Goal: Information Seeking & Learning: Learn about a topic

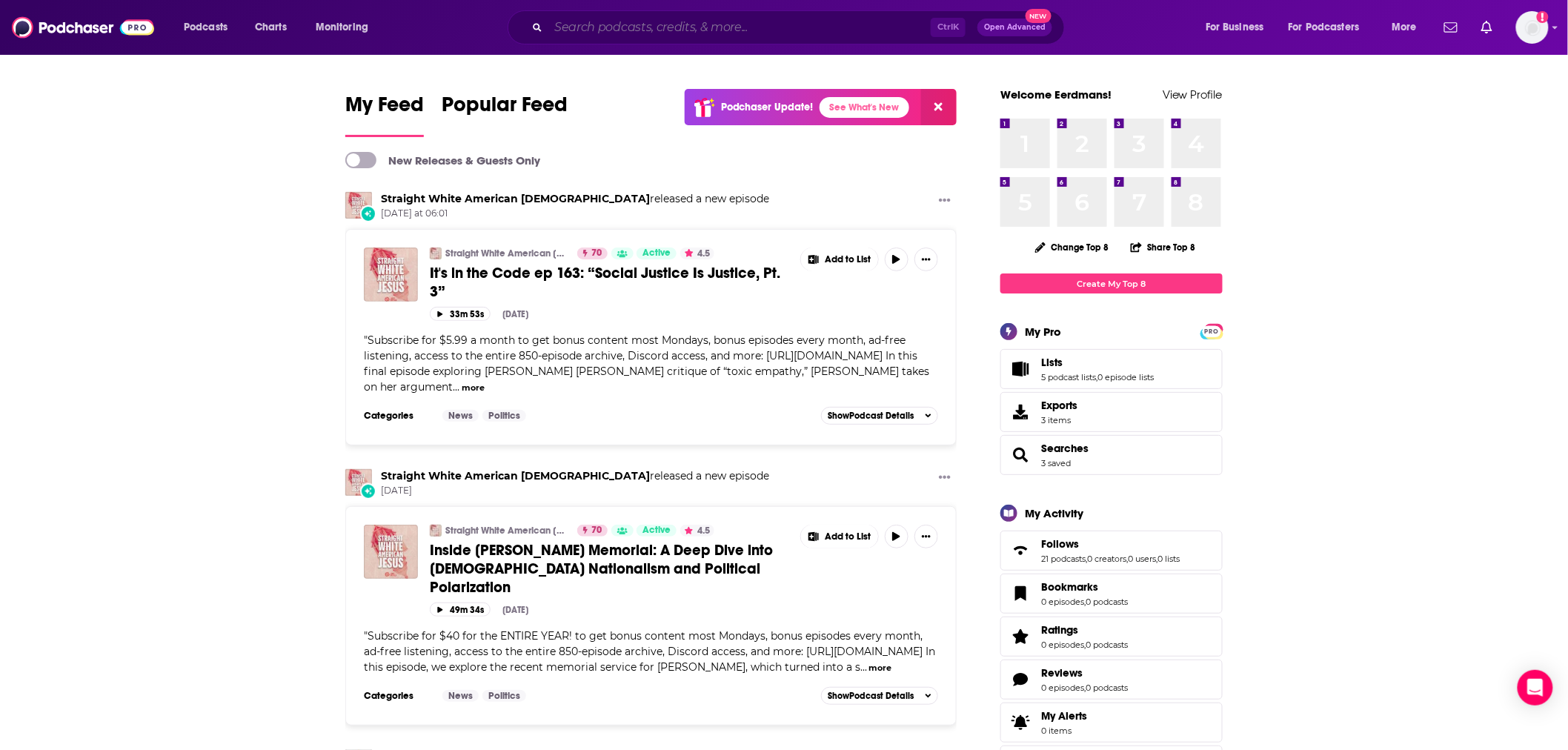
click at [742, 33] on input "Search podcasts, credits, & more..." at bounding box center [739, 27] width 382 height 24
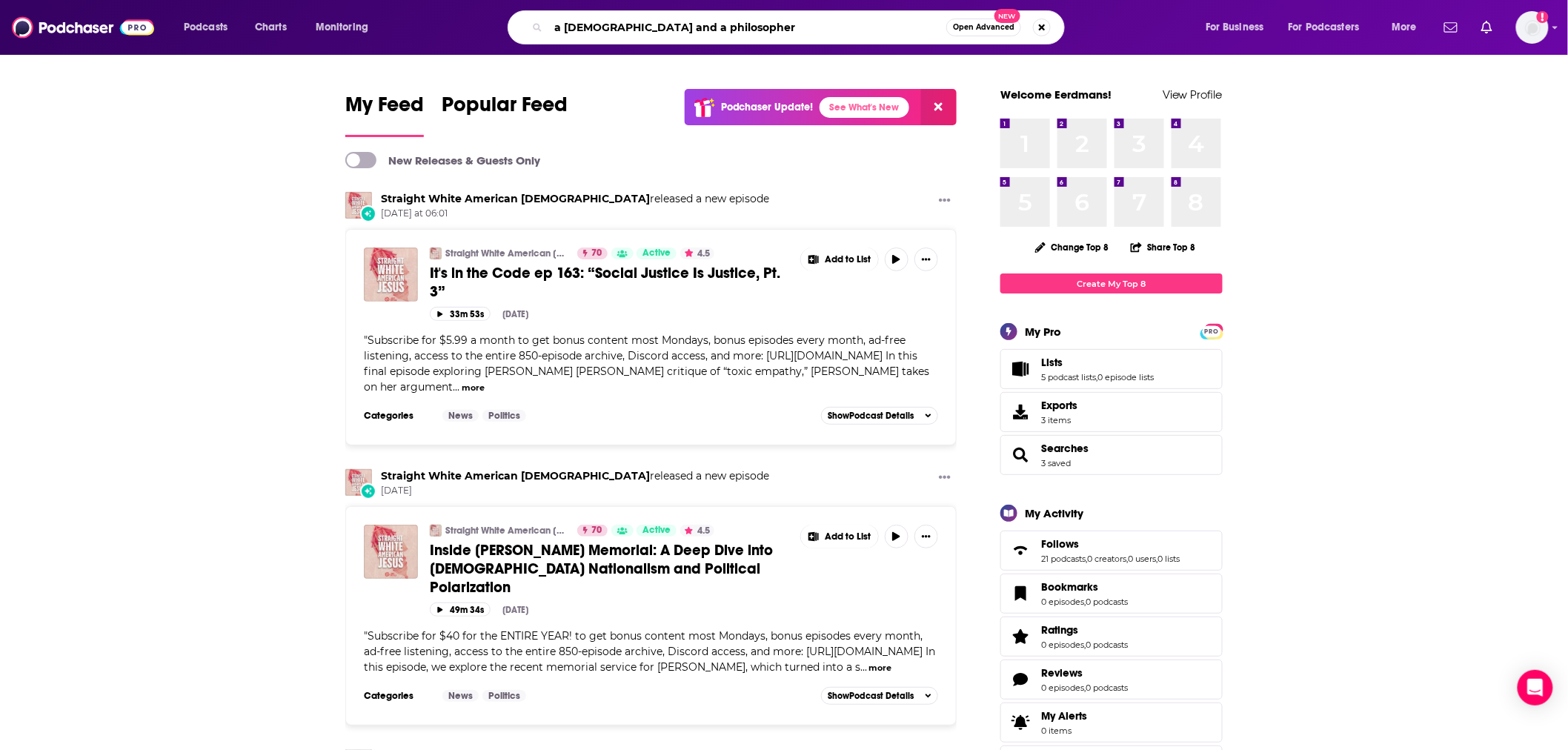
type input "a [DEMOGRAPHIC_DATA] and a philosopher"
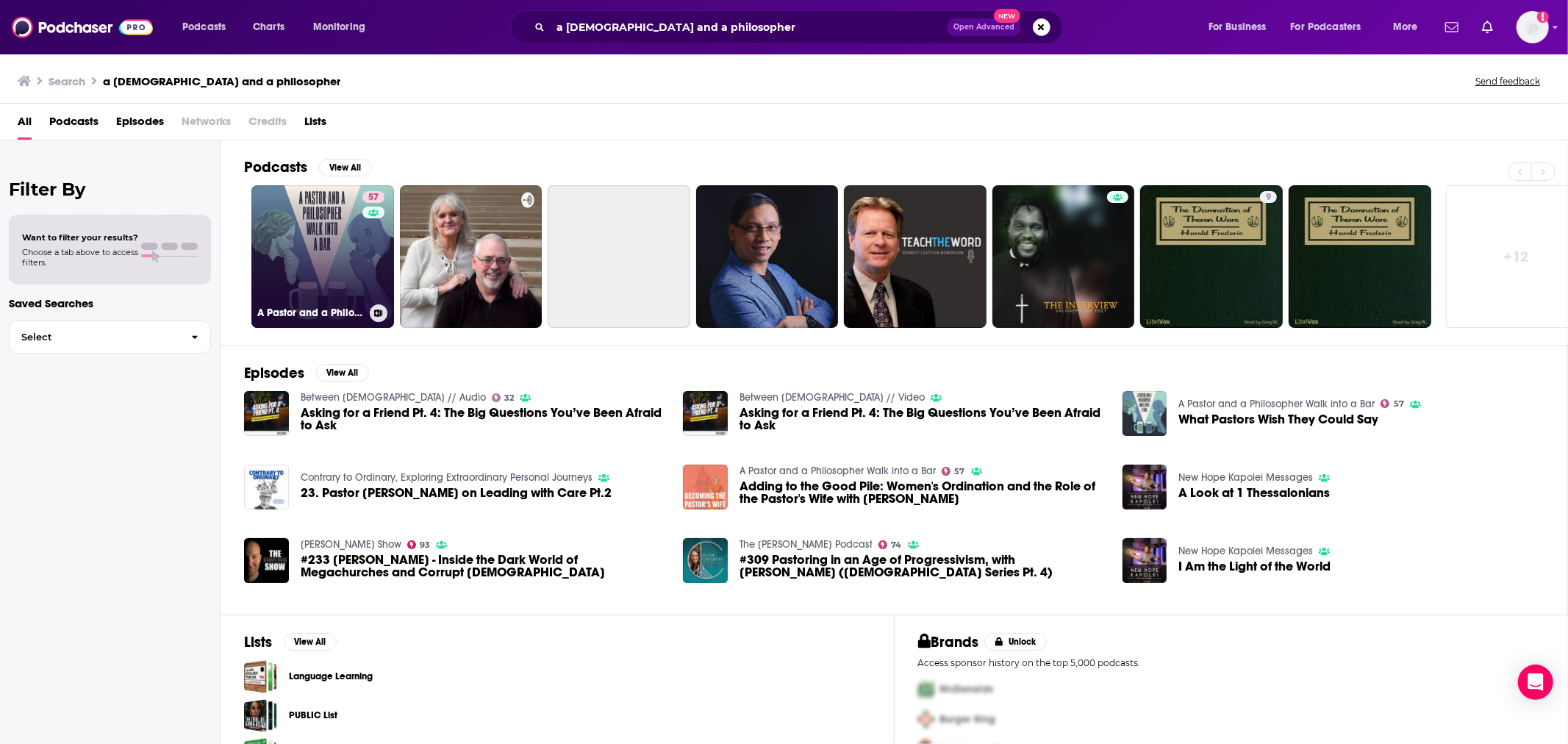
click at [331, 262] on link "57 A Pastor and a Philosopher Walk into a Bar" at bounding box center [323, 257] width 143 height 143
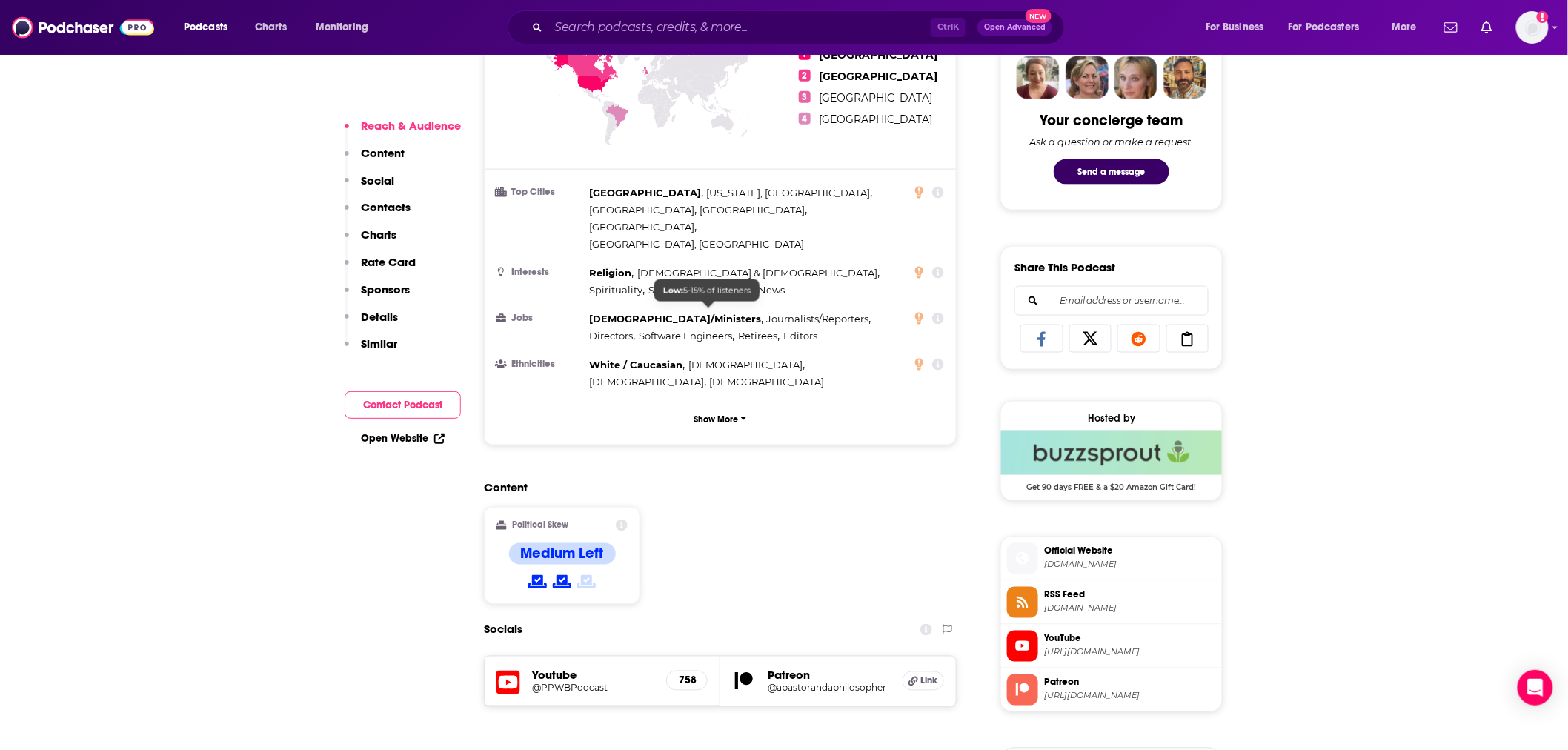
scroll to position [878, 0]
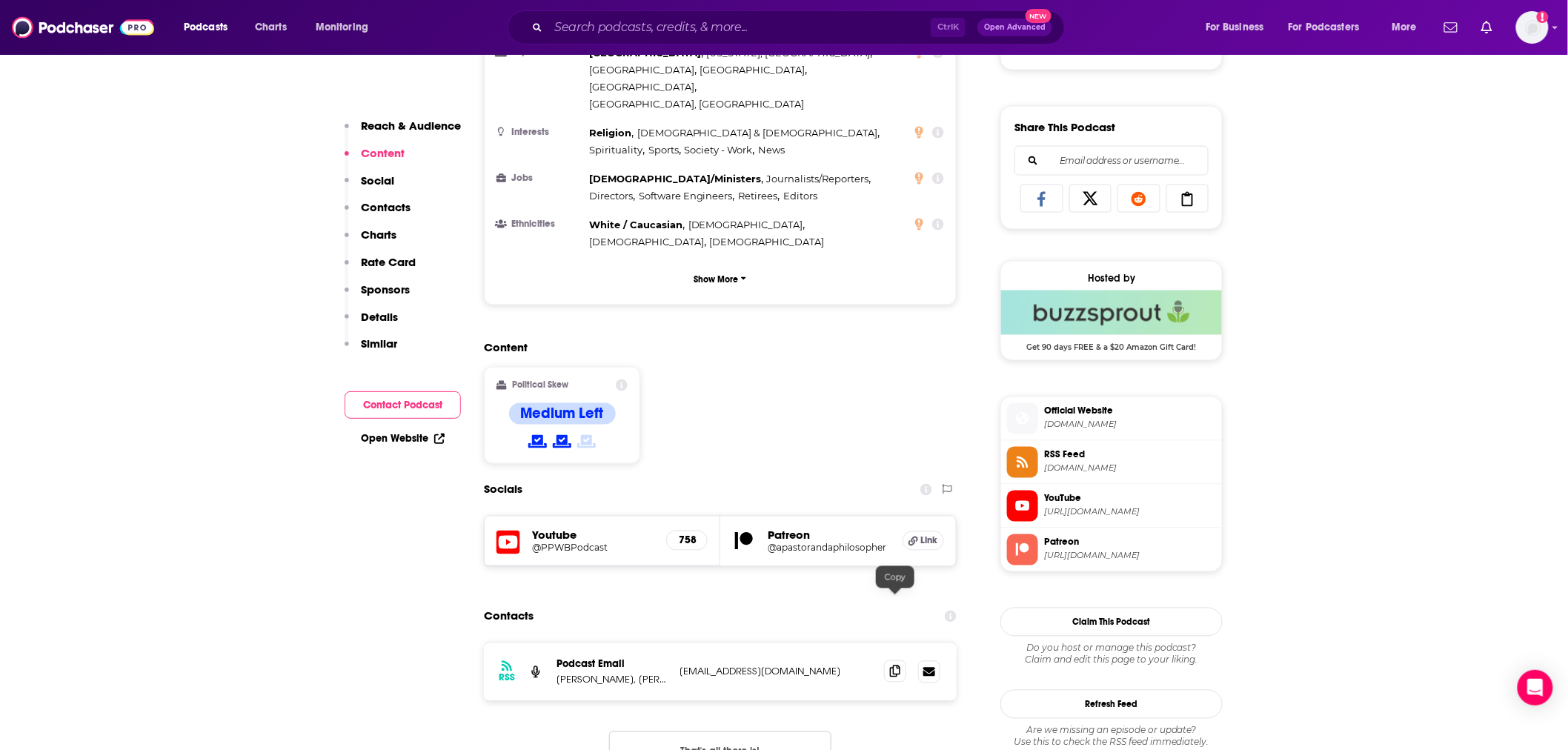
click at [893, 665] on icon at bounding box center [895, 671] width 10 height 12
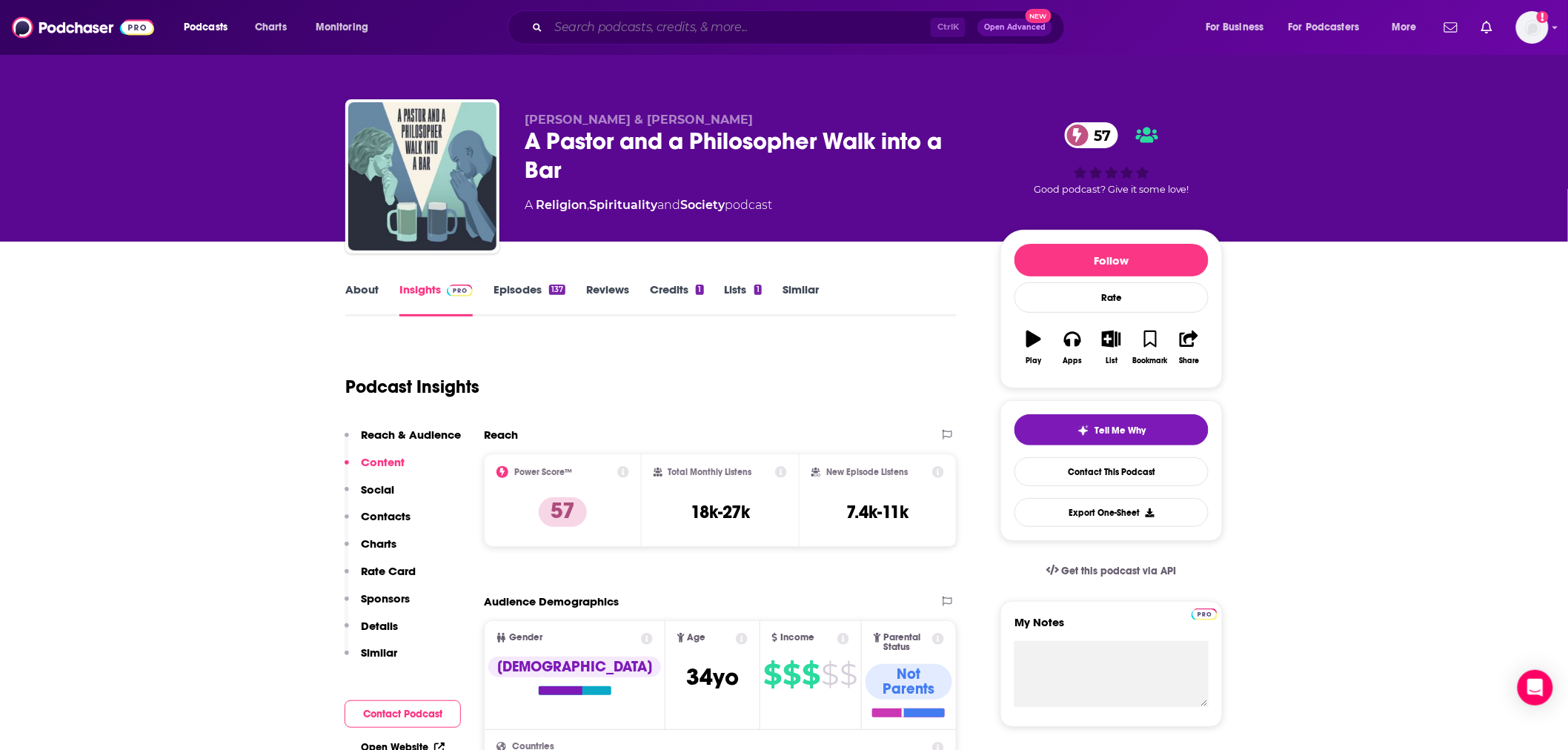
click at [828, 20] on input "Search podcasts, credits, & more..." at bounding box center [739, 27] width 382 height 24
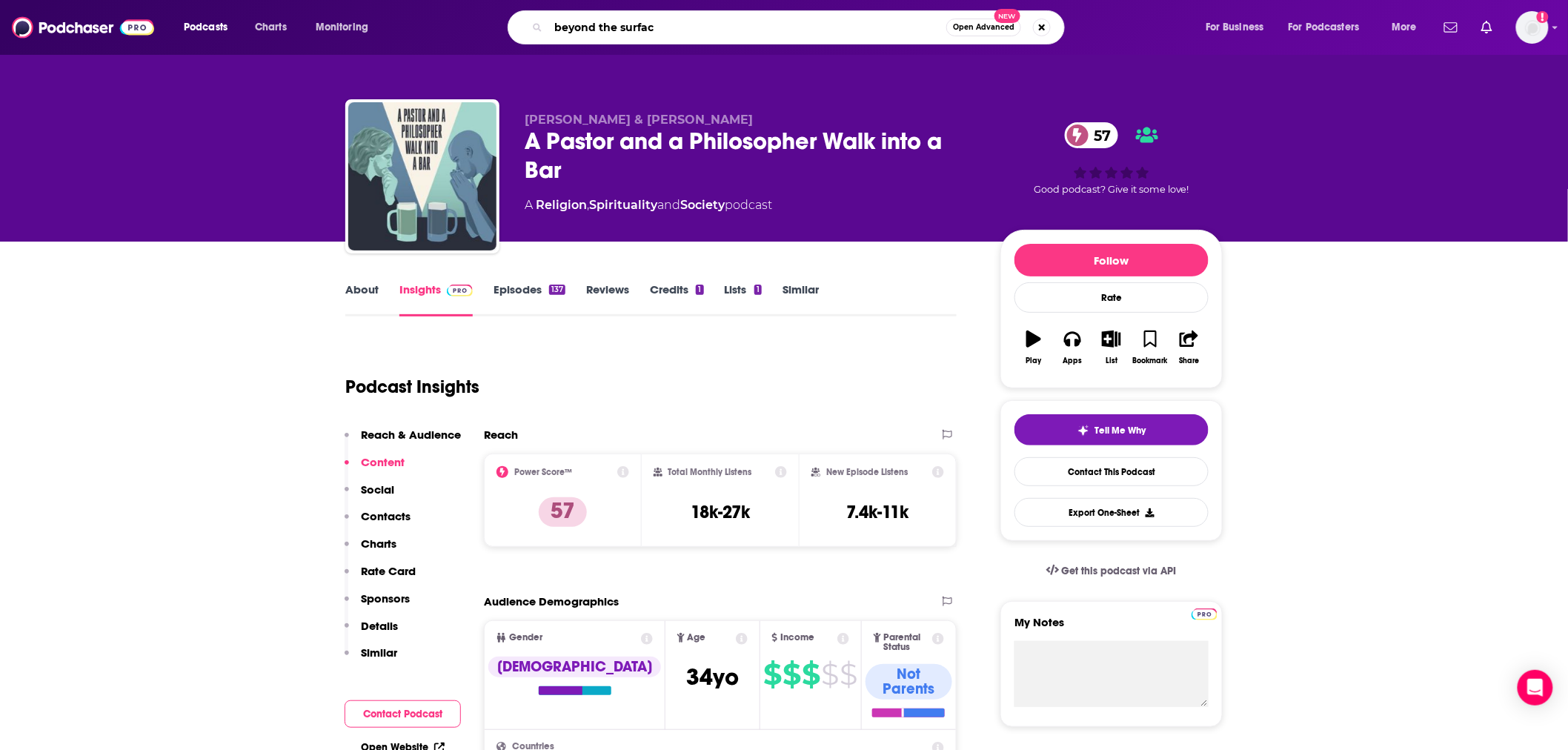
type input "beyond the surface"
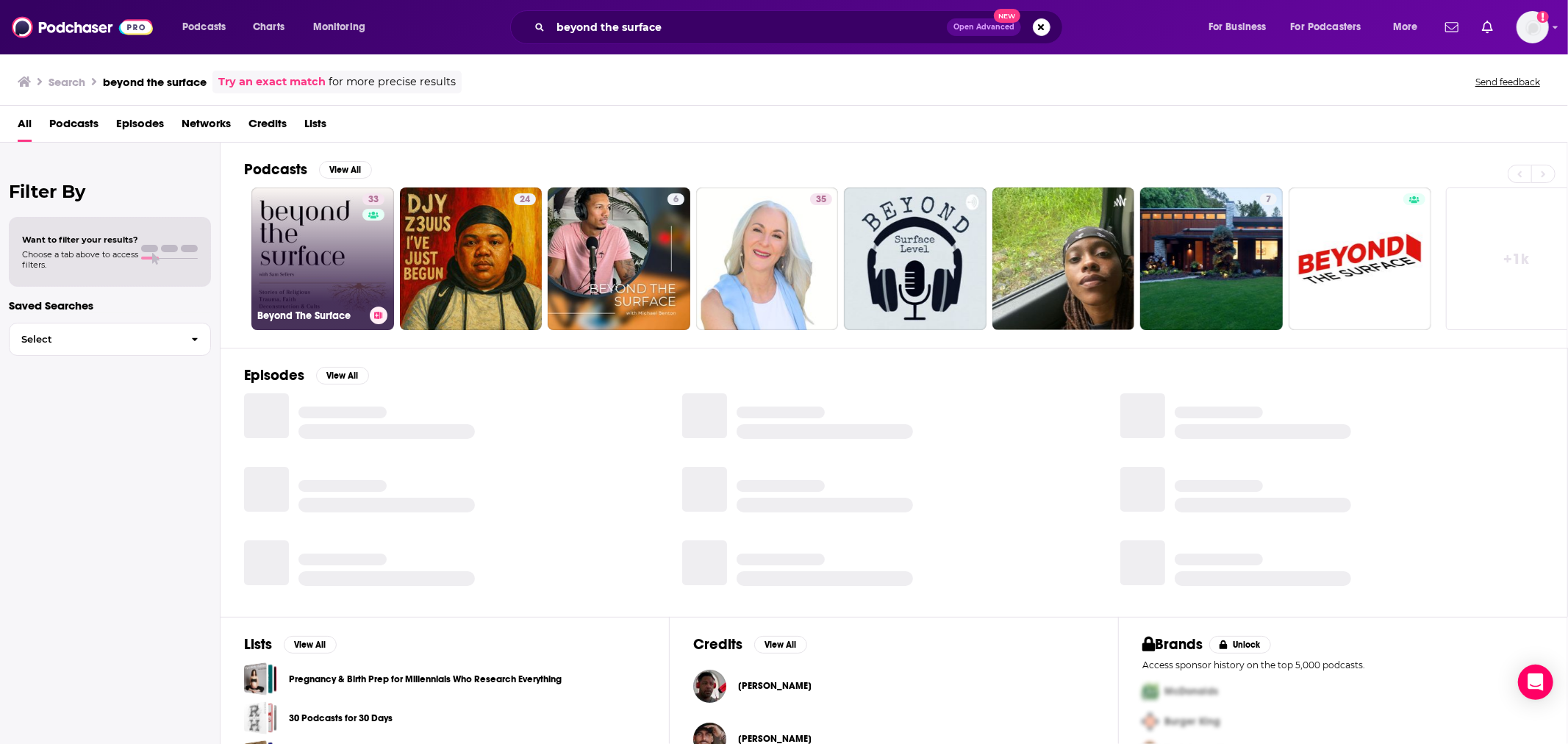
click at [310, 267] on link "33 Beyond The Surface" at bounding box center [323, 259] width 143 height 143
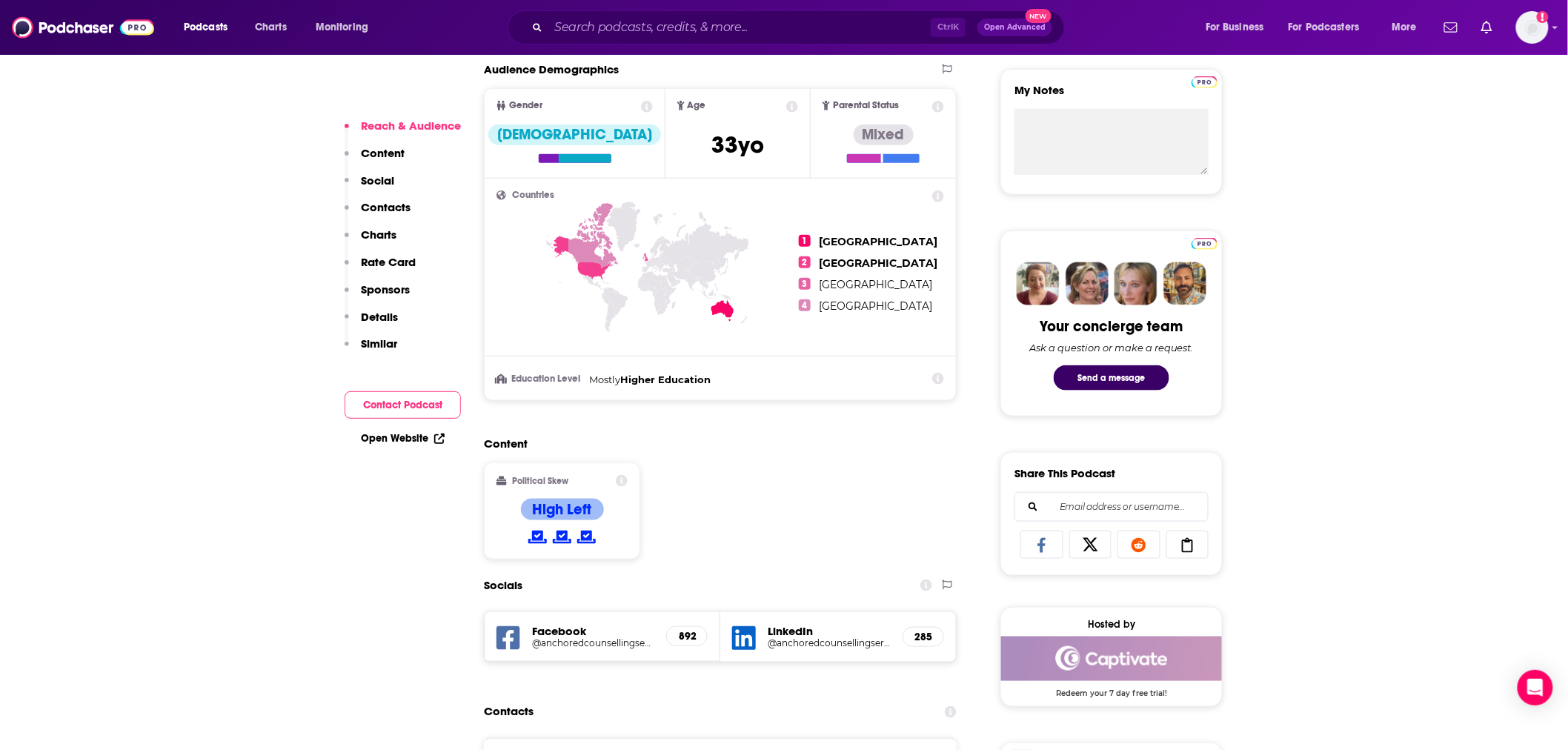
scroll to position [658, 0]
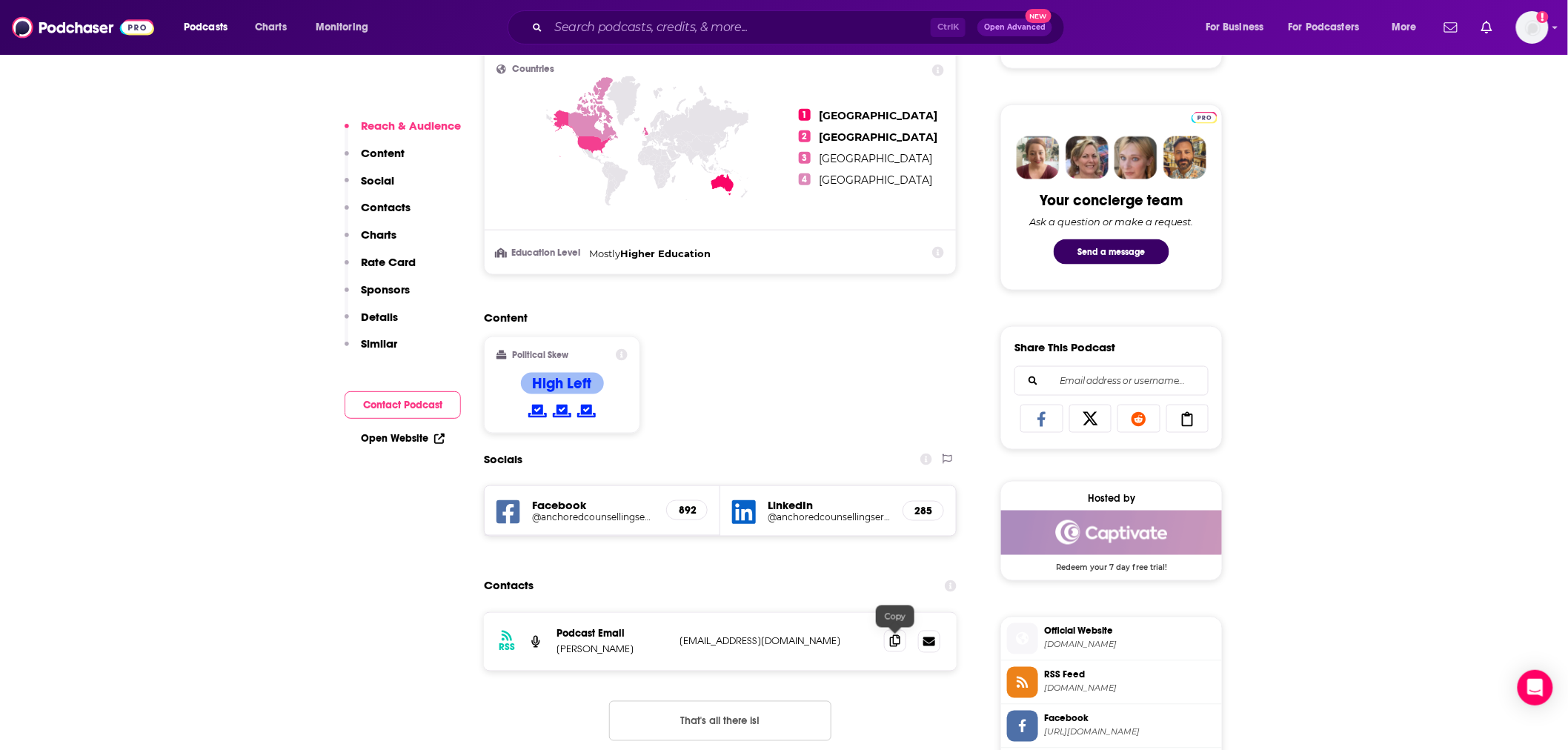
click at [906, 647] on span at bounding box center [895, 641] width 22 height 22
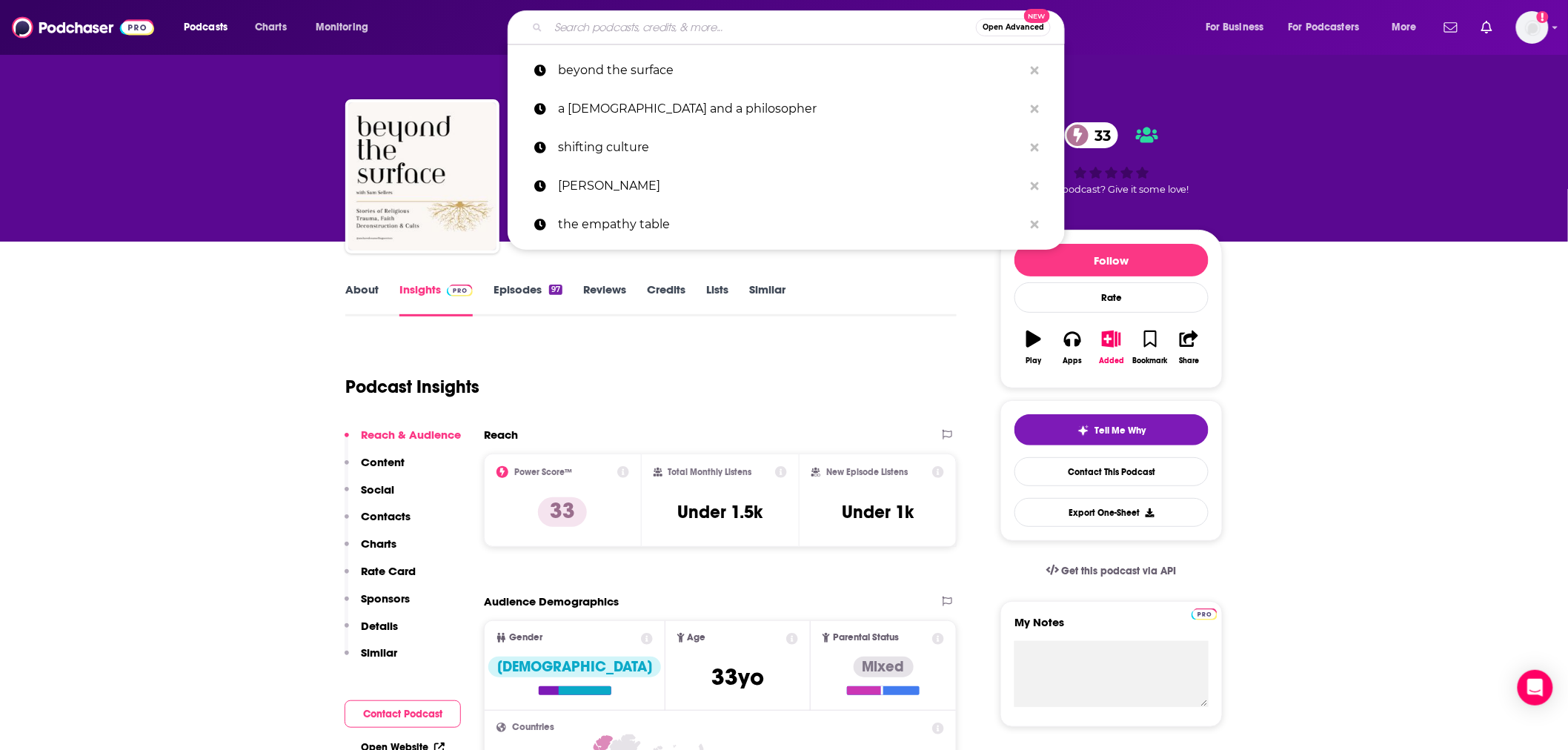
click at [705, 33] on input "Search podcasts, credits, & more..." at bounding box center [762, 27] width 428 height 24
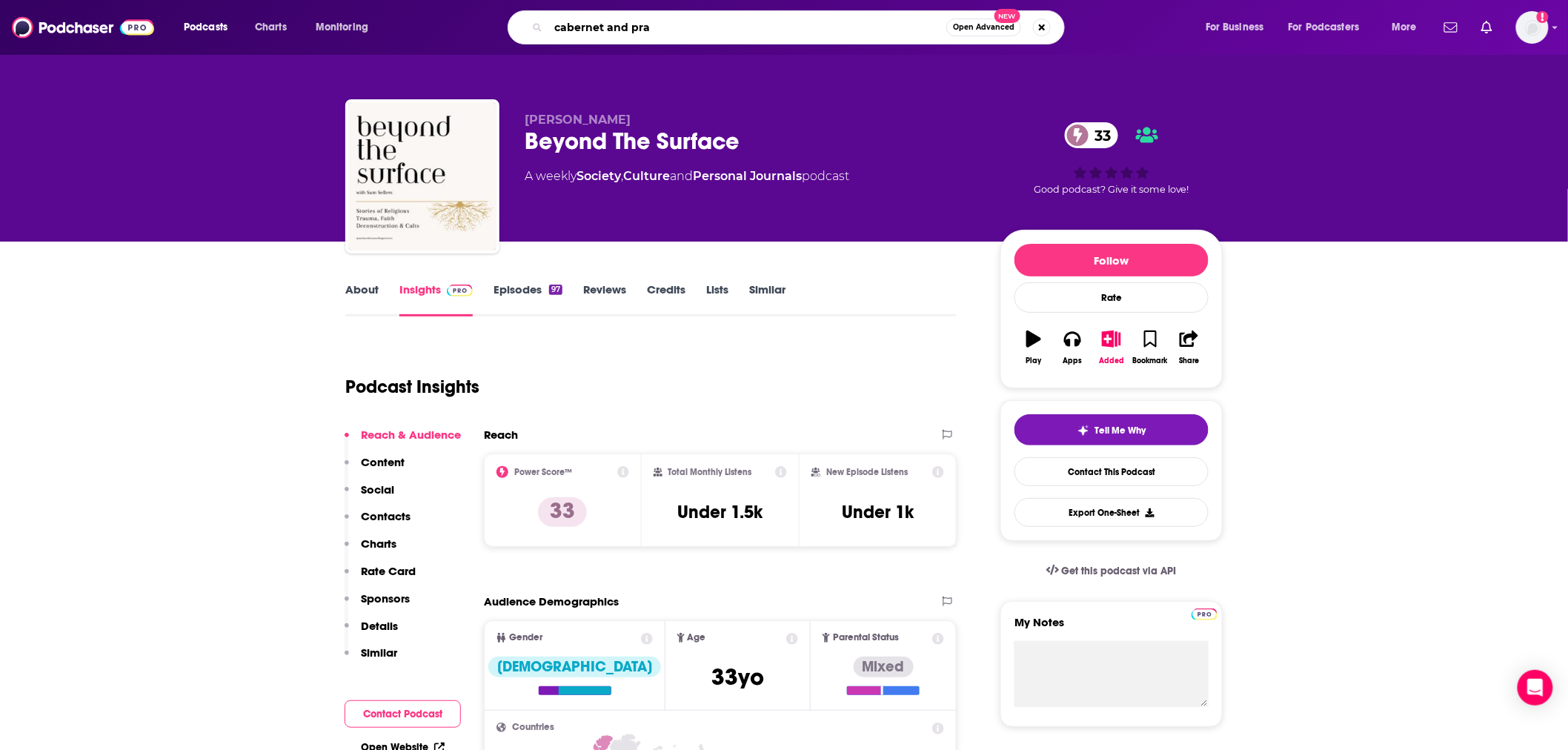
type input "cabernet and pray"
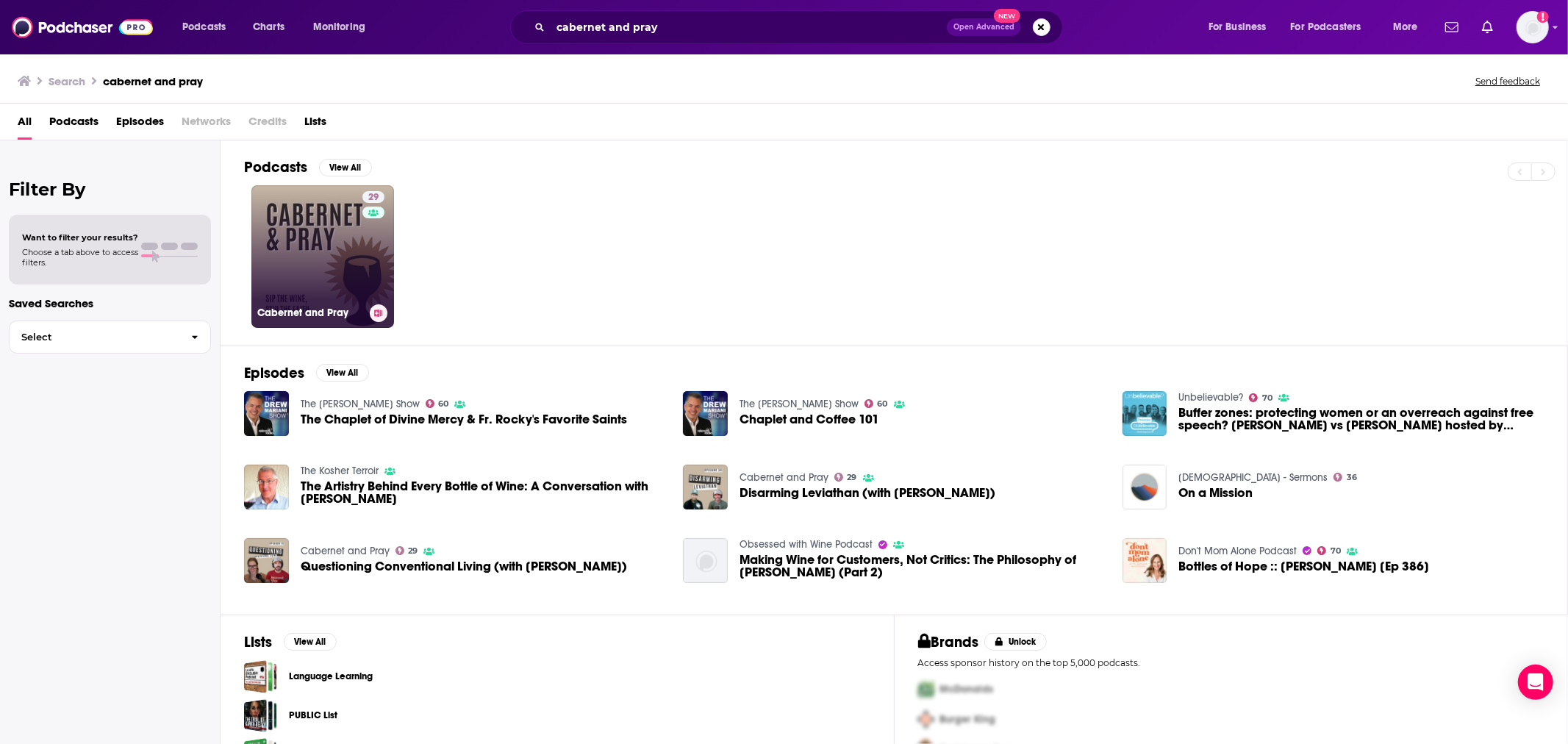
click at [322, 246] on link "29 Cabernet and Pray" at bounding box center [323, 257] width 143 height 143
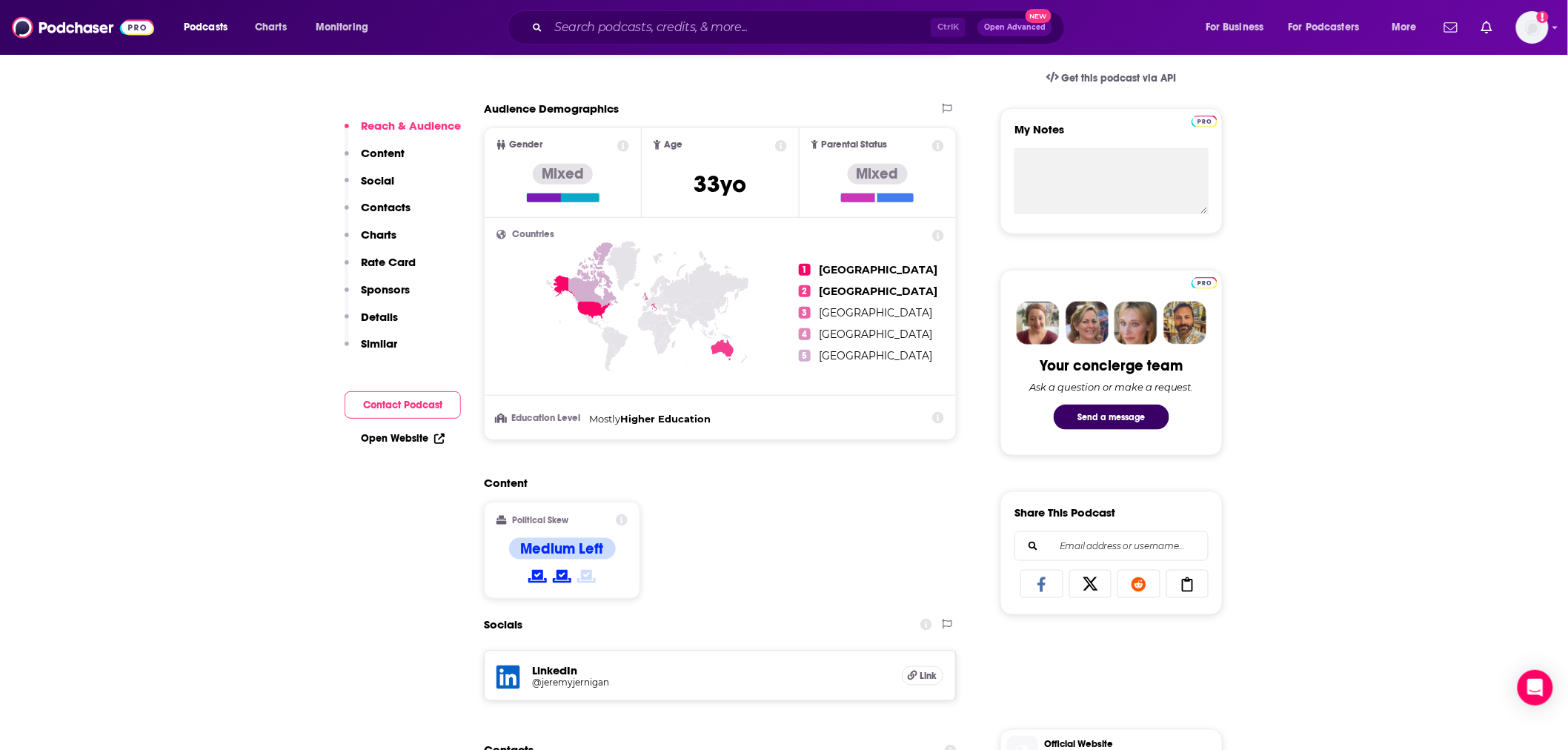
scroll to position [658, 0]
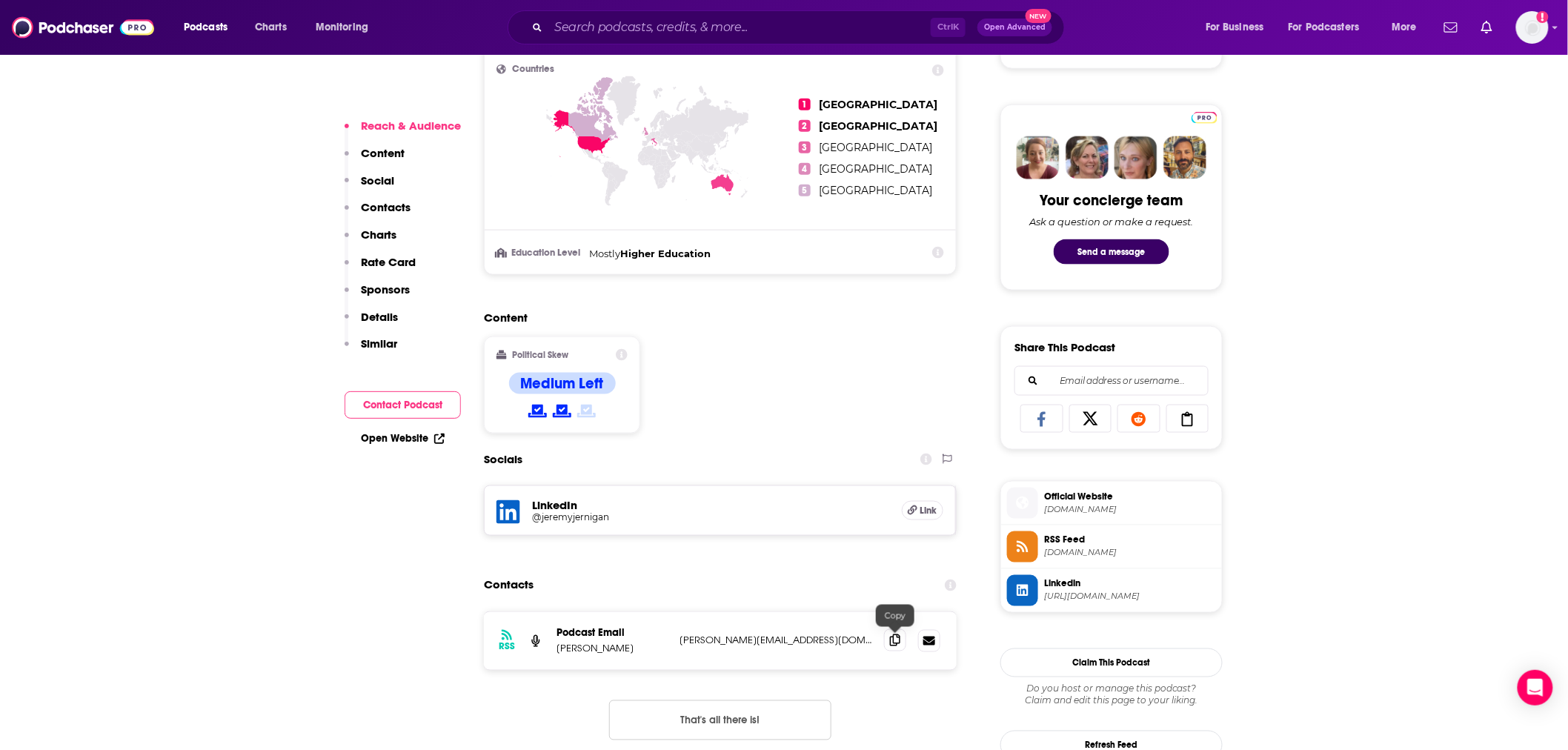
click at [900, 642] on icon at bounding box center [895, 640] width 10 height 12
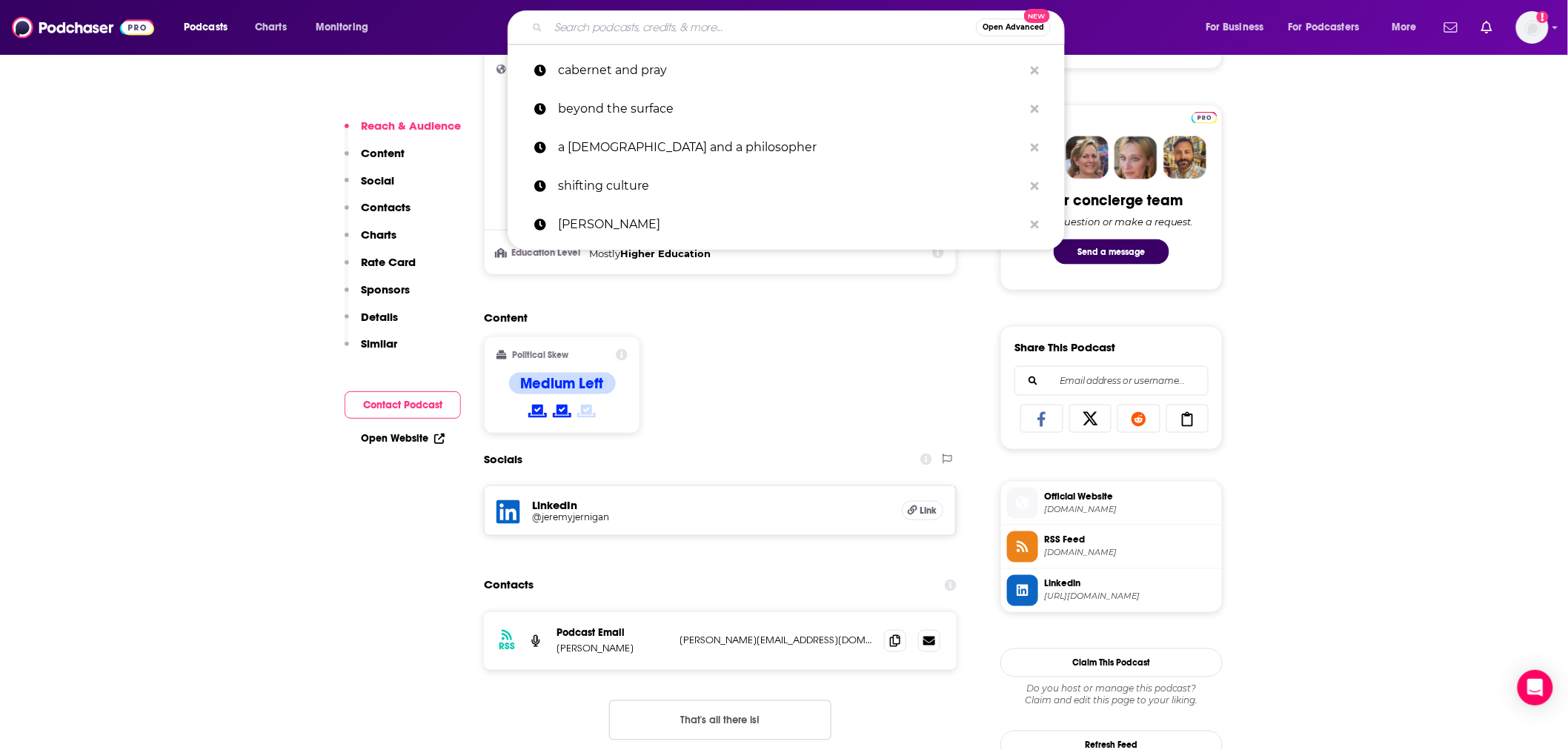
click at [722, 20] on input "Search podcasts, credits, & more..." at bounding box center [762, 27] width 428 height 24
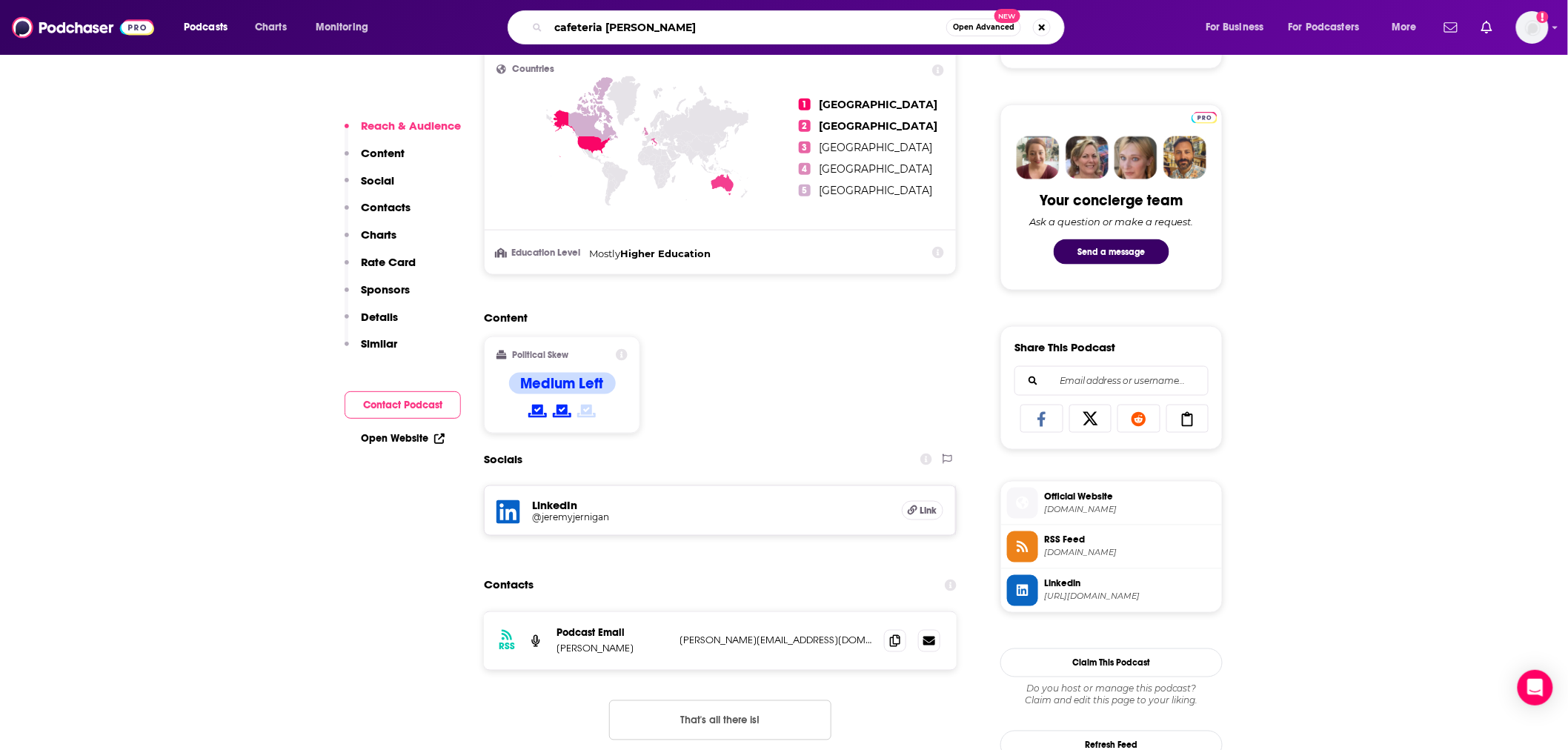
type input "cafeteria christian"
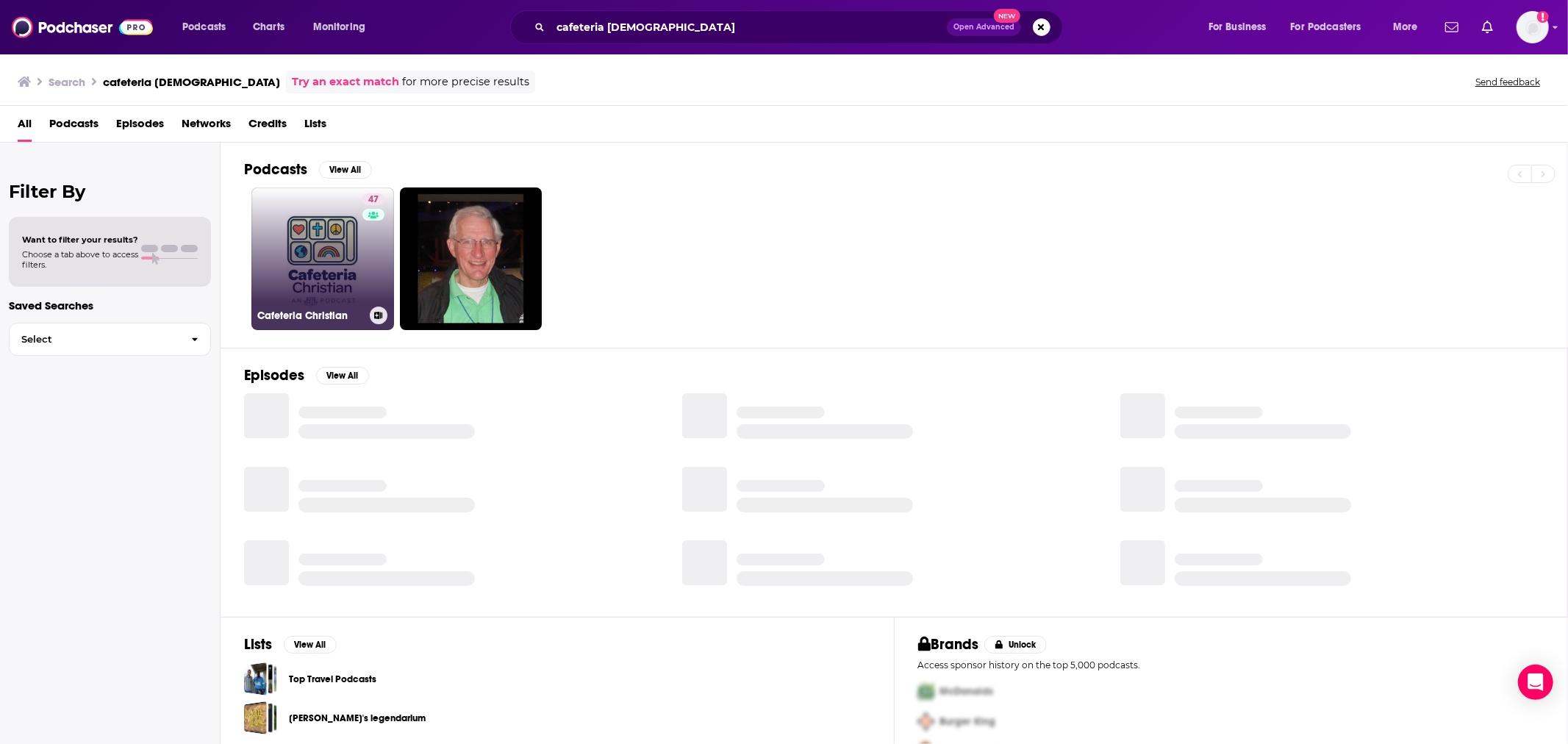
click at [267, 270] on link "47 Cafeteria Christian" at bounding box center [323, 259] width 143 height 143
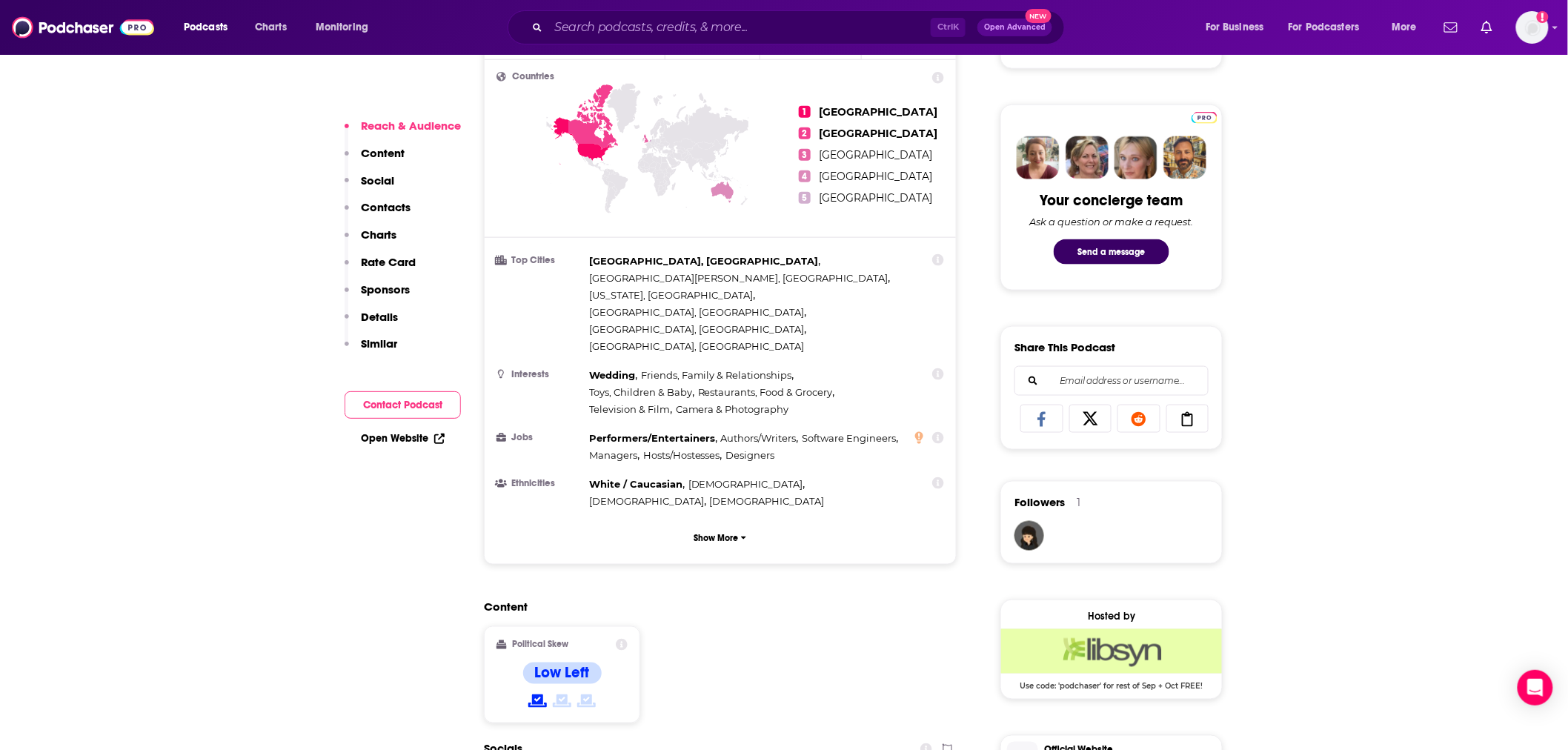
scroll to position [878, 0]
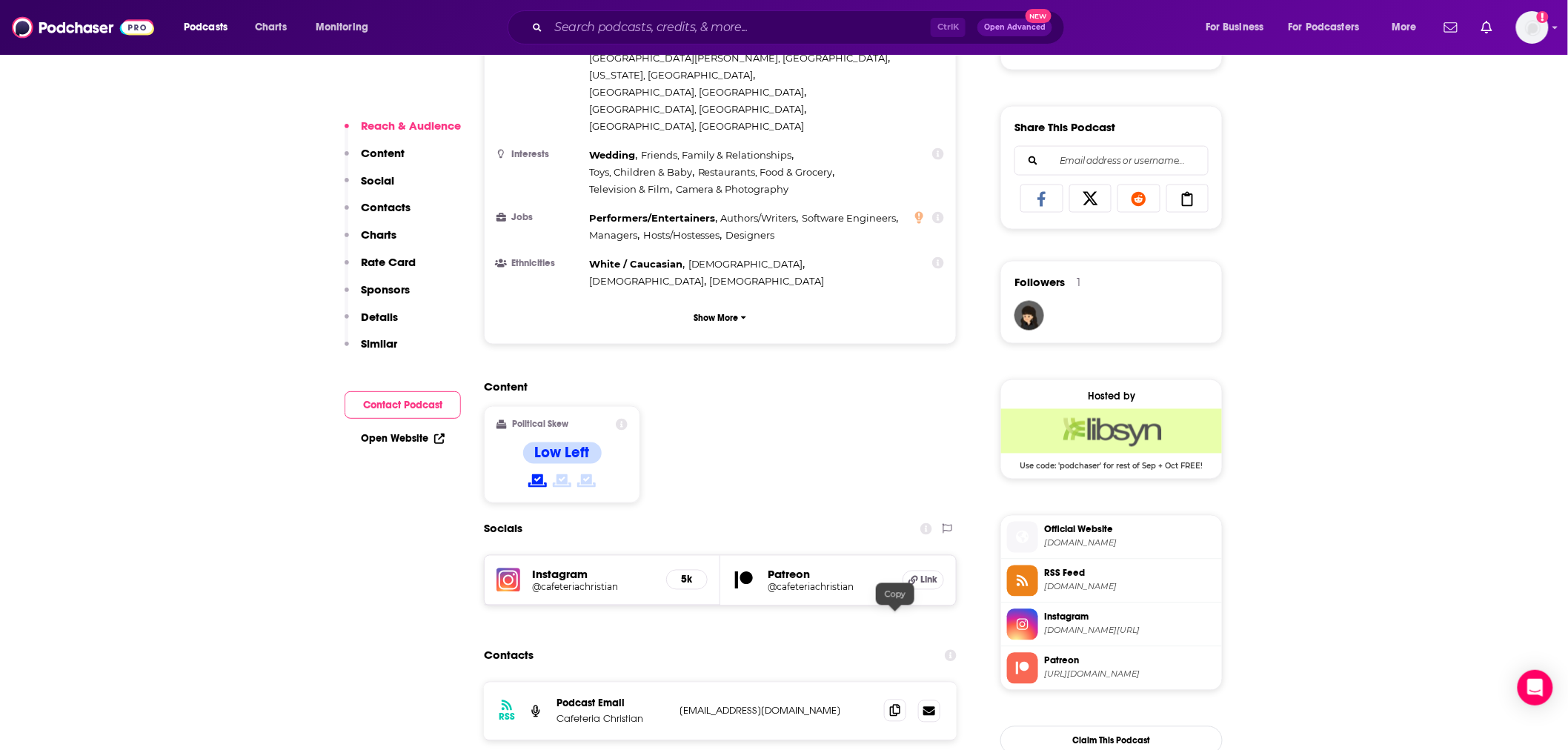
click at [901, 700] on span at bounding box center [895, 711] width 22 height 22
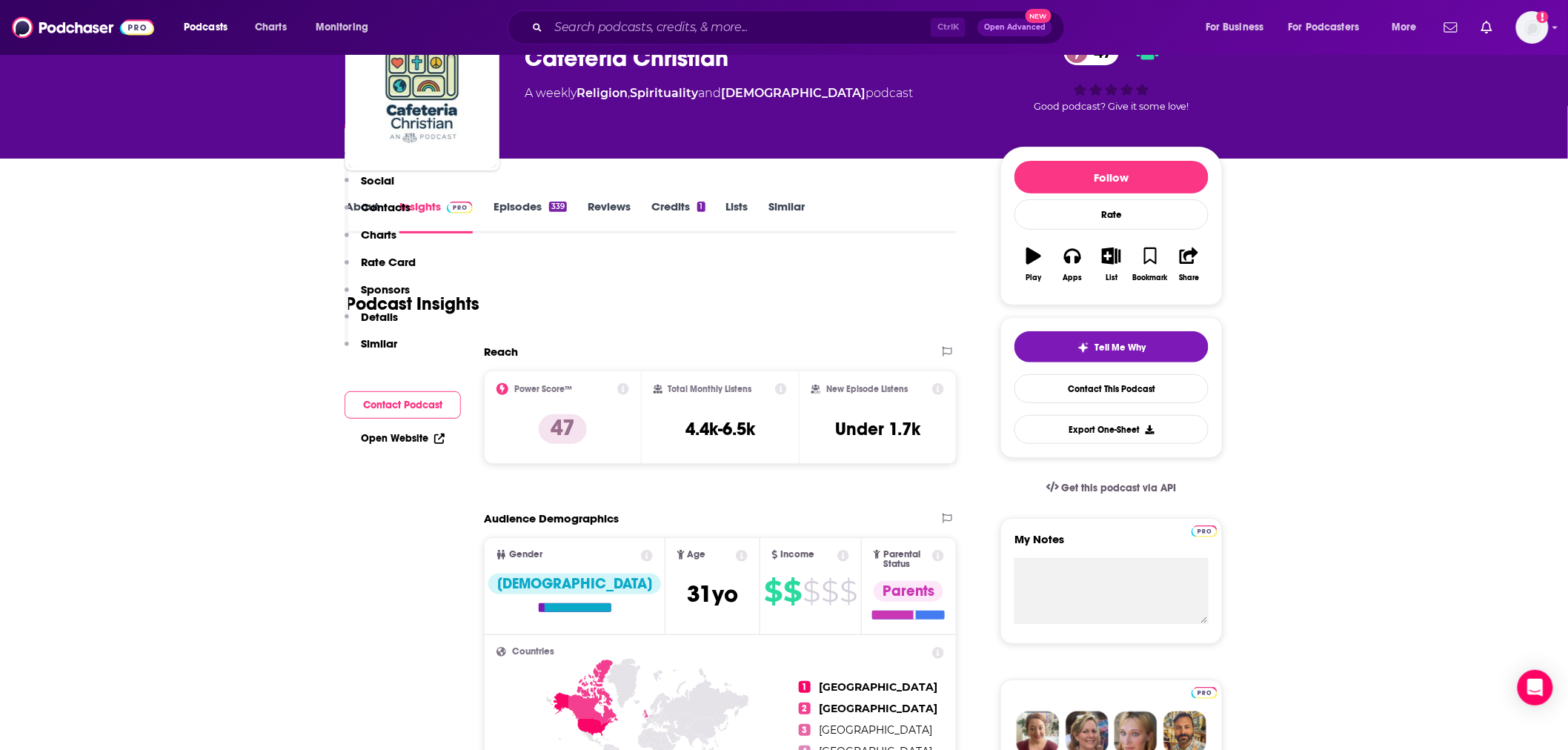
scroll to position [0, 0]
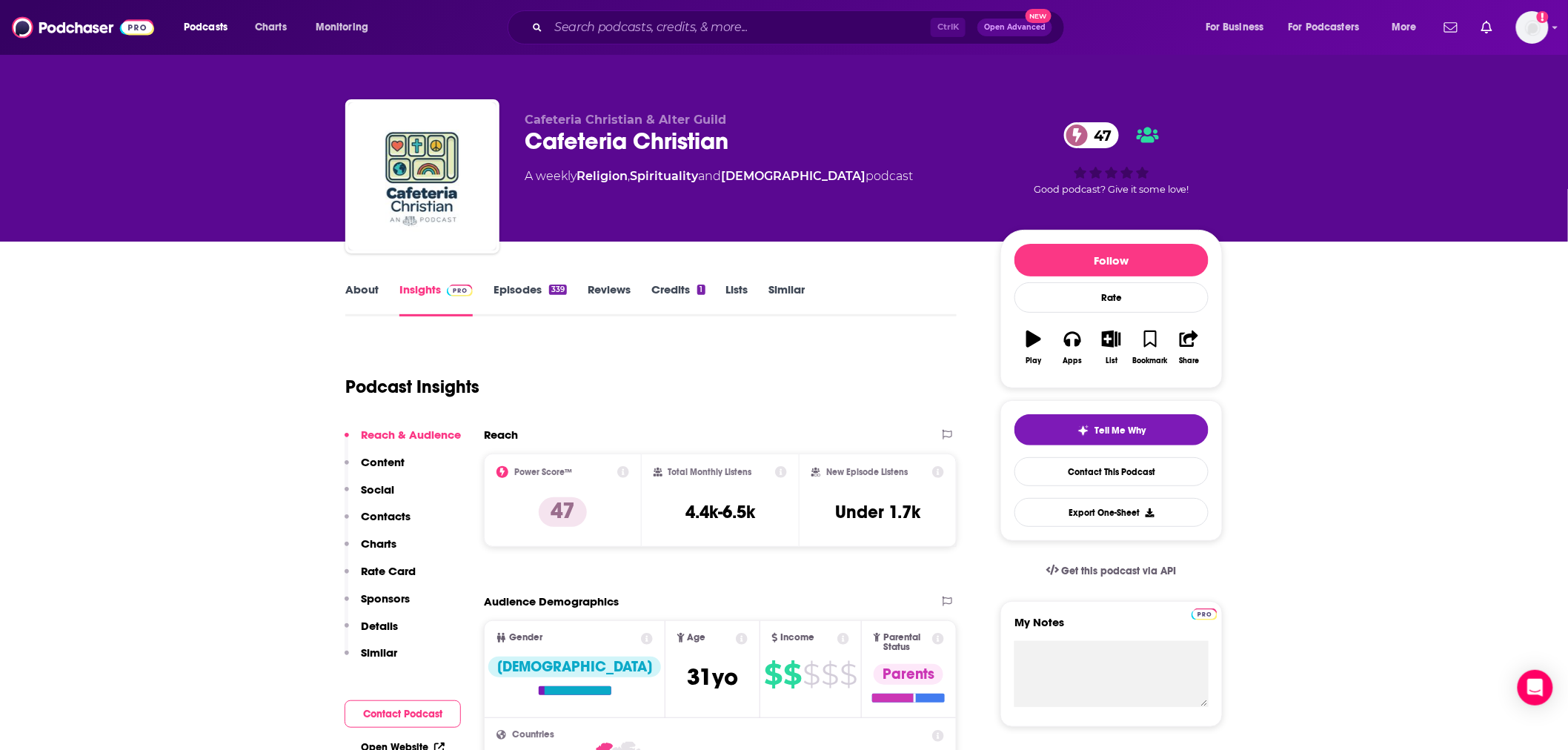
click at [364, 301] on link "About" at bounding box center [362, 299] width 33 height 34
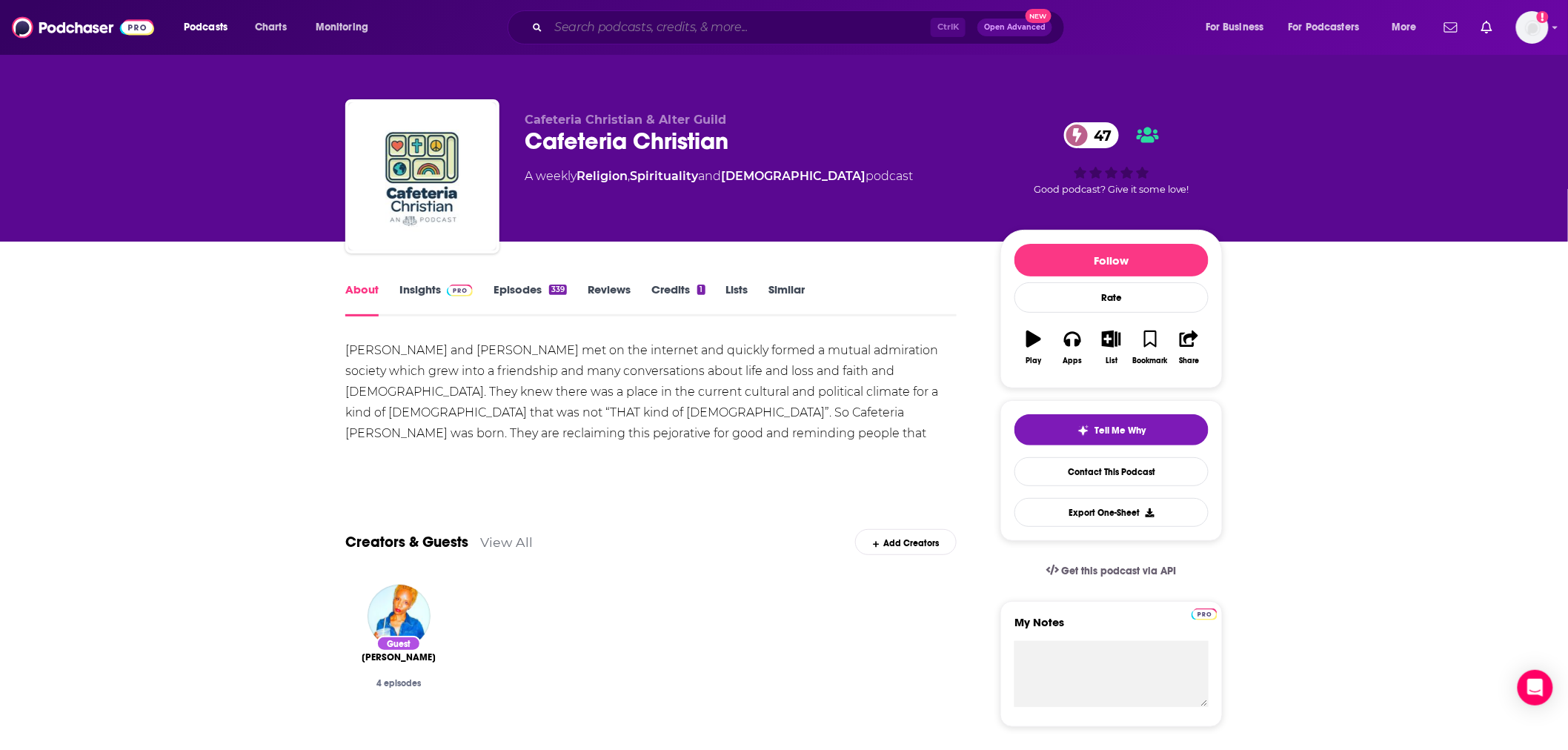
click at [734, 18] on input "Search podcasts, credits, & more..." at bounding box center [739, 27] width 382 height 24
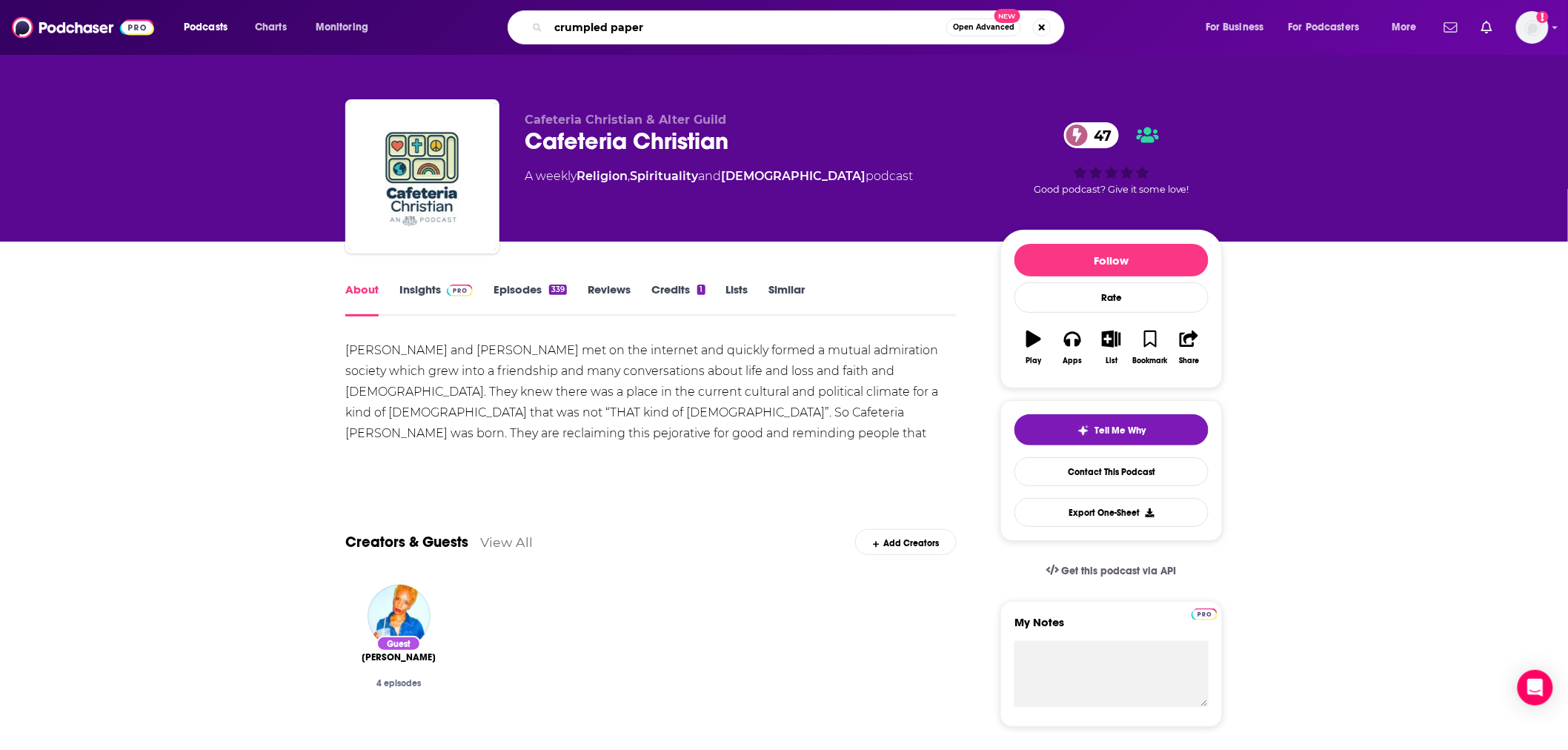
type input "crumpled papers"
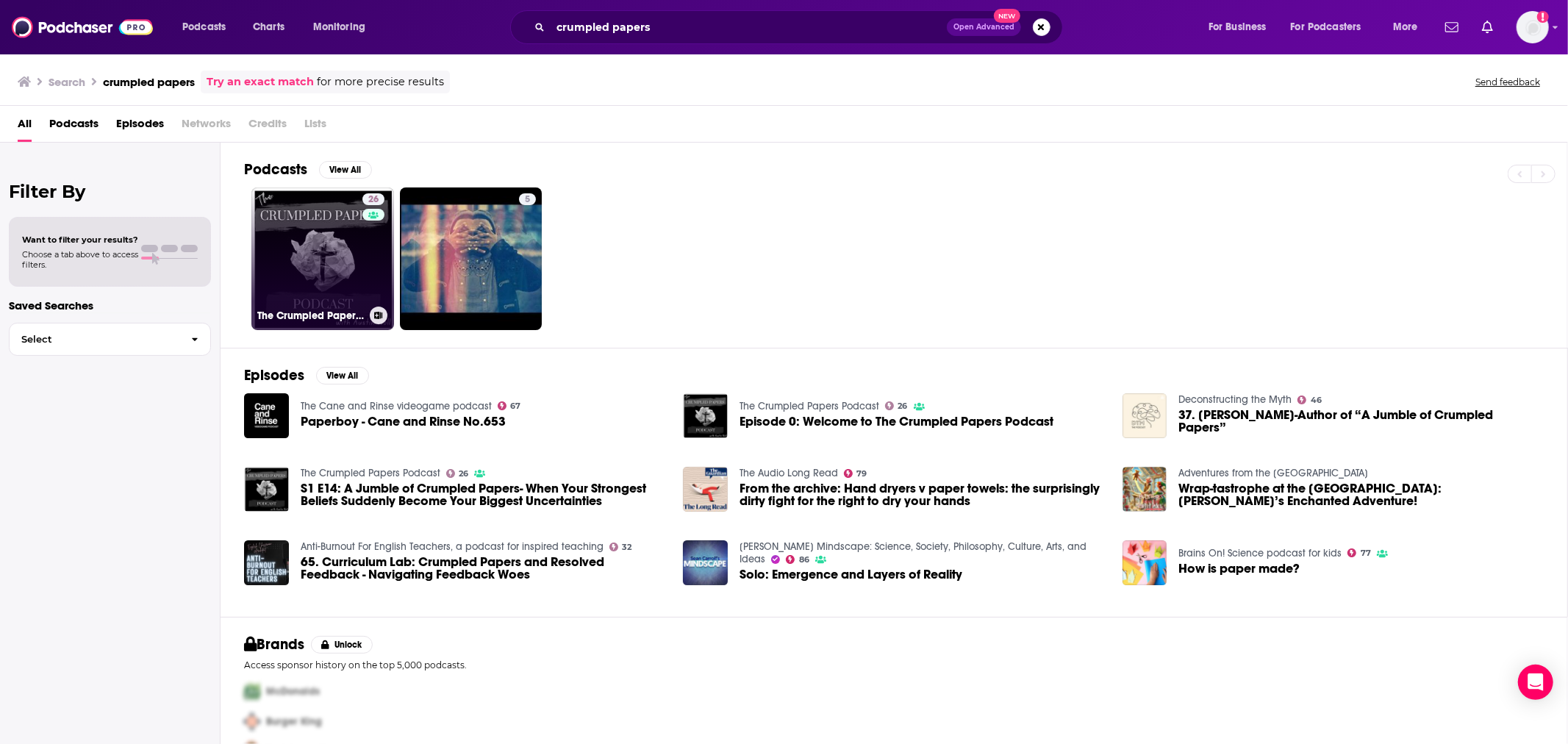
click at [311, 263] on link "26 The Crumpled Papers Podcast" at bounding box center [323, 259] width 143 height 143
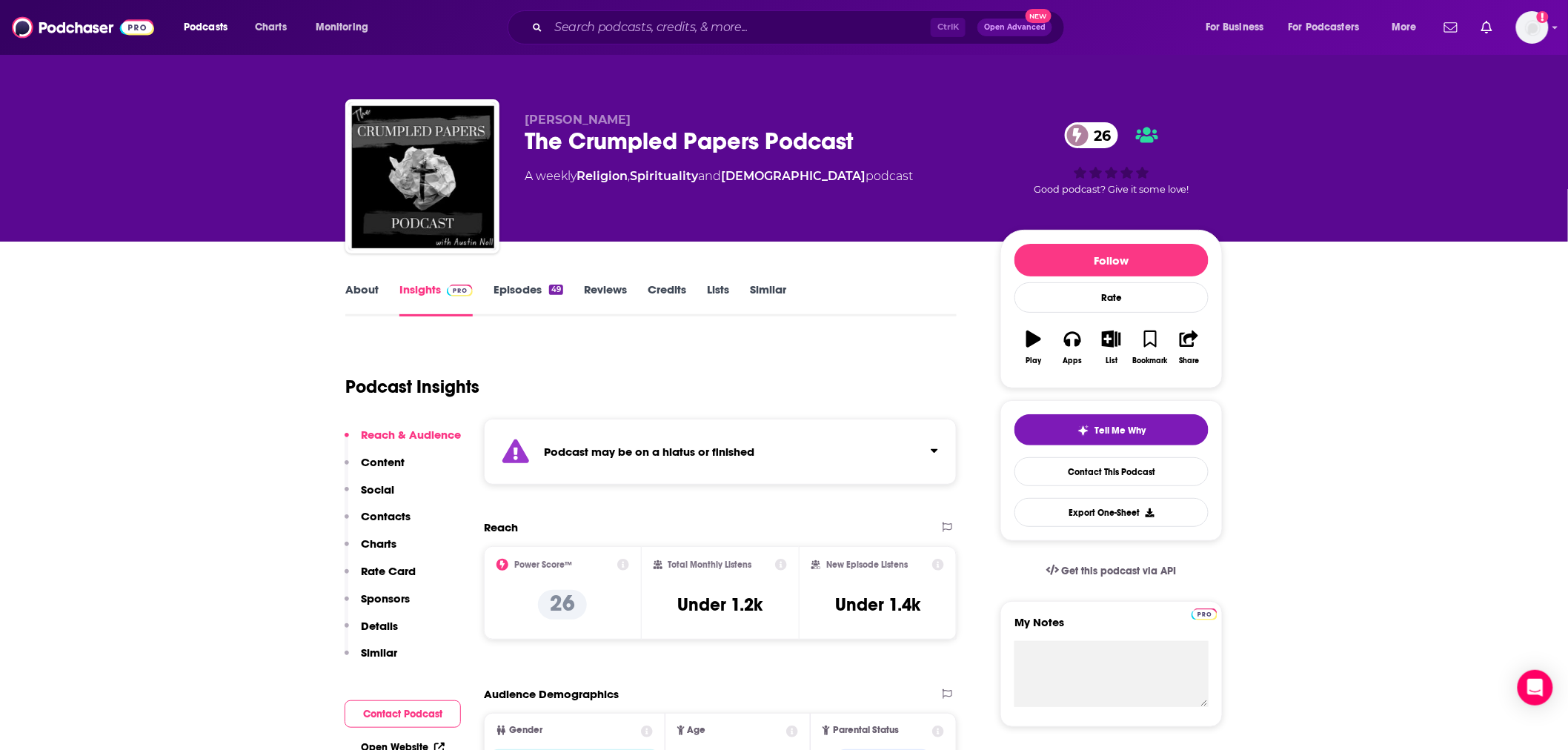
click at [361, 293] on link "About" at bounding box center [362, 299] width 33 height 34
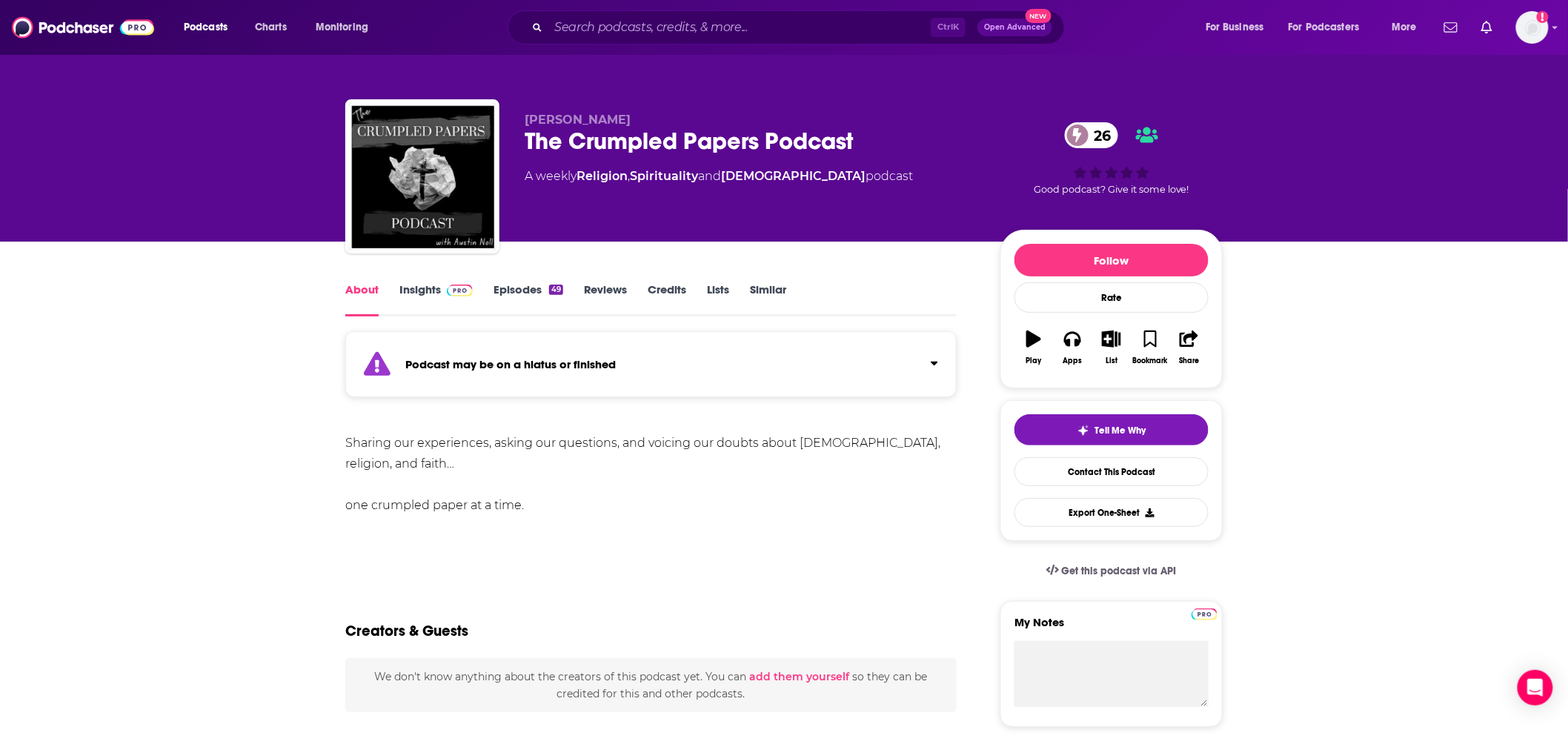
click at [506, 287] on link "Episodes 49" at bounding box center [529, 299] width 70 height 34
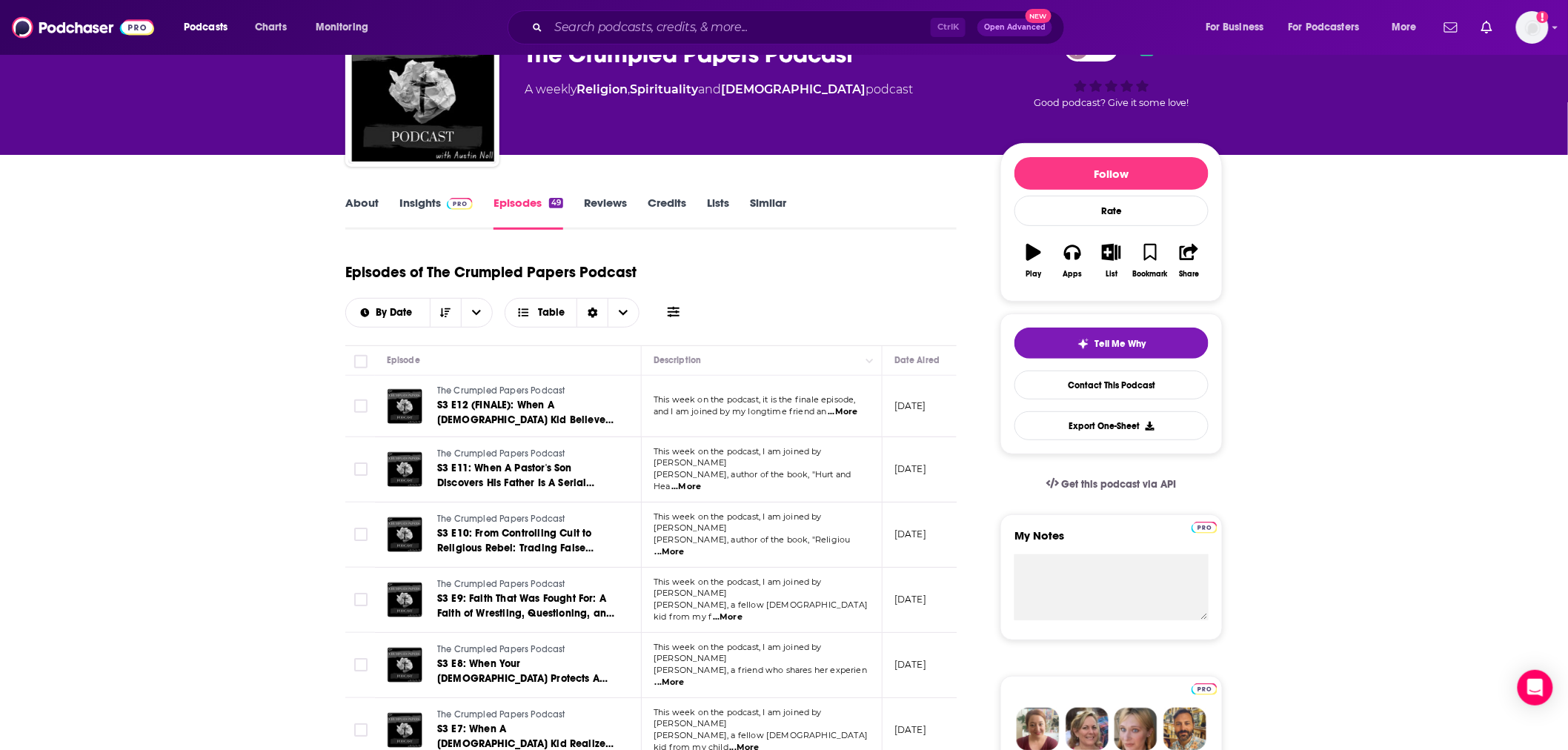
scroll to position [219, 0]
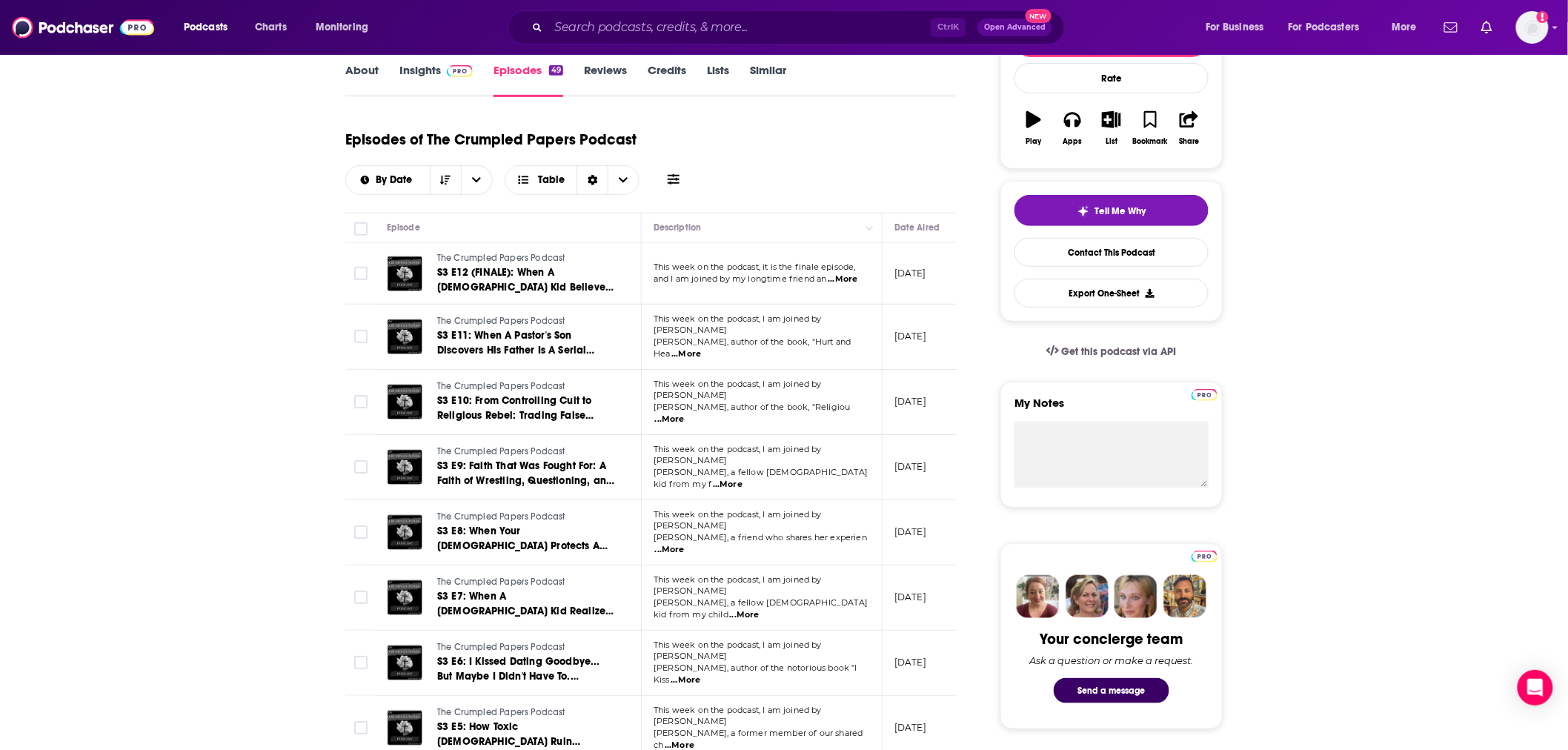
click at [852, 277] on span "...More" at bounding box center [843, 279] width 30 height 12
click at [761, 28] on input "Search podcasts, credits, & more..." at bounding box center [739, 27] width 382 height 24
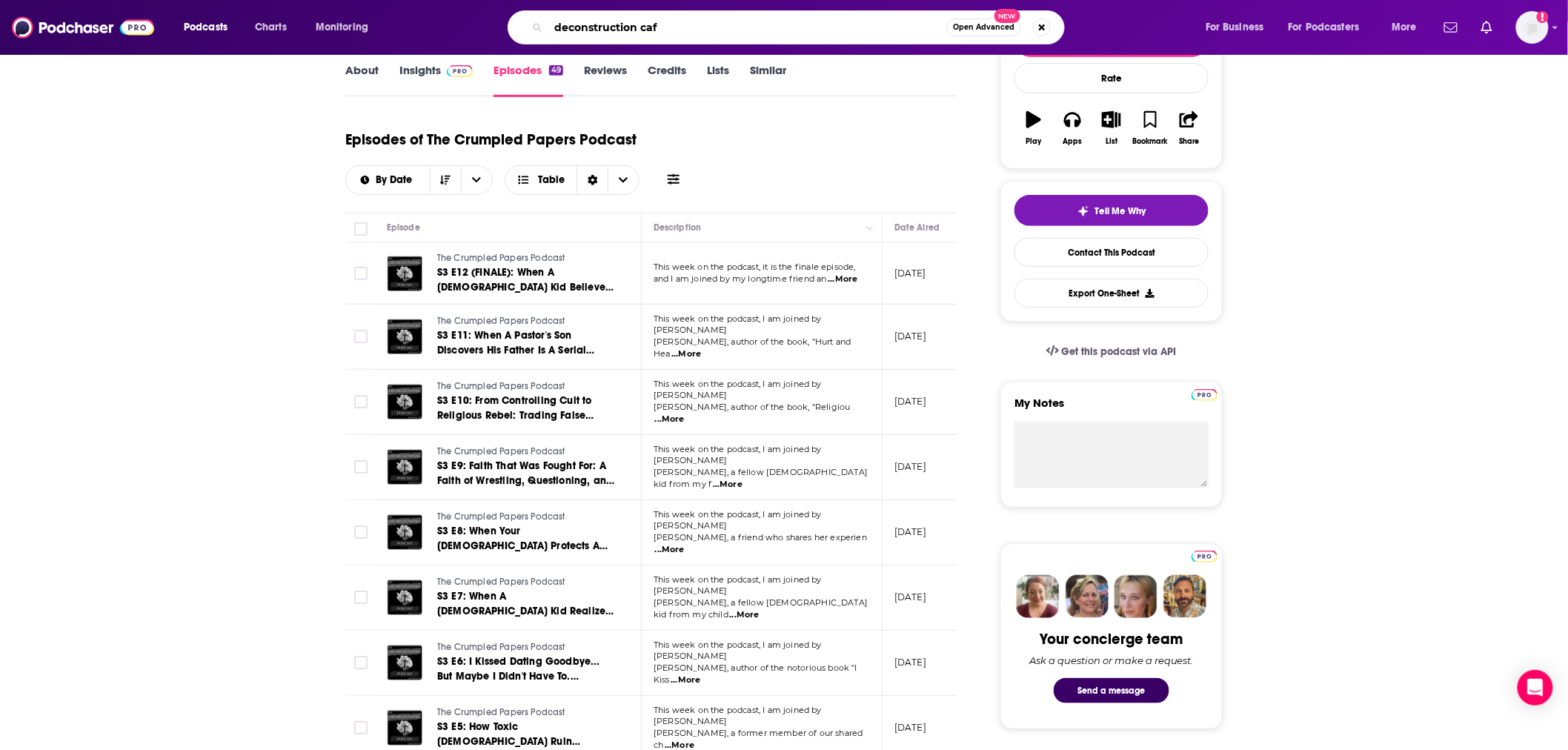
type input "deconstruction cafe"
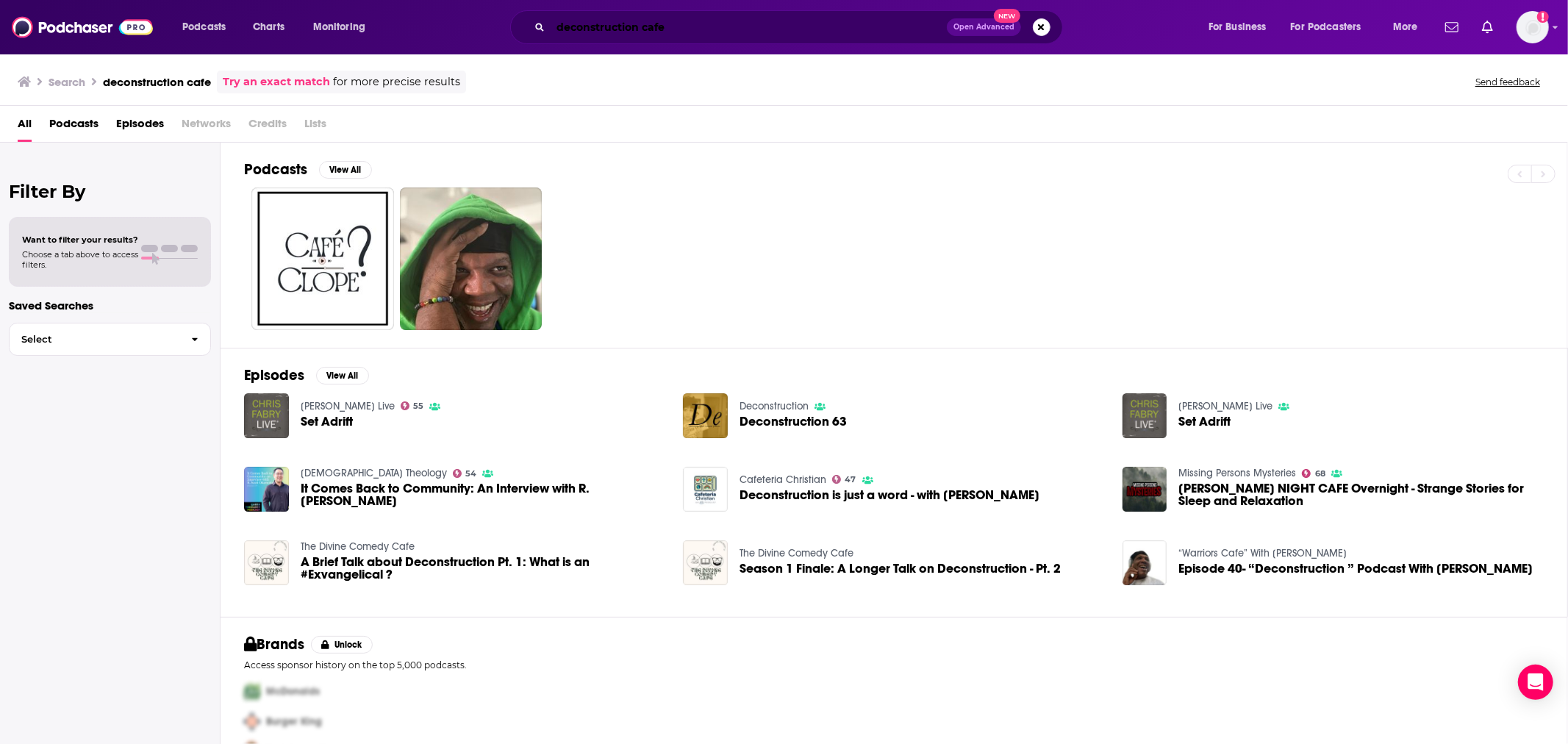
click at [763, 21] on input "deconstruction cafe" at bounding box center [749, 27] width 396 height 24
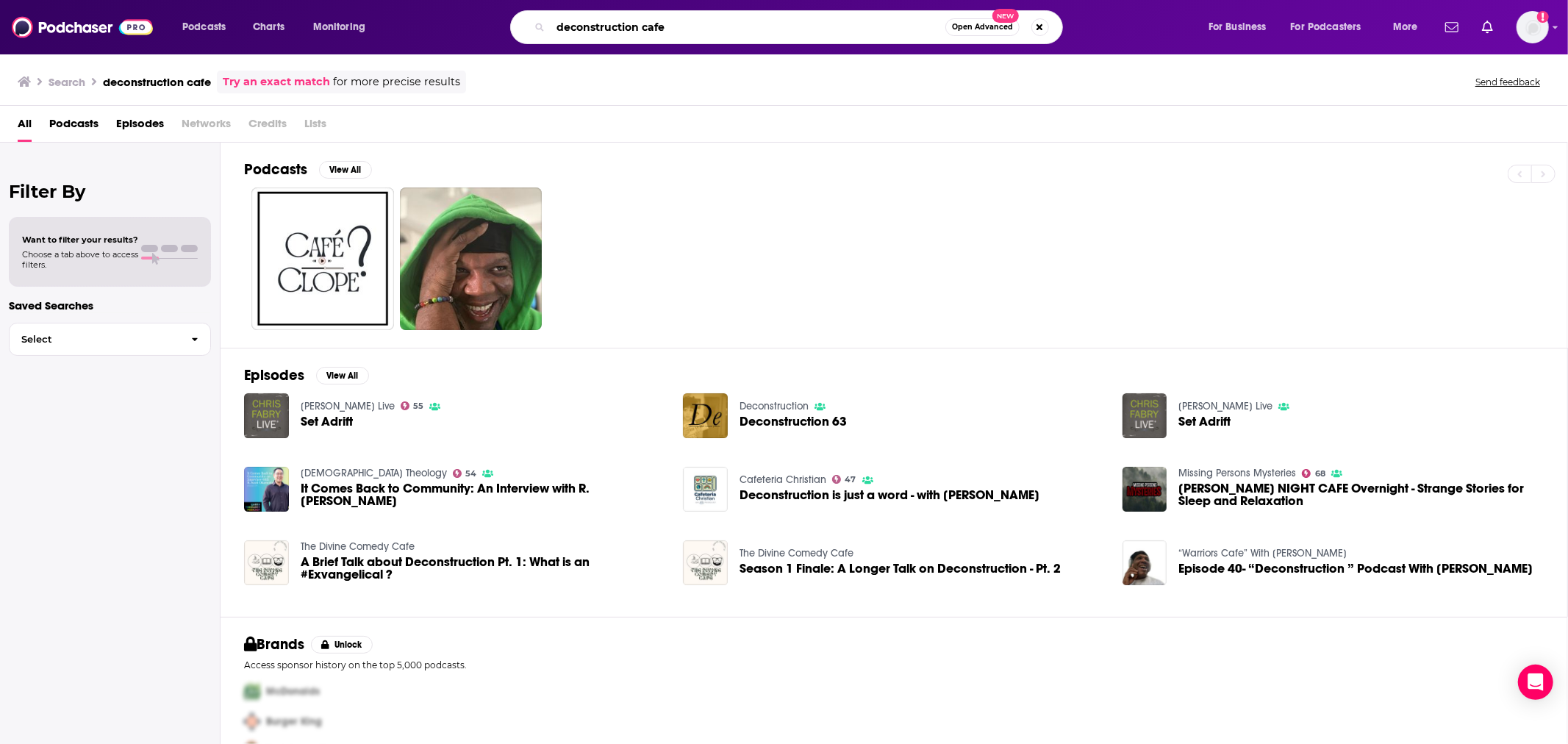
click at [763, 21] on input "deconstruction cafe" at bounding box center [748, 27] width 395 height 24
type input "evancynical"
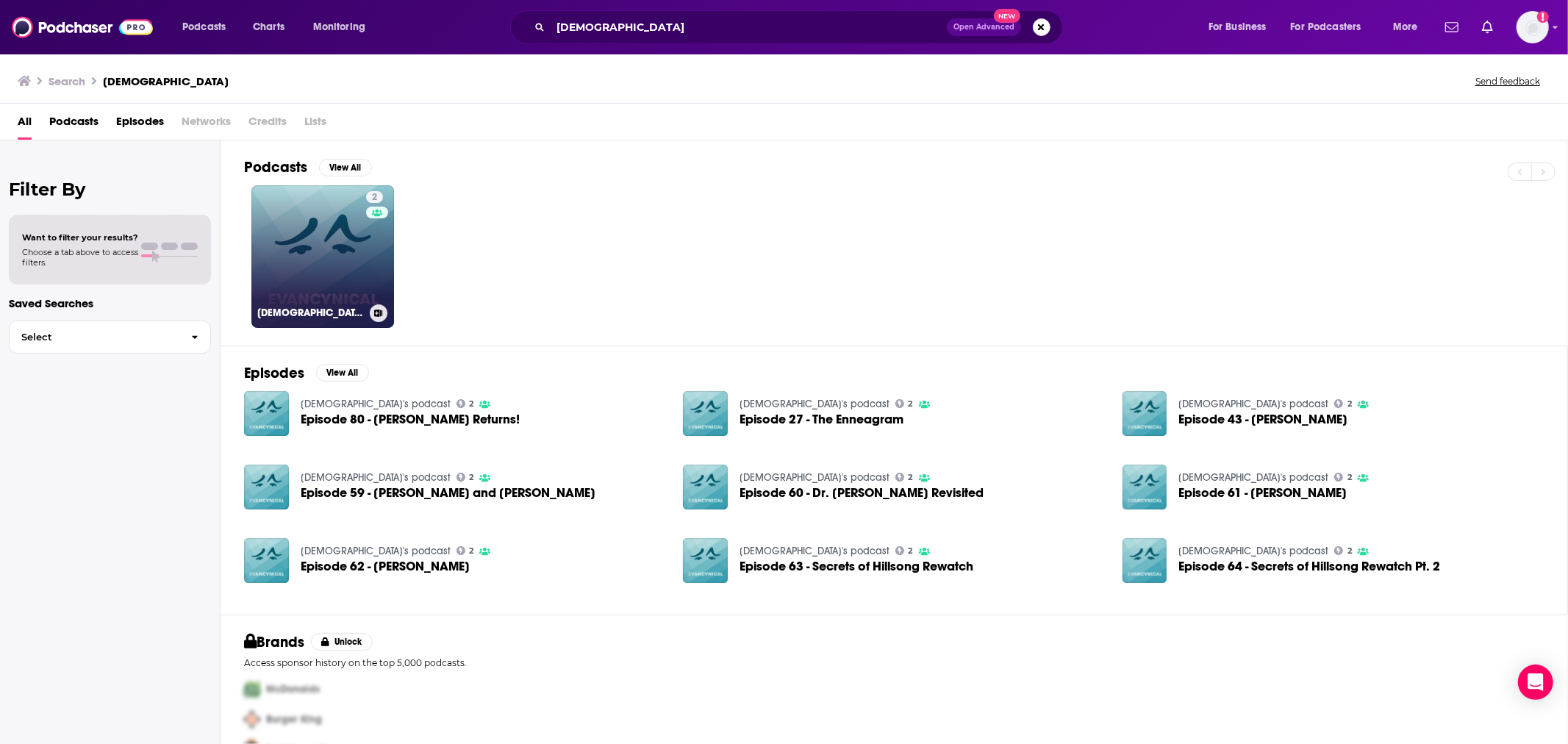
click at [312, 232] on link "2 evancynical's podcast" at bounding box center [323, 257] width 143 height 143
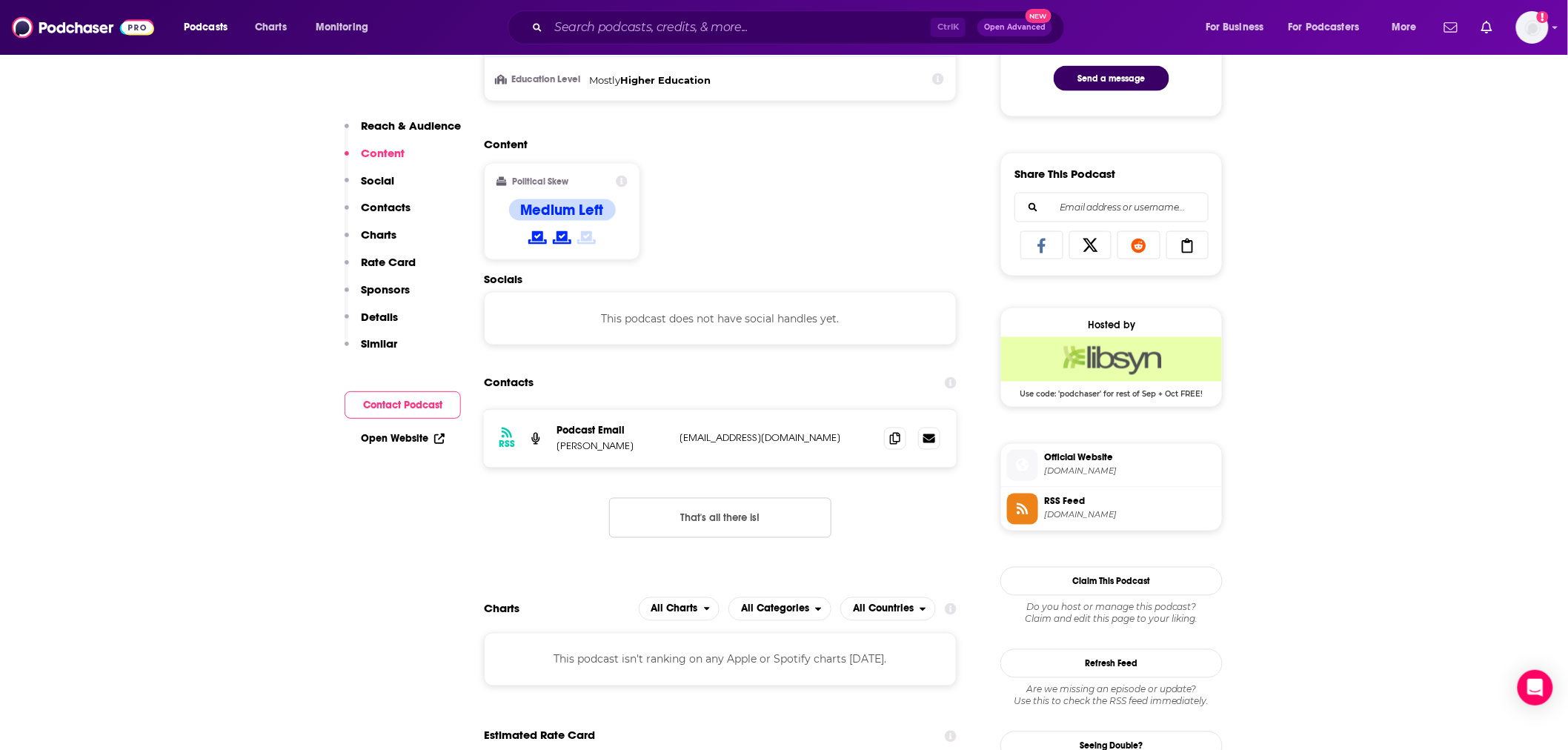
scroll to position [878, 0]
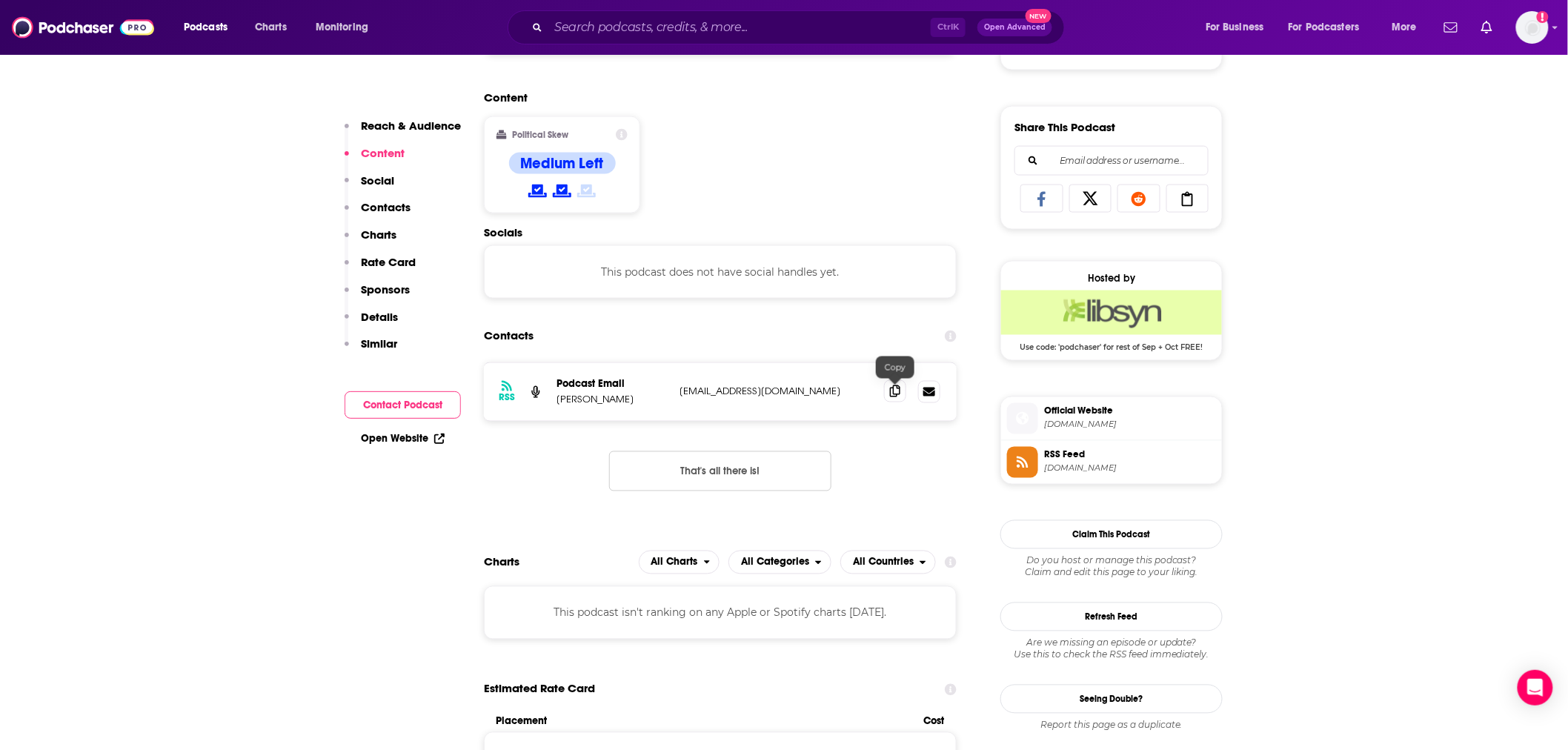
click at [895, 400] on span at bounding box center [895, 391] width 22 height 22
click at [757, 32] on input "Search podcasts, credits, & more..." at bounding box center [739, 27] width 382 height 24
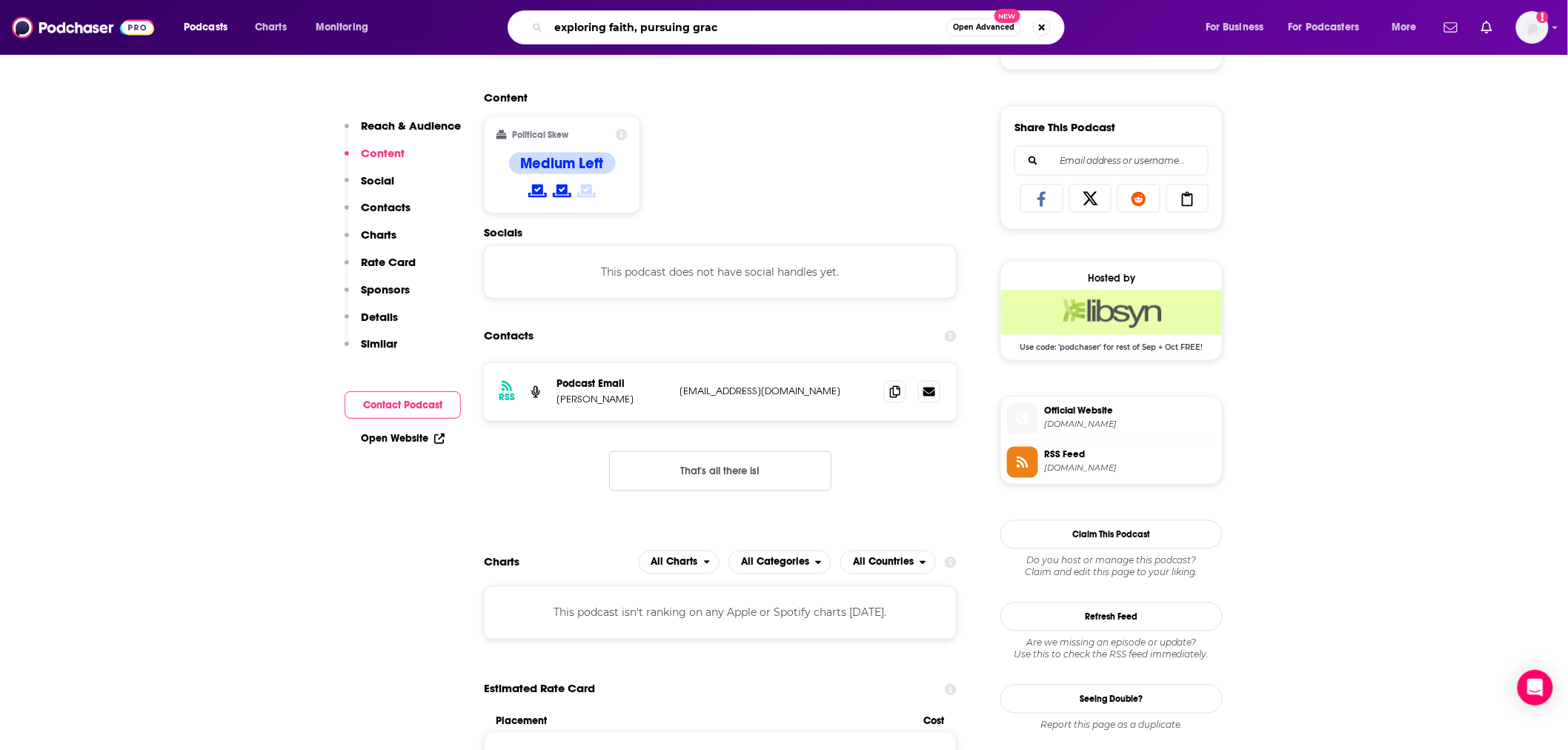
type input "exploring faith, pursuing grace"
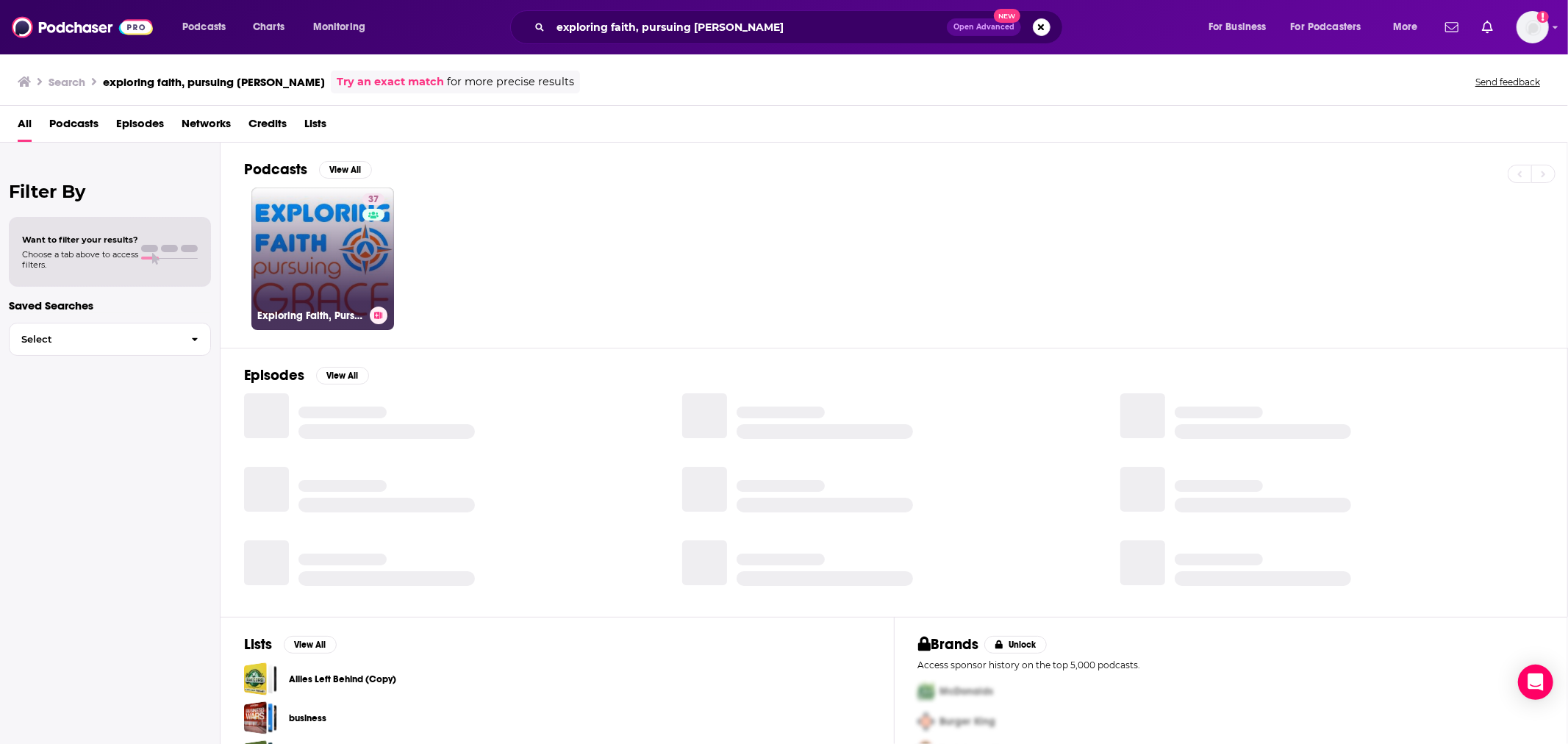
click at [305, 258] on link "37 Exploring Faith, Pursuing Grace" at bounding box center [323, 259] width 143 height 143
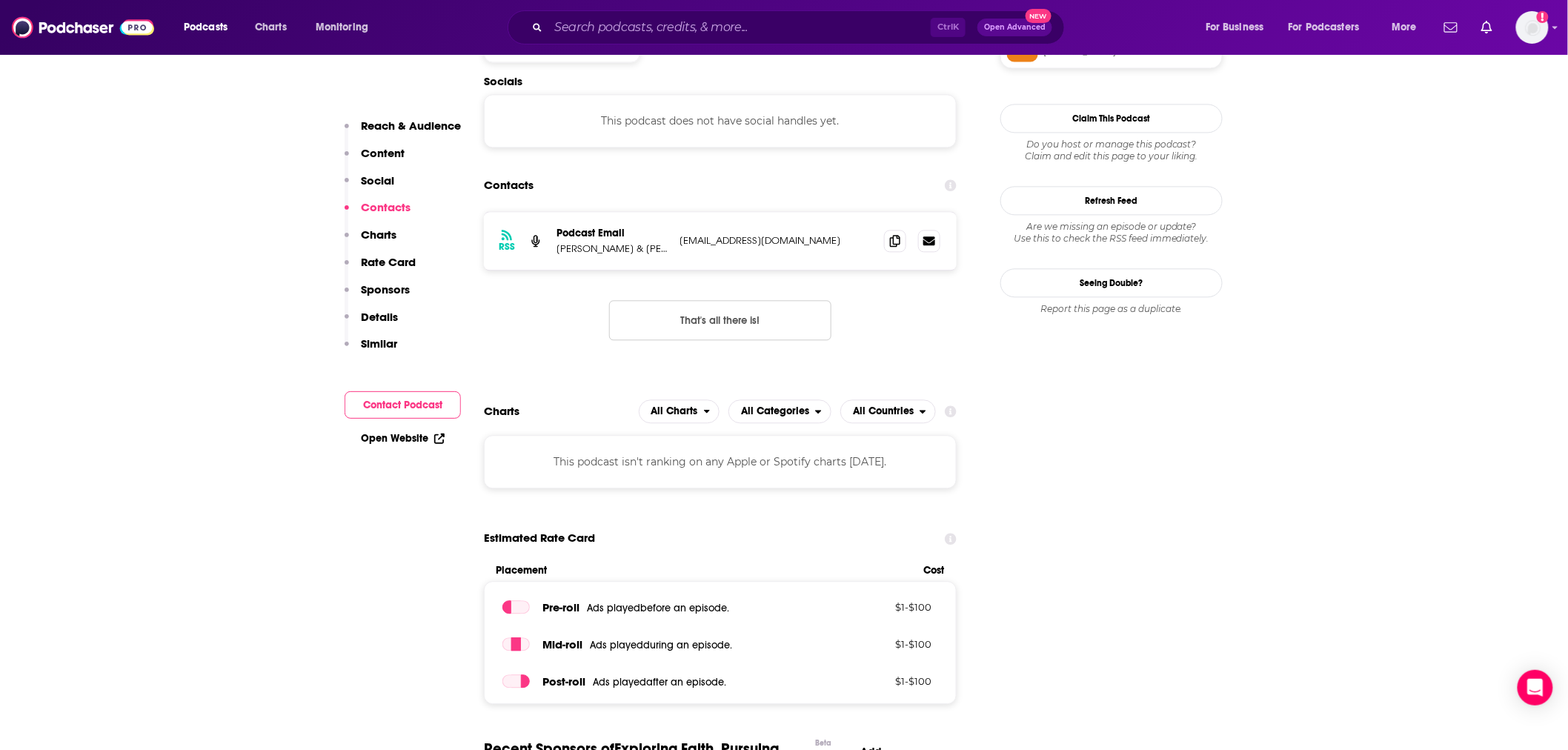
scroll to position [1317, 0]
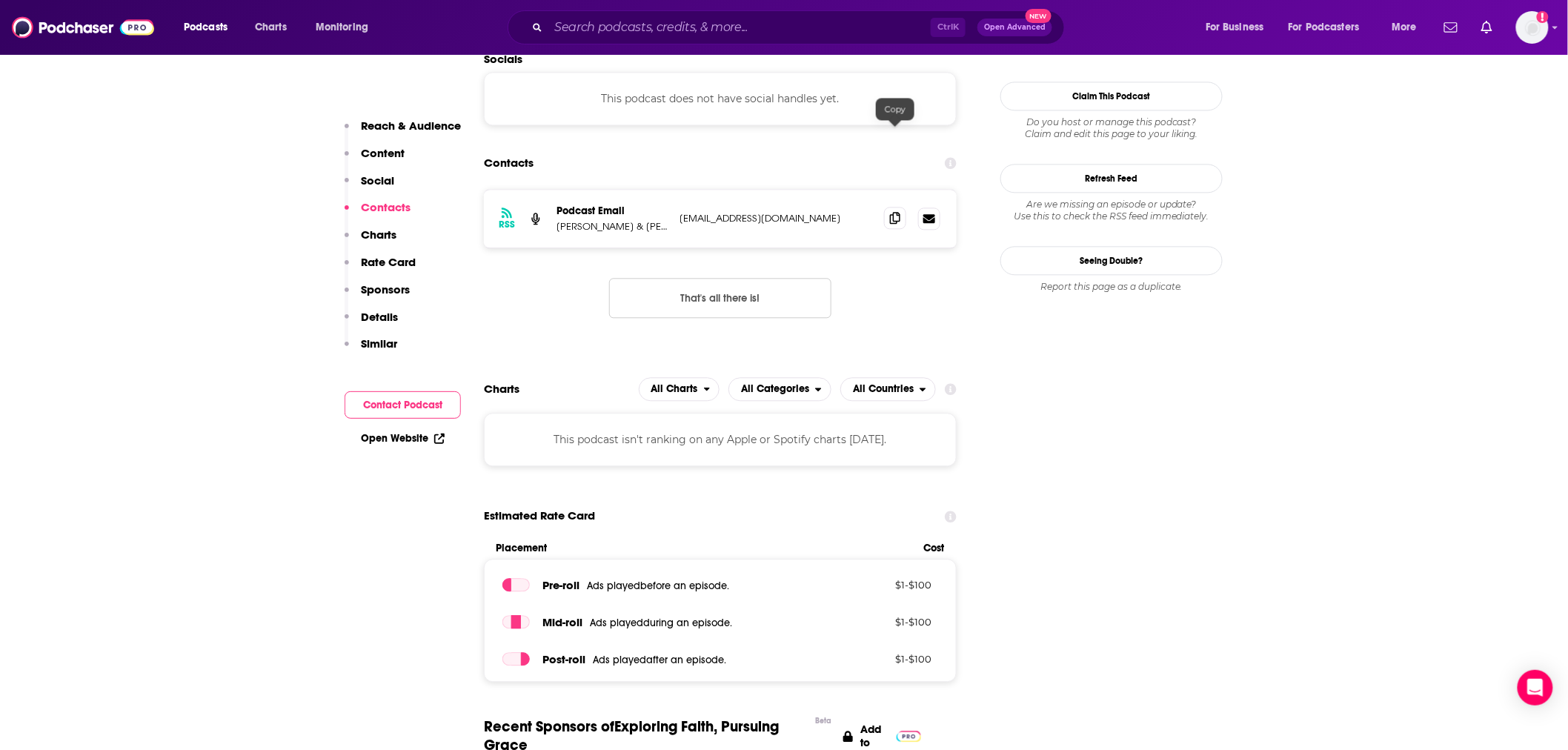
click at [894, 212] on icon at bounding box center [895, 218] width 10 height 12
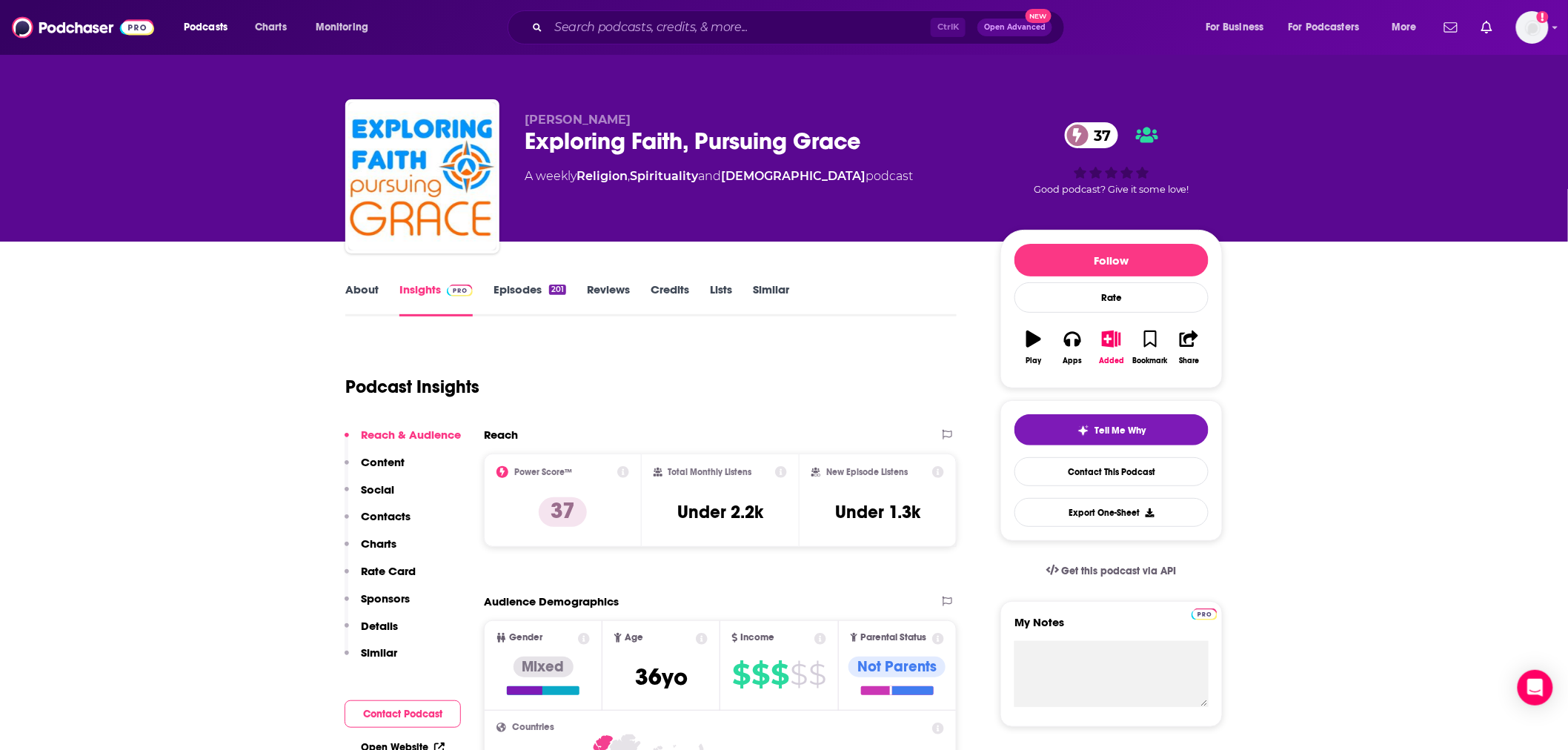
click at [358, 292] on link "About" at bounding box center [362, 299] width 33 height 34
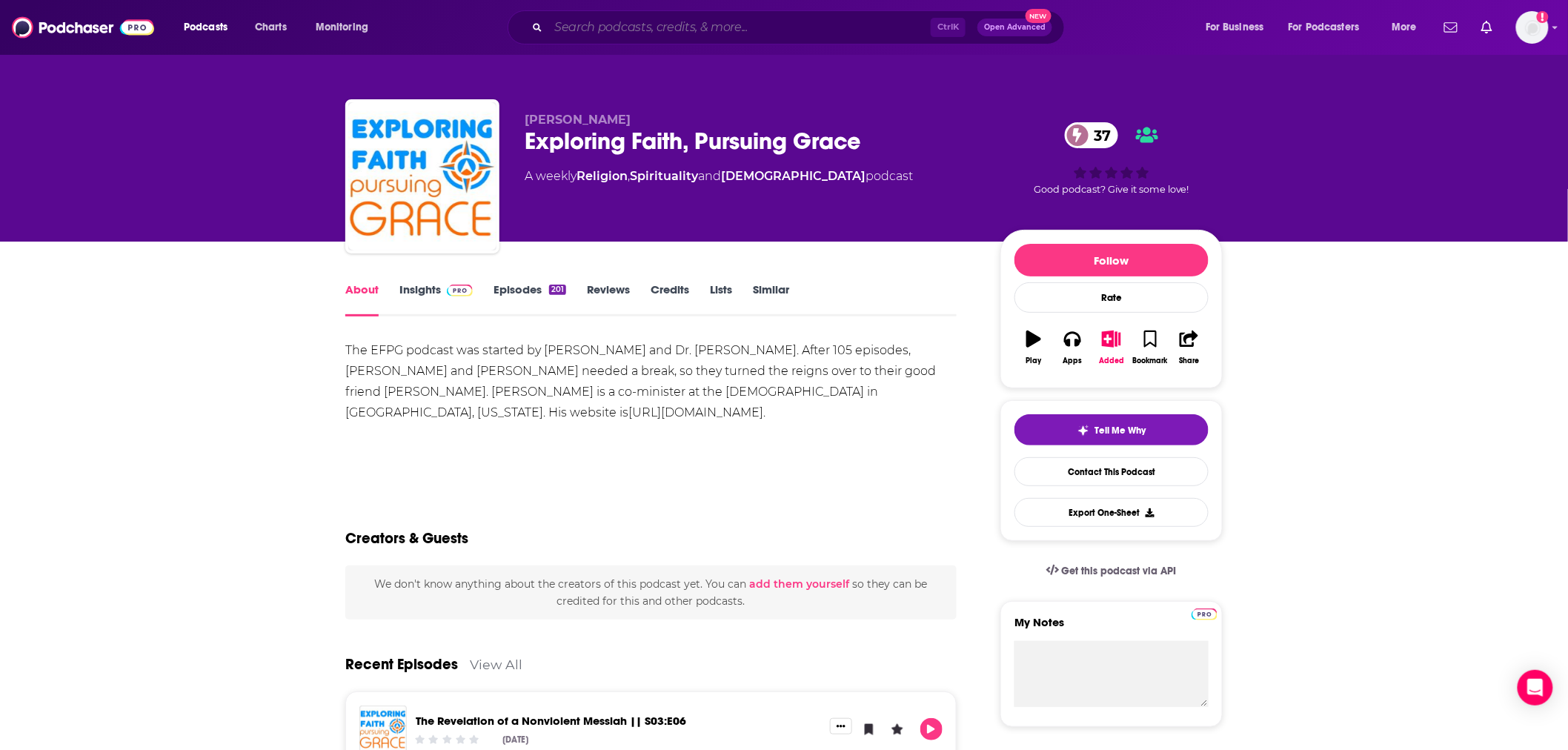
click at [650, 31] on input "Search podcasts, credits, & more..." at bounding box center [739, 27] width 382 height 24
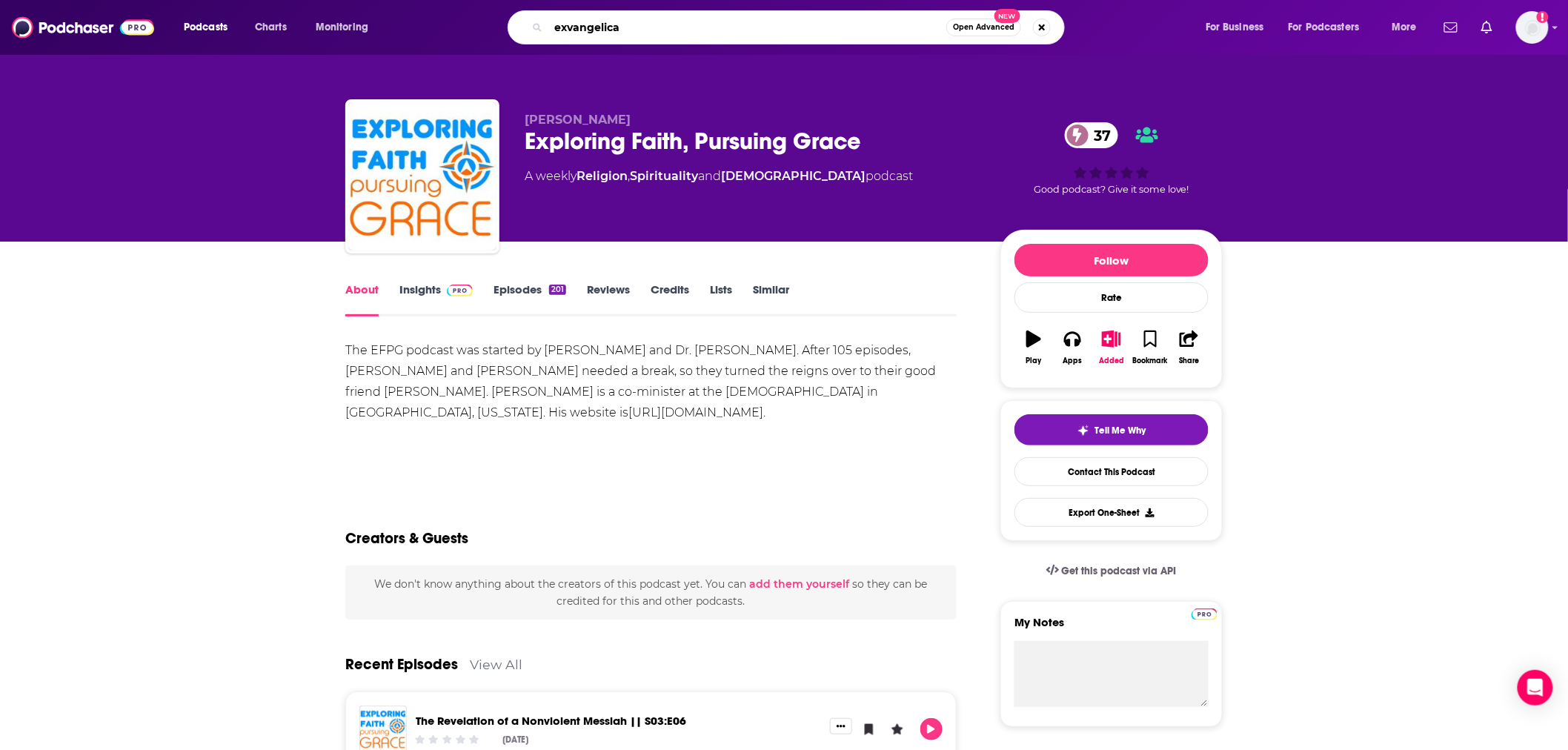
type input "exvangelical"
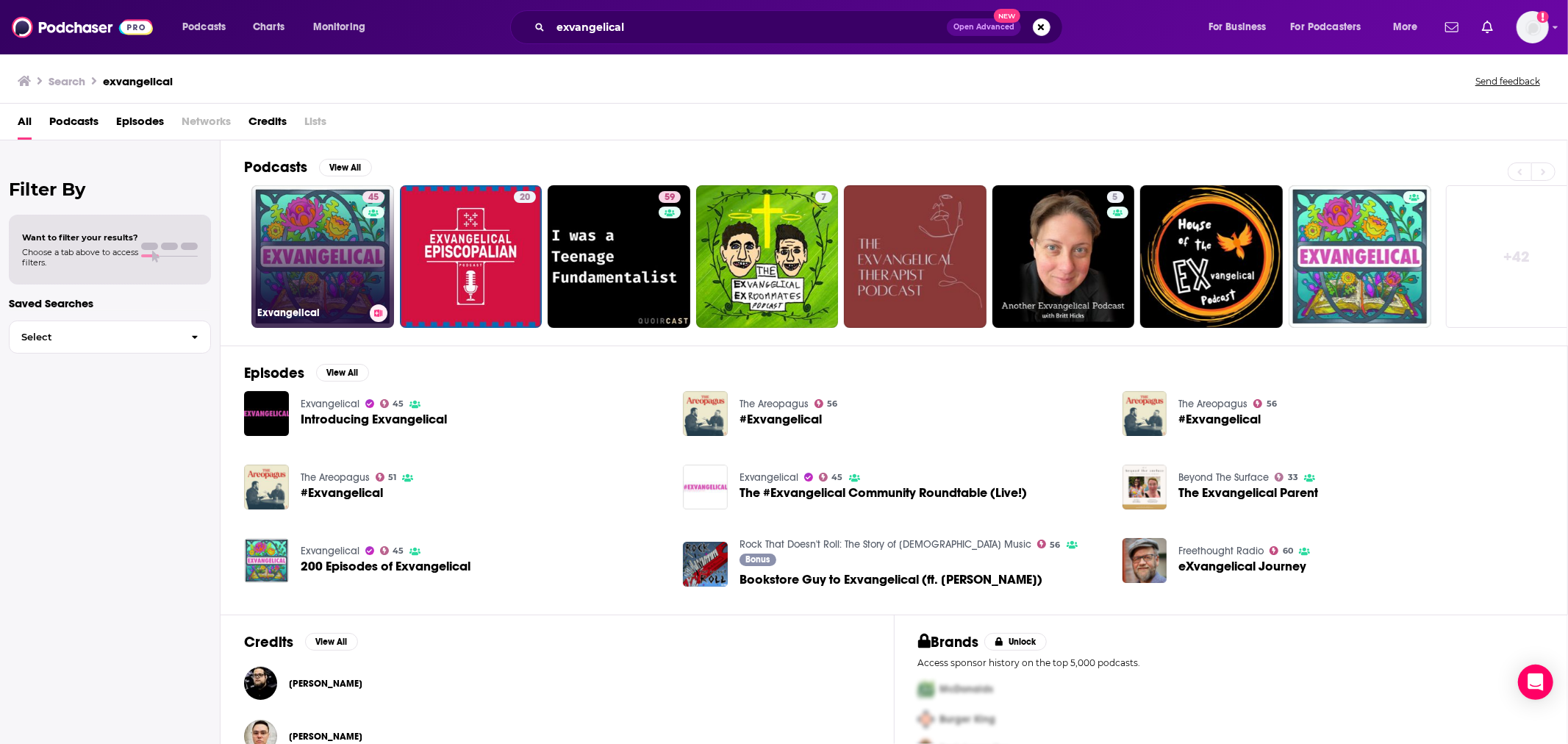
click at [340, 259] on link "45 Exvangelical" at bounding box center [323, 257] width 143 height 143
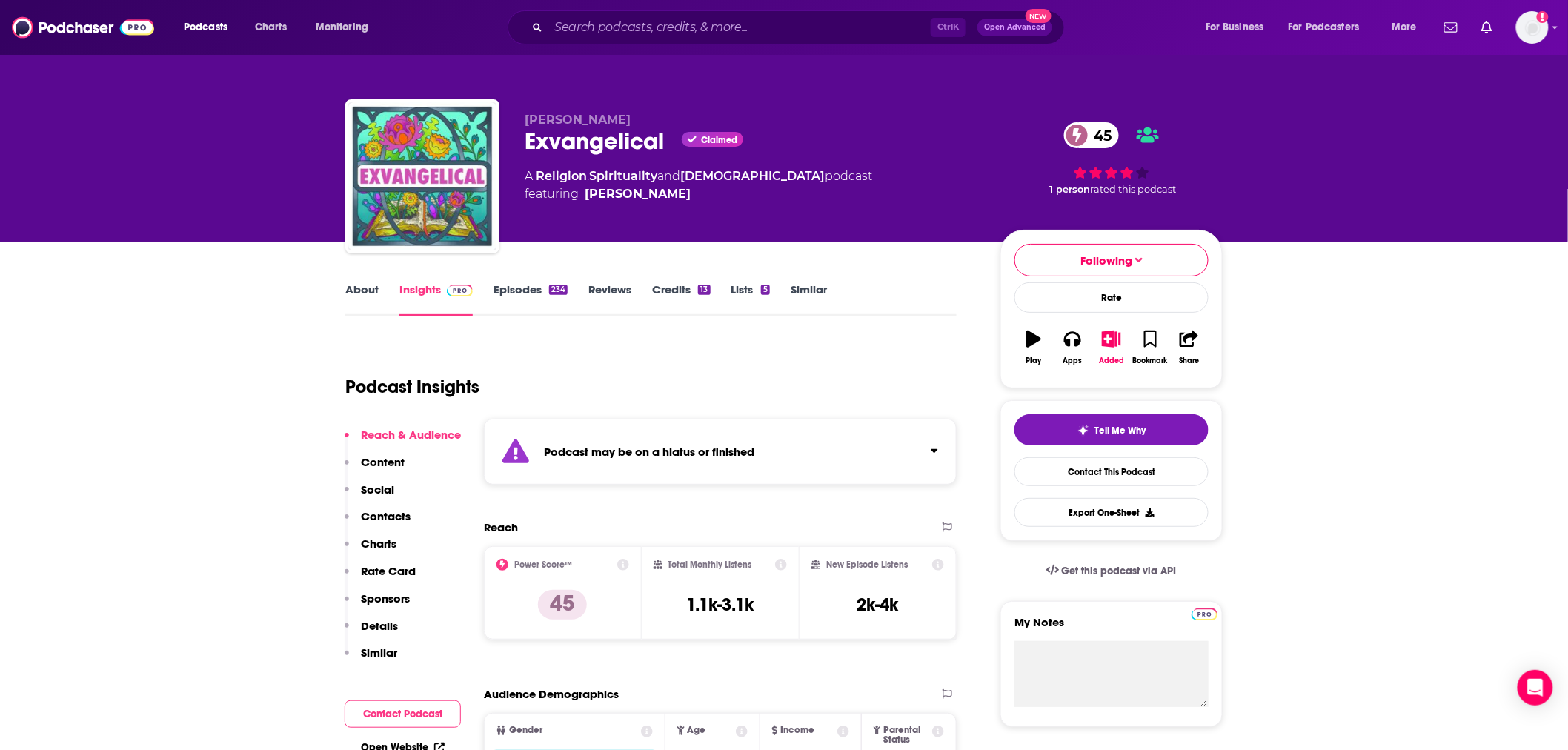
click at [529, 293] on link "Episodes 234" at bounding box center [531, 299] width 74 height 34
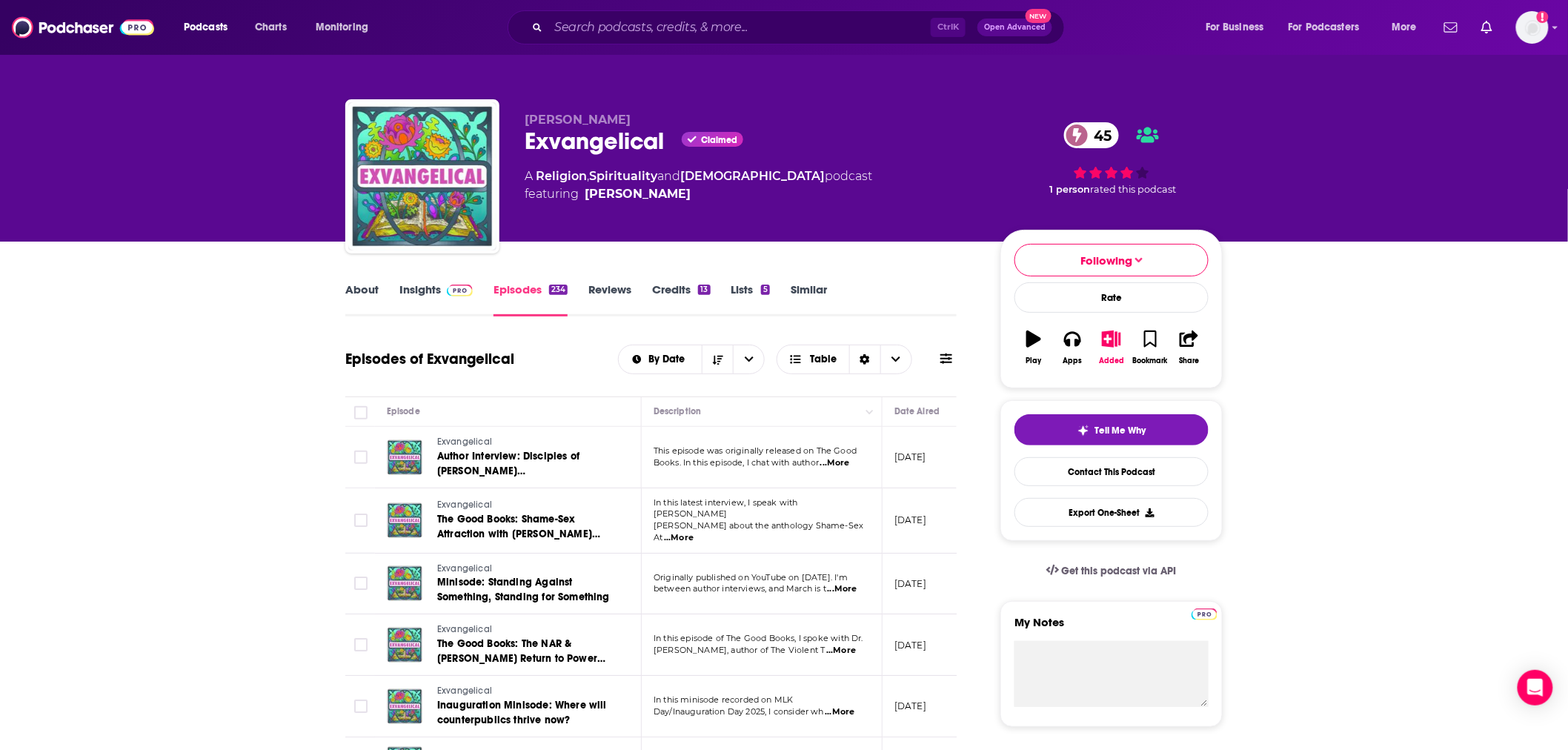
click at [411, 294] on link "Insights" at bounding box center [436, 299] width 74 height 34
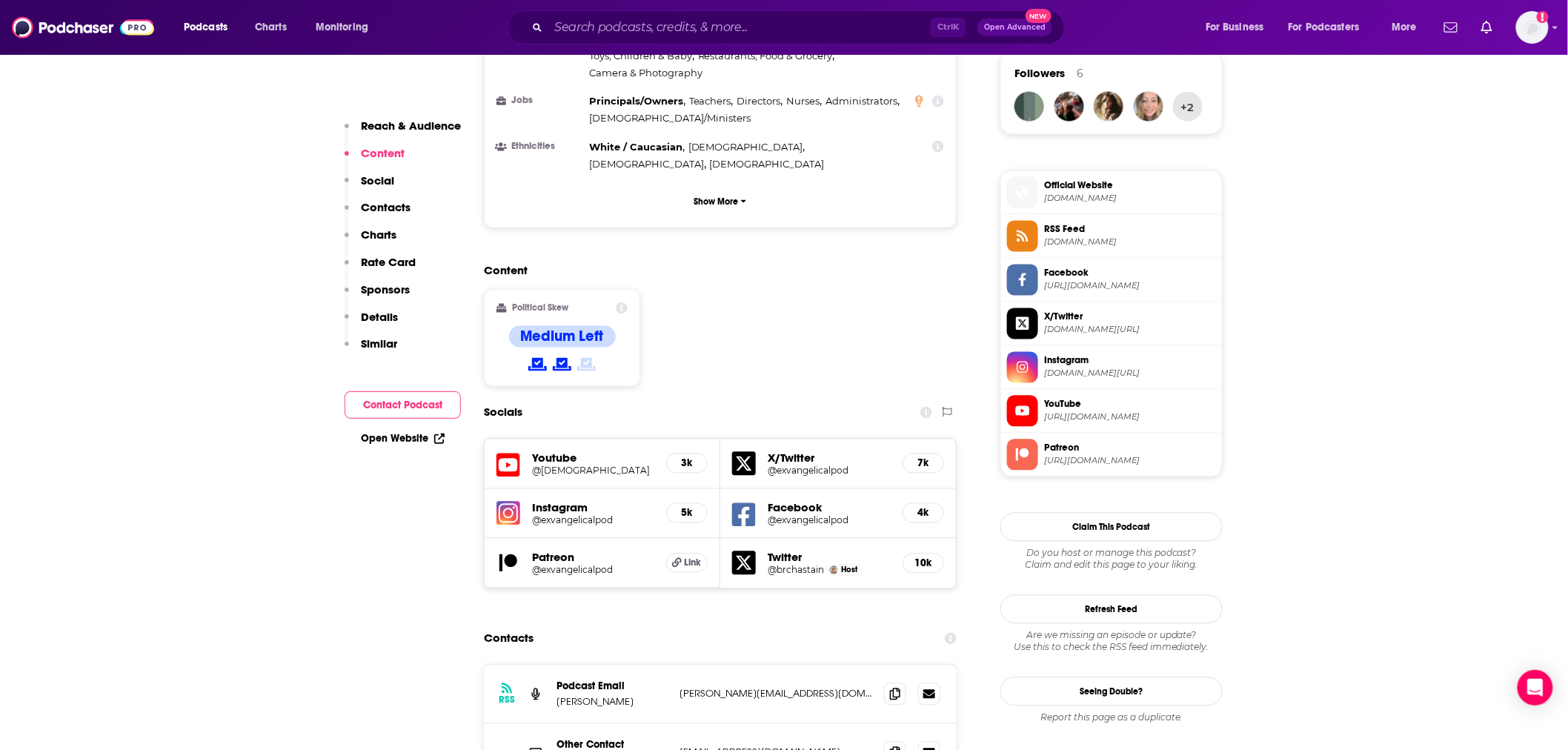
scroll to position [1317, 0]
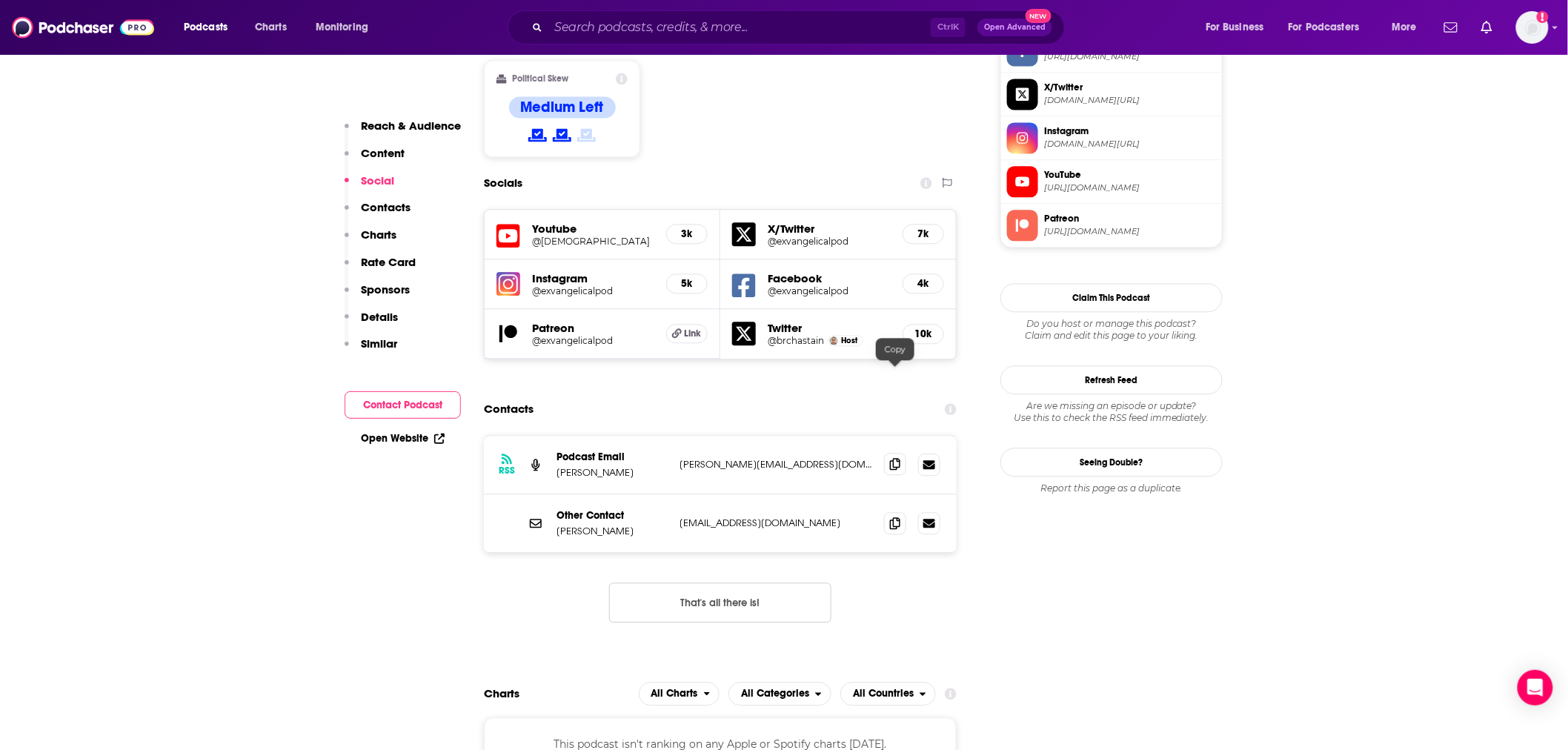
click at [900, 458] on icon at bounding box center [895, 464] width 10 height 12
click at [763, 27] on input "Search podcasts, credits, & more..." at bounding box center [739, 27] width 382 height 24
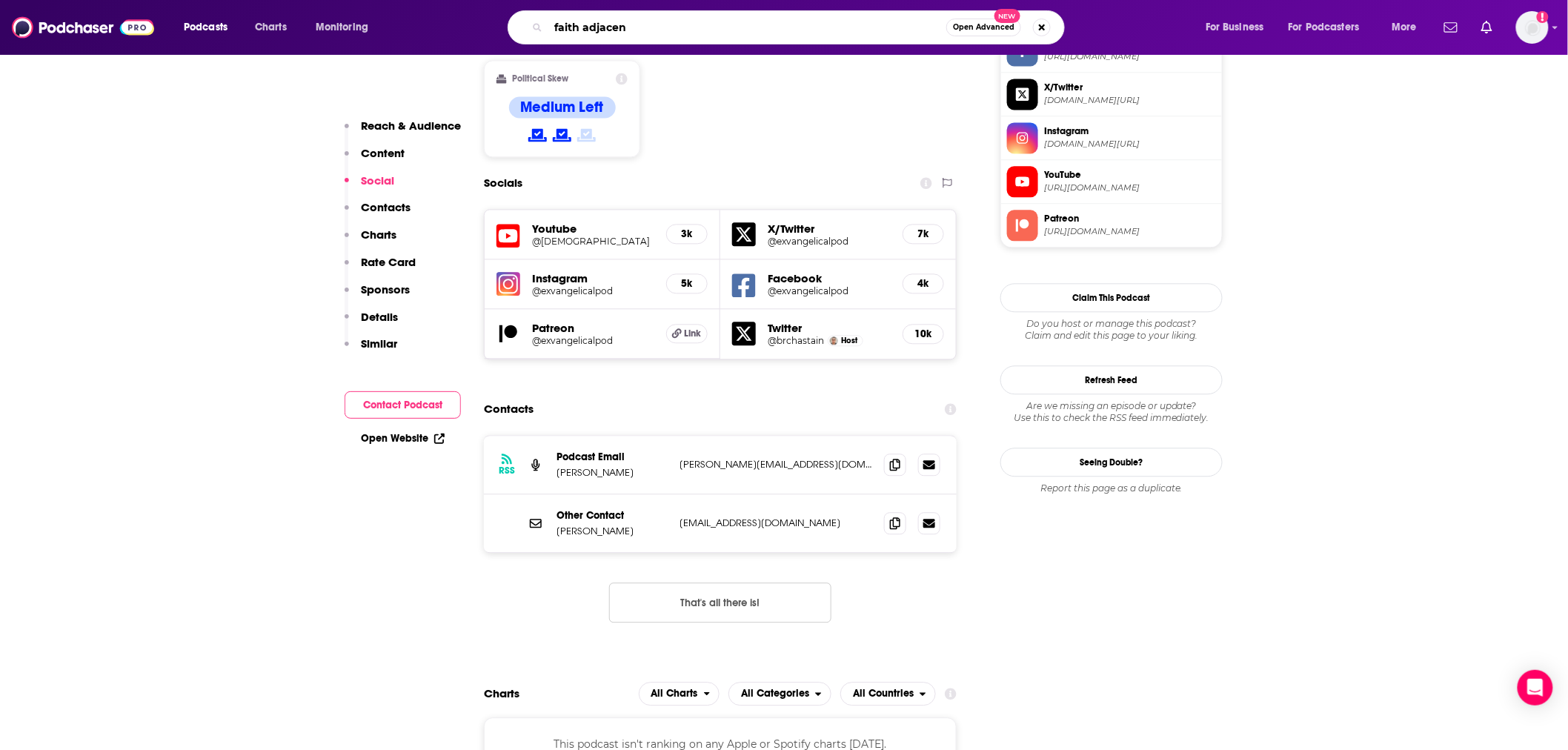
type input "faith adjacent"
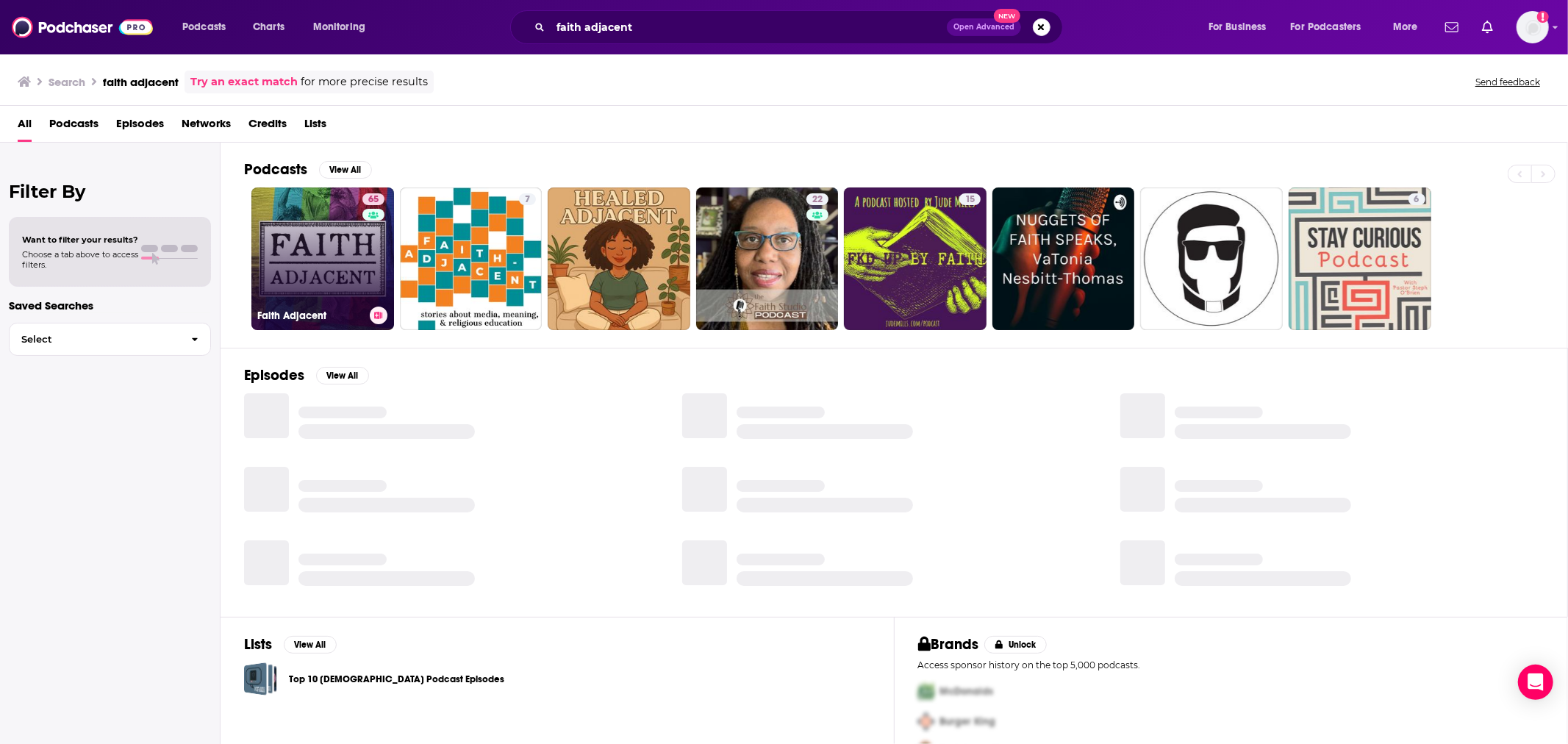
click at [340, 259] on link "65 Faith Adjacent" at bounding box center [323, 259] width 143 height 143
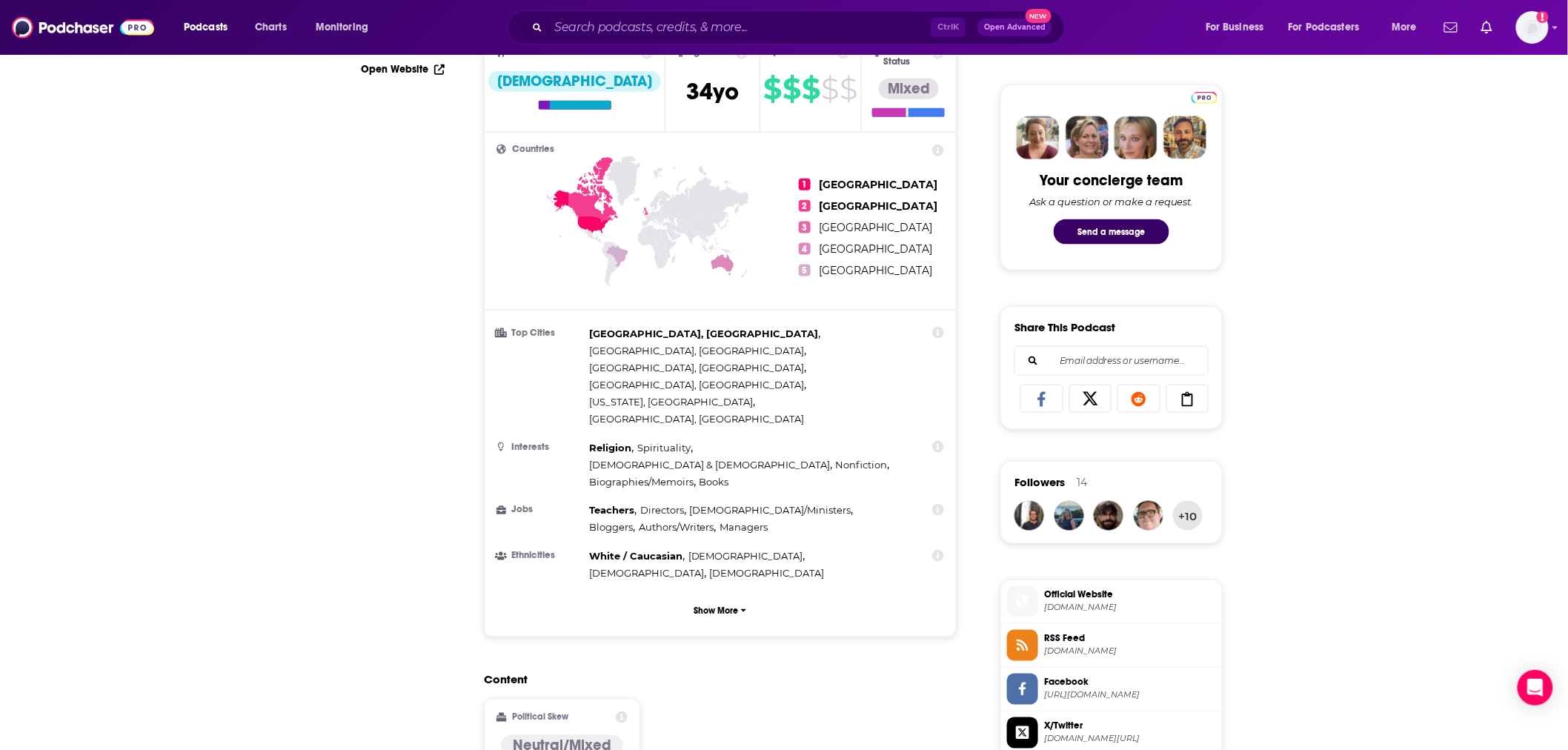
scroll to position [219, 0]
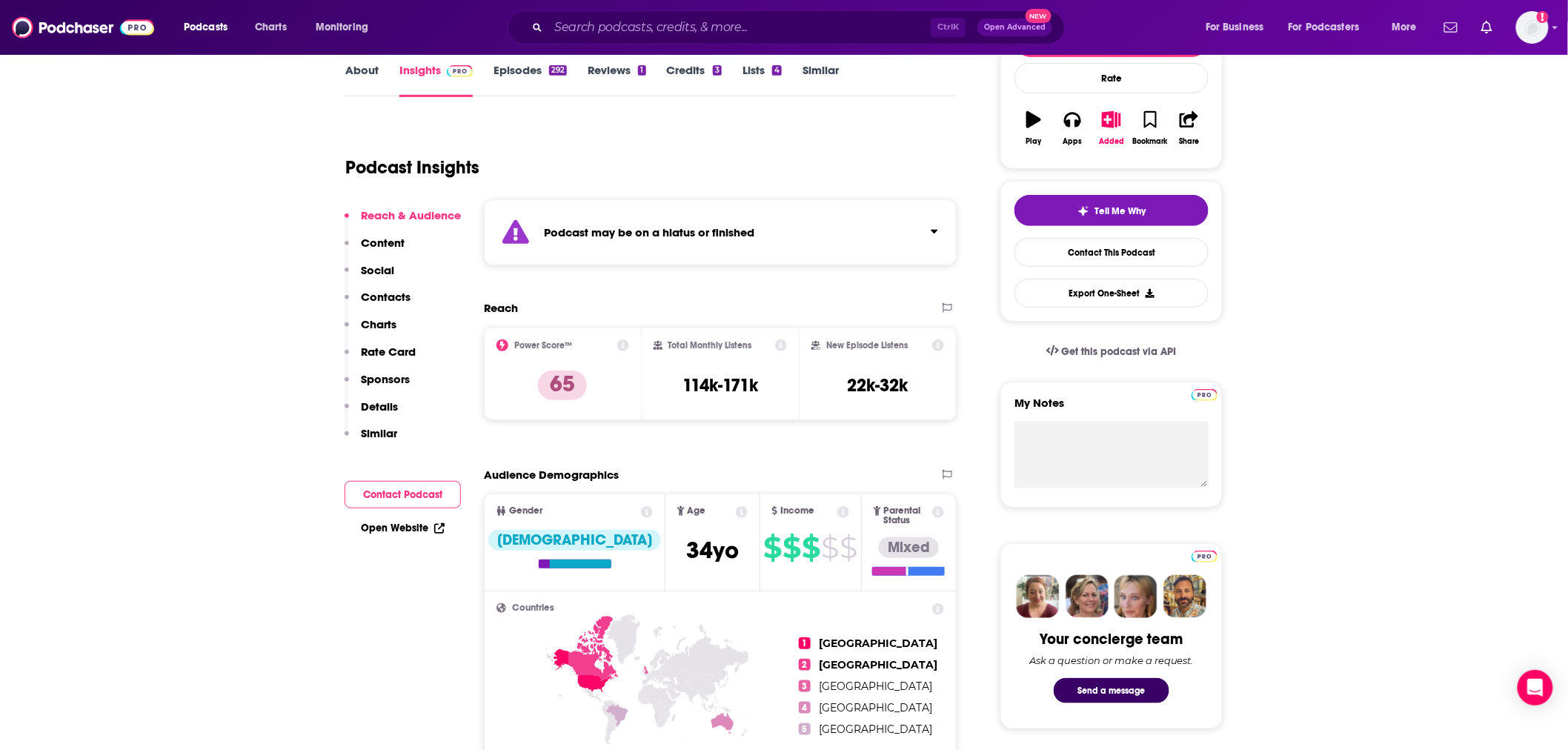
click at [359, 78] on link "About" at bounding box center [362, 80] width 33 height 34
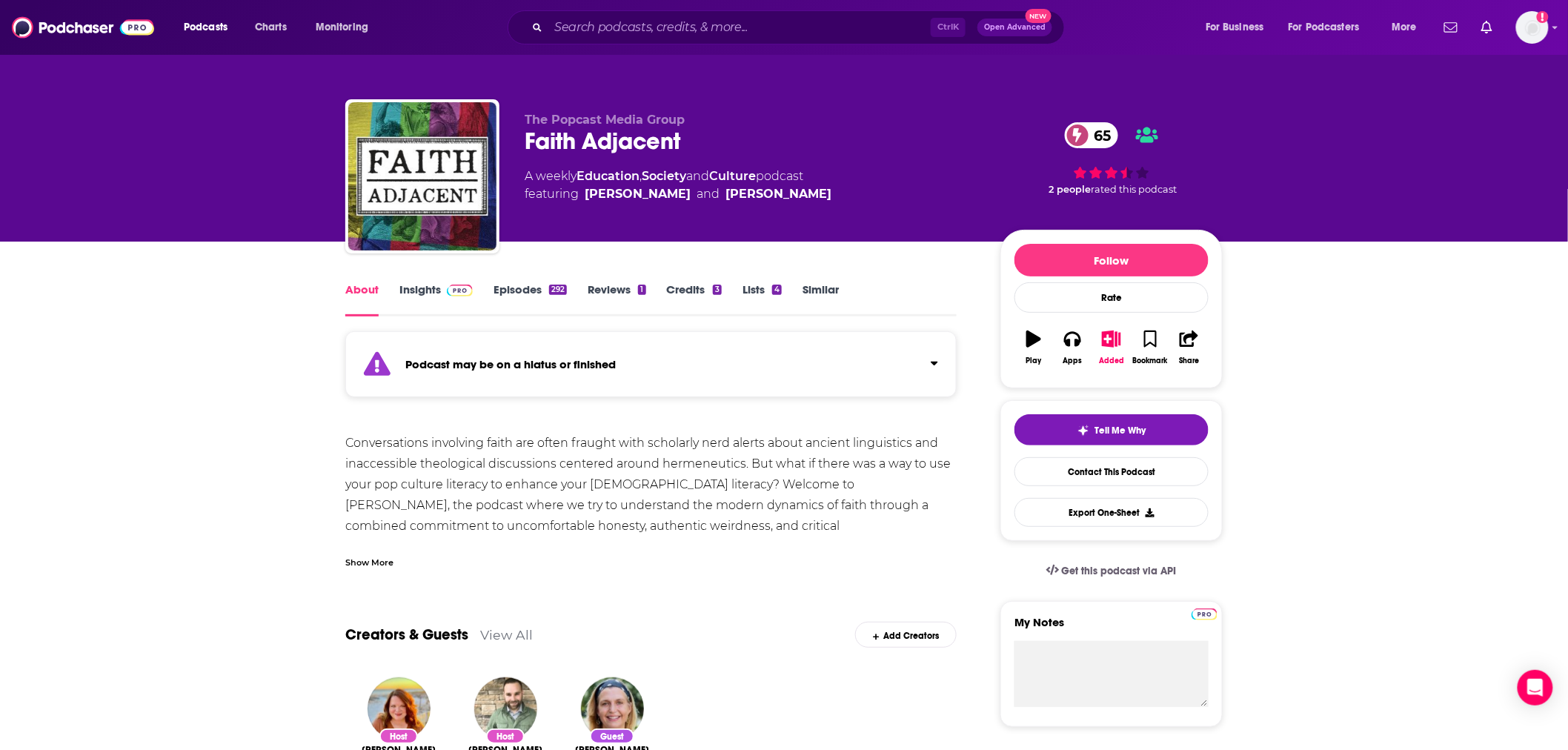
click at [508, 293] on link "Episodes 292" at bounding box center [530, 299] width 74 height 34
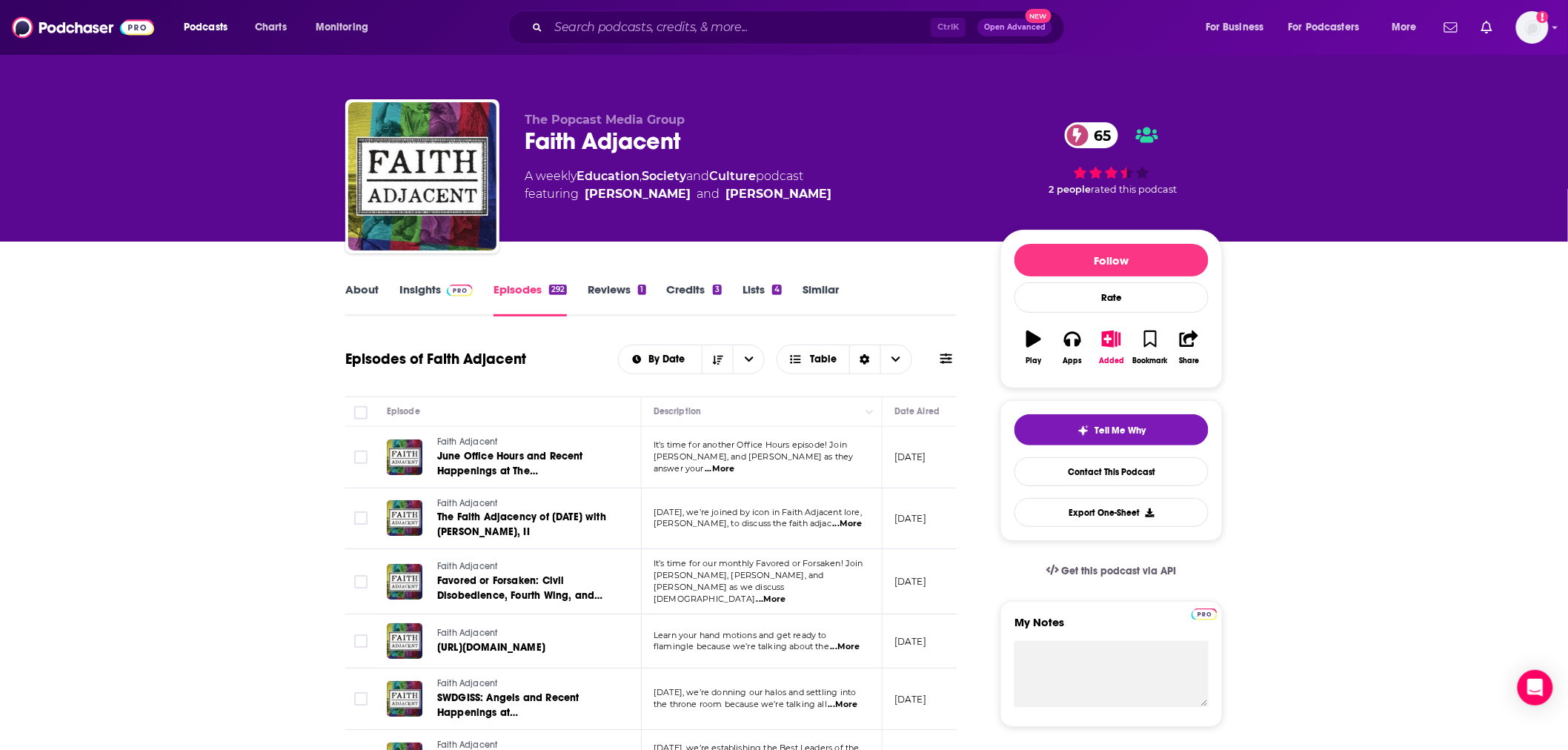
click at [419, 294] on link "Insights" at bounding box center [436, 299] width 74 height 34
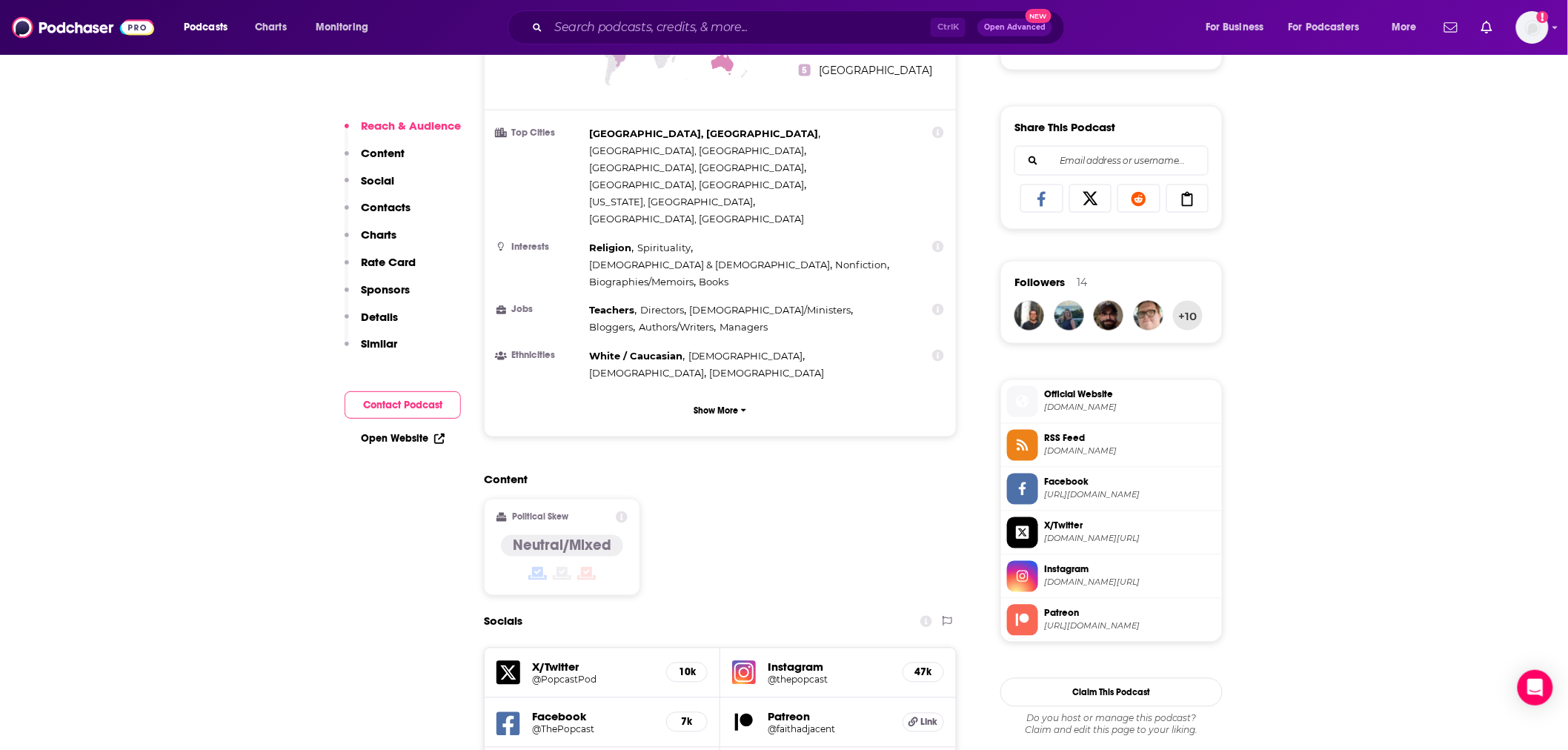
scroll to position [1317, 0]
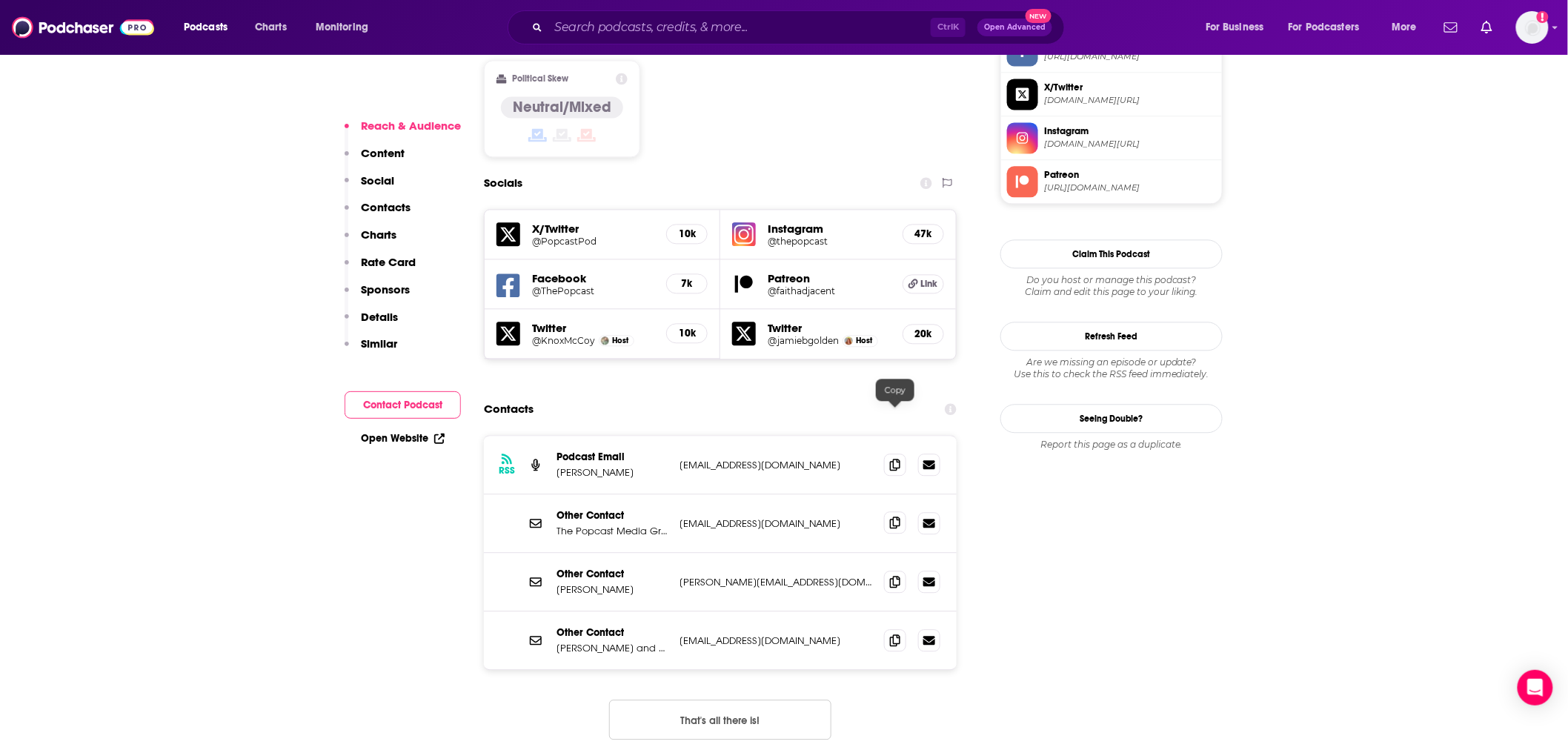
click at [897, 517] on icon at bounding box center [895, 523] width 10 height 12
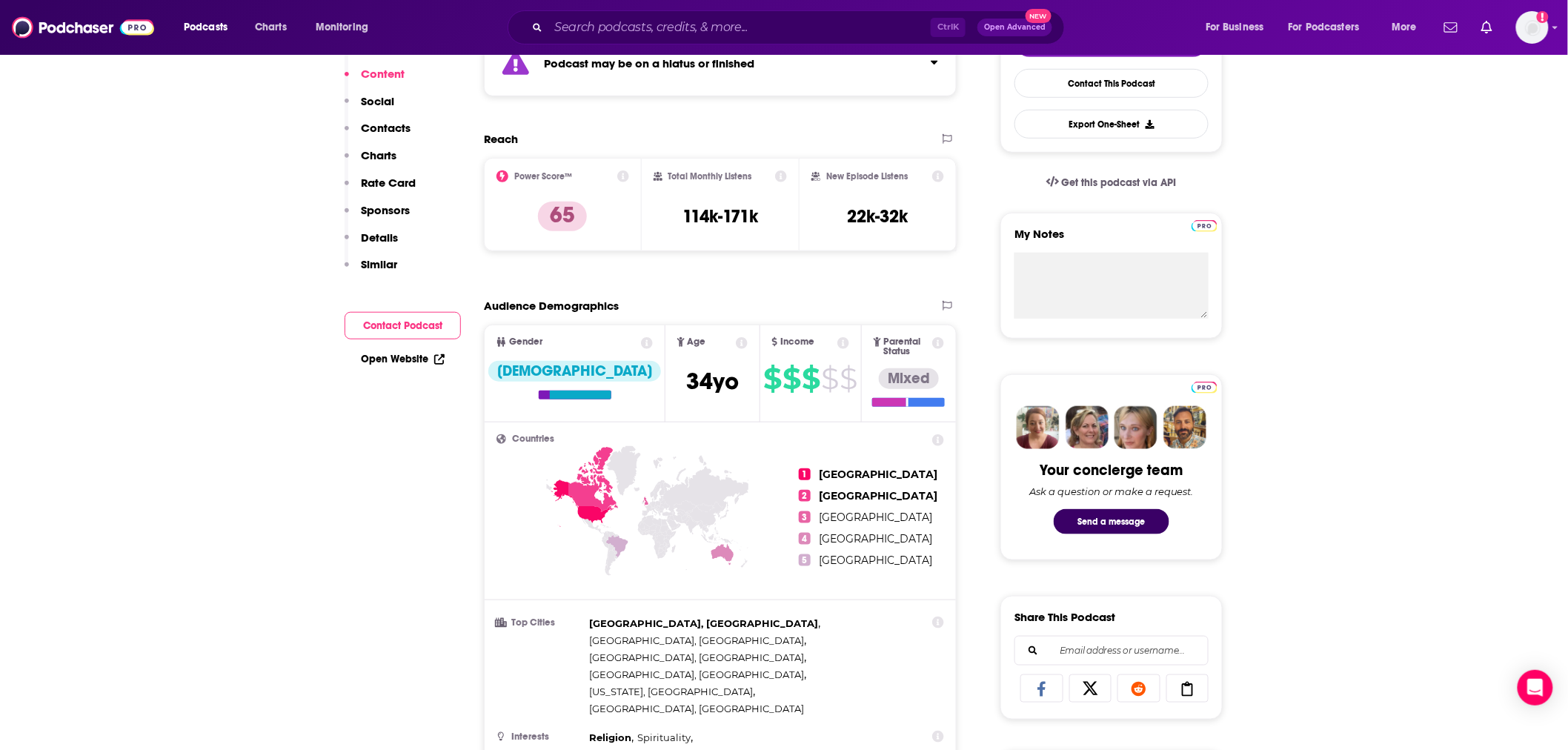
scroll to position [0, 0]
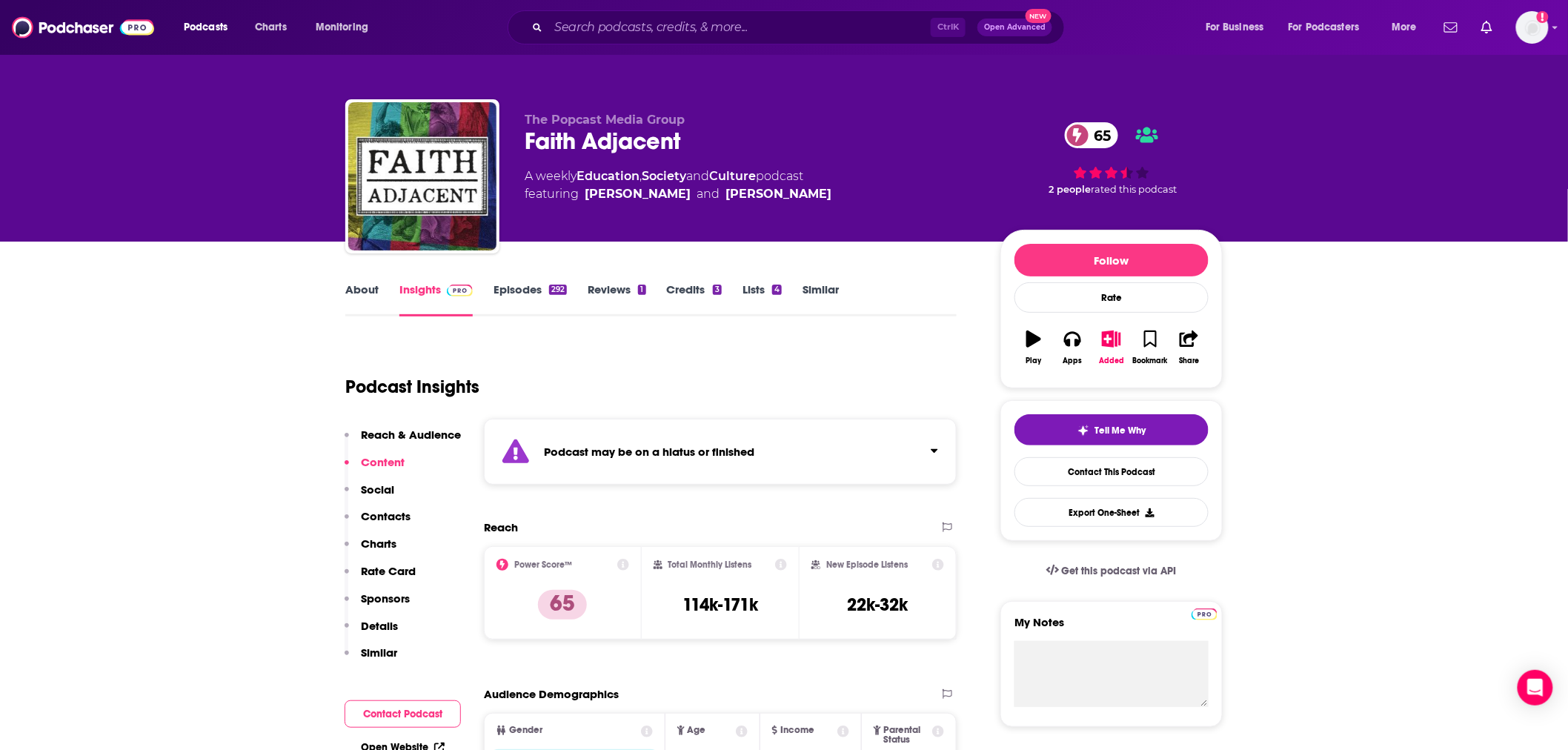
click at [782, 40] on div "Ctrl K Open Advanced New" at bounding box center [786, 27] width 558 height 34
click at [778, 27] on input "Search podcasts, credits, & more..." at bounding box center [739, 27] width 382 height 24
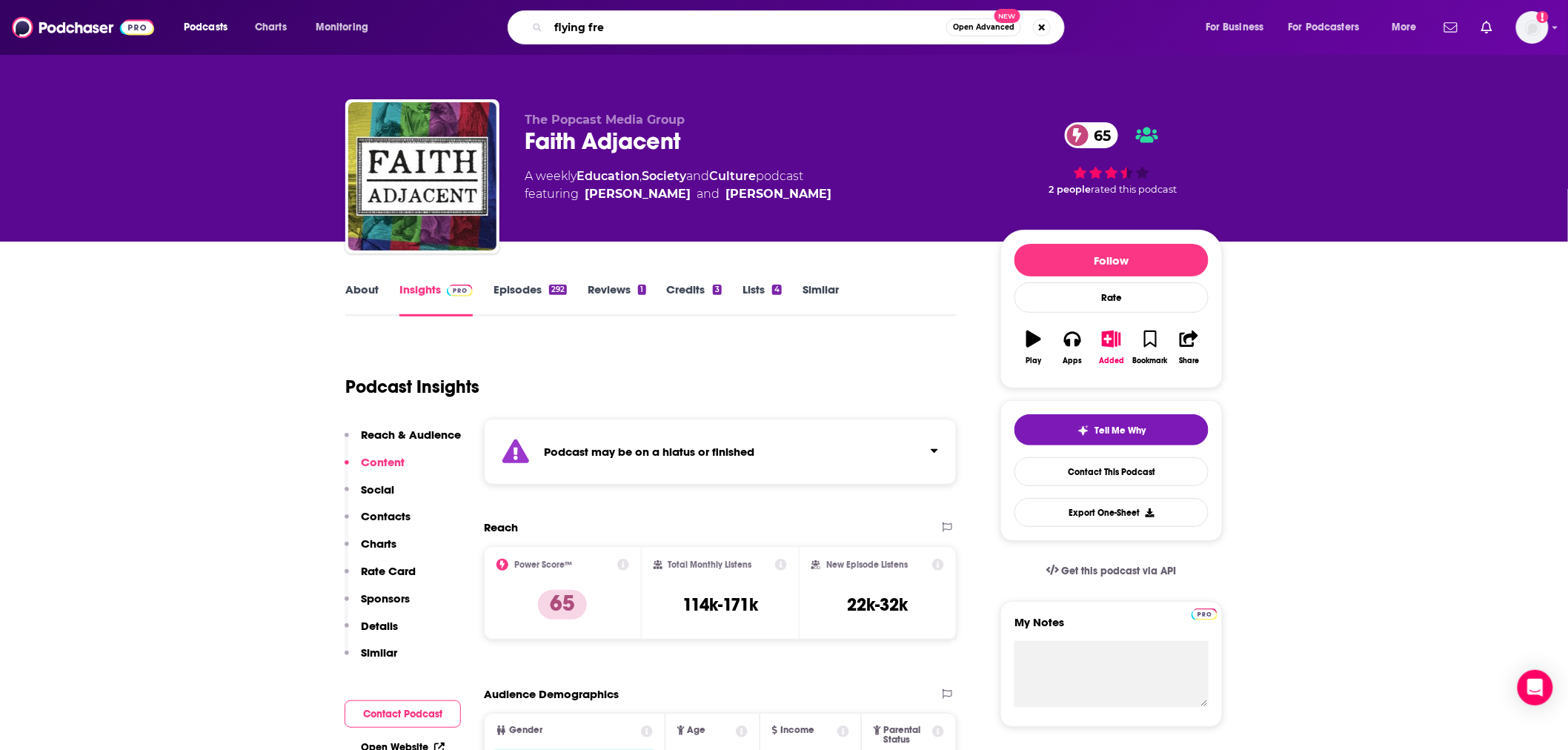
type input "flying free"
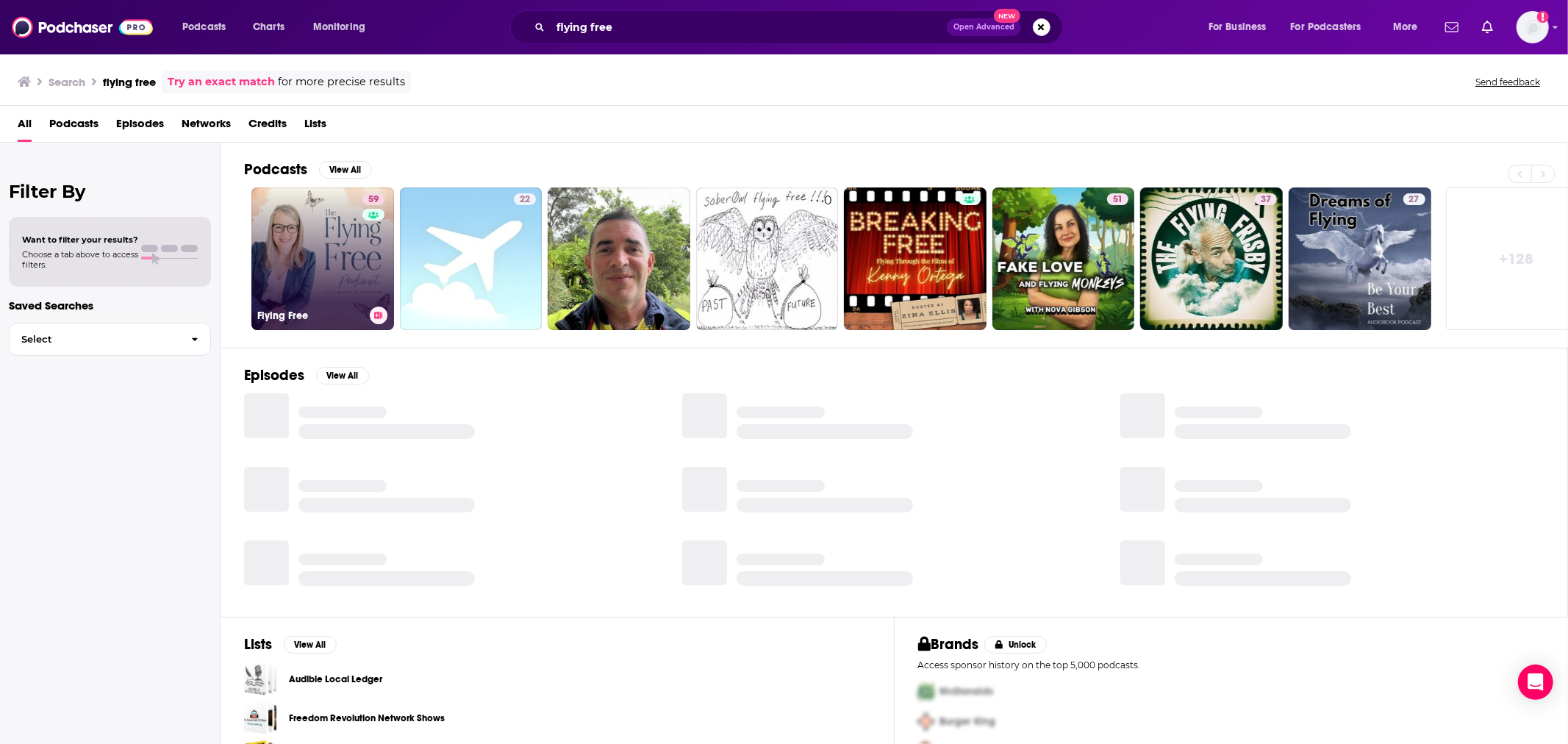
click at [324, 252] on link "59 Flying Free" at bounding box center [323, 259] width 143 height 143
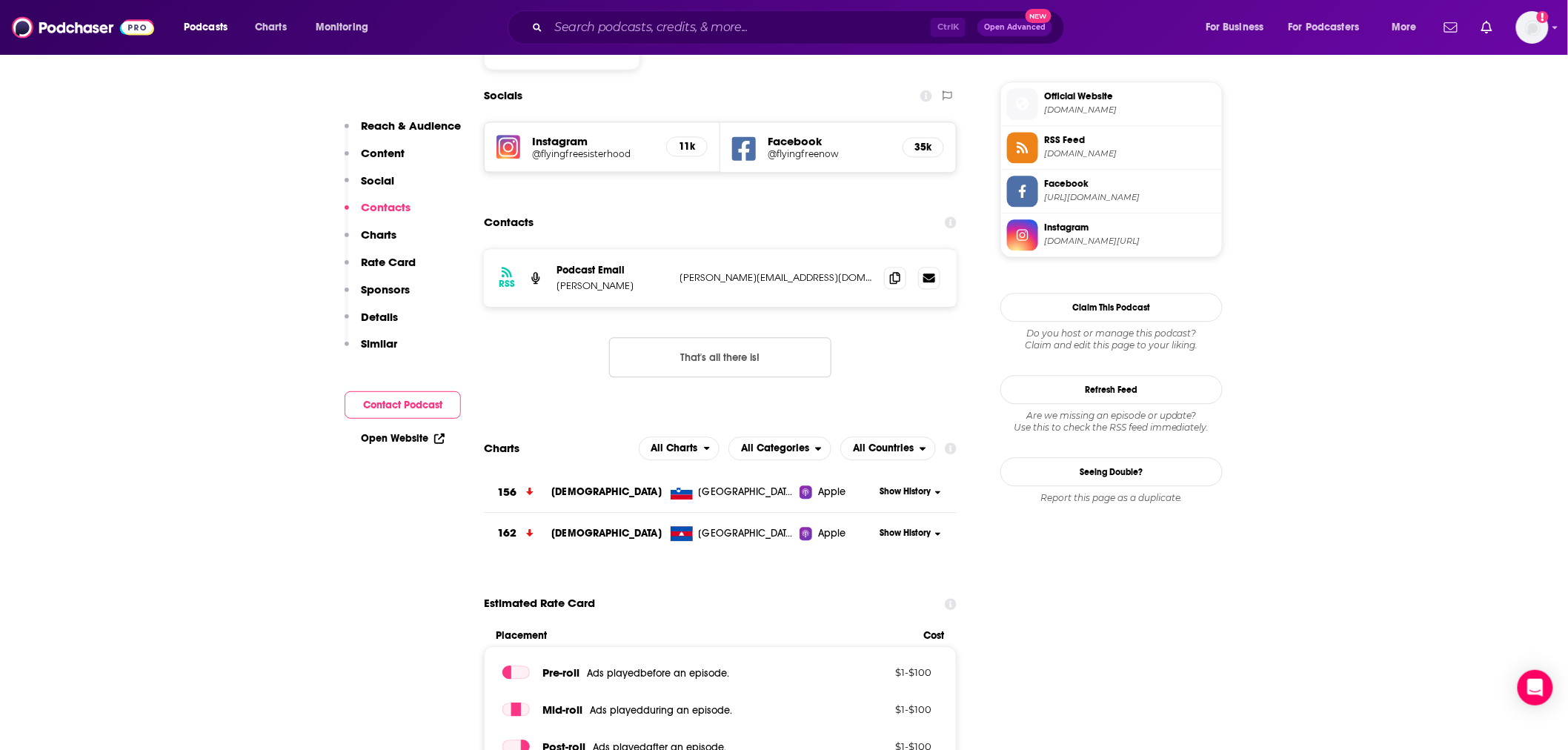
scroll to position [1317, 0]
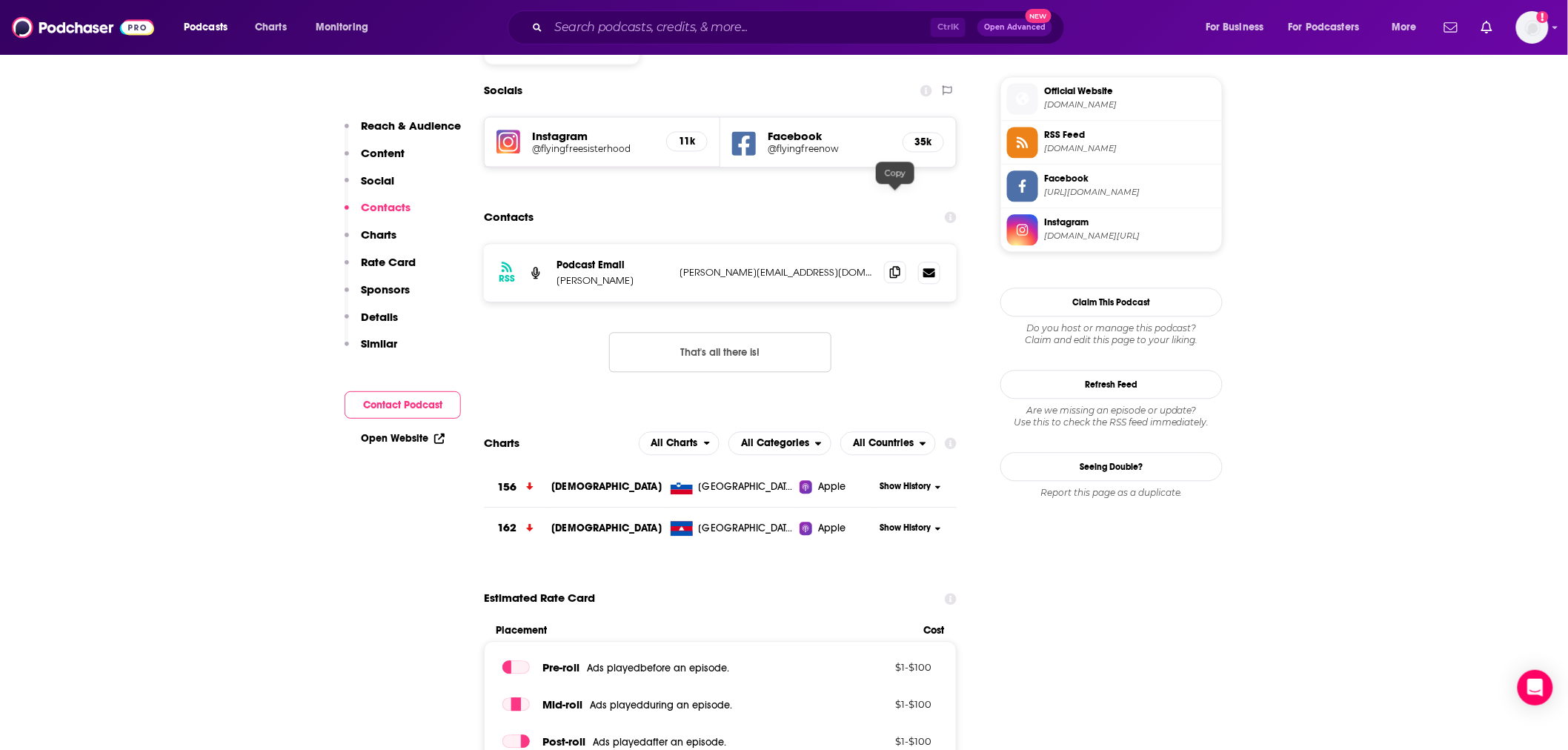
click at [892, 266] on icon at bounding box center [895, 272] width 10 height 12
click at [750, 33] on input "Search podcasts, credits, & more..." at bounding box center [739, 27] width 382 height 24
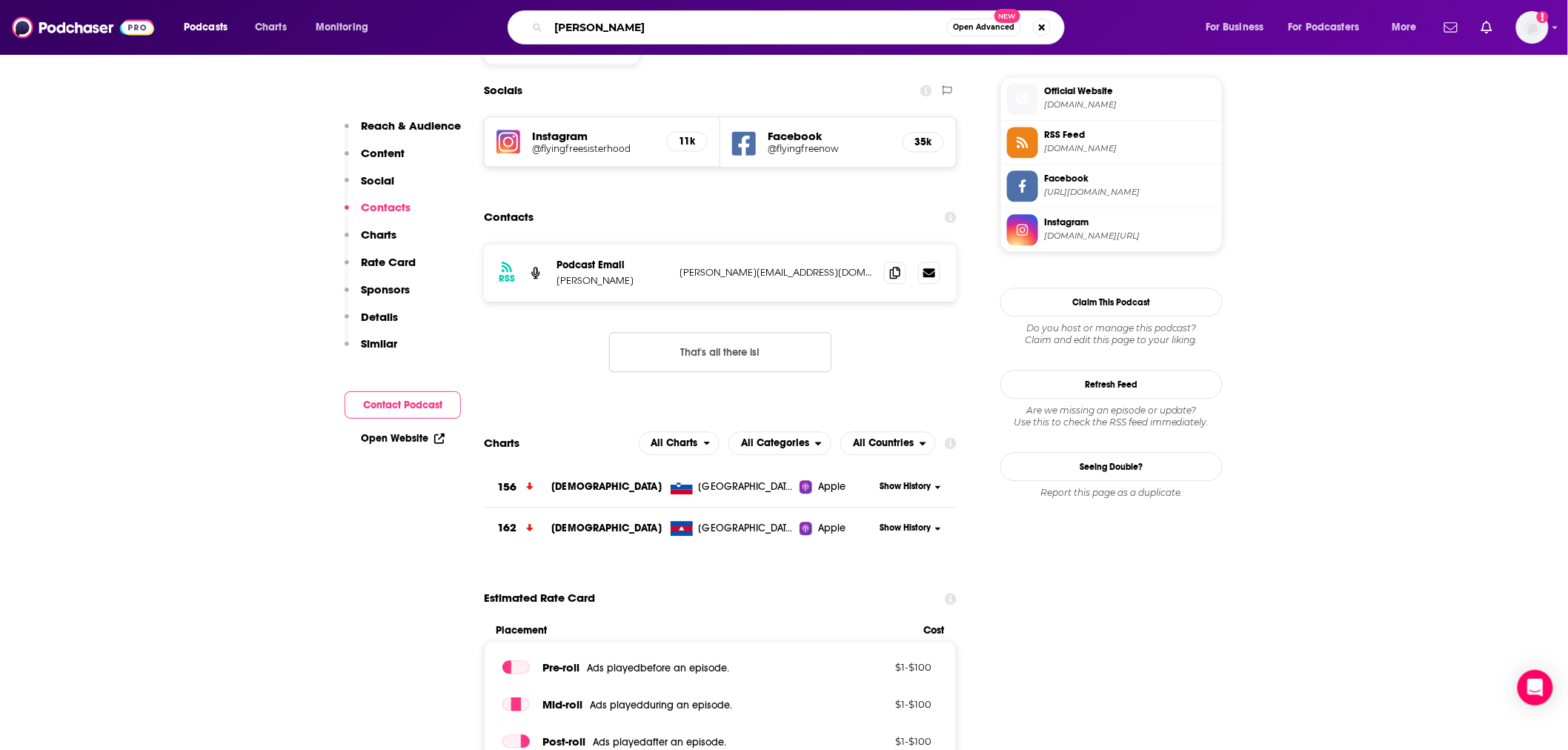
type input "grace story"
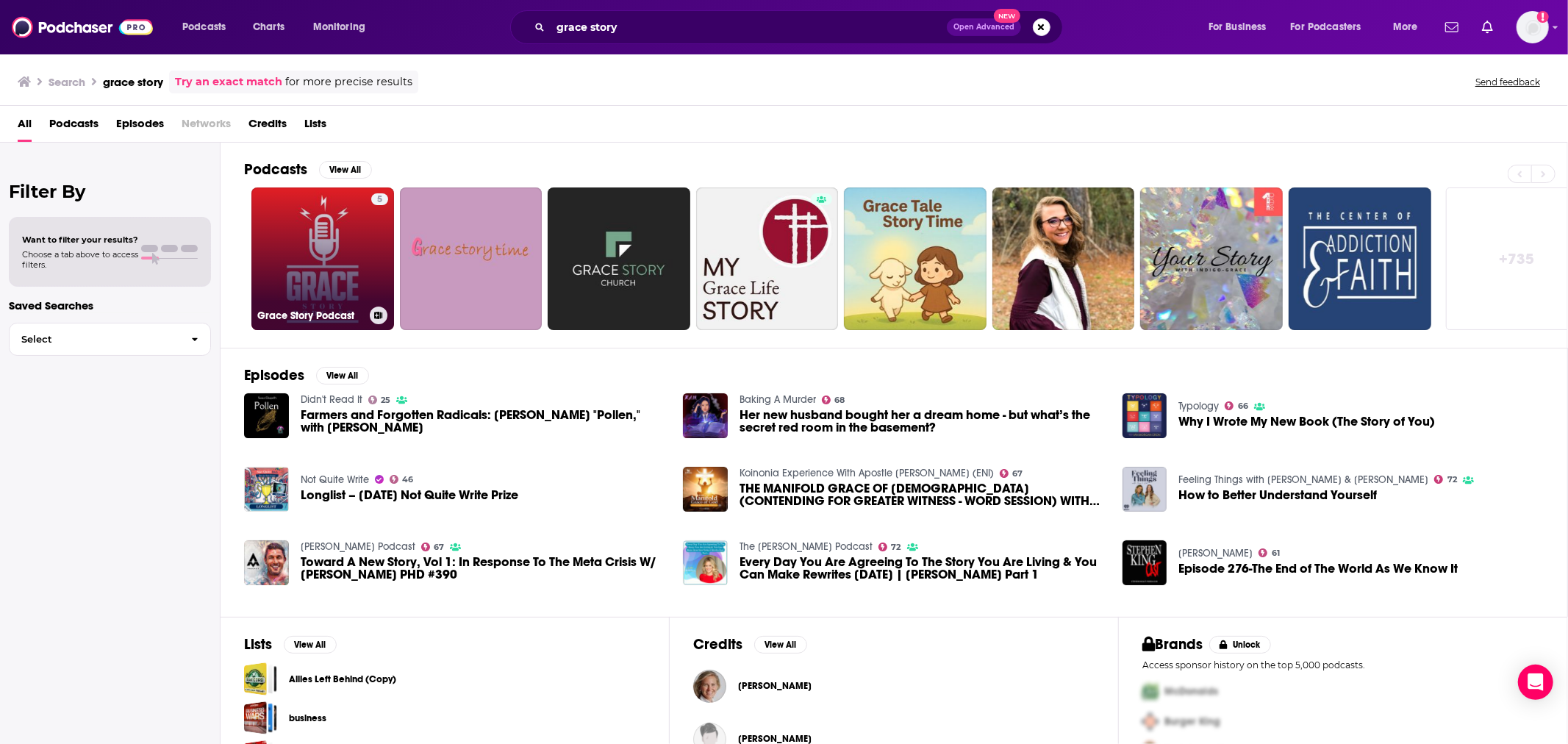
click at [328, 284] on link "5 Grace Story Podcast" at bounding box center [323, 259] width 143 height 143
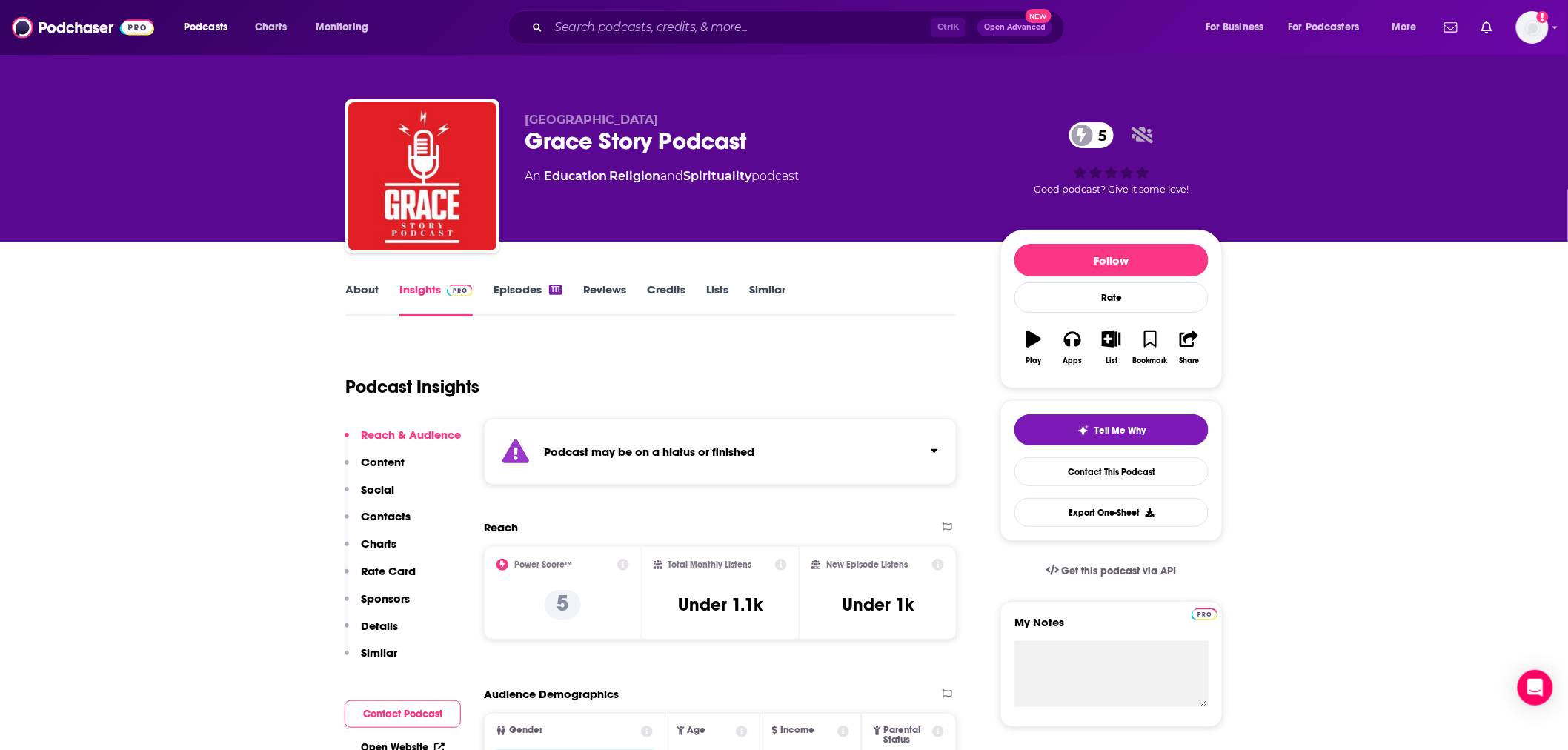
click at [375, 296] on link "About" at bounding box center [362, 299] width 33 height 34
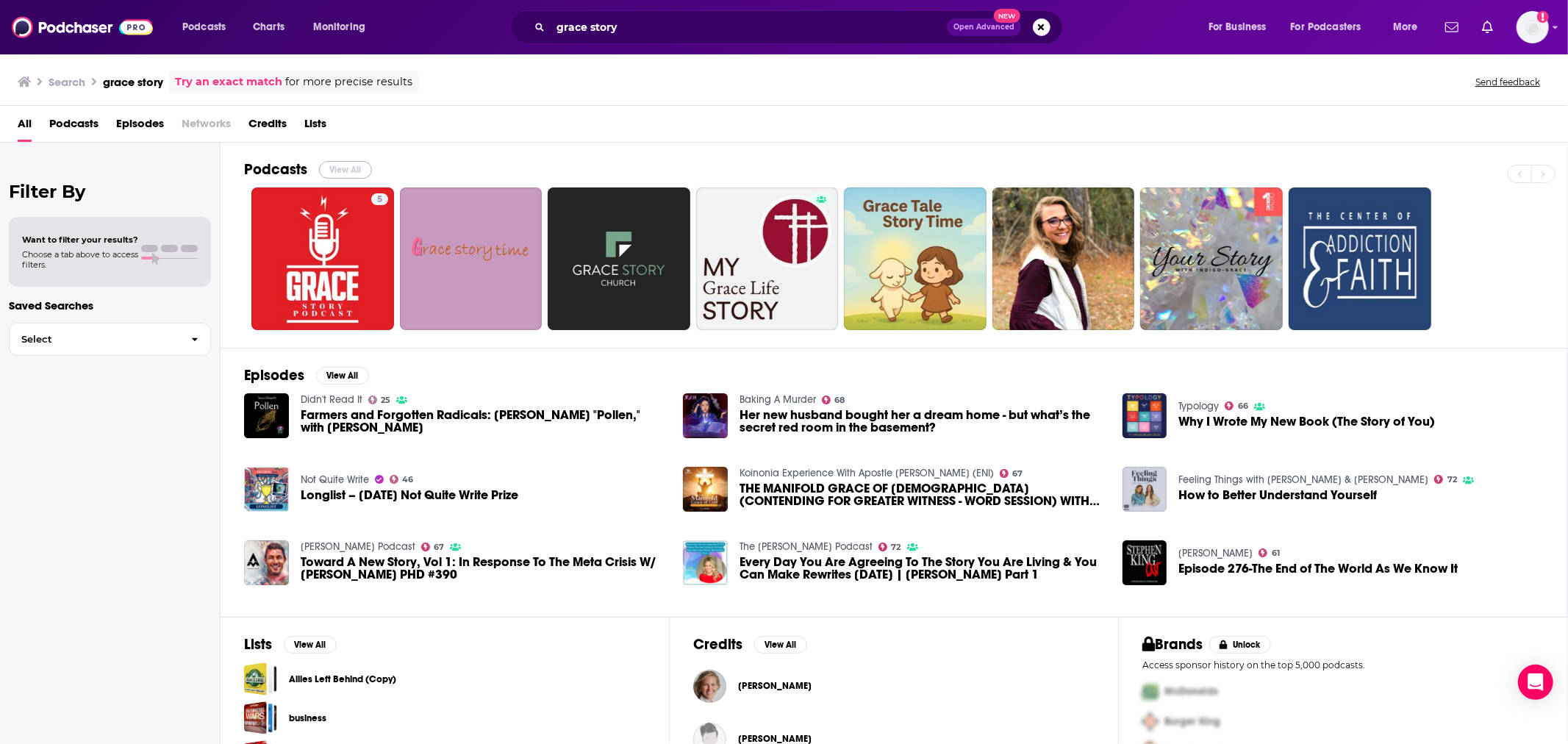
click at [341, 169] on button "View All" at bounding box center [345, 170] width 53 height 18
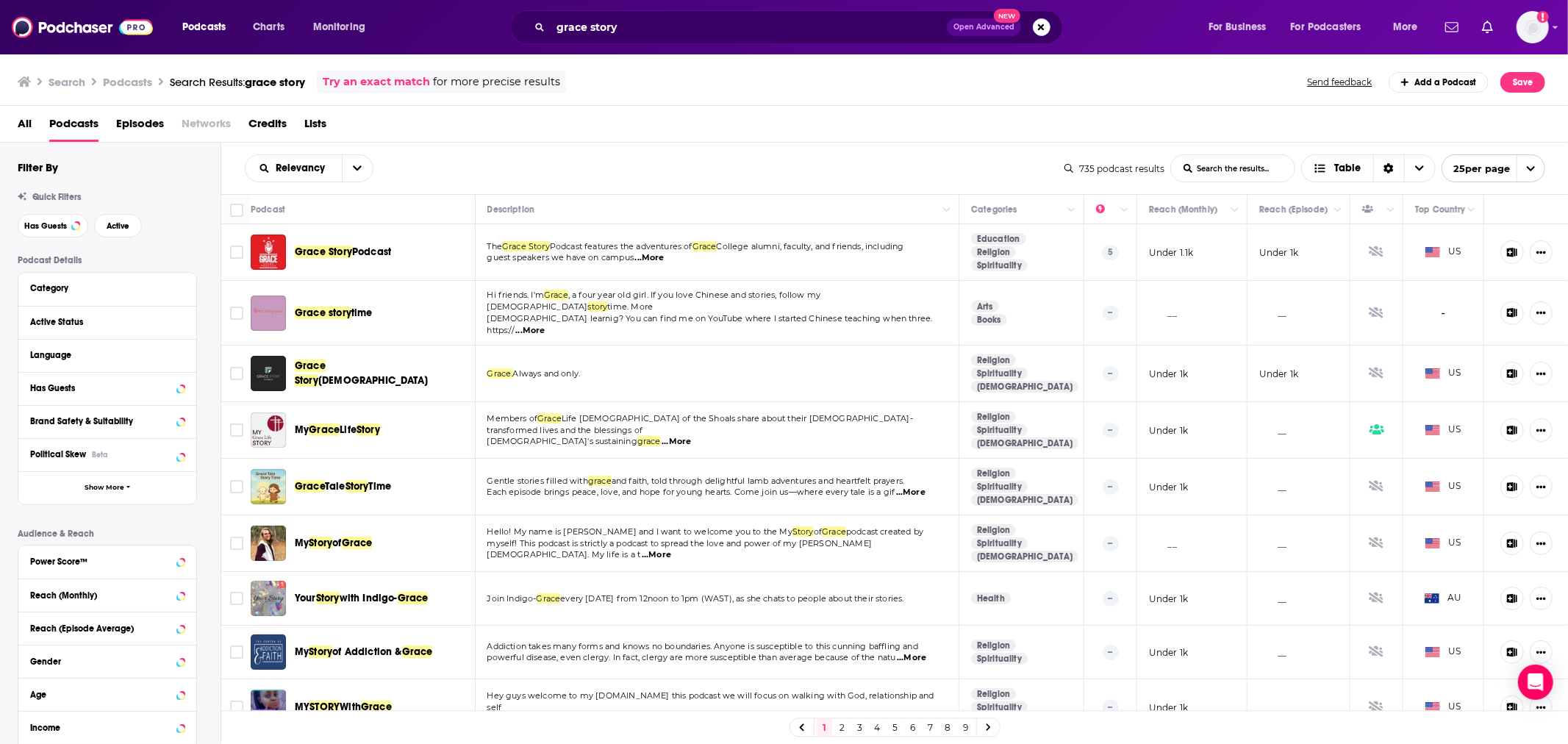
scroll to position [217, 0]
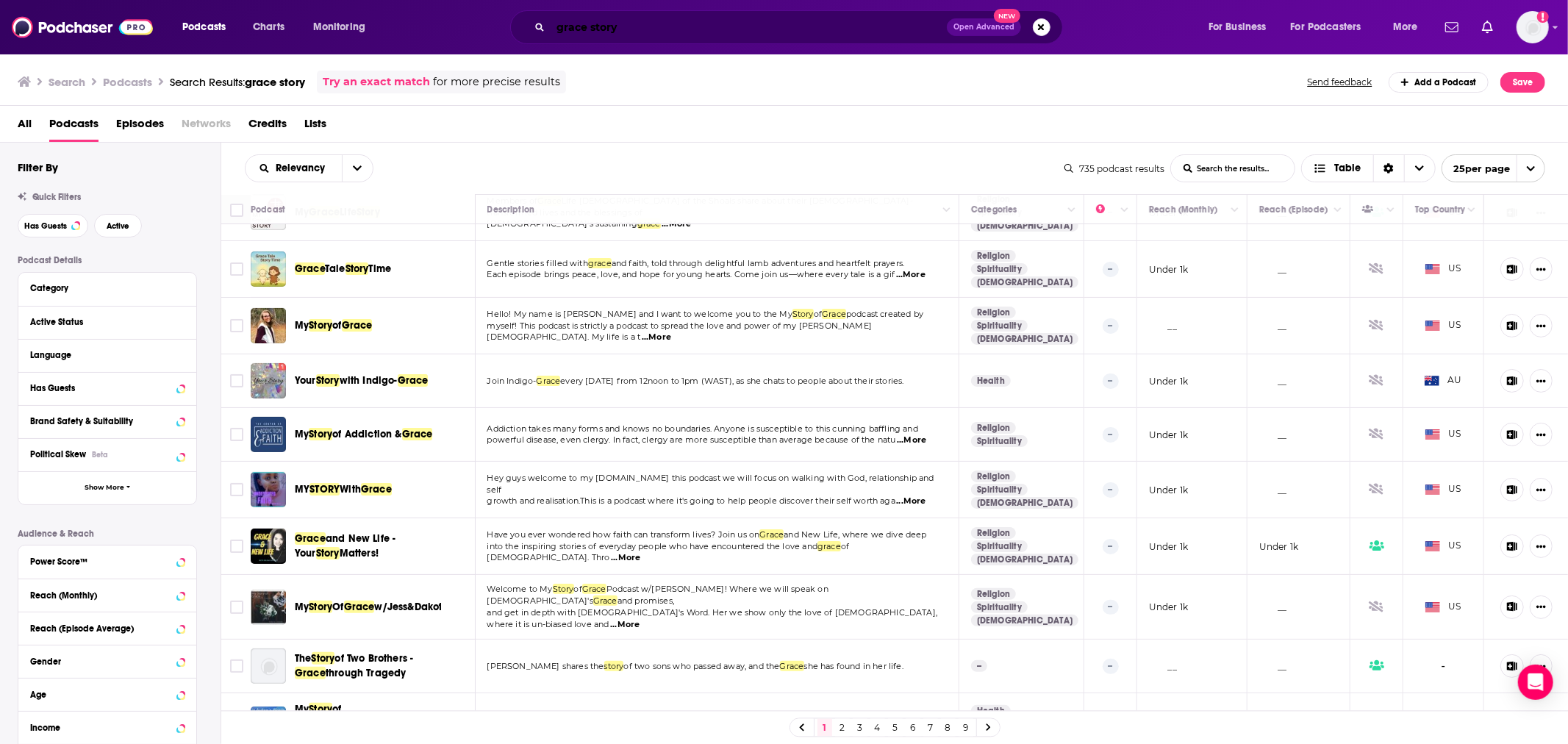
click at [628, 25] on input "grace story" at bounding box center [749, 27] width 396 height 24
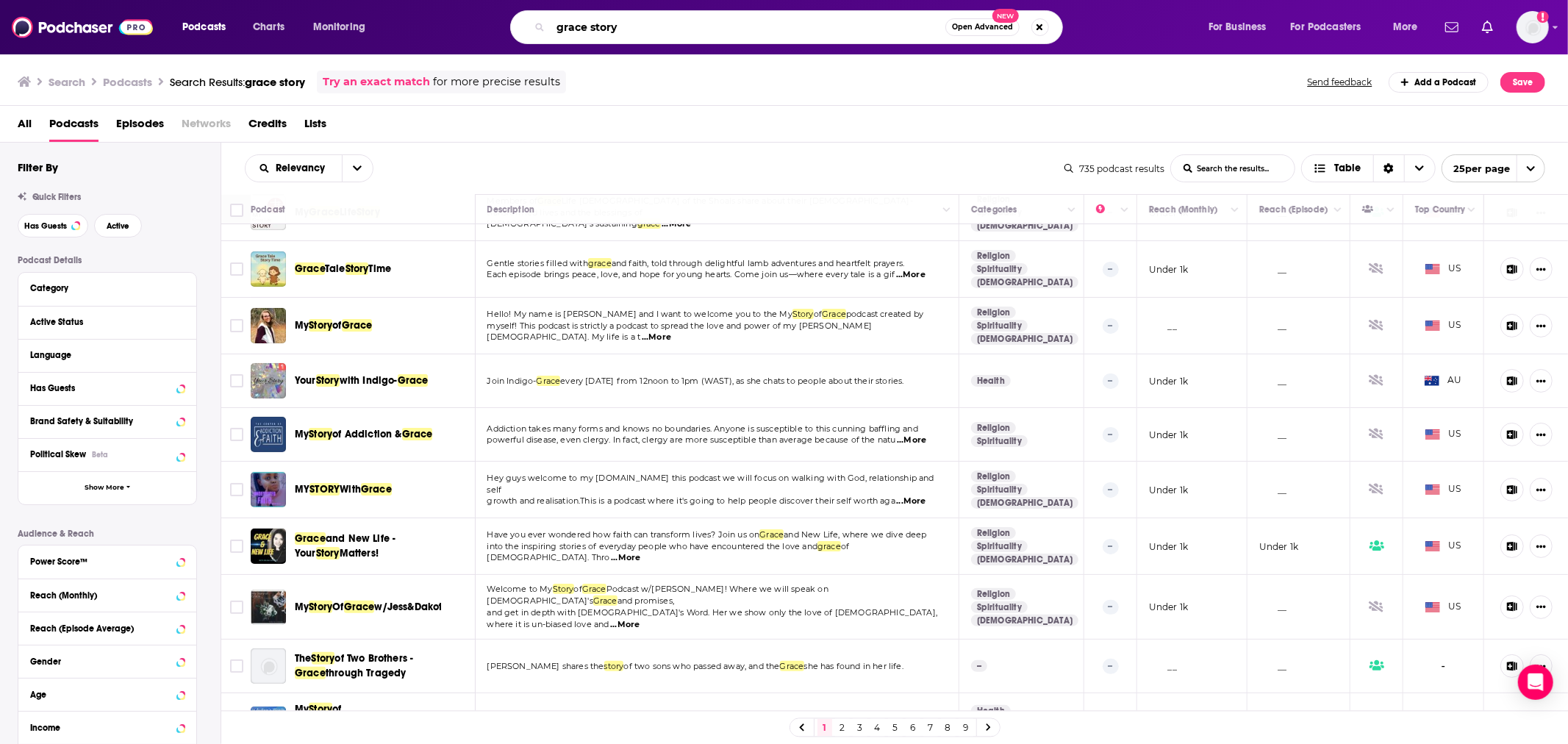
click at [628, 25] on input "grace story" at bounding box center [748, 27] width 395 height 24
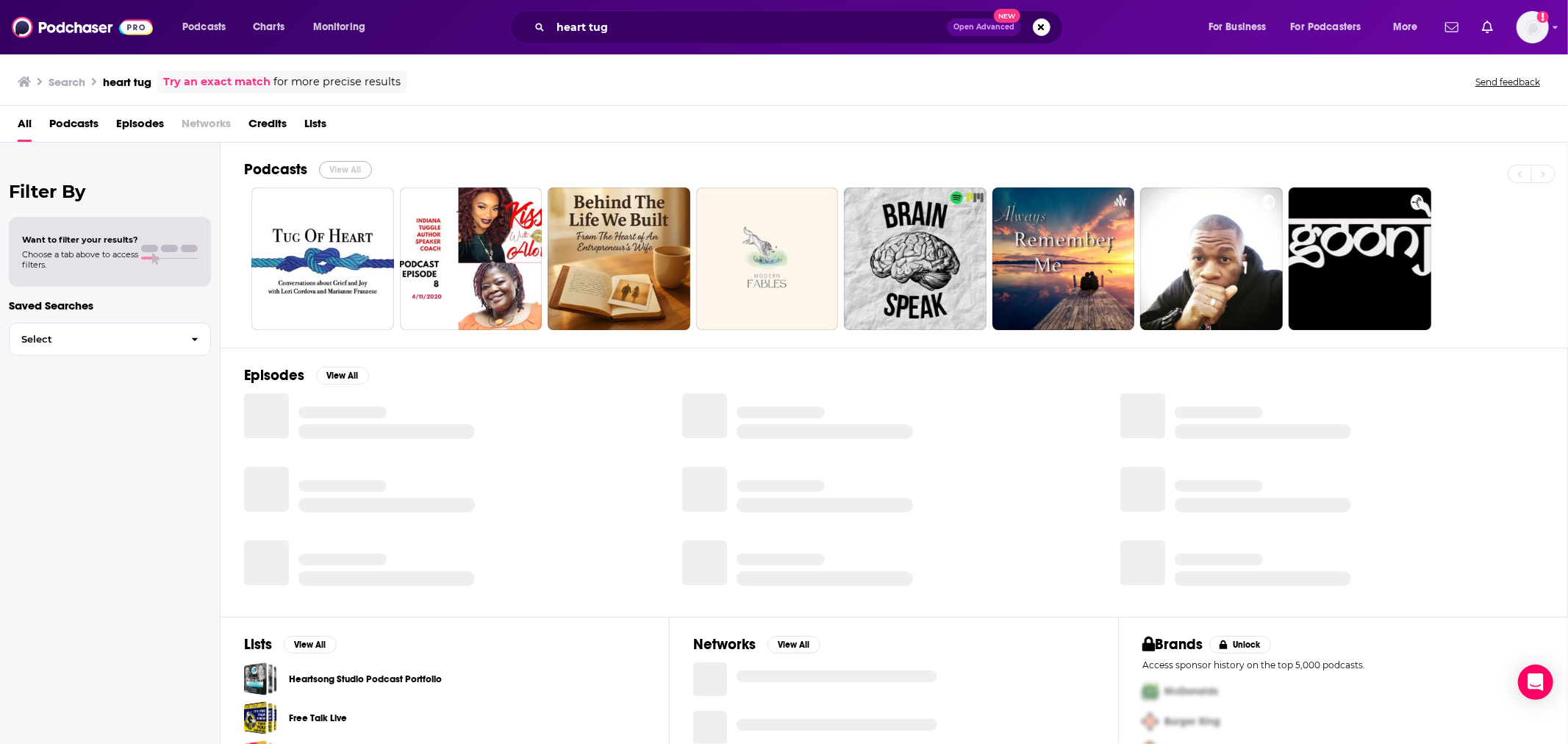
click at [337, 173] on button "View All" at bounding box center [345, 170] width 53 height 18
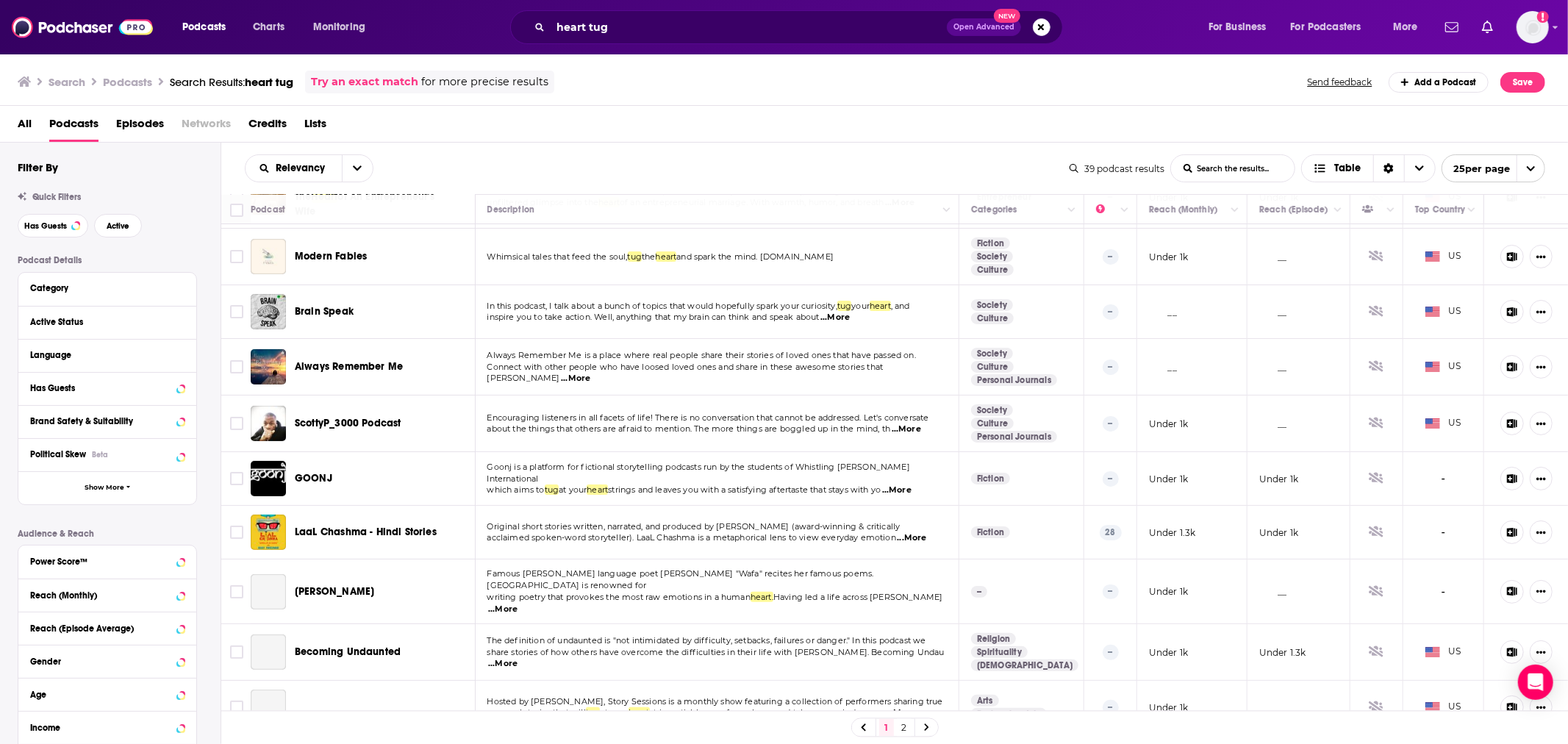
scroll to position [217, 0]
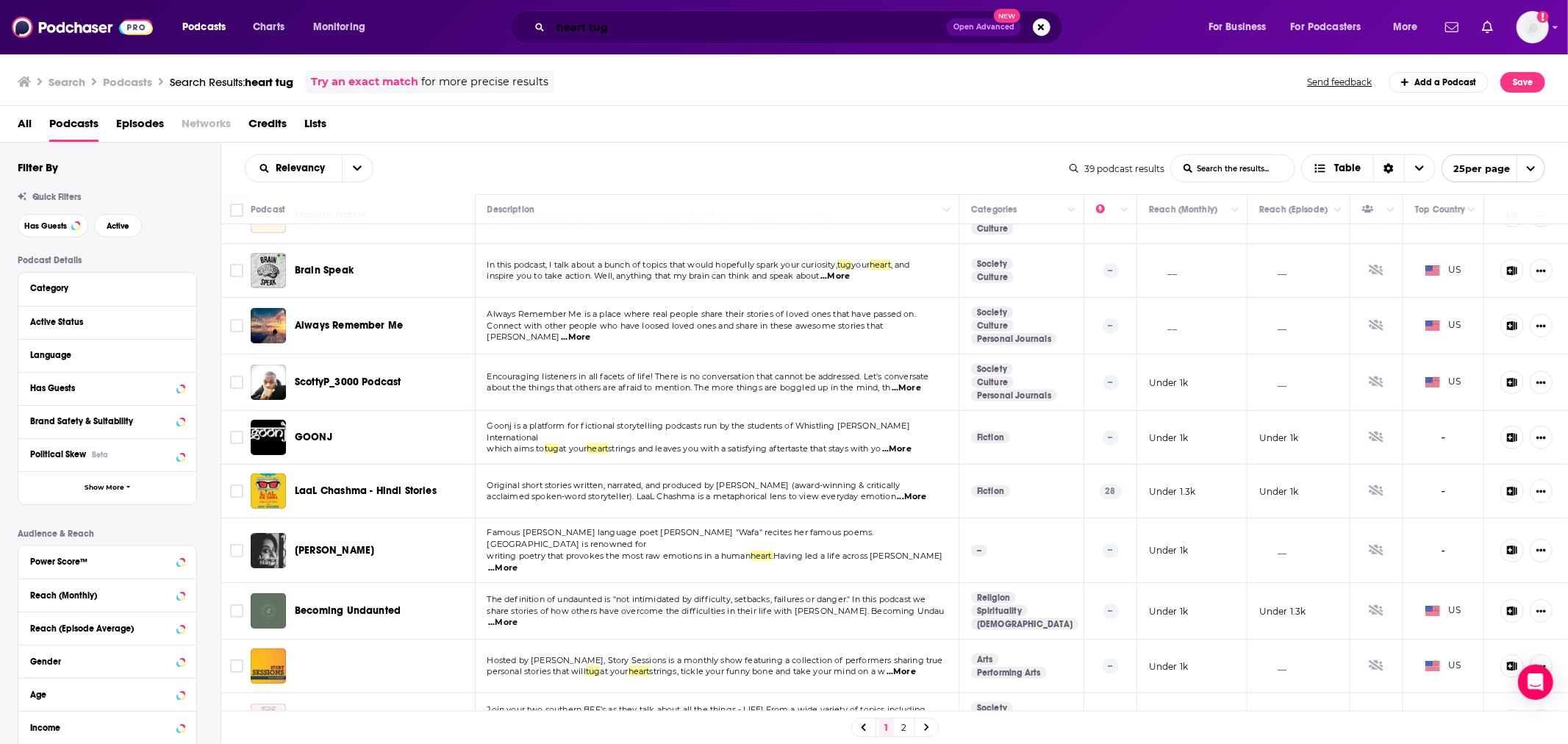
click at [600, 35] on input "heart tug" at bounding box center [749, 27] width 396 height 24
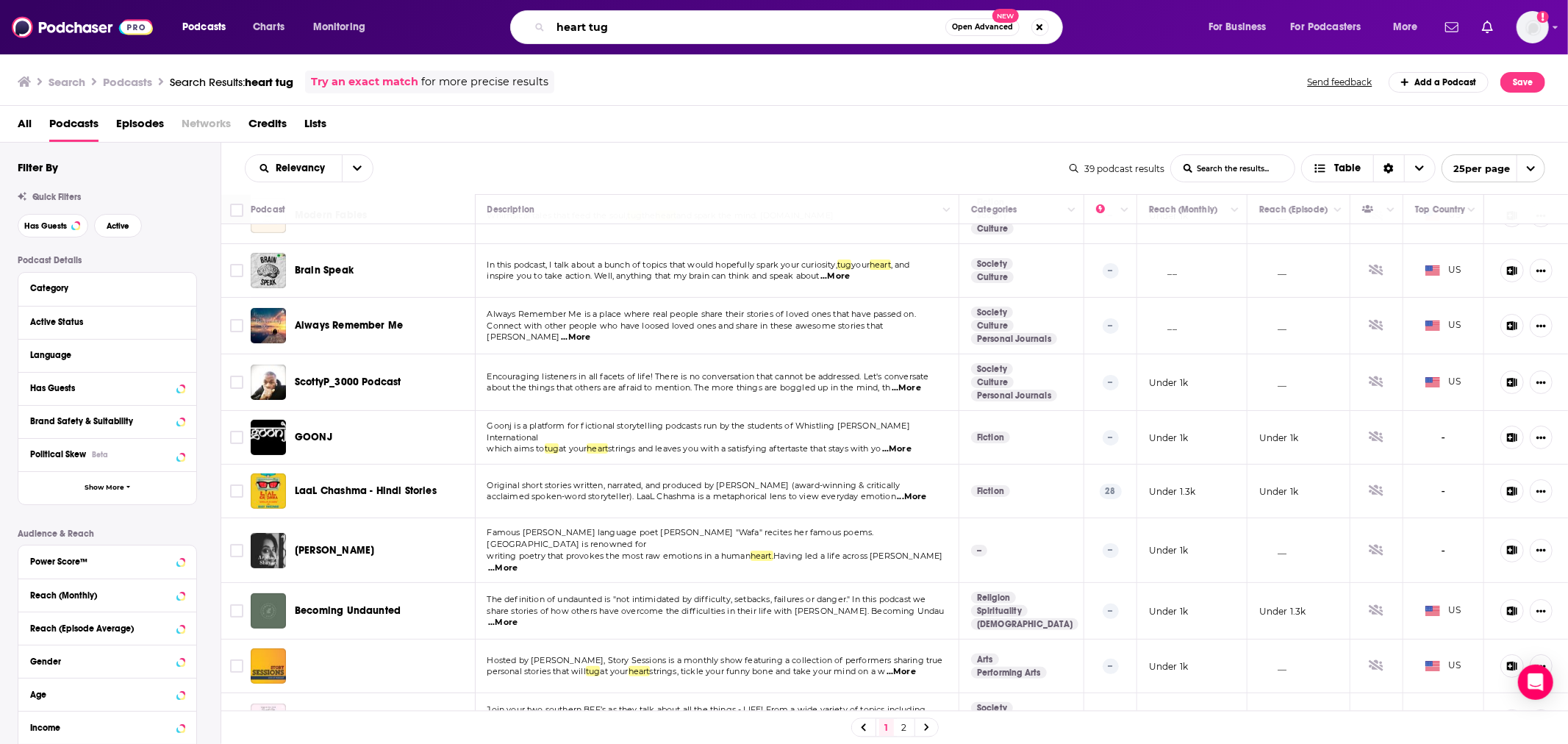
click at [600, 35] on input "heart tug" at bounding box center [748, 27] width 395 height 24
type input "Heart Tug"
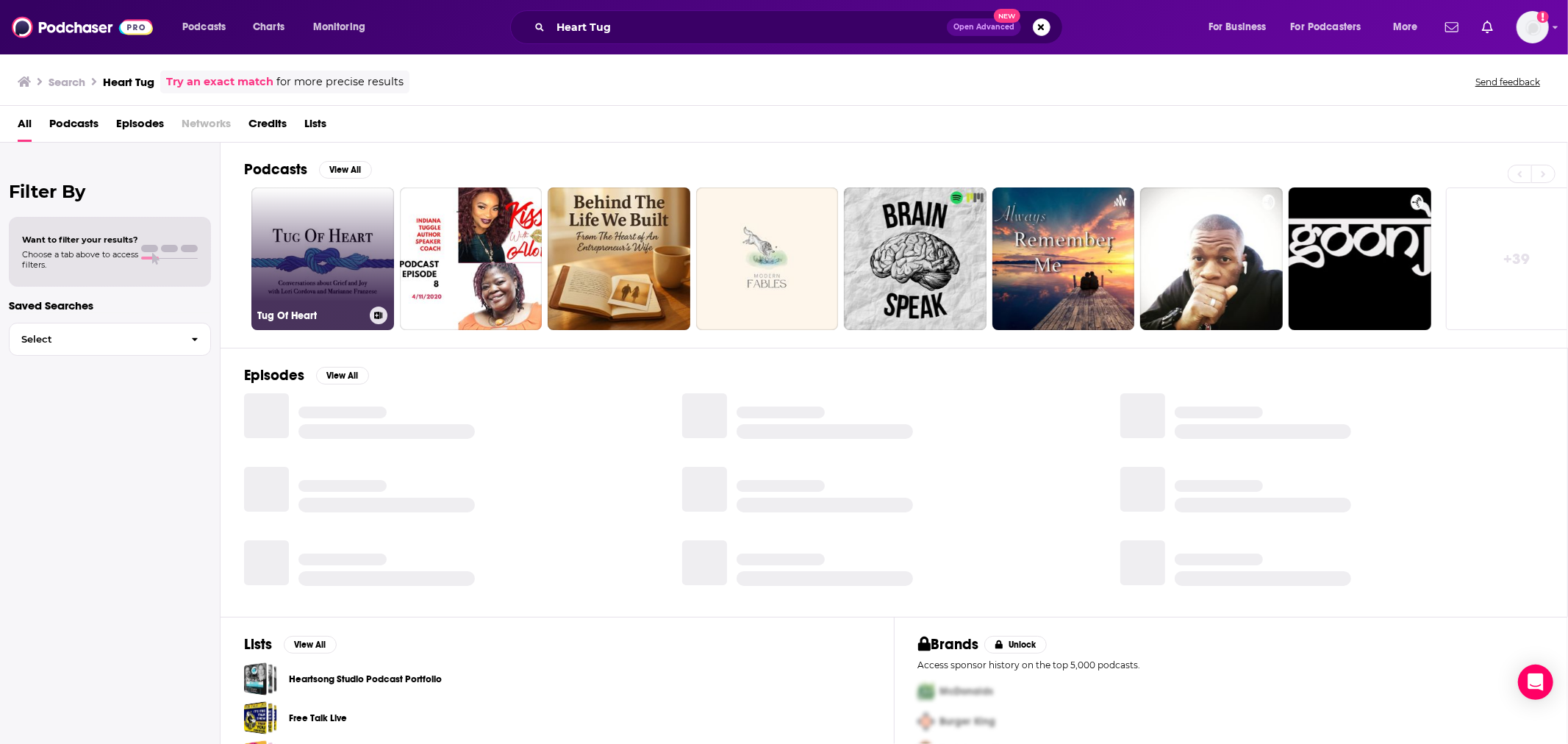
click at [303, 224] on link "Tug Of Heart" at bounding box center [323, 259] width 143 height 143
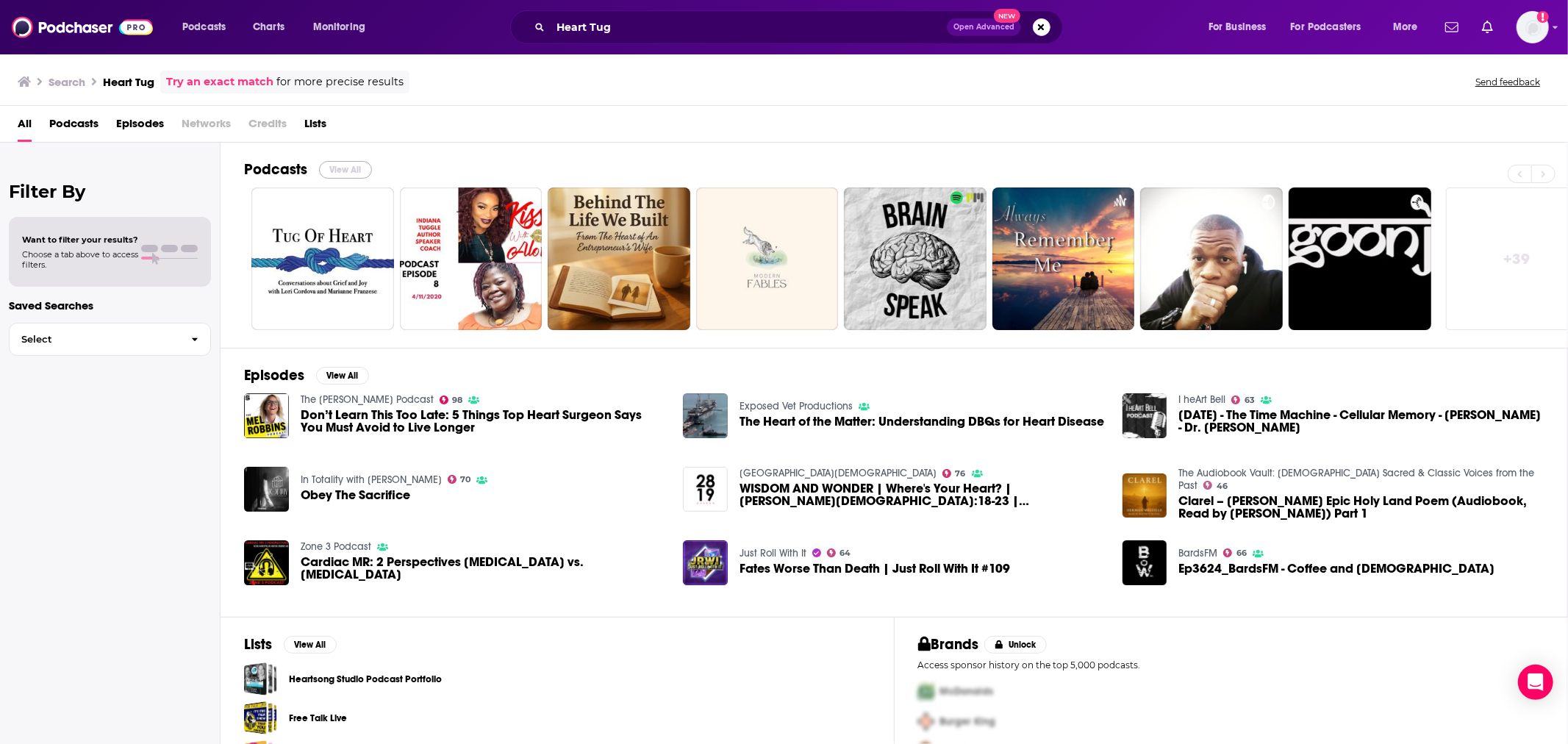
click at [353, 170] on button "View All" at bounding box center [345, 170] width 53 height 18
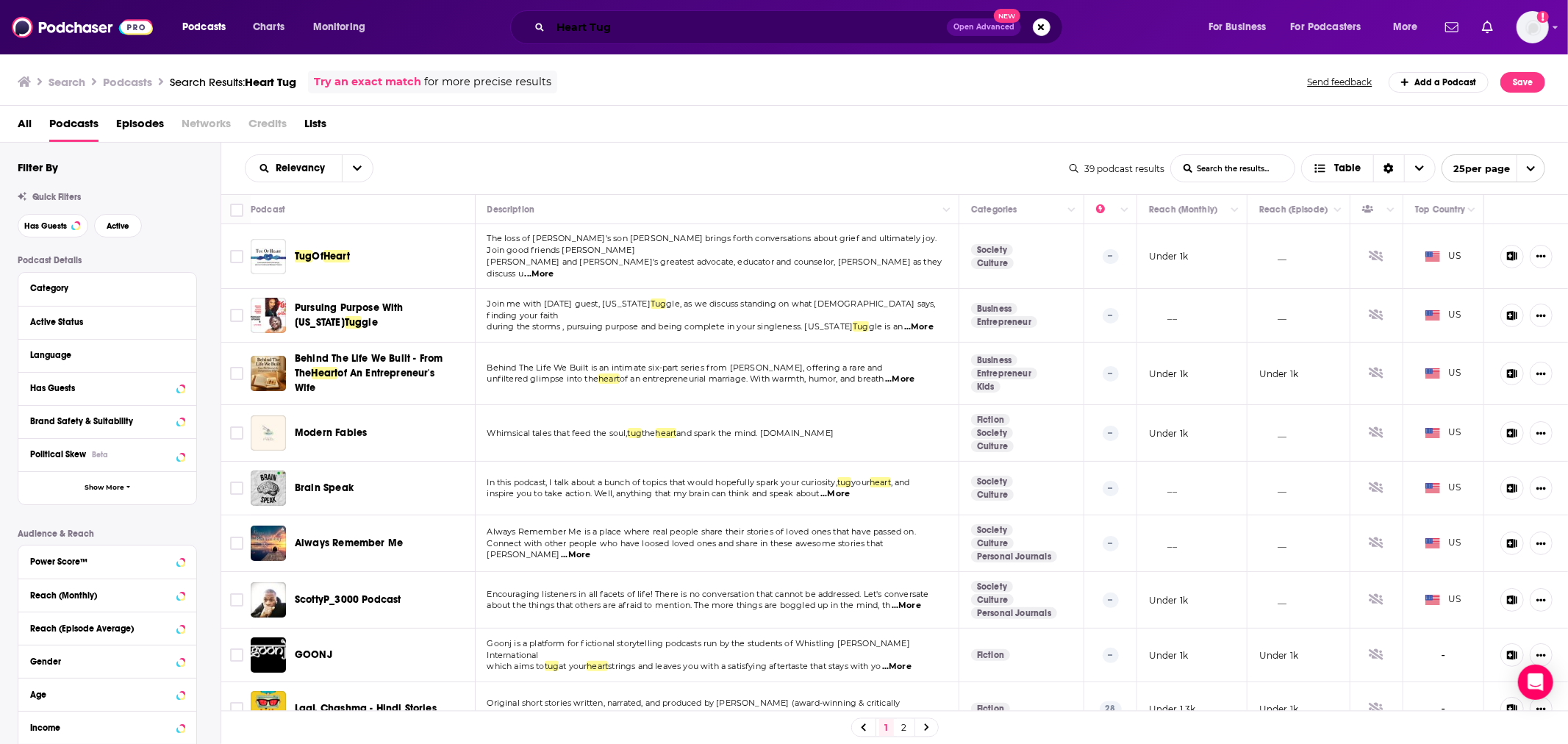
click at [655, 25] on input "Heart Tug" at bounding box center [749, 27] width 396 height 24
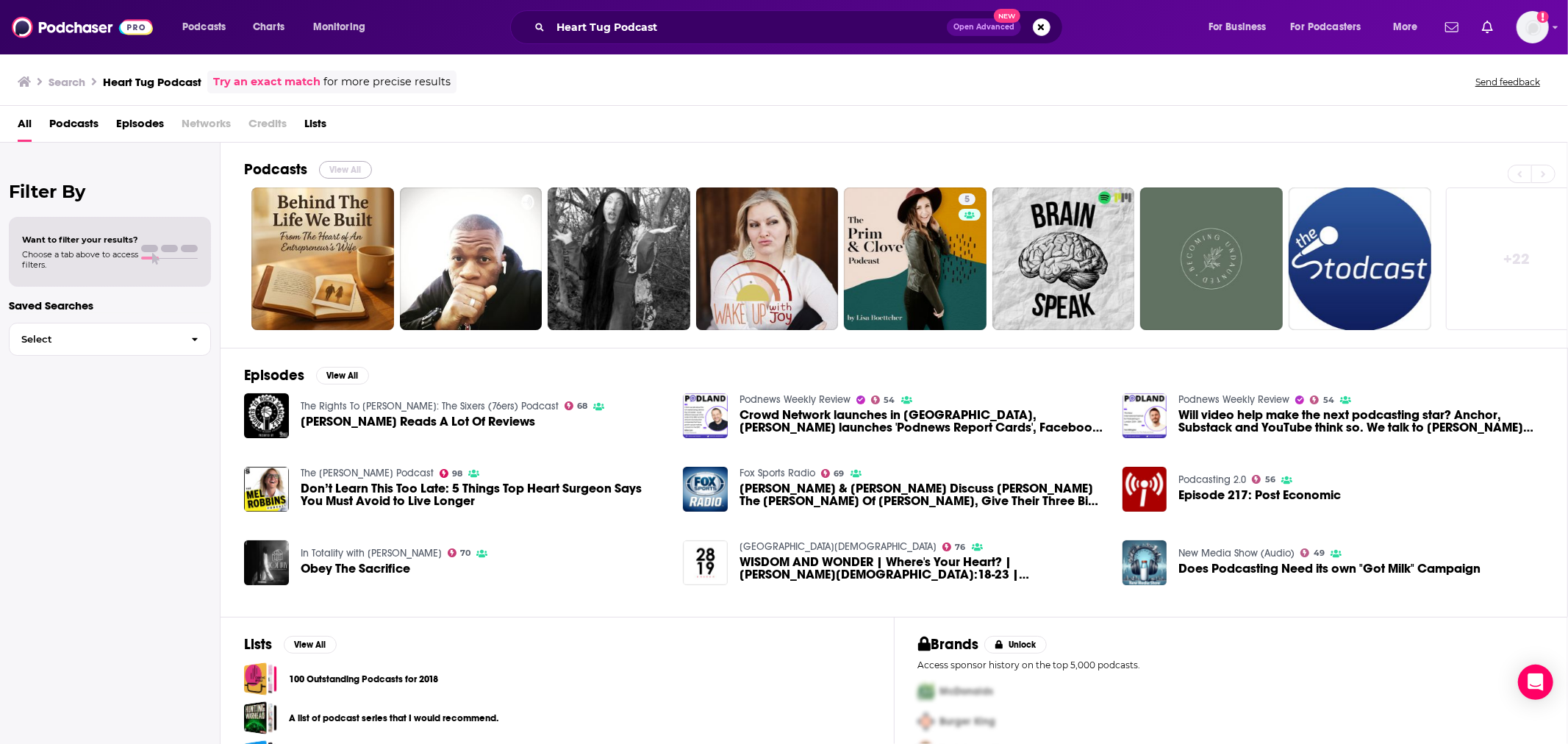
click at [347, 169] on button "View All" at bounding box center [345, 170] width 53 height 18
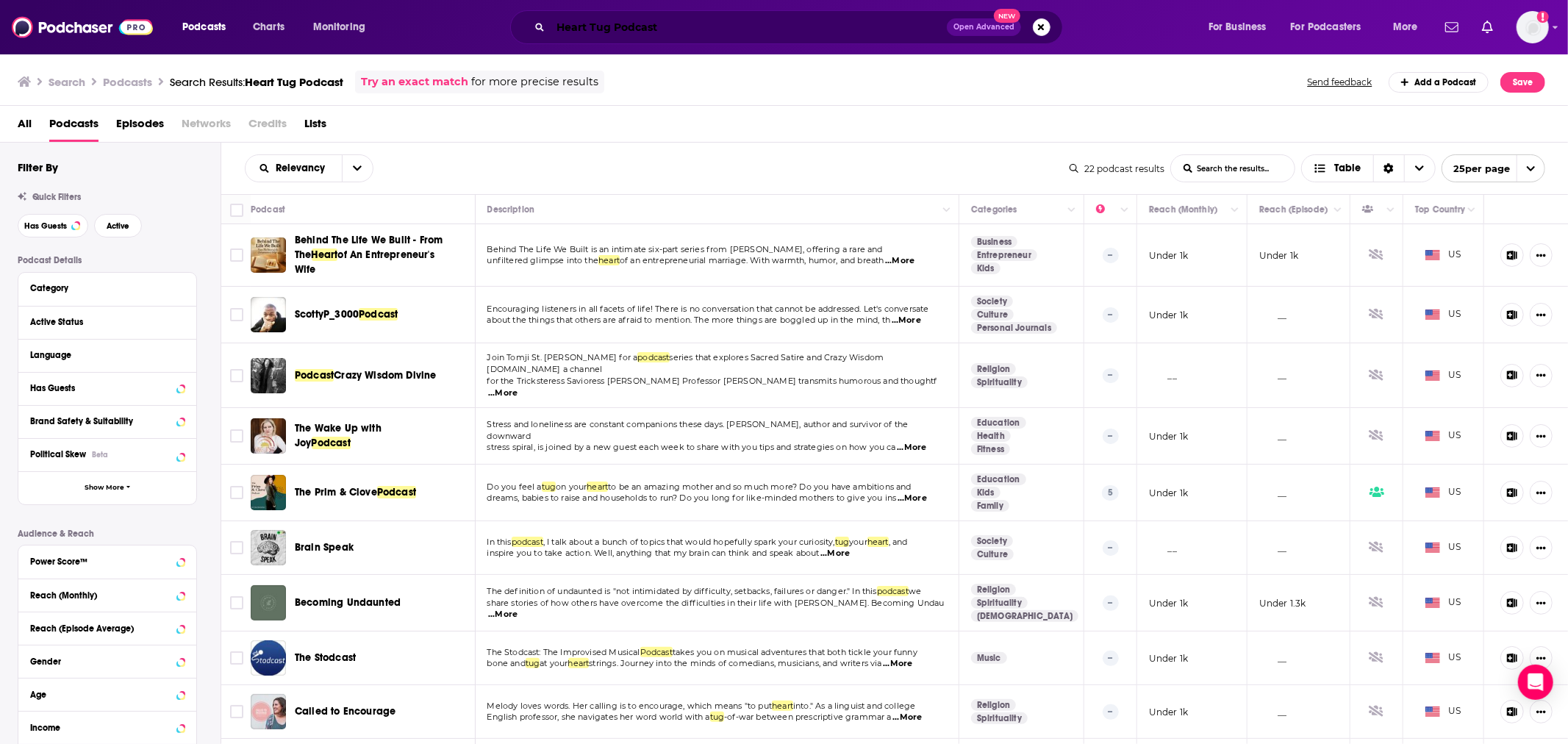
click at [648, 31] on input "Heart Tug Podcast" at bounding box center [749, 27] width 396 height 24
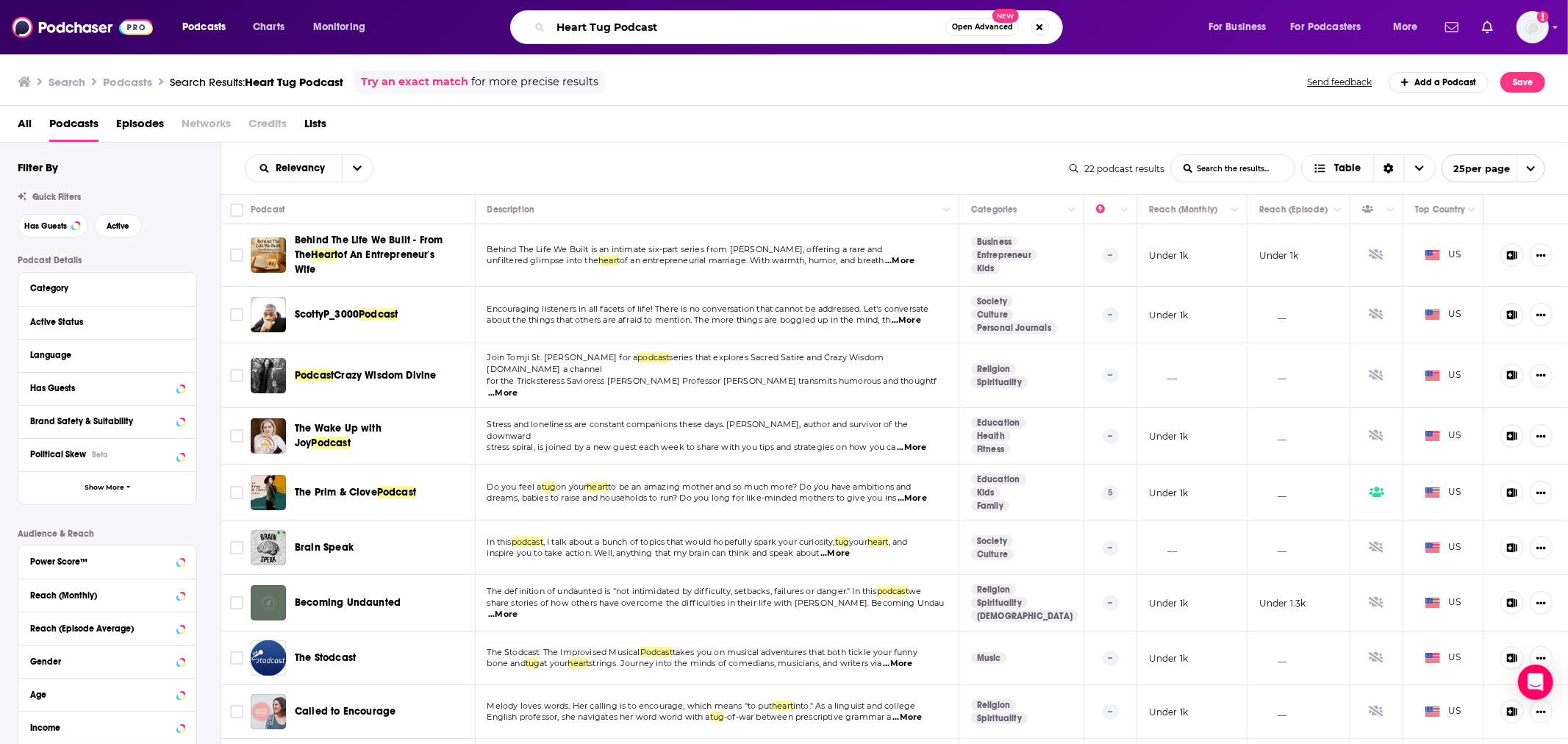
click at [648, 31] on input "Heart Tug Podcast" at bounding box center [748, 27] width 395 height 24
paste input "[PERSON_NAME]"
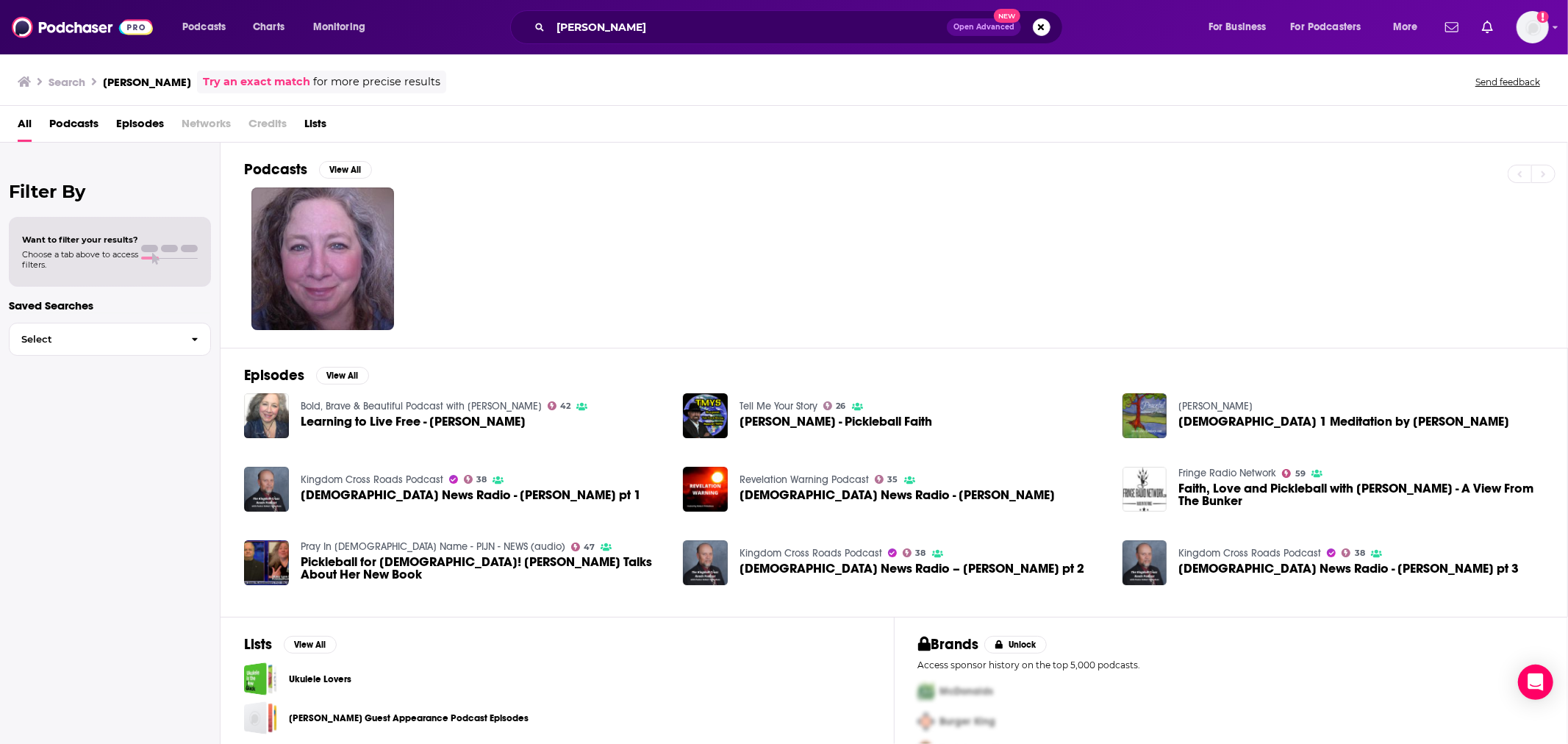
scroll to position [37, 0]
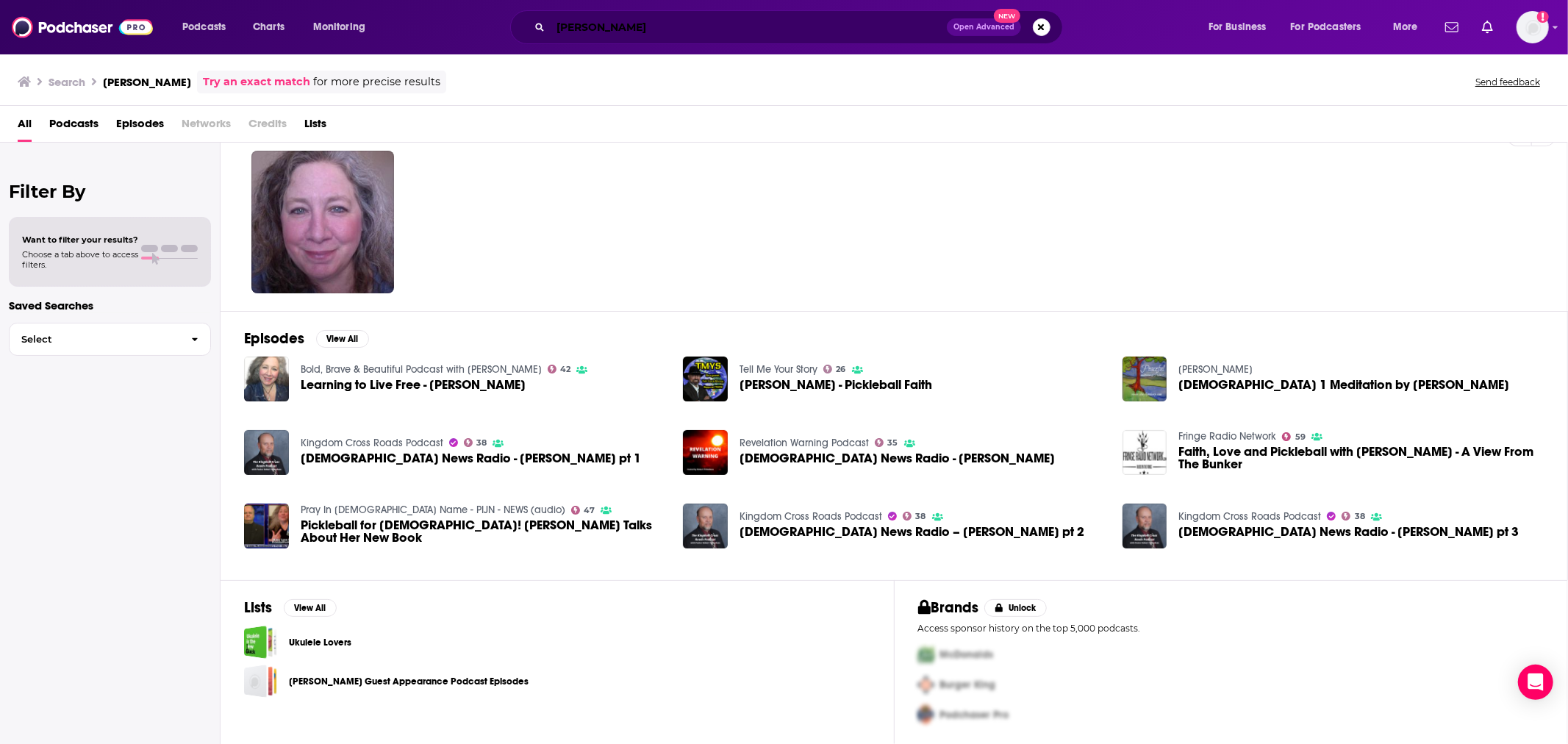
click at [685, 27] on input "[PERSON_NAME]" at bounding box center [749, 27] width 396 height 24
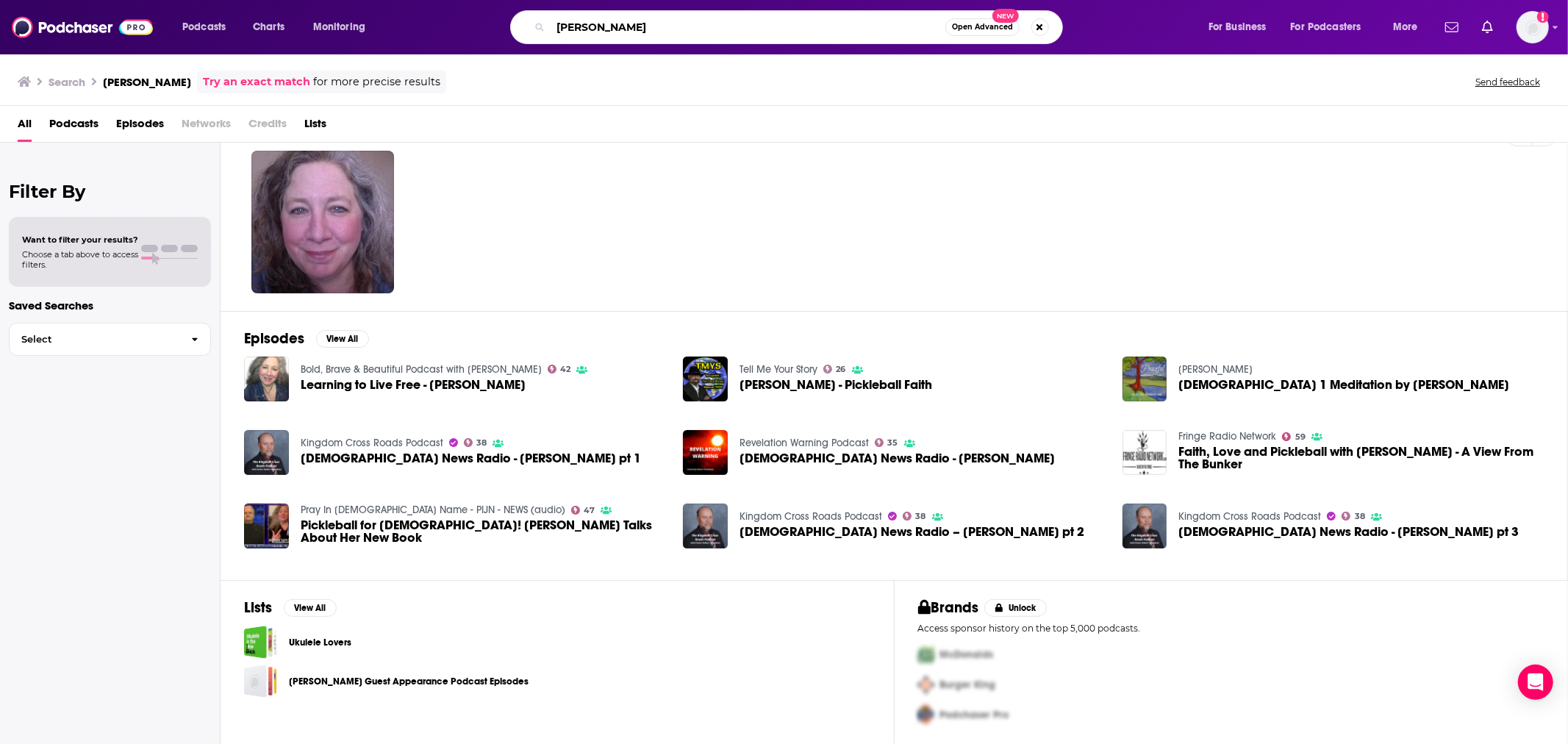
click at [685, 27] on input "[PERSON_NAME]" at bounding box center [748, 27] width 395 height 24
type input "indoctrination"
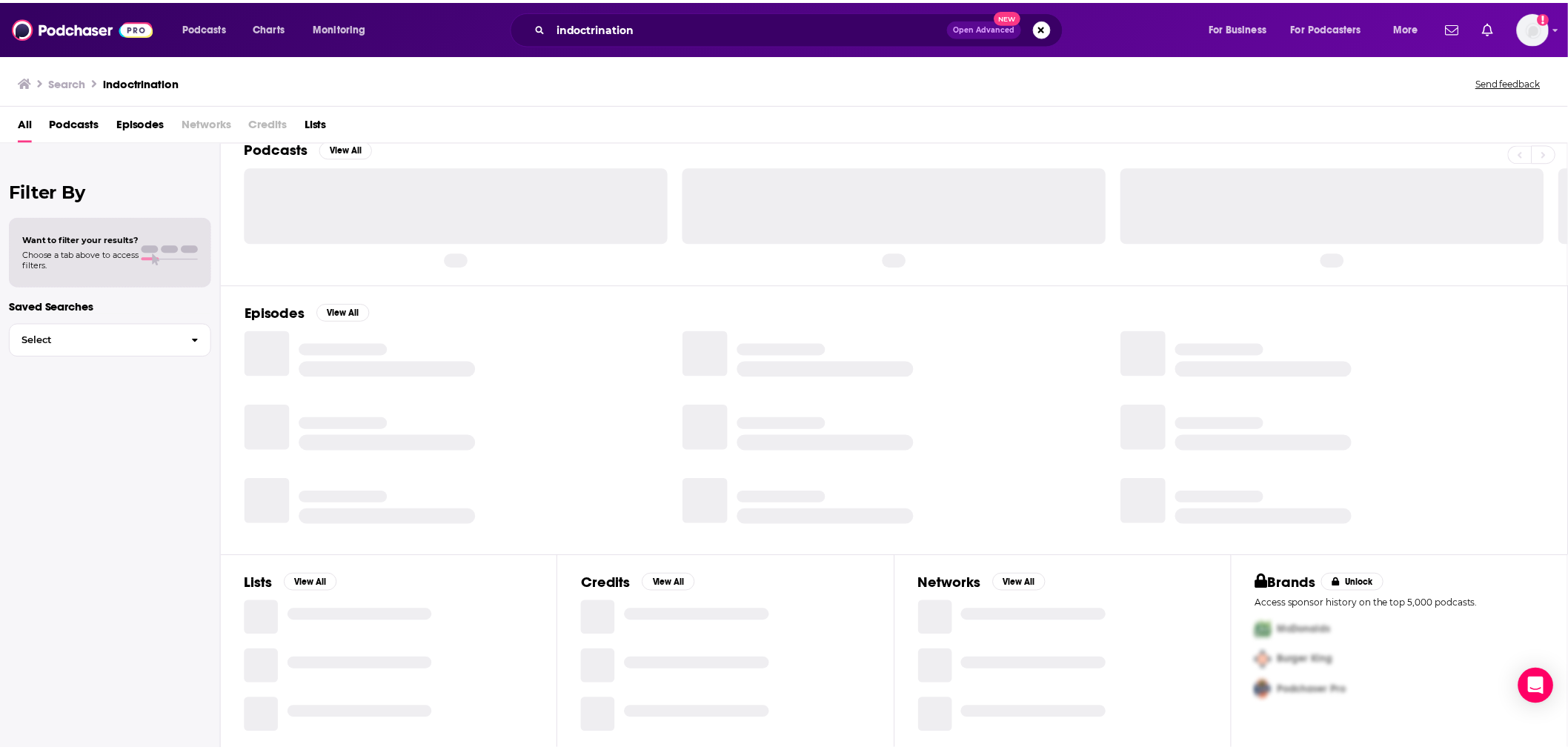
scroll to position [37, 0]
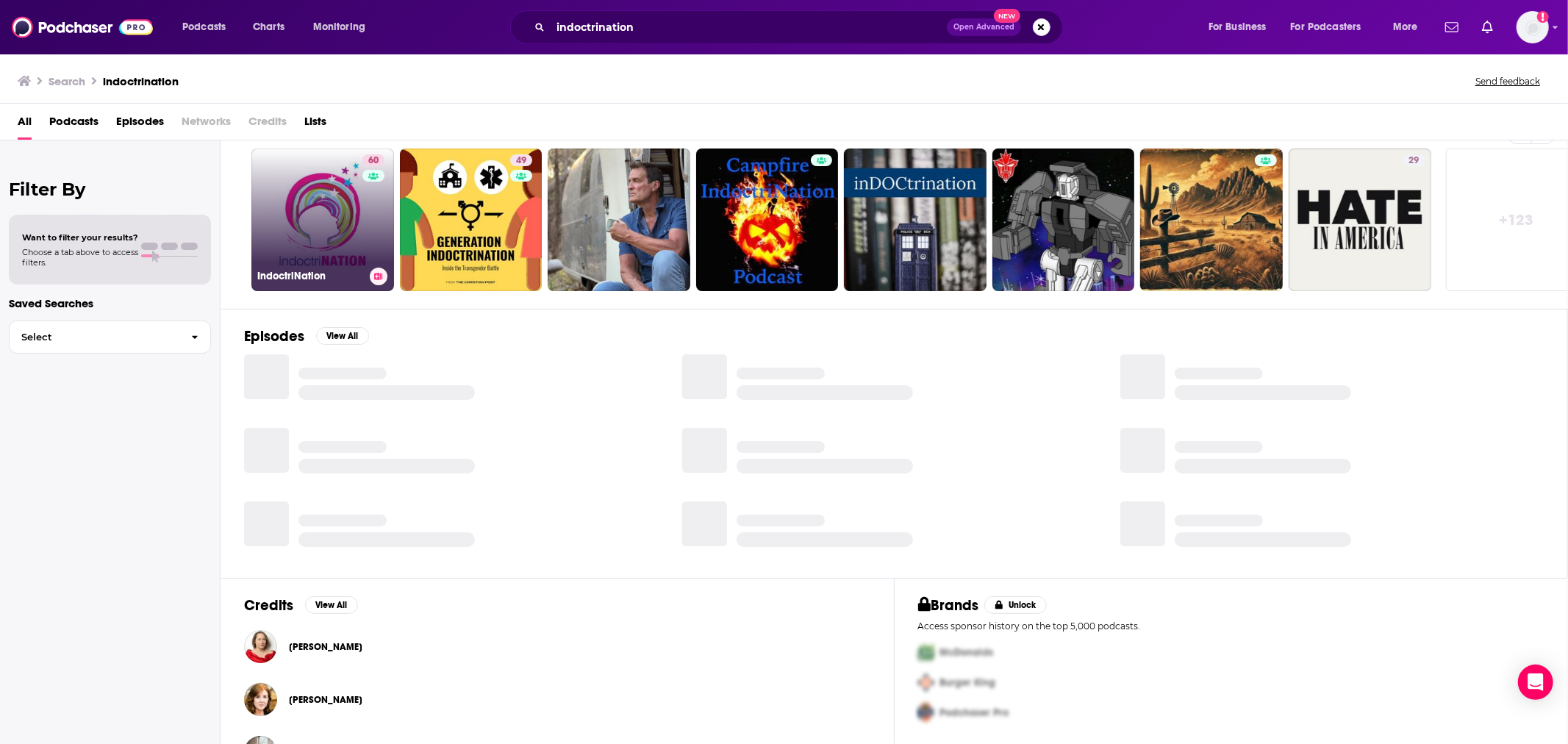
click at [333, 180] on link "60 IndoctriNation" at bounding box center [323, 220] width 143 height 143
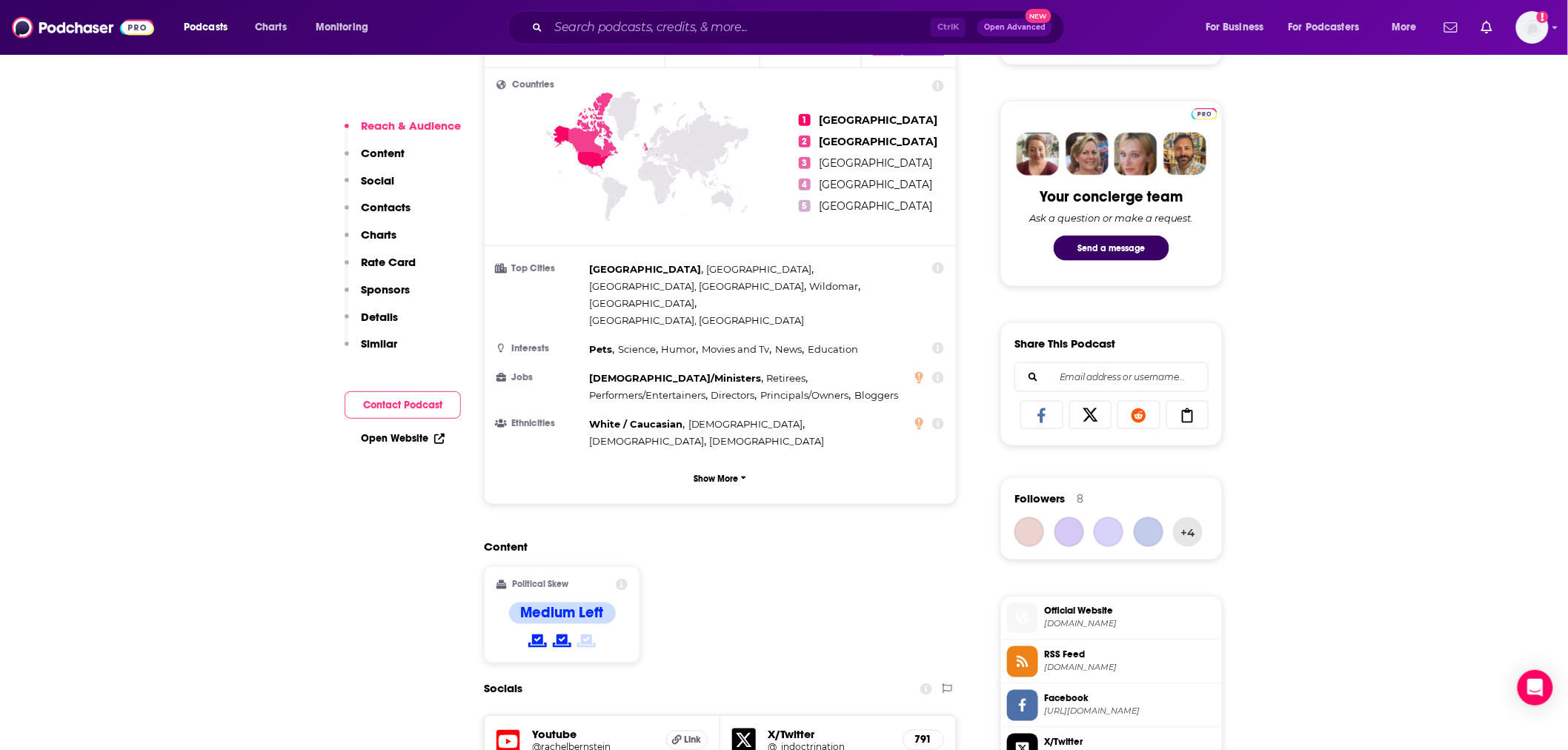
scroll to position [878, 0]
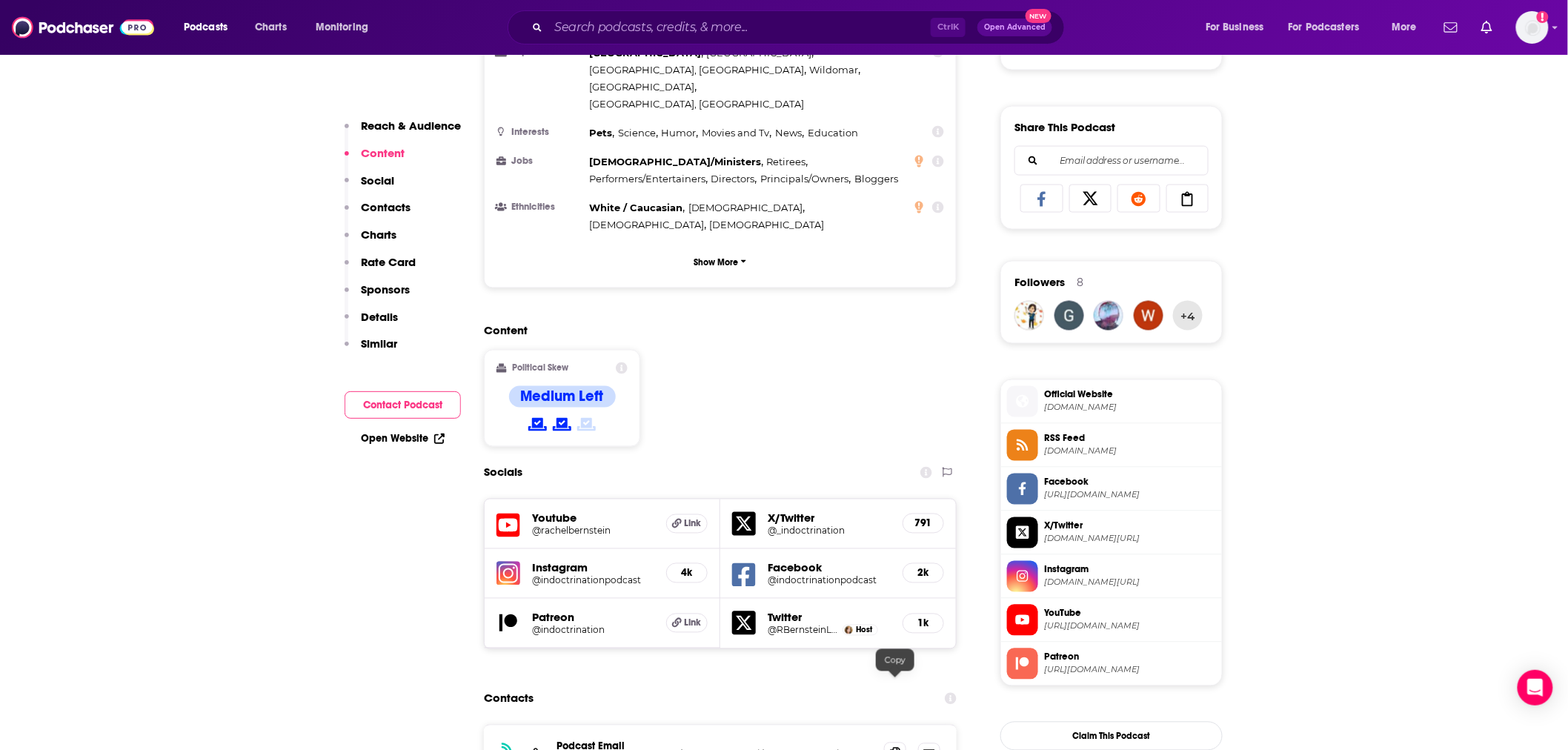
click at [899, 748] on icon at bounding box center [895, 754] width 10 height 12
click at [689, 34] on input "Search podcasts, credits, & more..." at bounding box center [739, 27] width 382 height 24
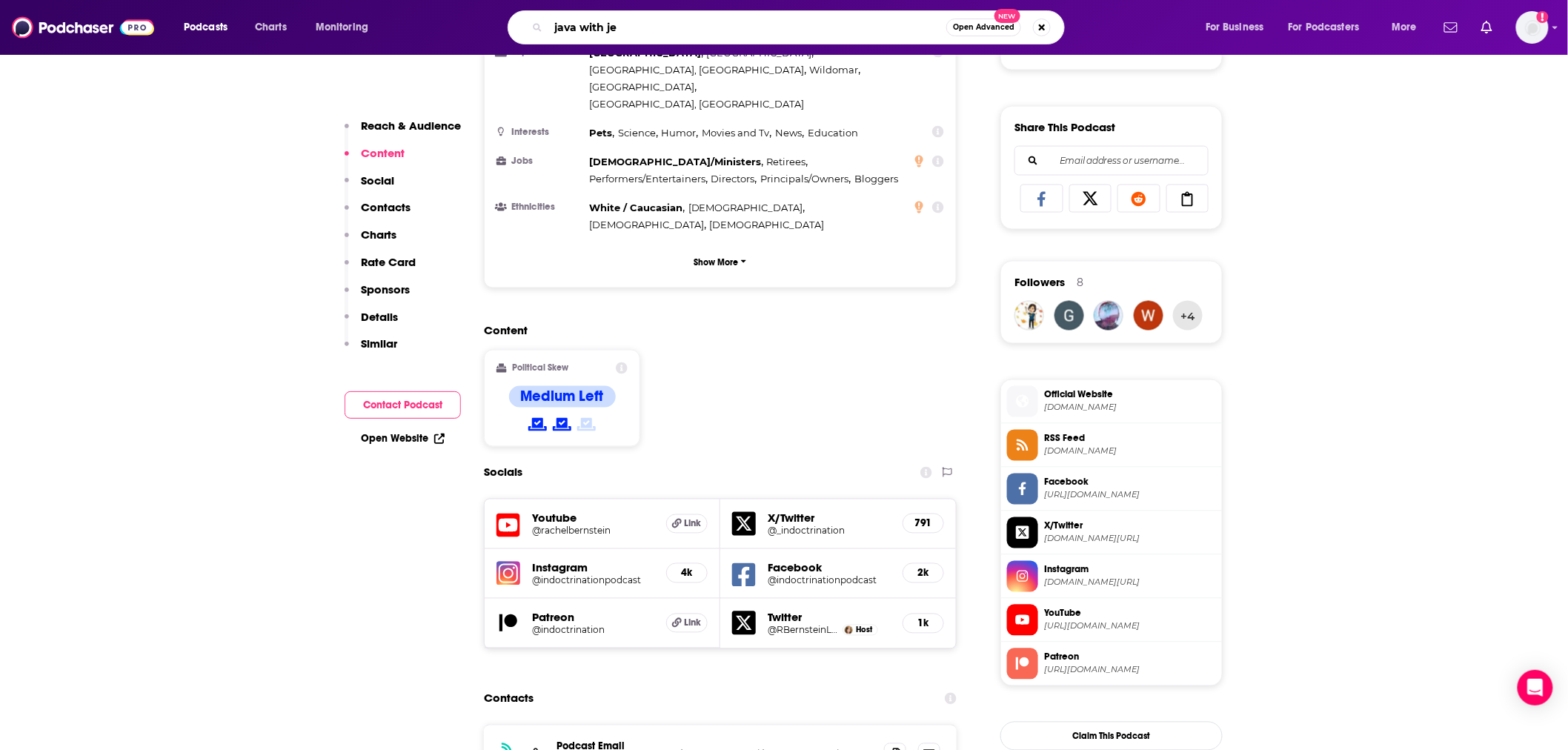
type input "java with [PERSON_NAME]"
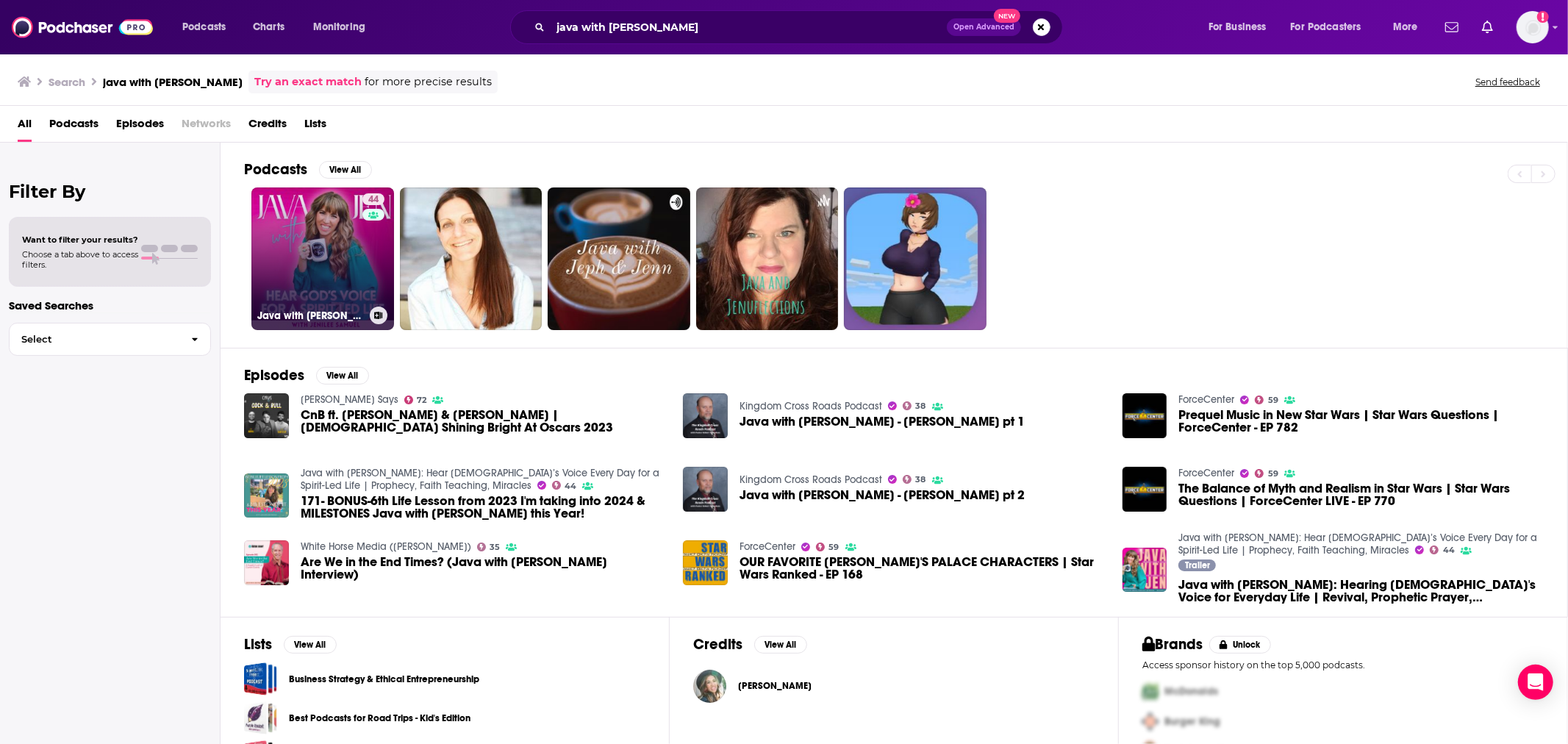
click at [284, 236] on link "44 Java with Jen: Hear God’s Voice Every Day for a Spirit-Led Life | Prophecy, …" at bounding box center [323, 259] width 143 height 143
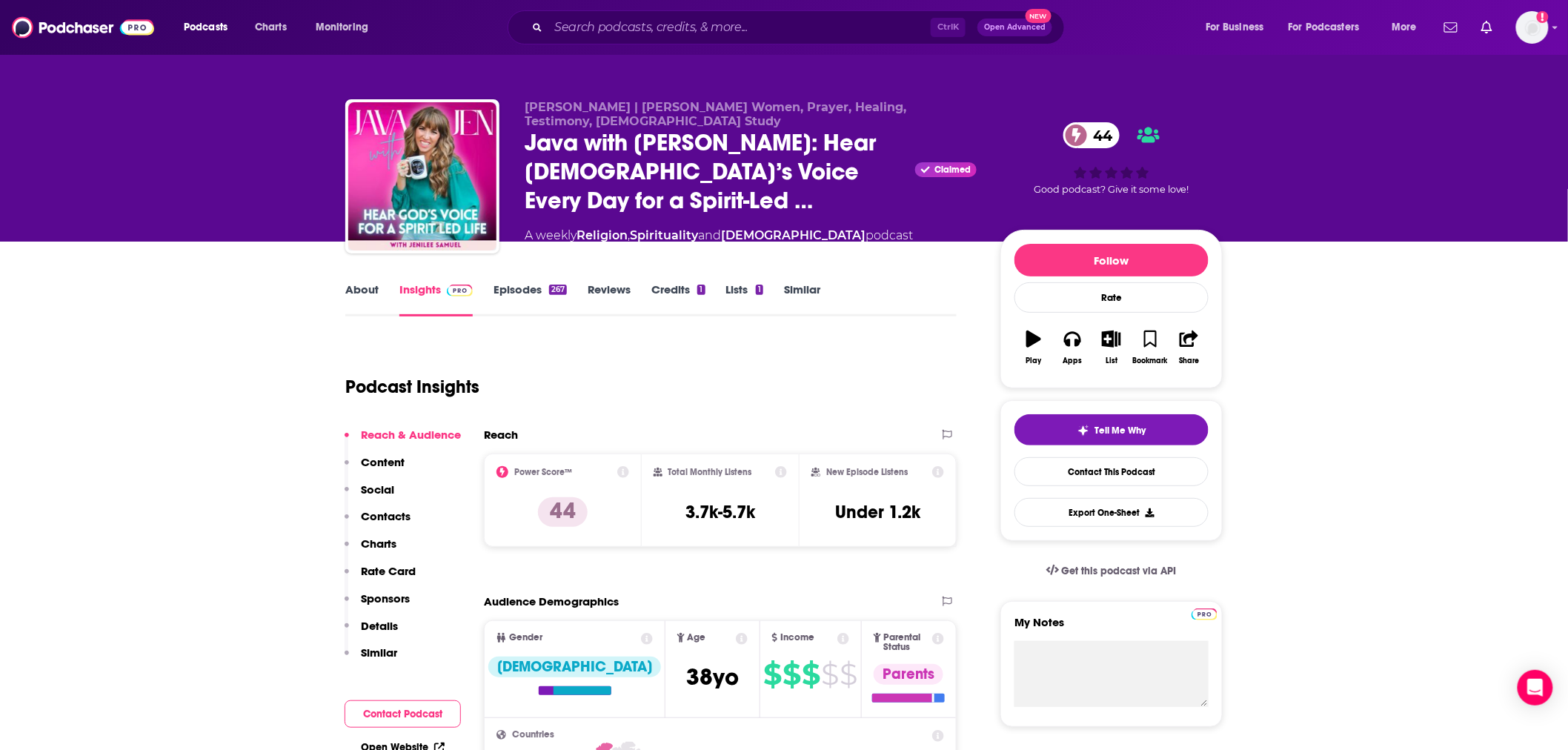
click at [359, 290] on link "About" at bounding box center [362, 299] width 33 height 34
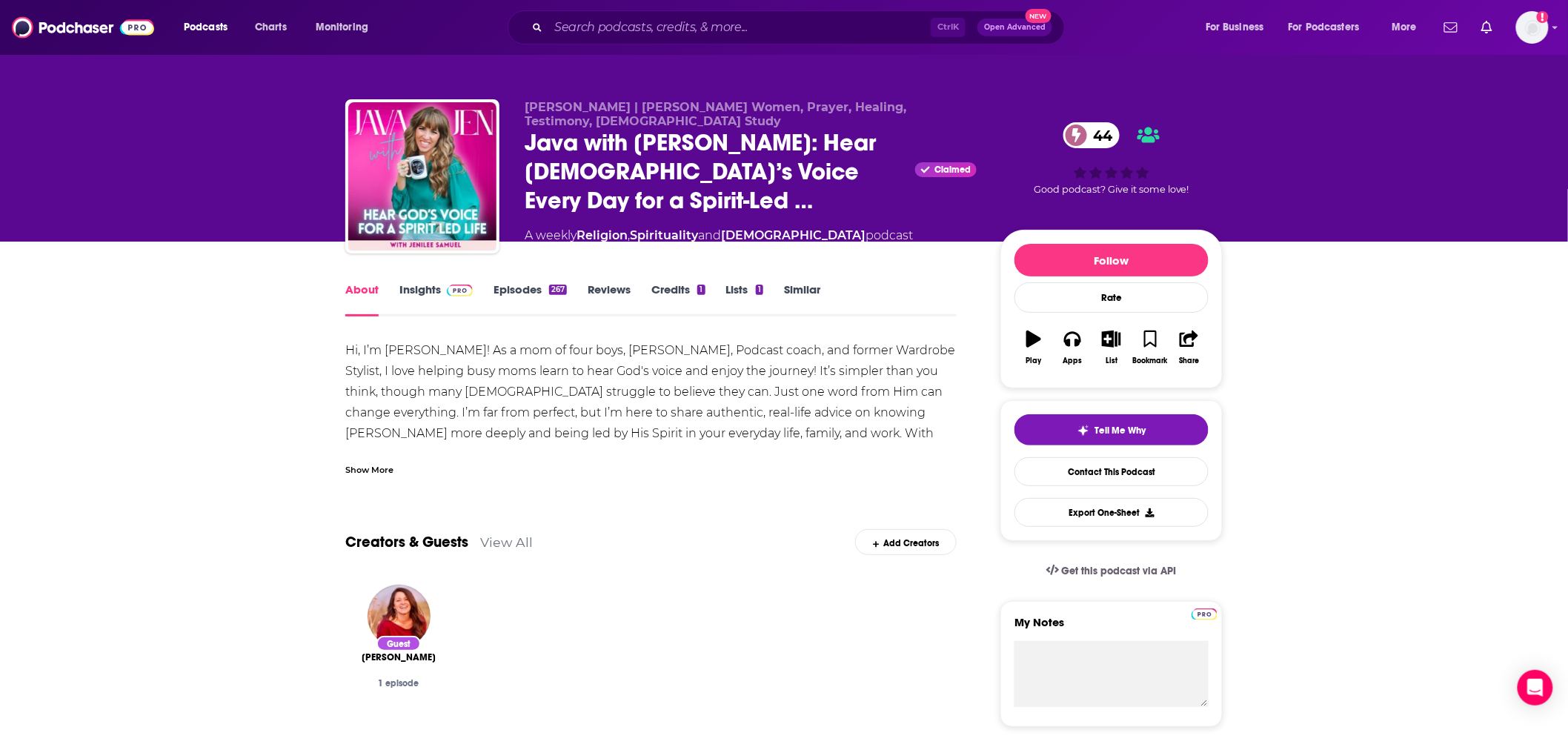
click at [433, 286] on link "Insights" at bounding box center [436, 299] width 74 height 34
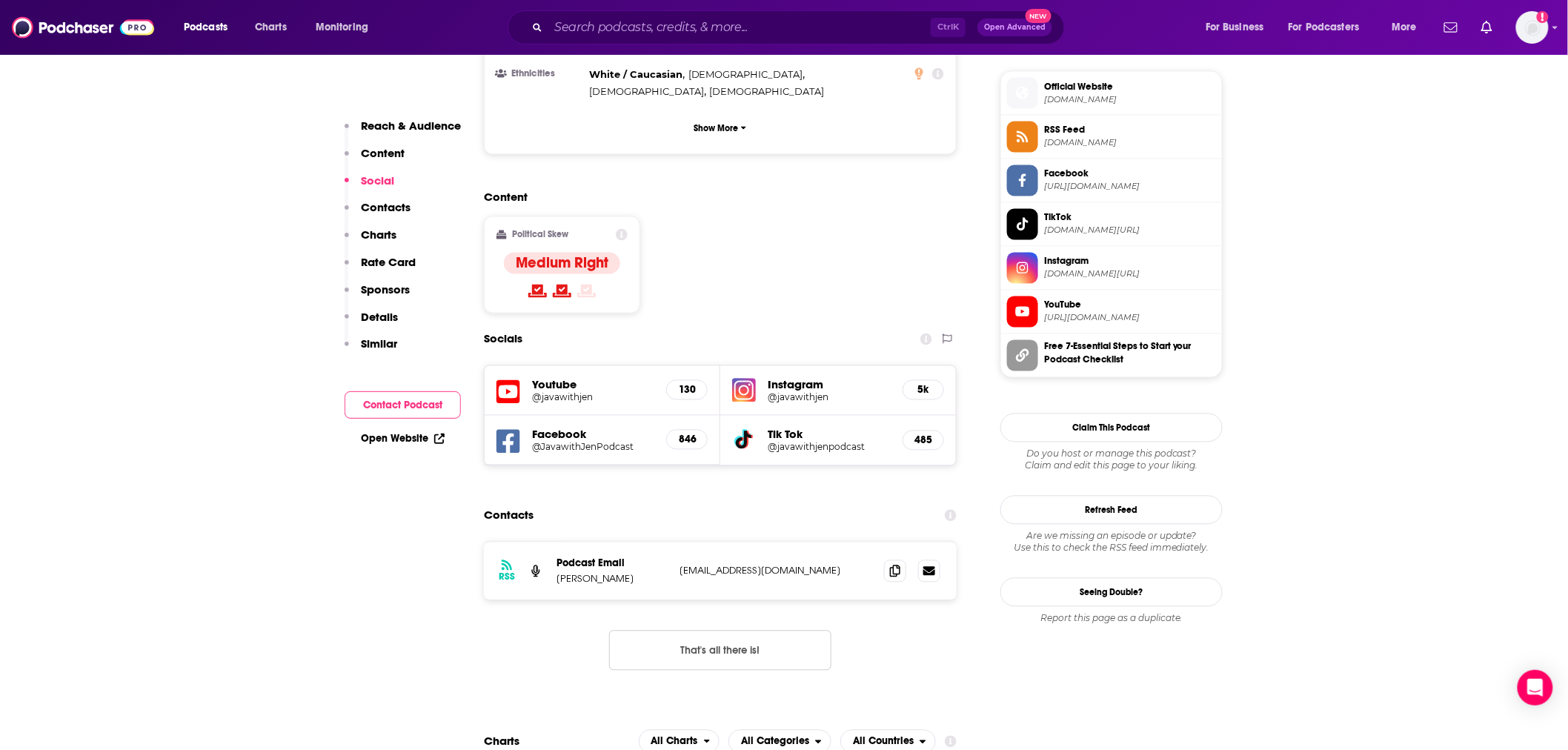
scroll to position [1098, 0]
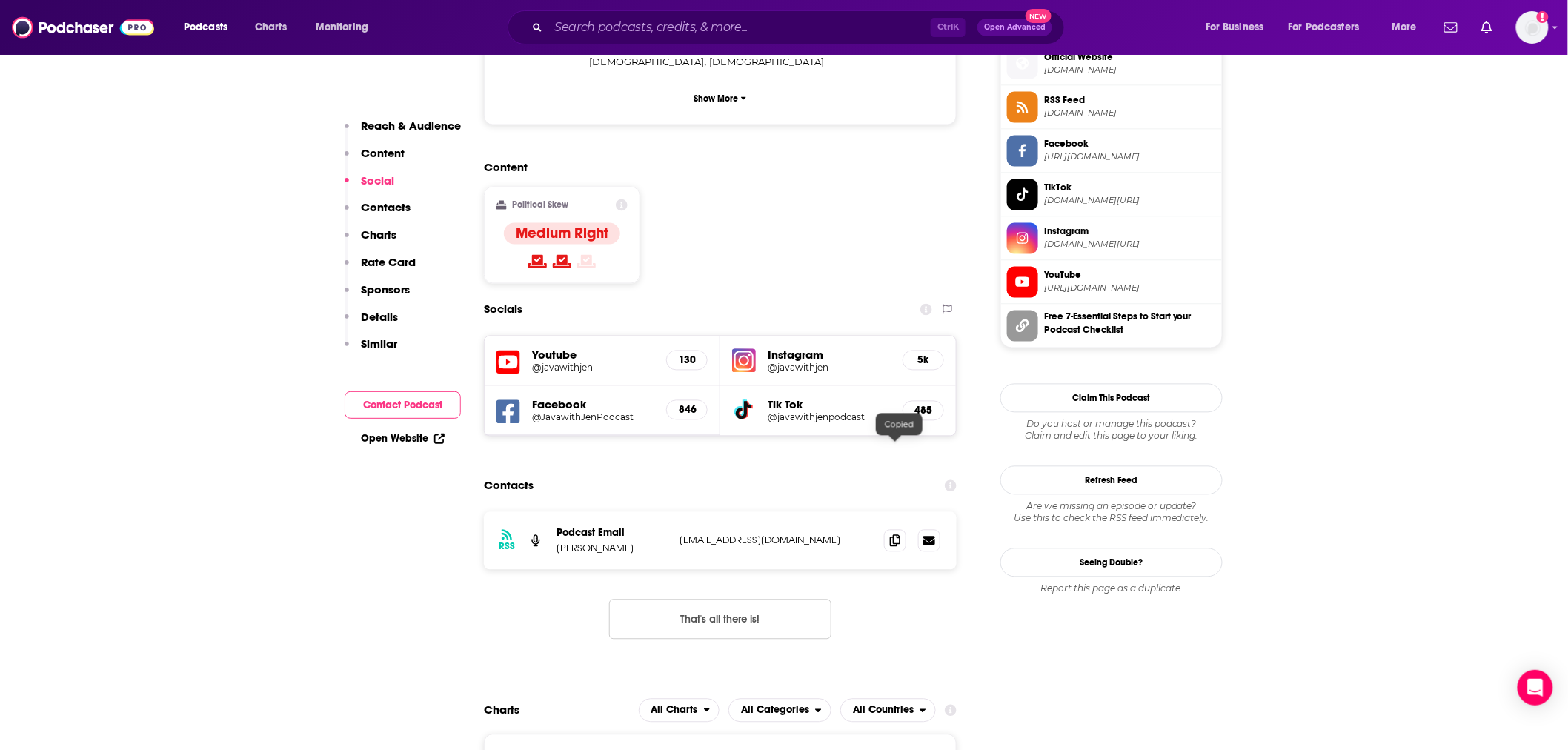
scroll to position [1098, 0]
click at [696, 27] on input "Search podcasts, credits, & more..." at bounding box center [739, 27] width 382 height 24
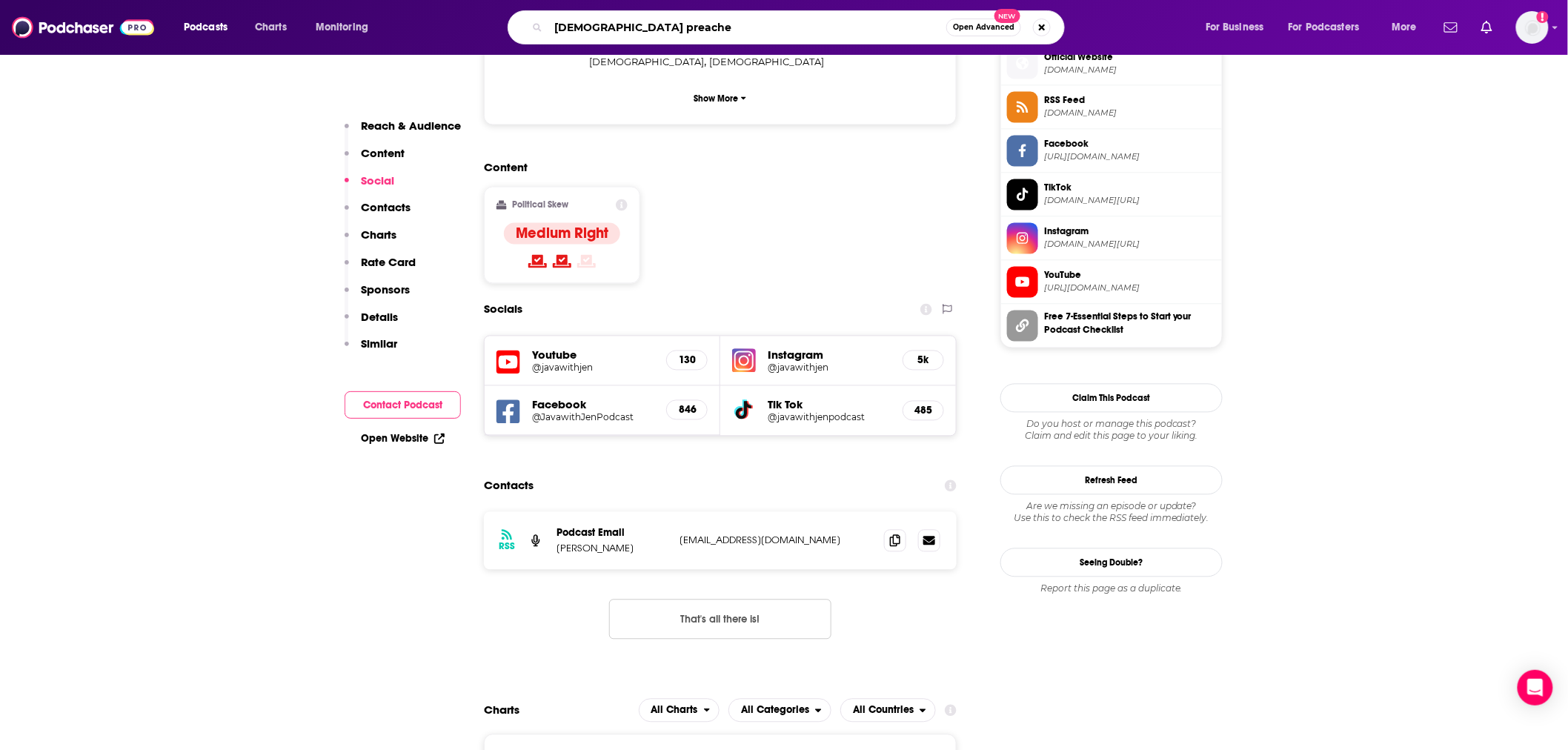
type input "[DEMOGRAPHIC_DATA] [DEMOGRAPHIC_DATA]"
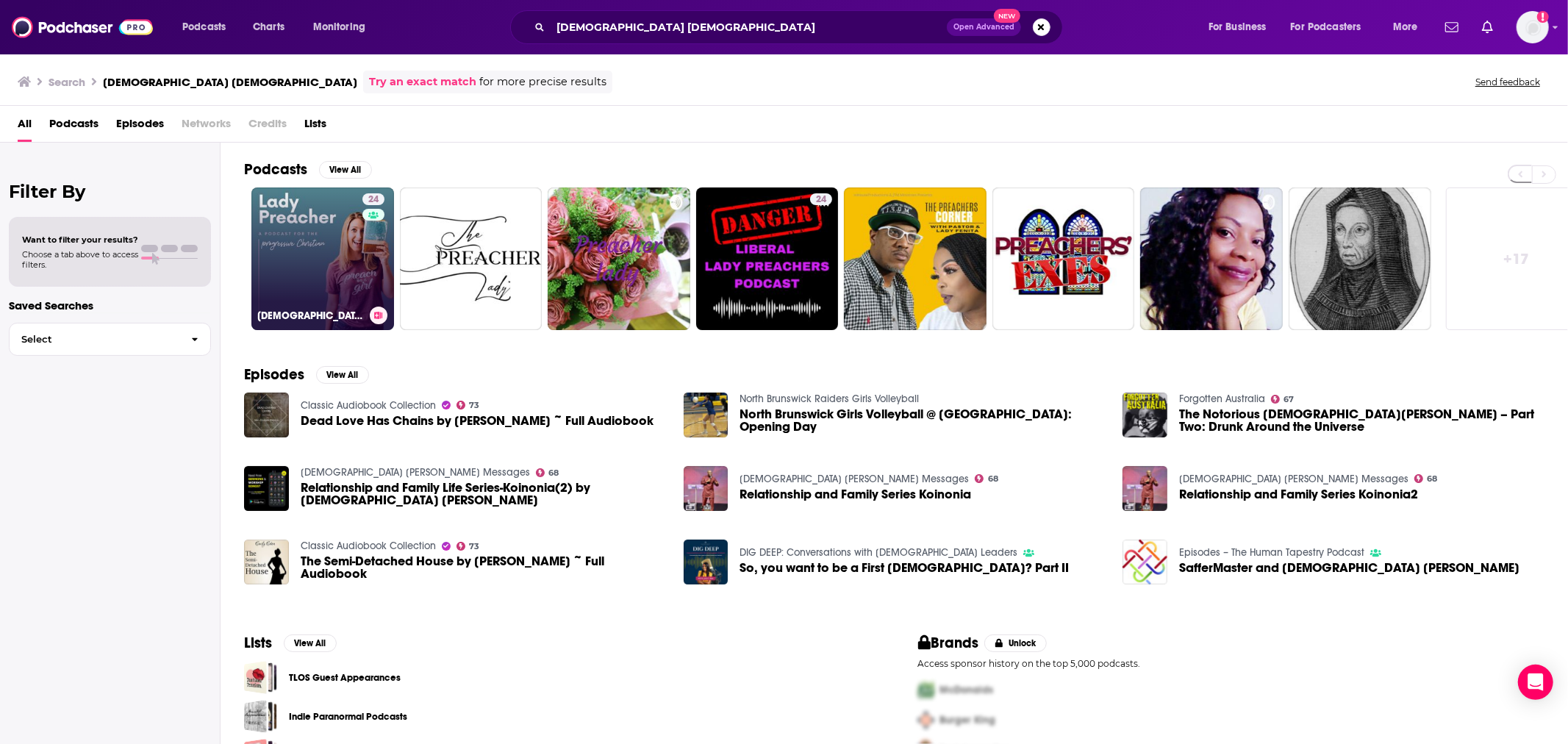
click at [313, 233] on link "24 [DEMOGRAPHIC_DATA] Preacher Podcast" at bounding box center [323, 259] width 143 height 143
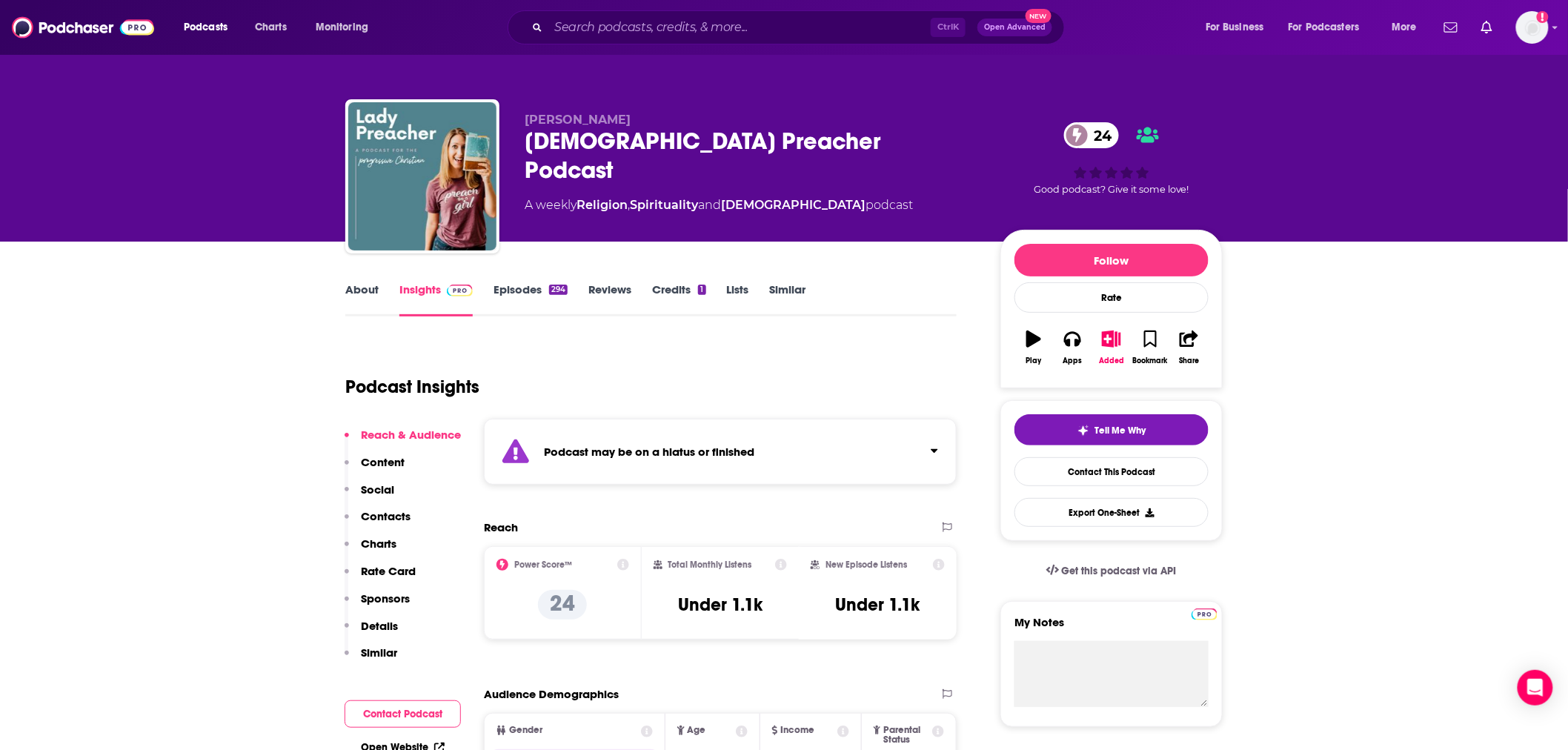
click at [537, 290] on link "Episodes 294" at bounding box center [531, 299] width 74 height 34
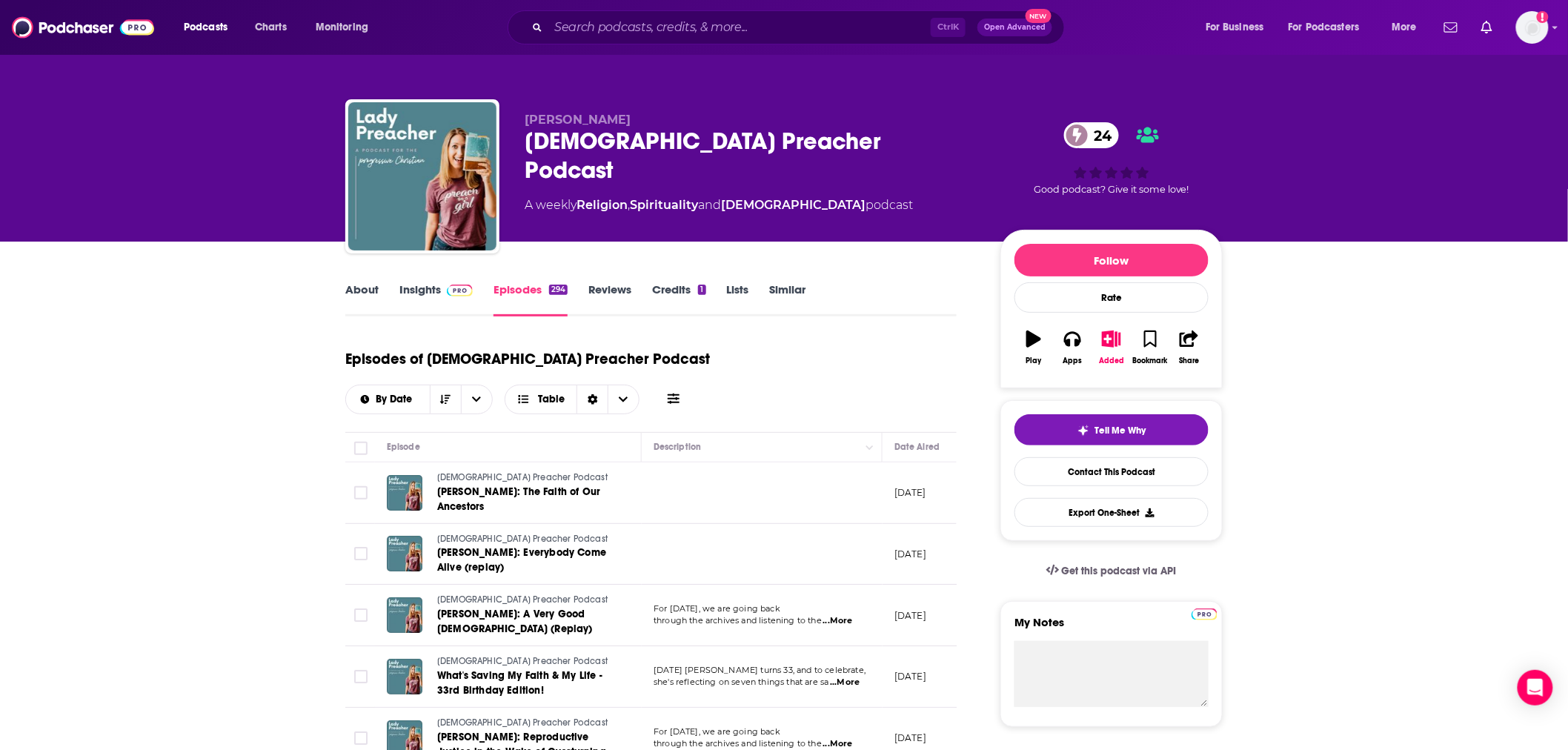
click at [365, 293] on link "About" at bounding box center [362, 299] width 33 height 34
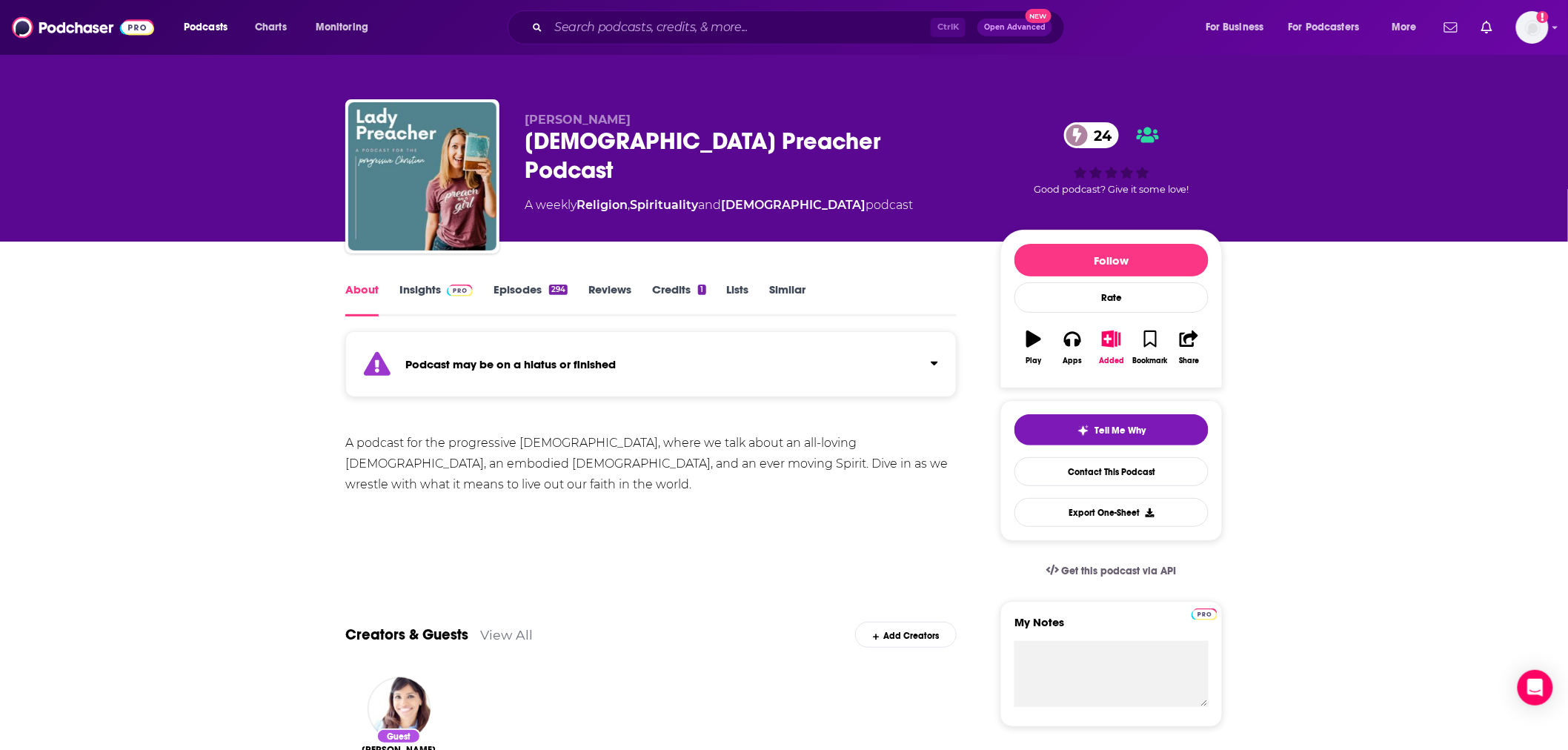
click at [414, 282] on link "Insights" at bounding box center [436, 299] width 74 height 34
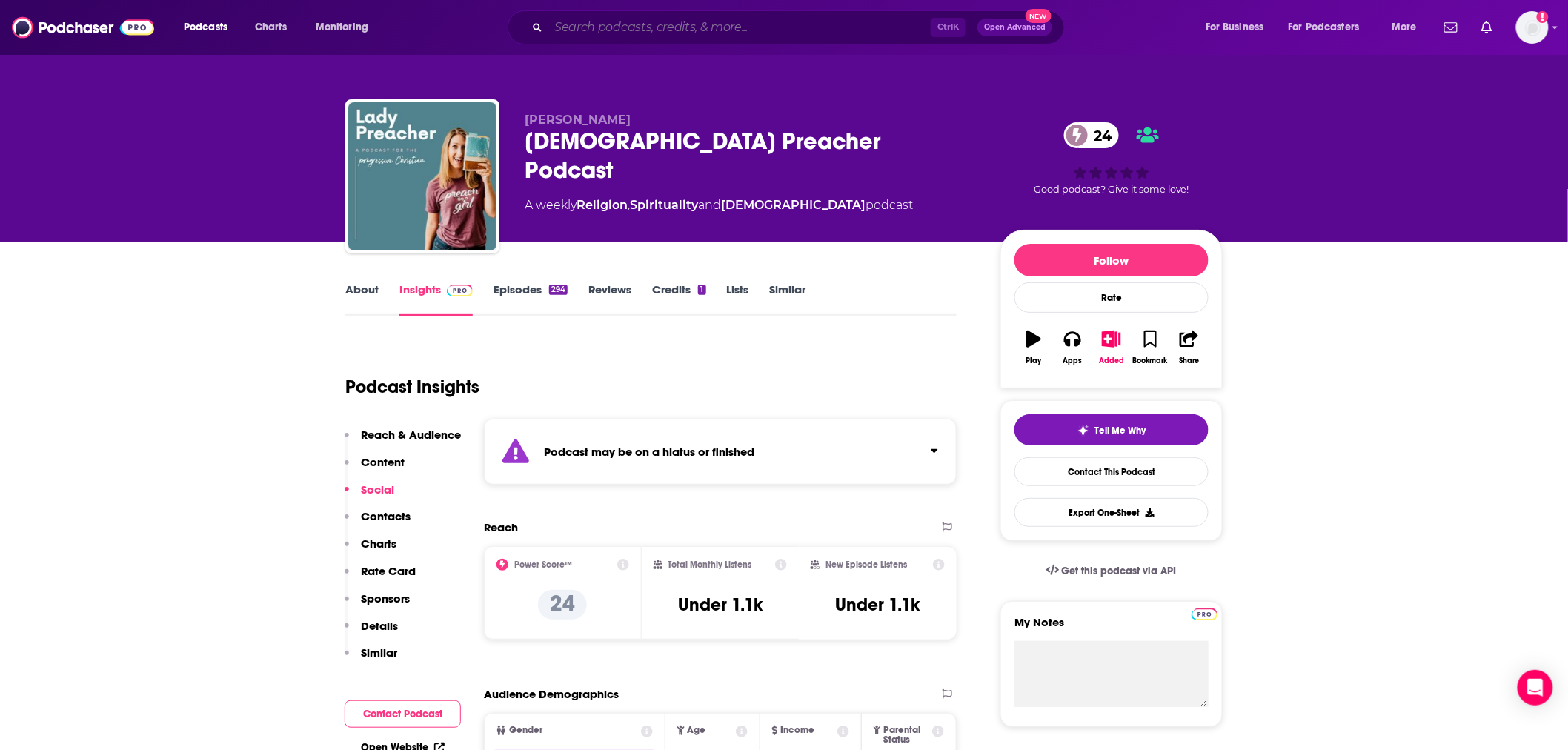
click at [702, 24] on input "Search podcasts, credits, & more..." at bounding box center [739, 27] width 382 height 24
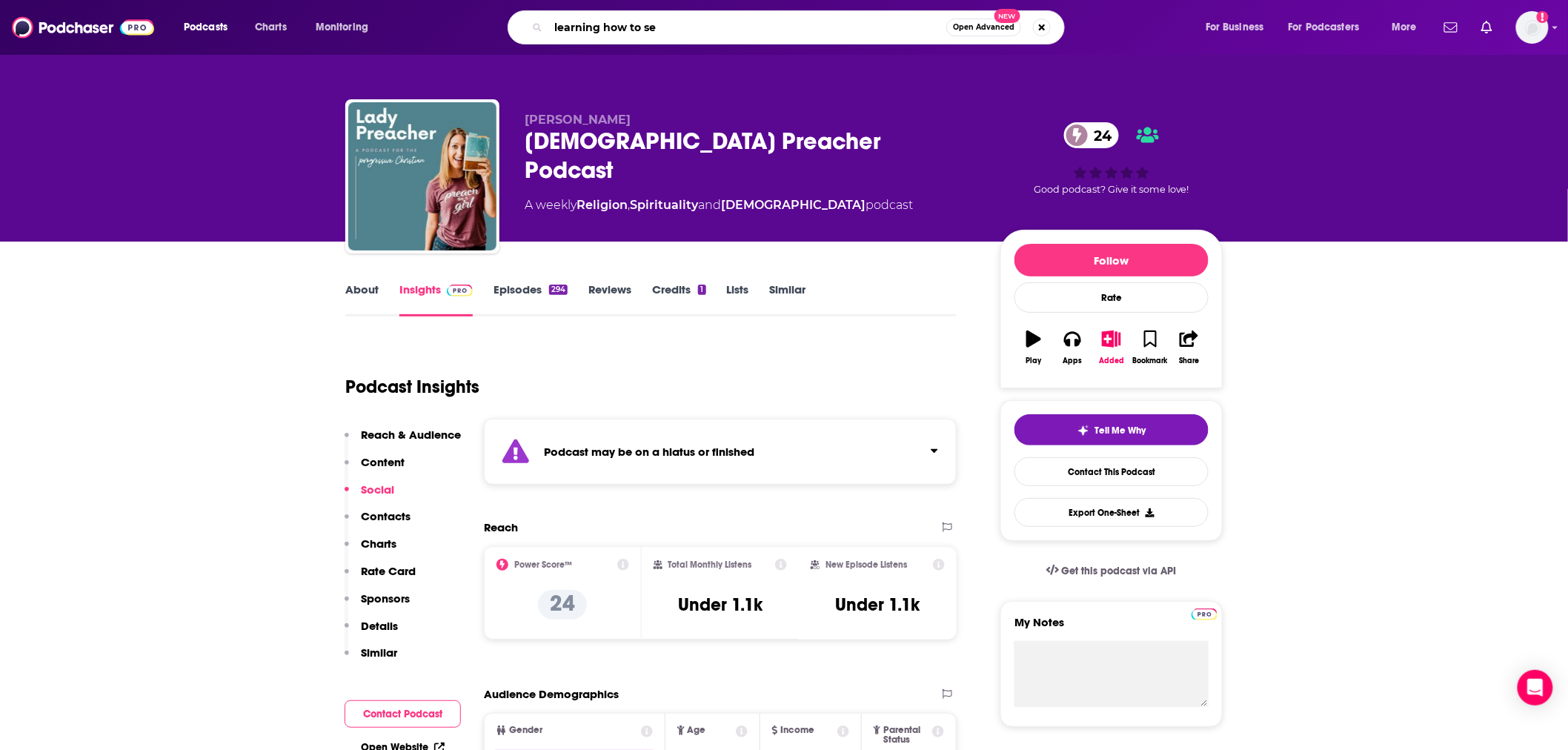
type input "learning how to see"
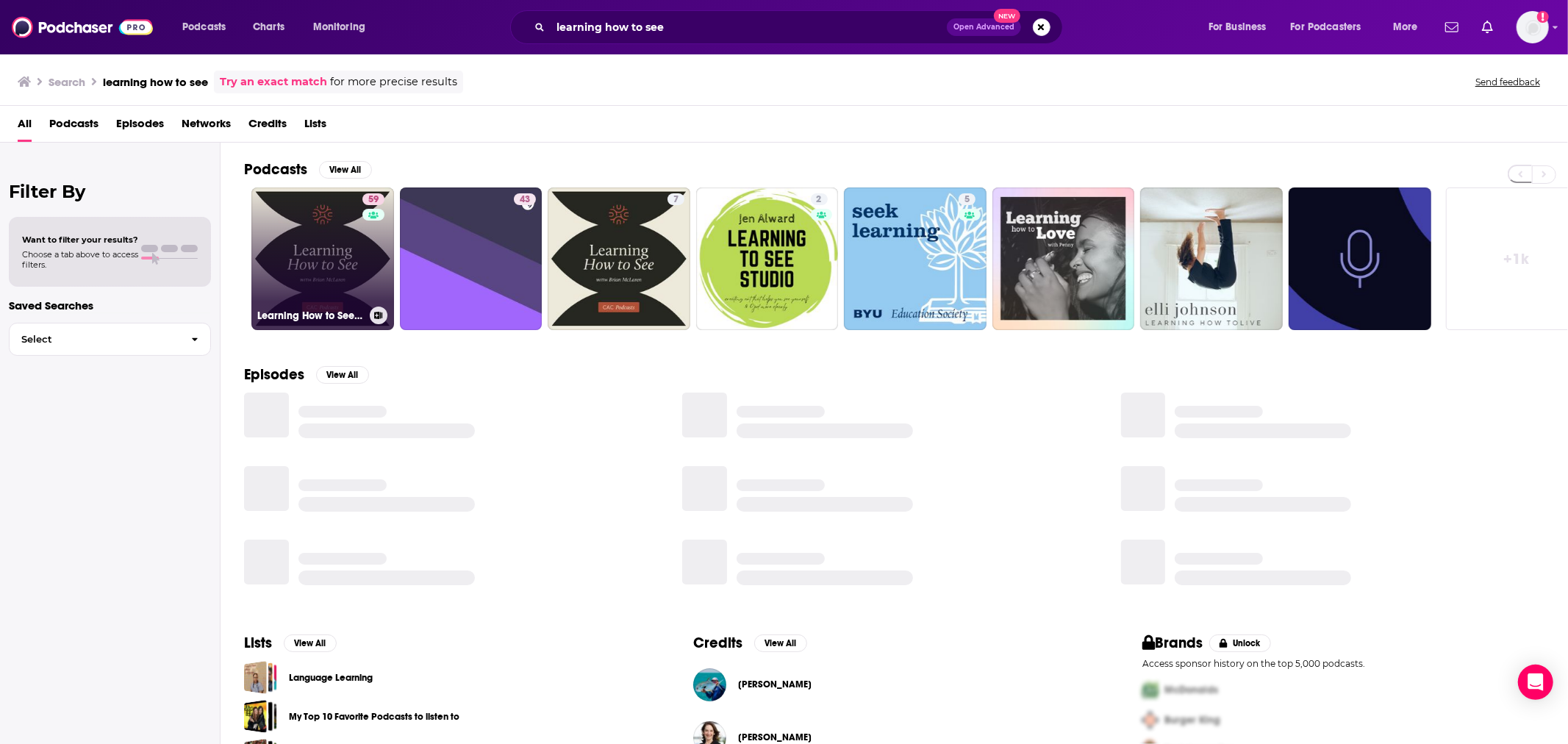
click at [303, 259] on link "59 Learning How to See with [PERSON_NAME]" at bounding box center [323, 259] width 143 height 143
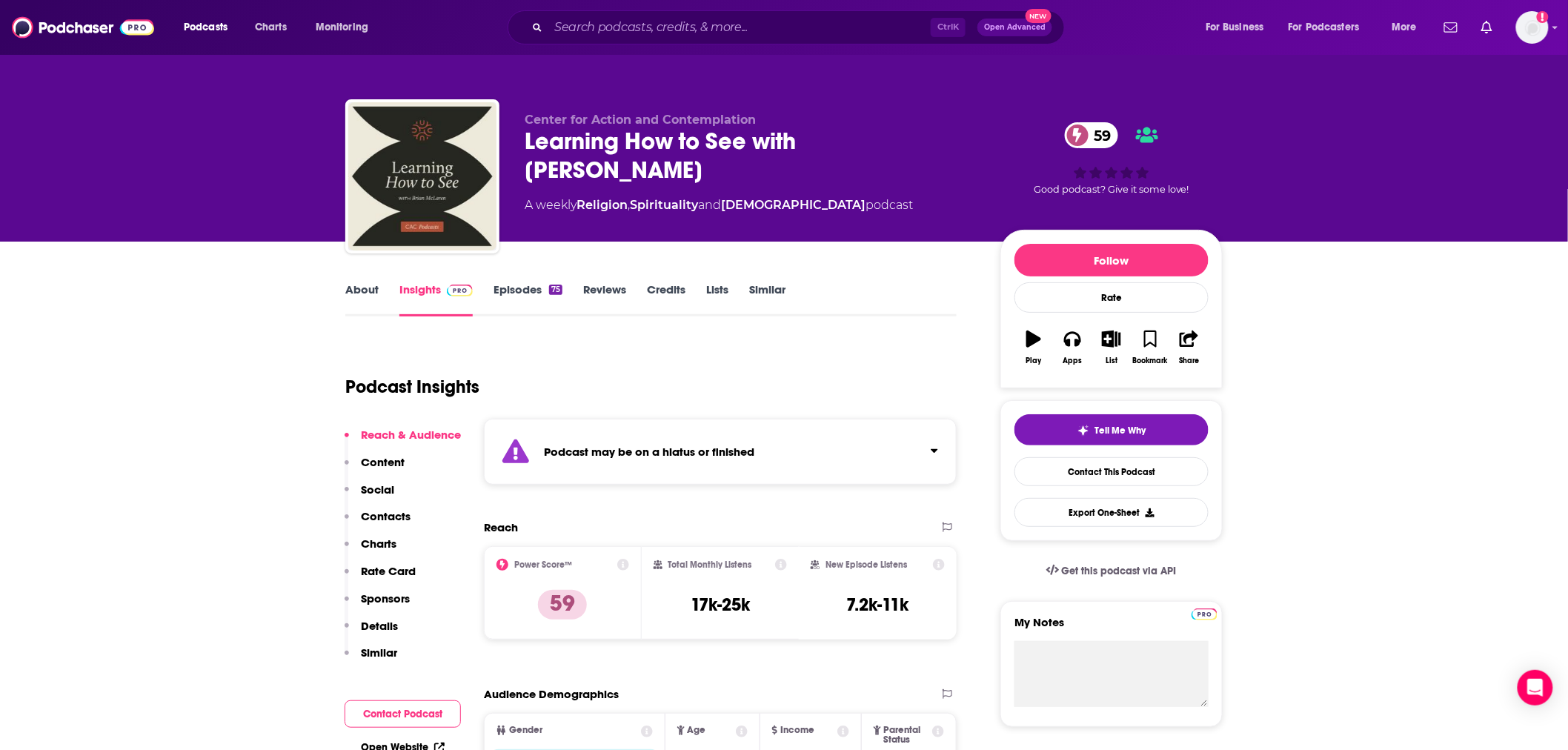
click at [510, 299] on link "Episodes 75" at bounding box center [528, 299] width 69 height 34
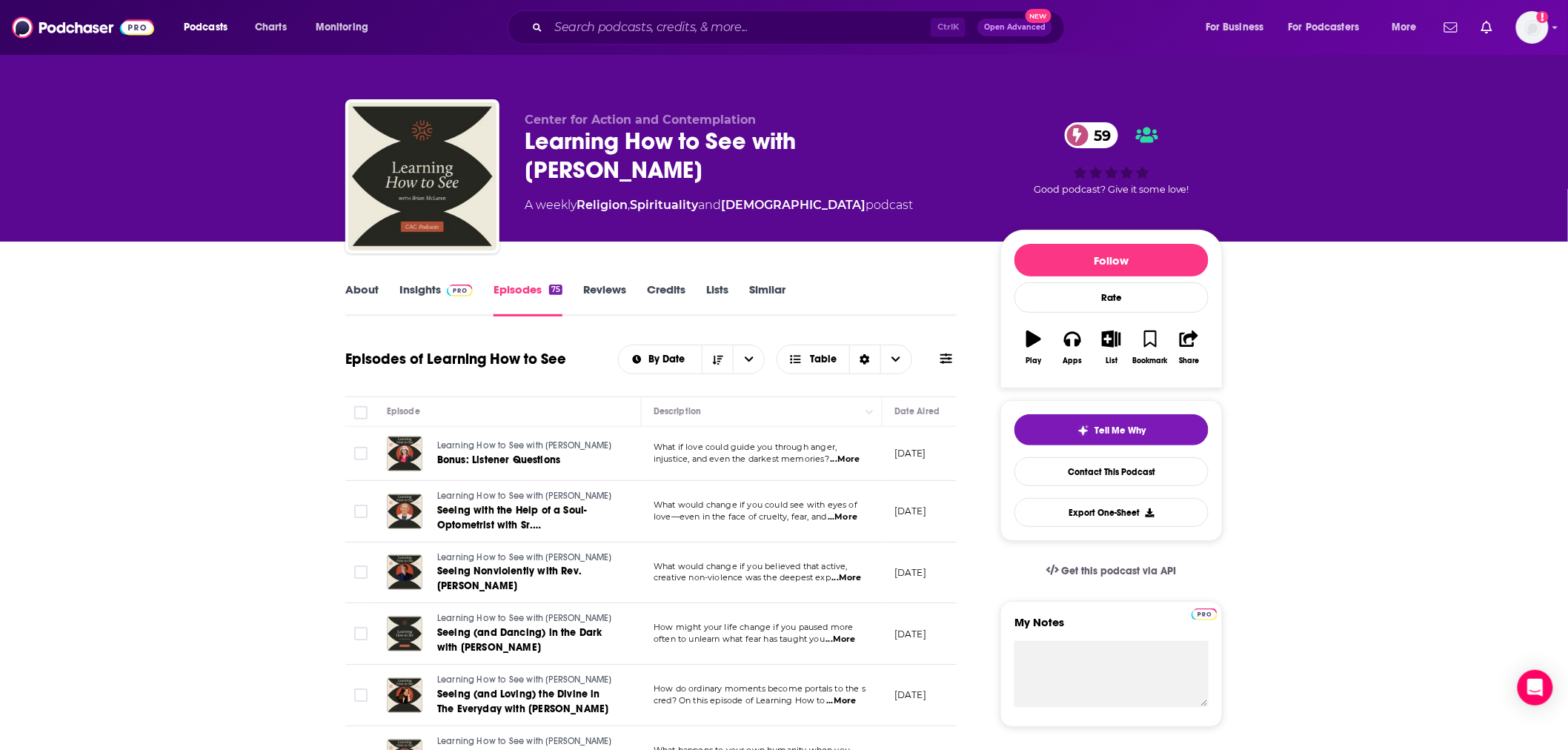
click at [359, 293] on link "About" at bounding box center [362, 299] width 33 height 34
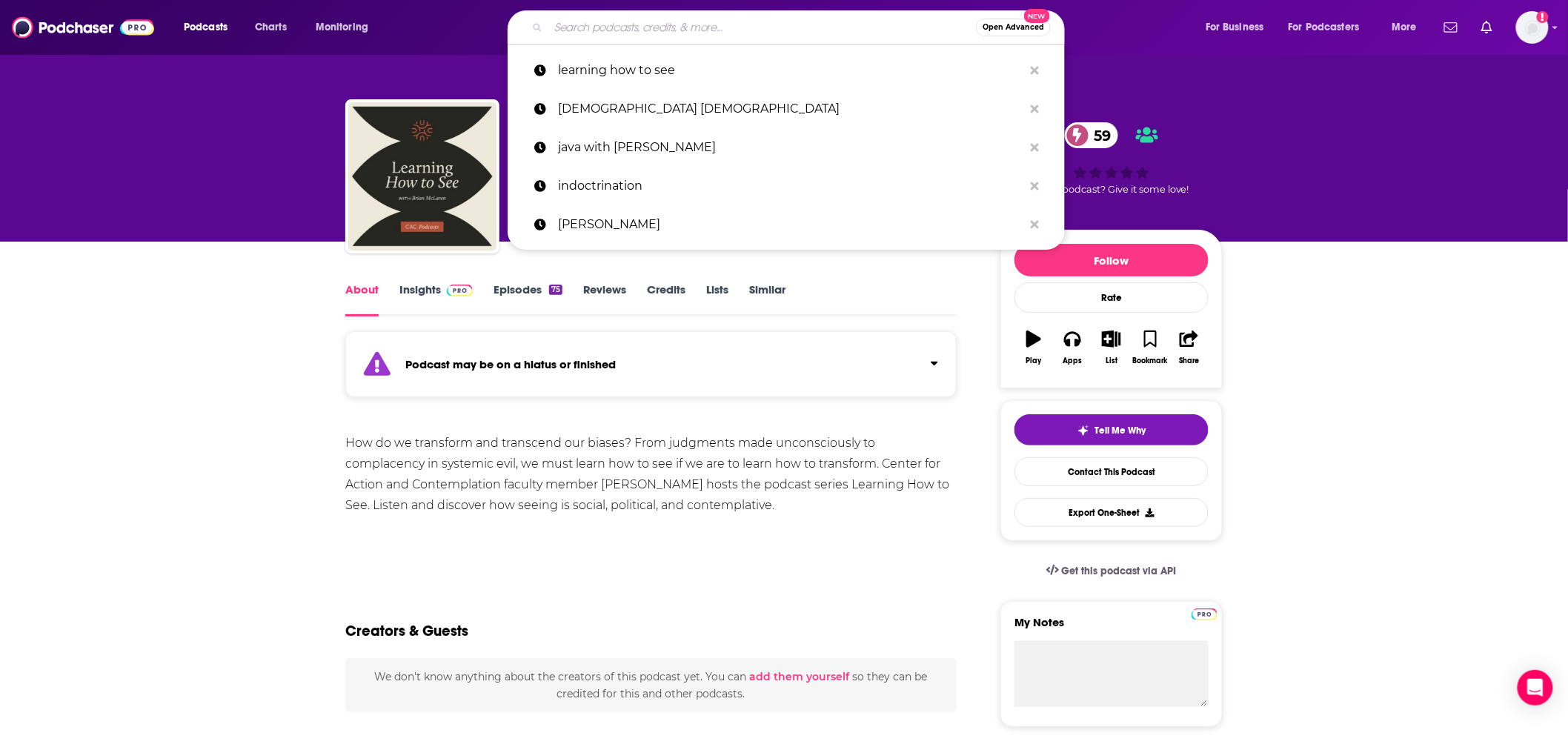
click at [747, 30] on input "Search podcasts, credits, & more..." at bounding box center [762, 27] width 428 height 24
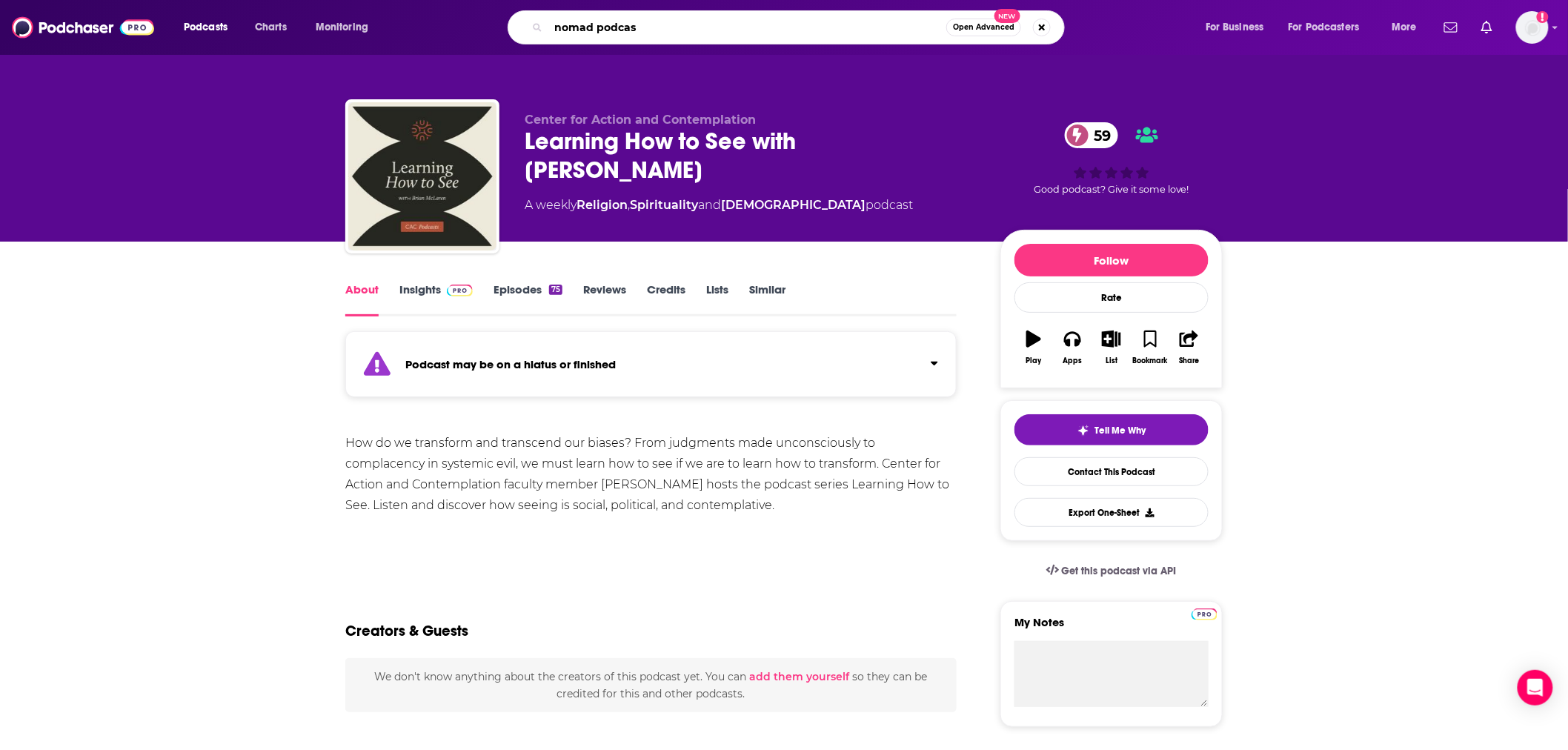
type input "nomad podcast"
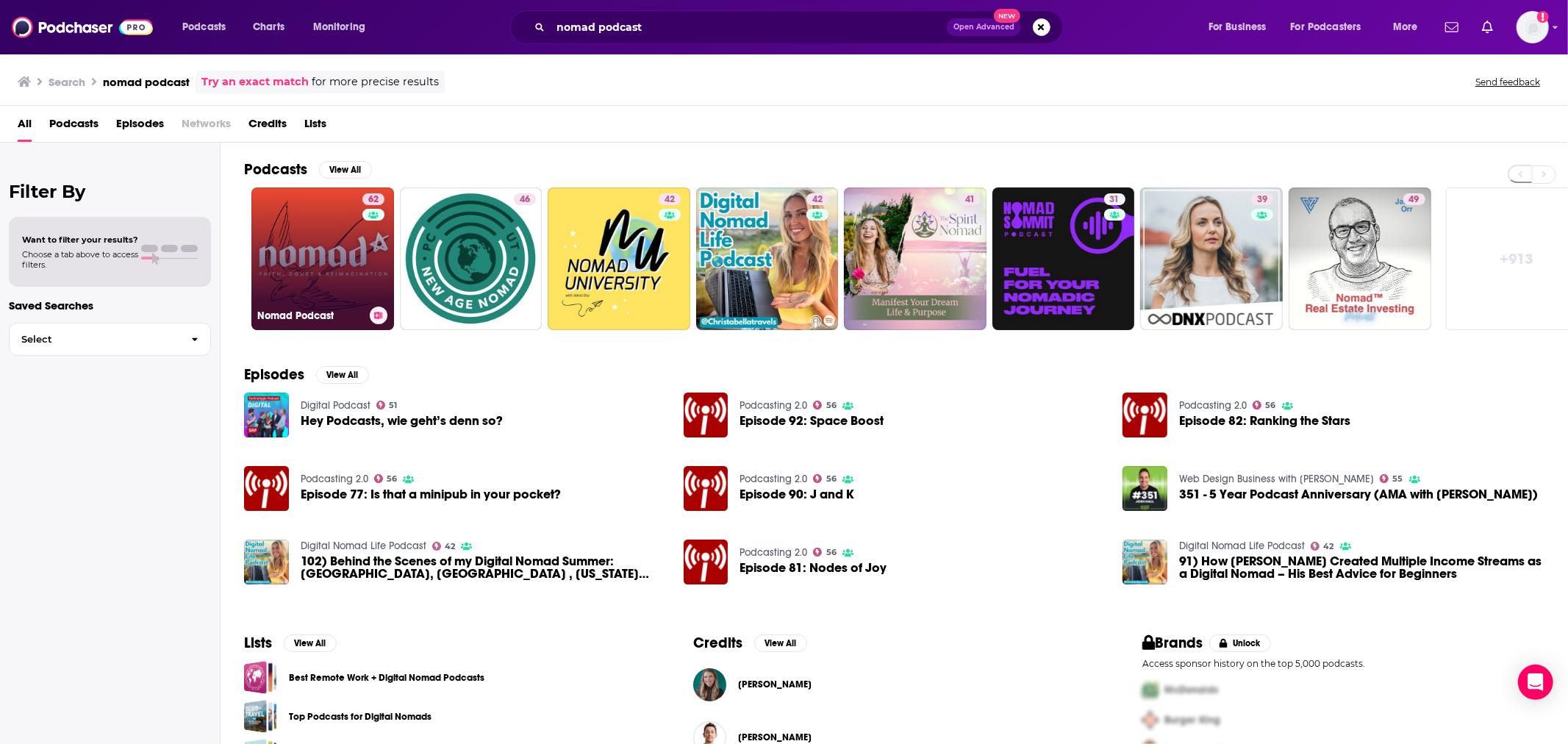
click at [334, 236] on link "62 Nomad Podcast" at bounding box center [323, 259] width 143 height 143
click at [332, 267] on link "62 Nomad Podcast" at bounding box center [323, 259] width 143 height 143
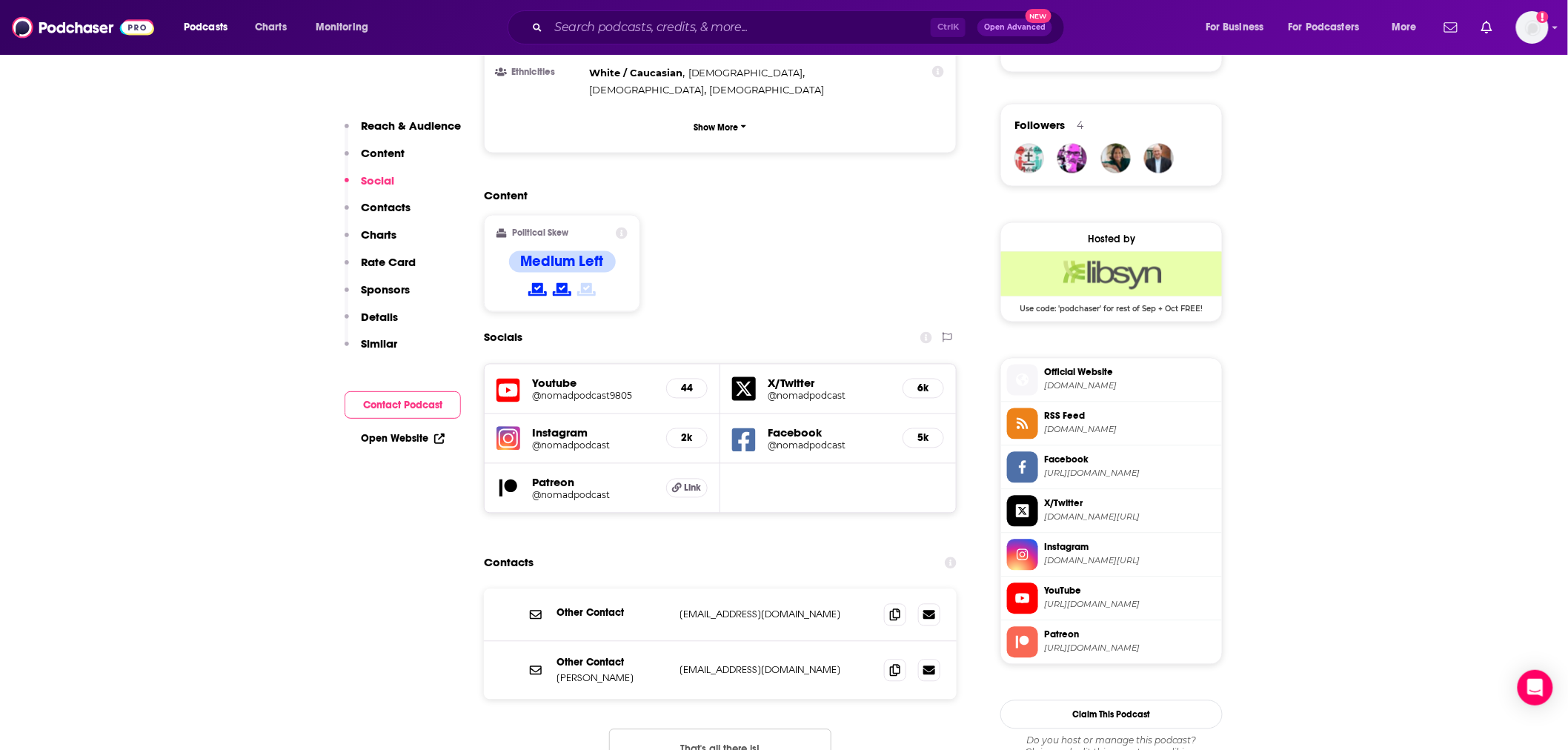
scroll to position [1098, 0]
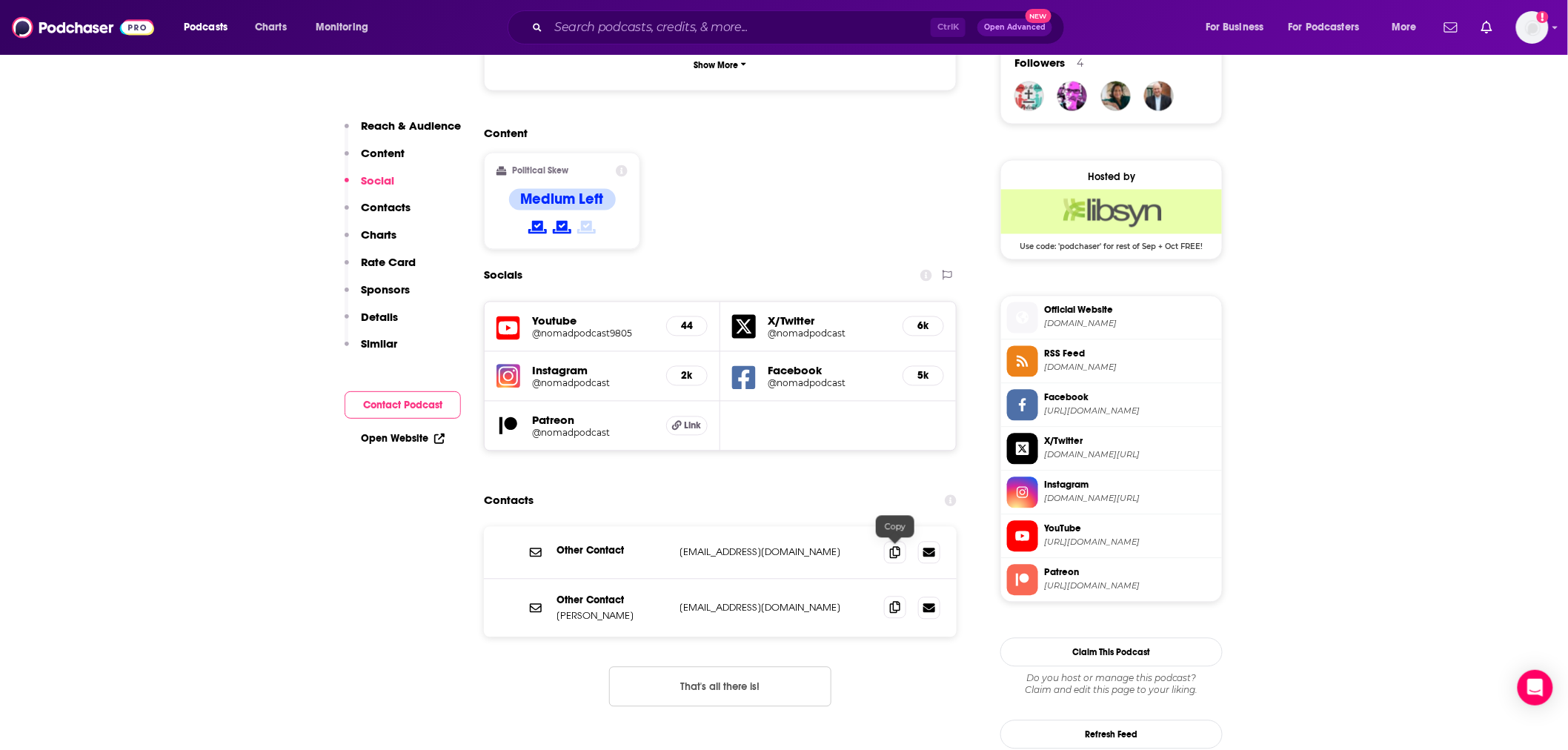
click at [898, 601] on icon at bounding box center [895, 607] width 10 height 12
click at [784, 33] on input "Search podcasts, credits, & more..." at bounding box center [739, 27] width 382 height 24
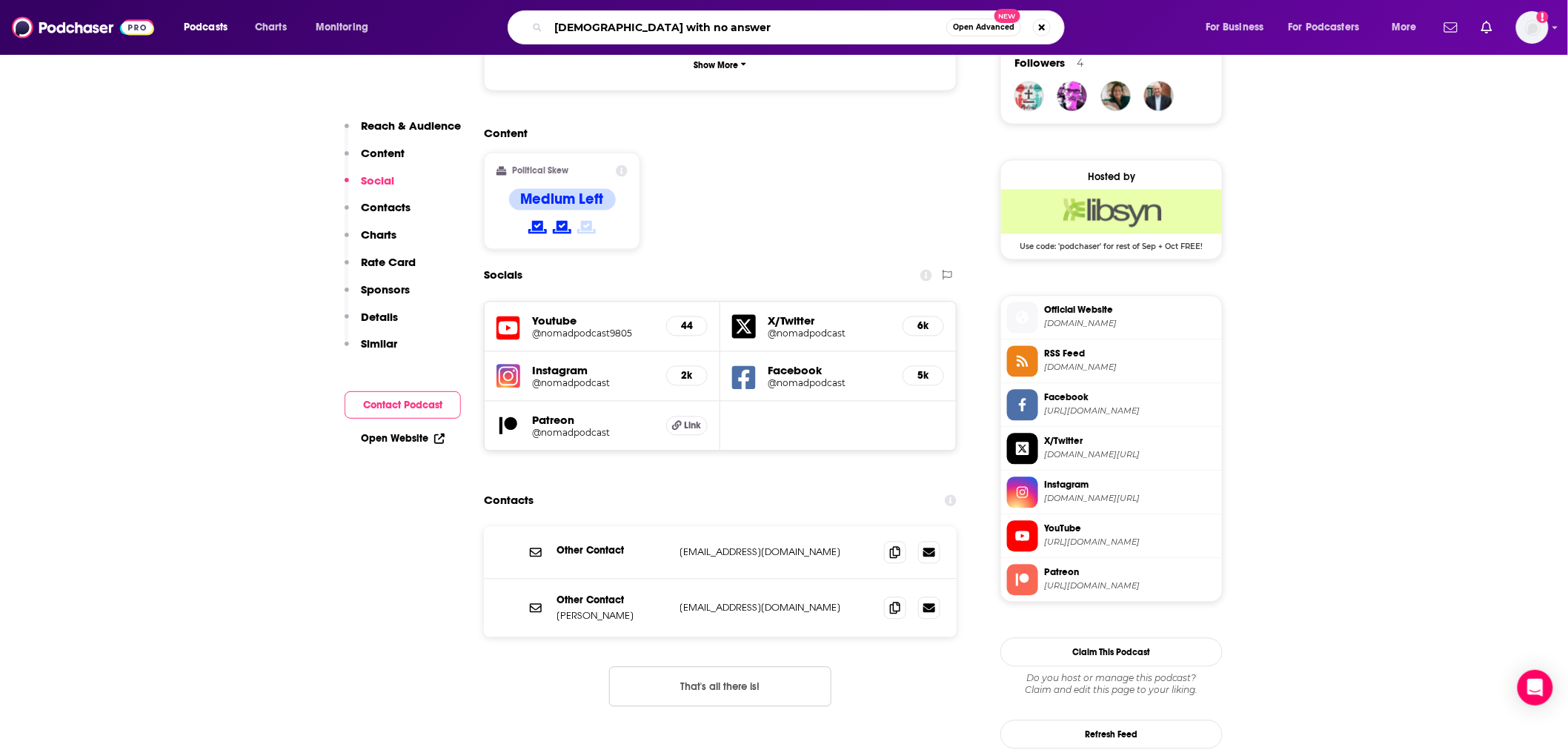
type input "[DEMOGRAPHIC_DATA] with no answers"
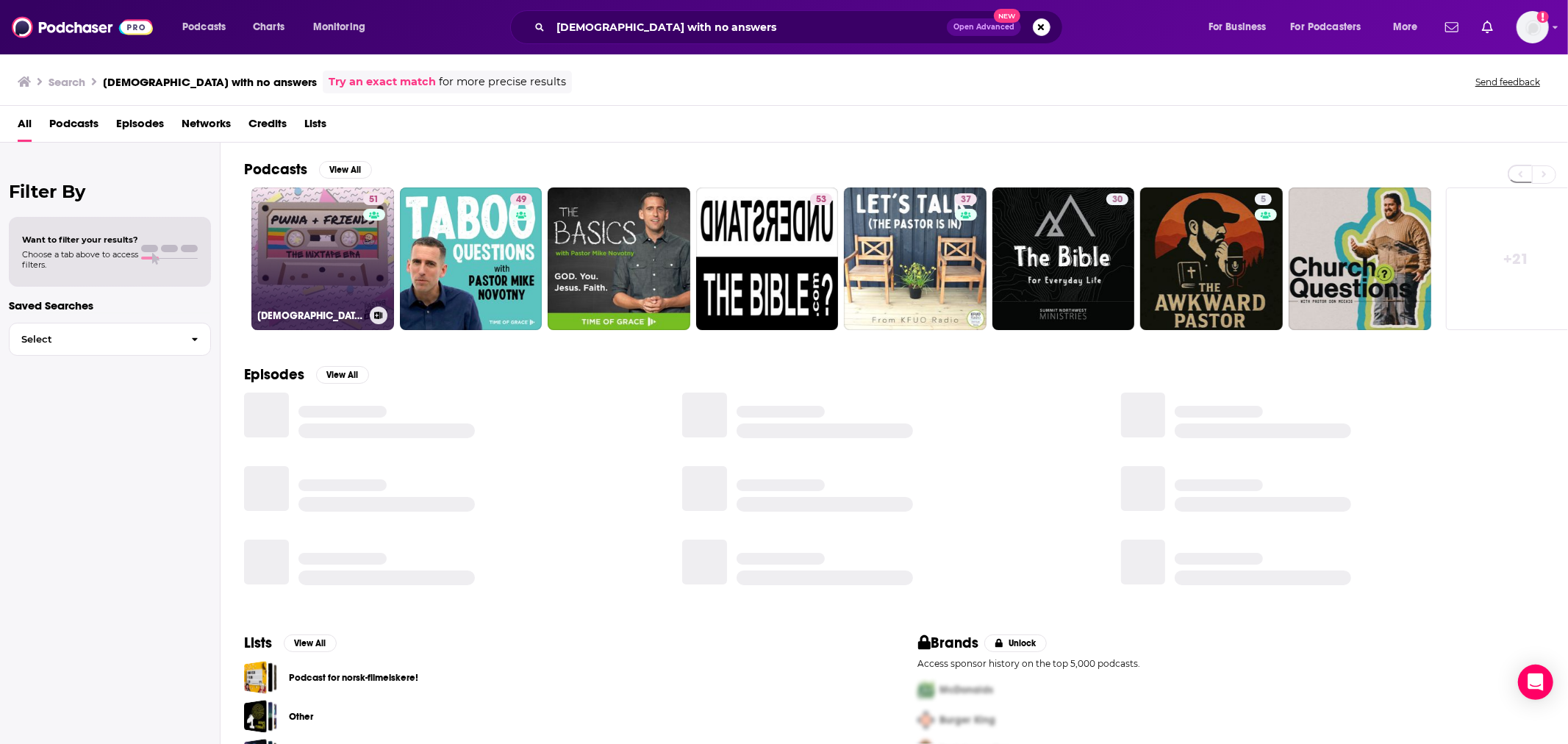
click at [320, 267] on link "51 [DEMOGRAPHIC_DATA] With No Answers: The MIXTAPE Era" at bounding box center [323, 259] width 143 height 143
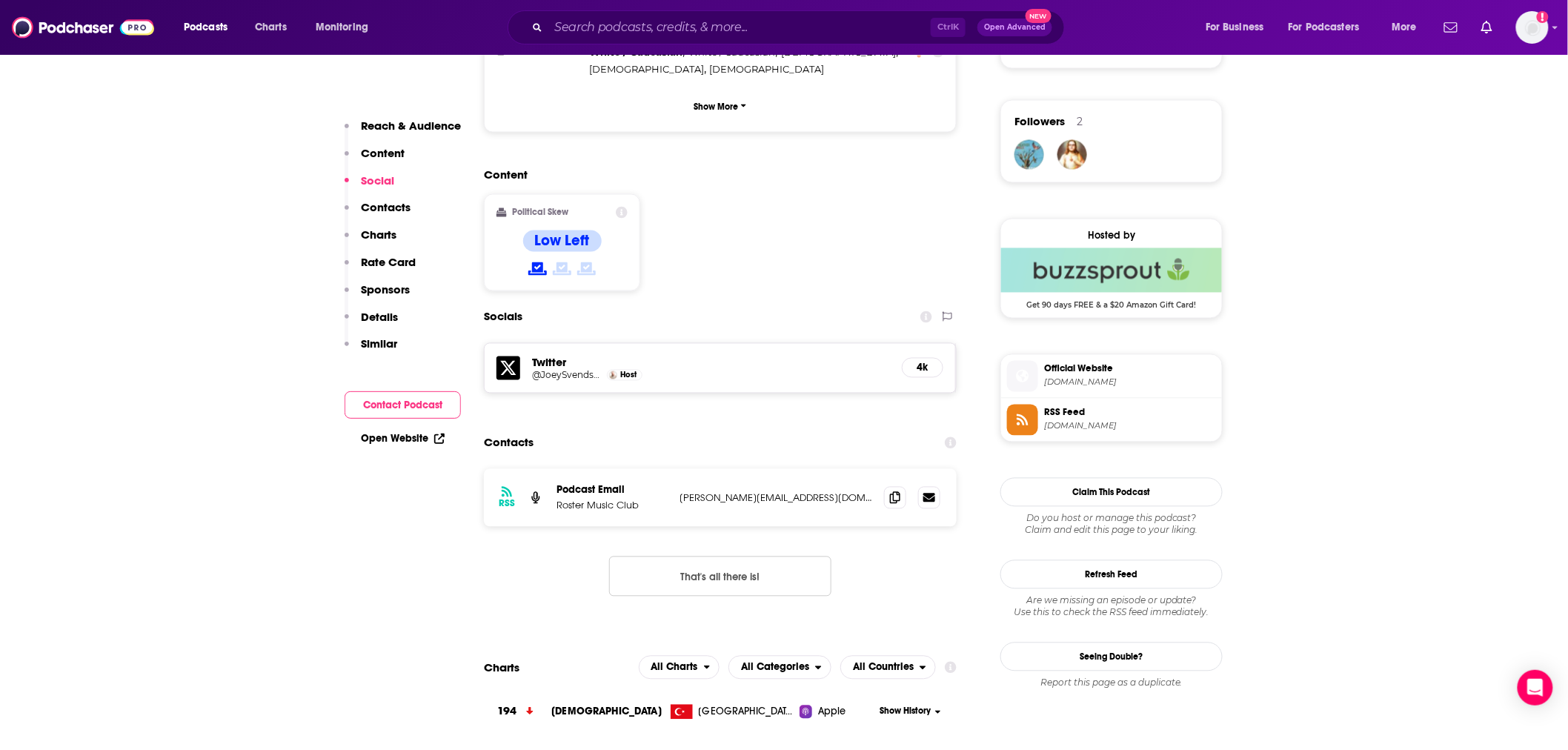
scroll to position [1098, 0]
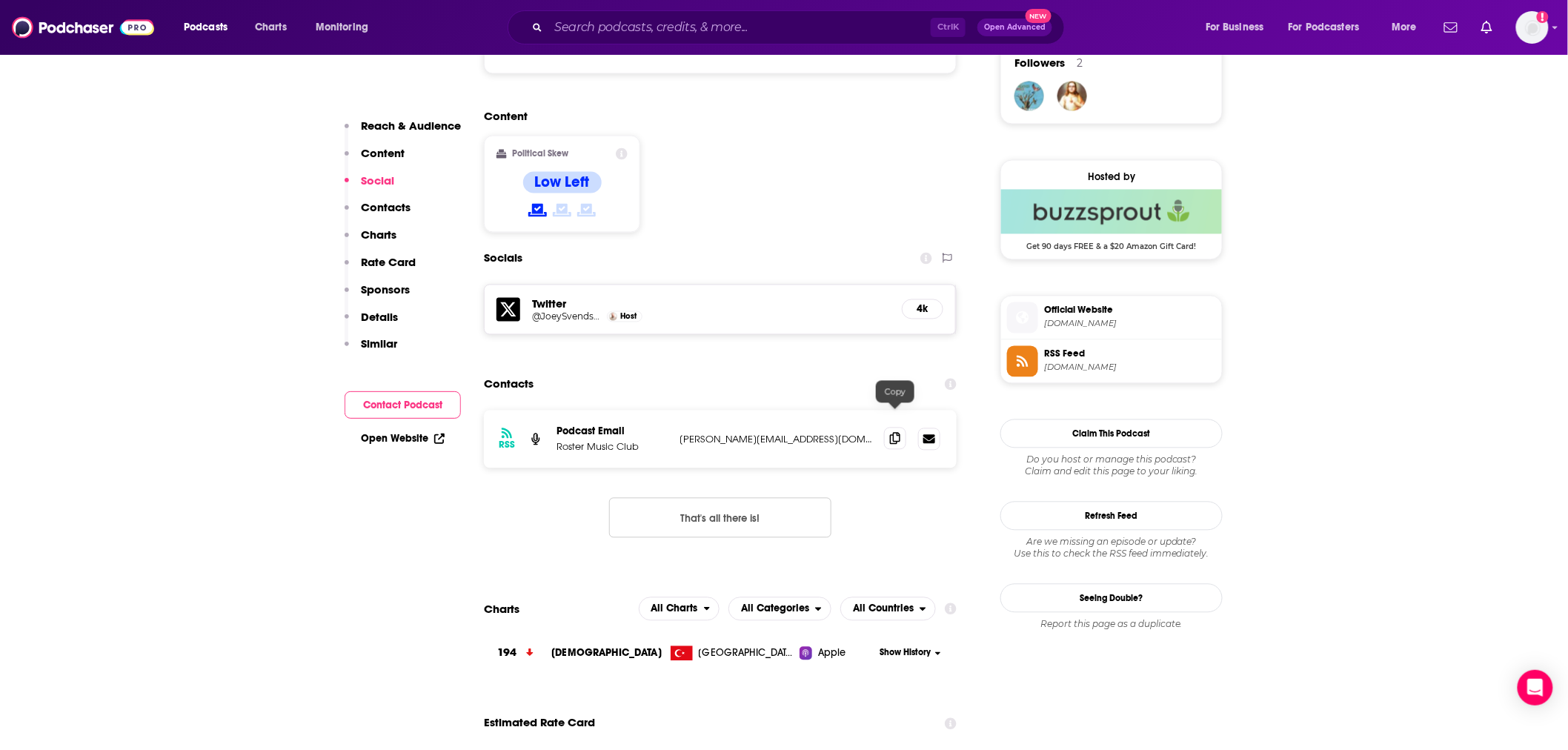
click at [898, 428] on span at bounding box center [895, 439] width 22 height 22
click at [753, 32] on input "Search podcasts, credits, & more..." at bounding box center [739, 27] width 382 height 24
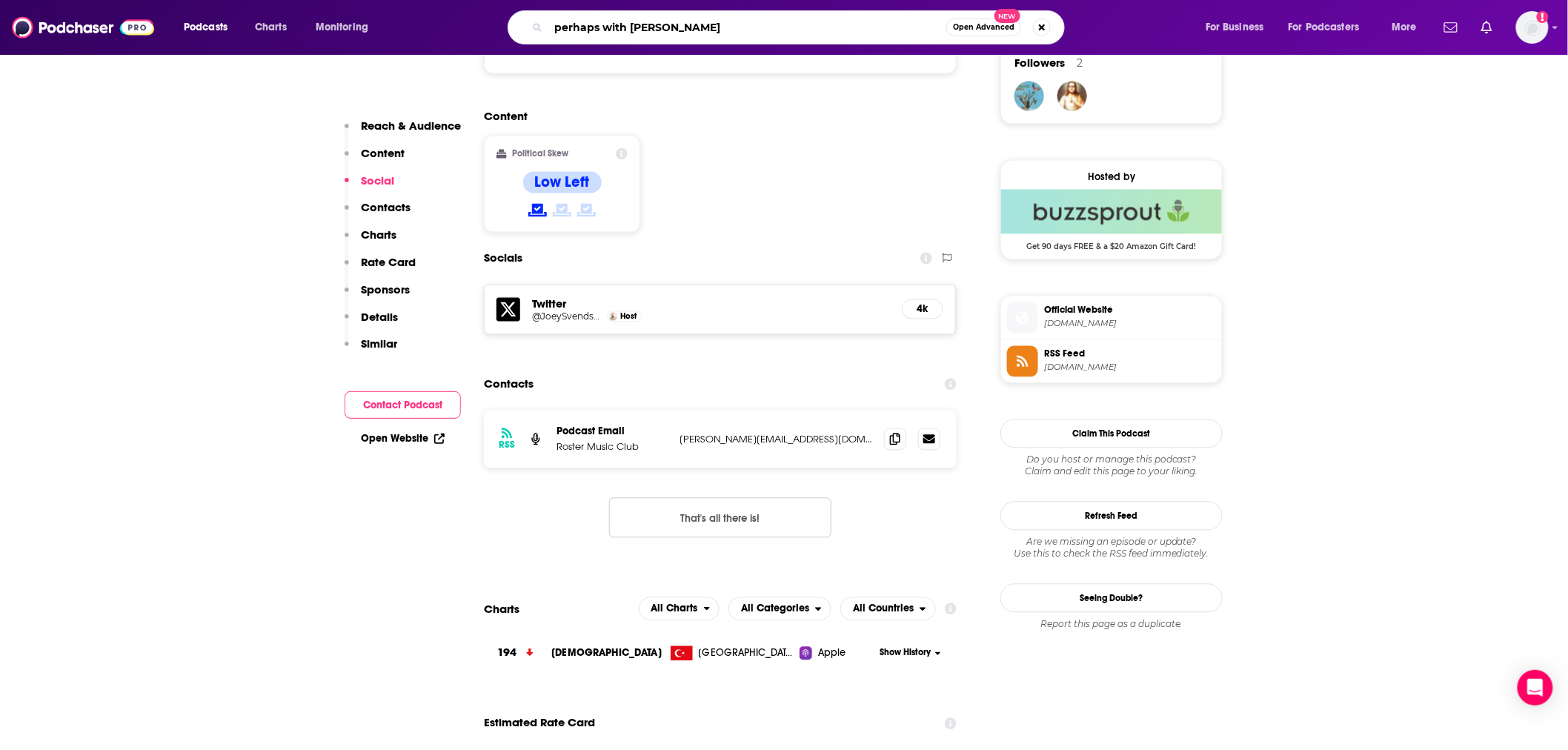
type input "perhaps with [PERSON_NAME]"
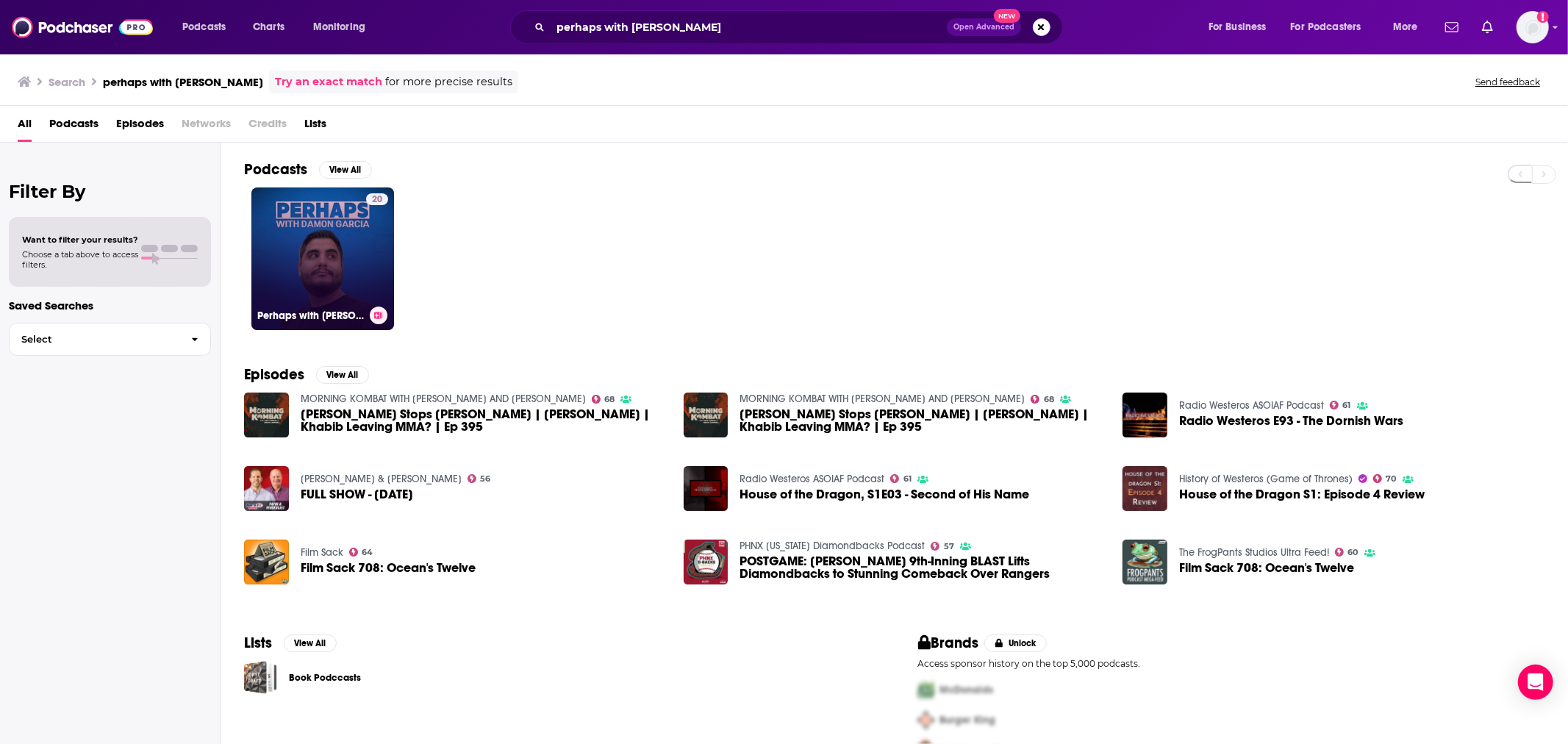
click at [347, 266] on link "20 Perhaps with [PERSON_NAME]" at bounding box center [323, 259] width 143 height 143
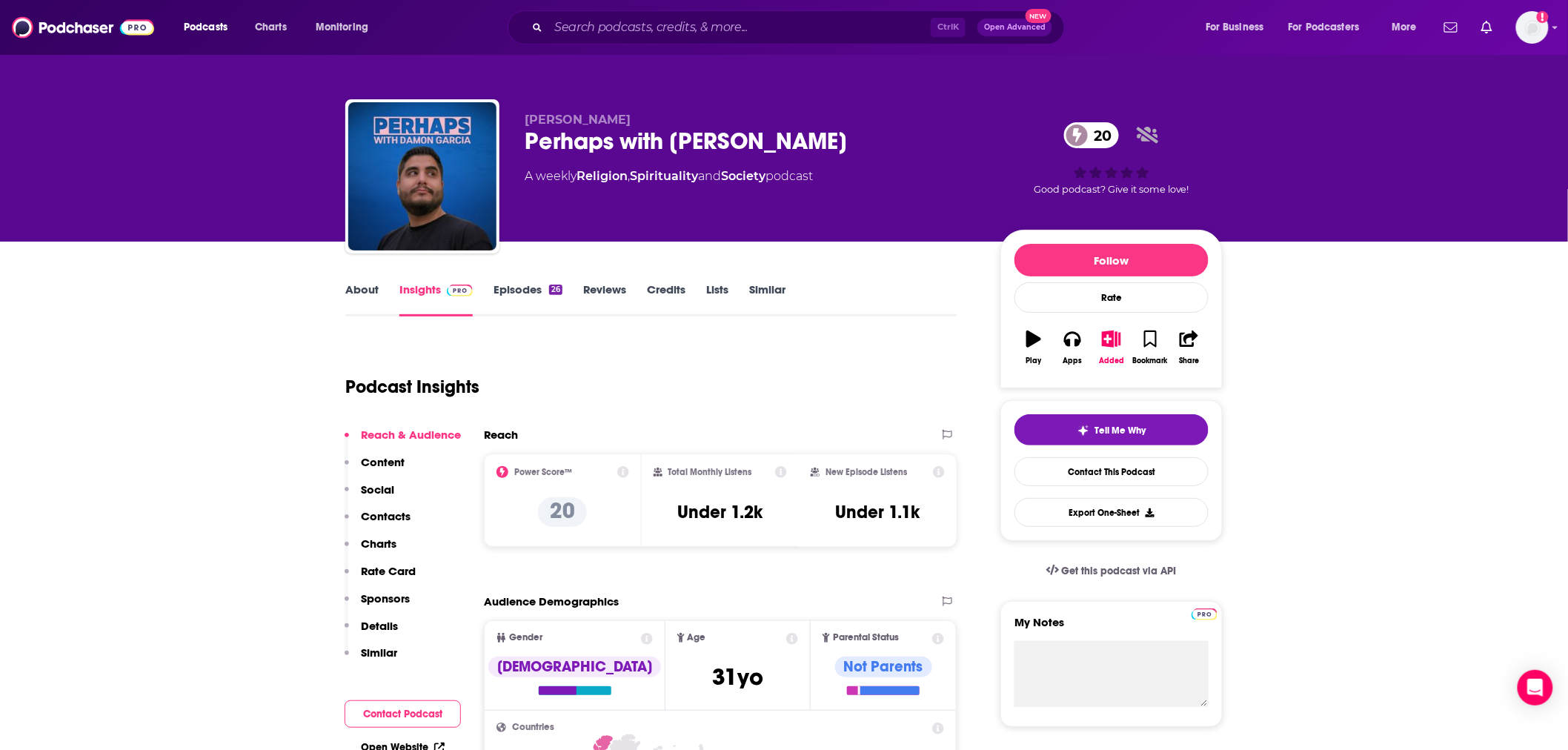
click at [371, 285] on link "About" at bounding box center [362, 299] width 33 height 34
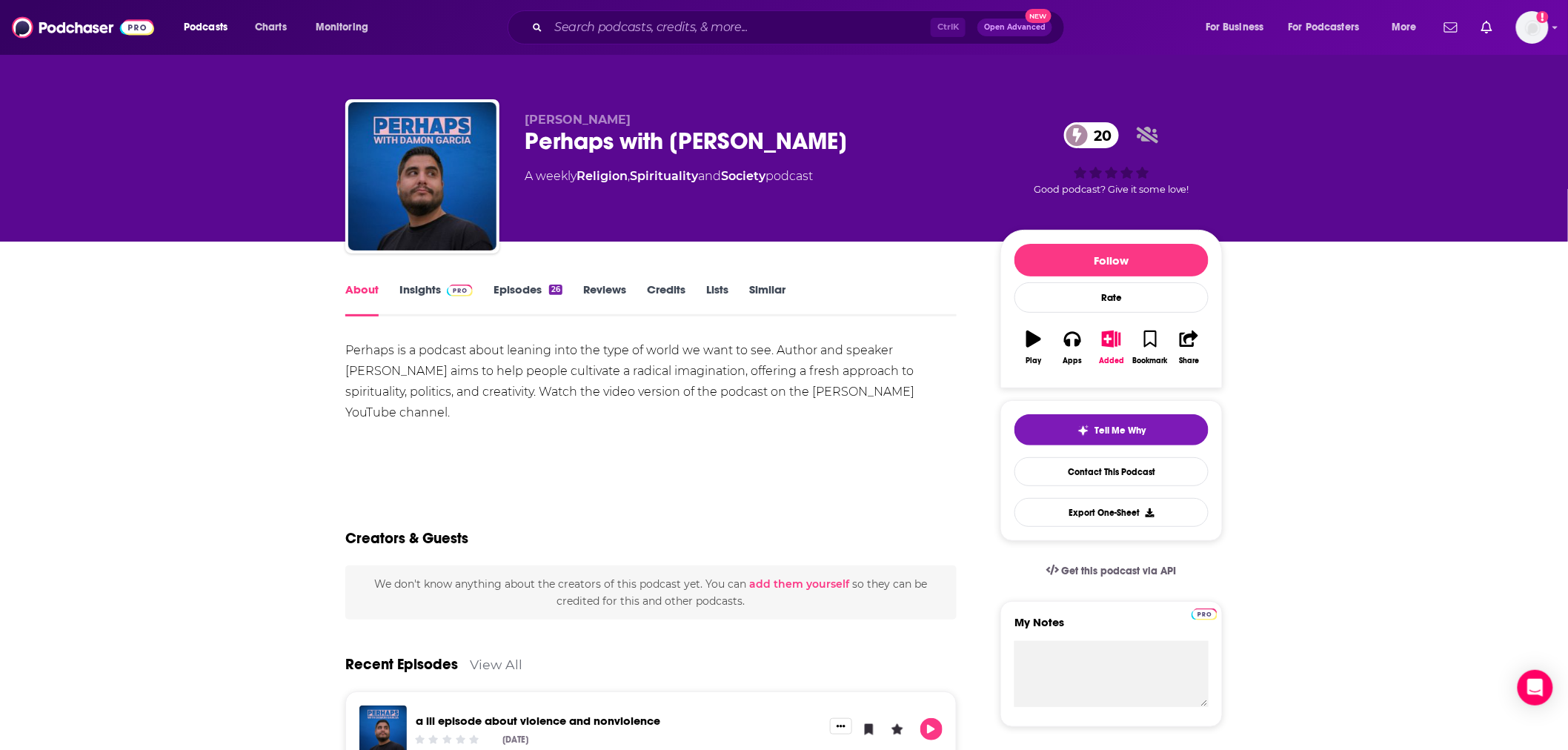
click at [524, 283] on link "Episodes 26" at bounding box center [528, 299] width 69 height 34
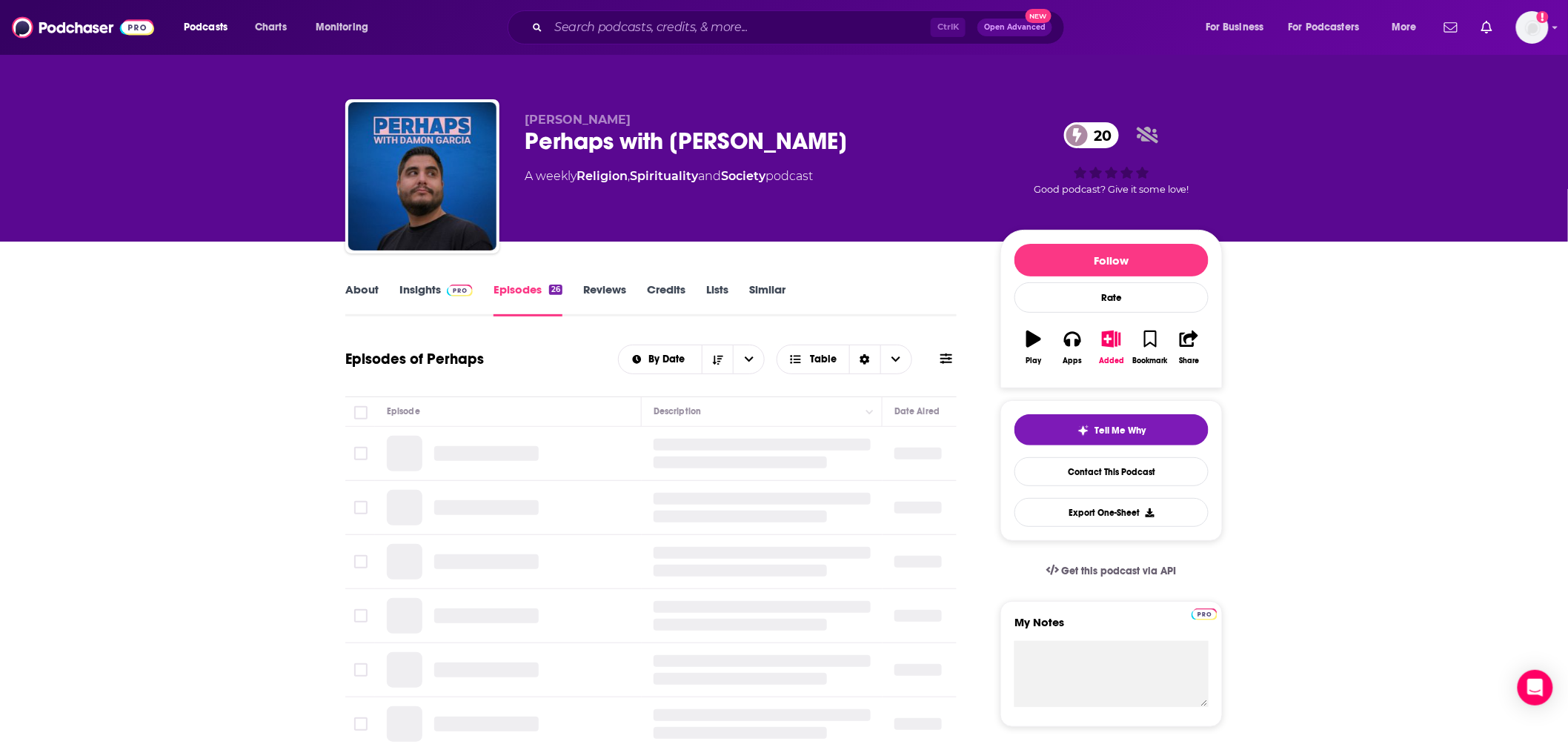
click at [422, 296] on link "Insights" at bounding box center [436, 299] width 74 height 34
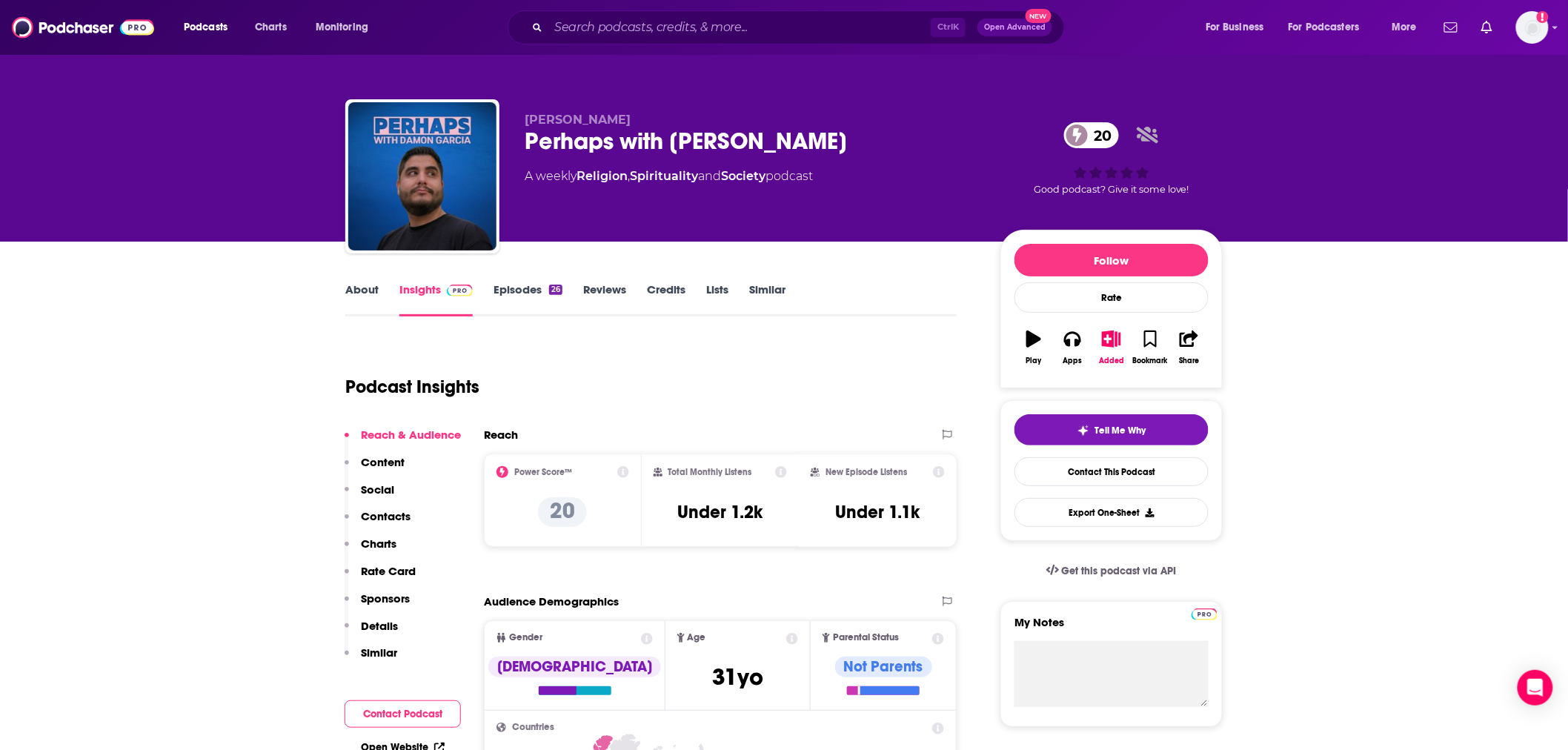
click at [509, 294] on link "Episodes 26" at bounding box center [528, 299] width 69 height 34
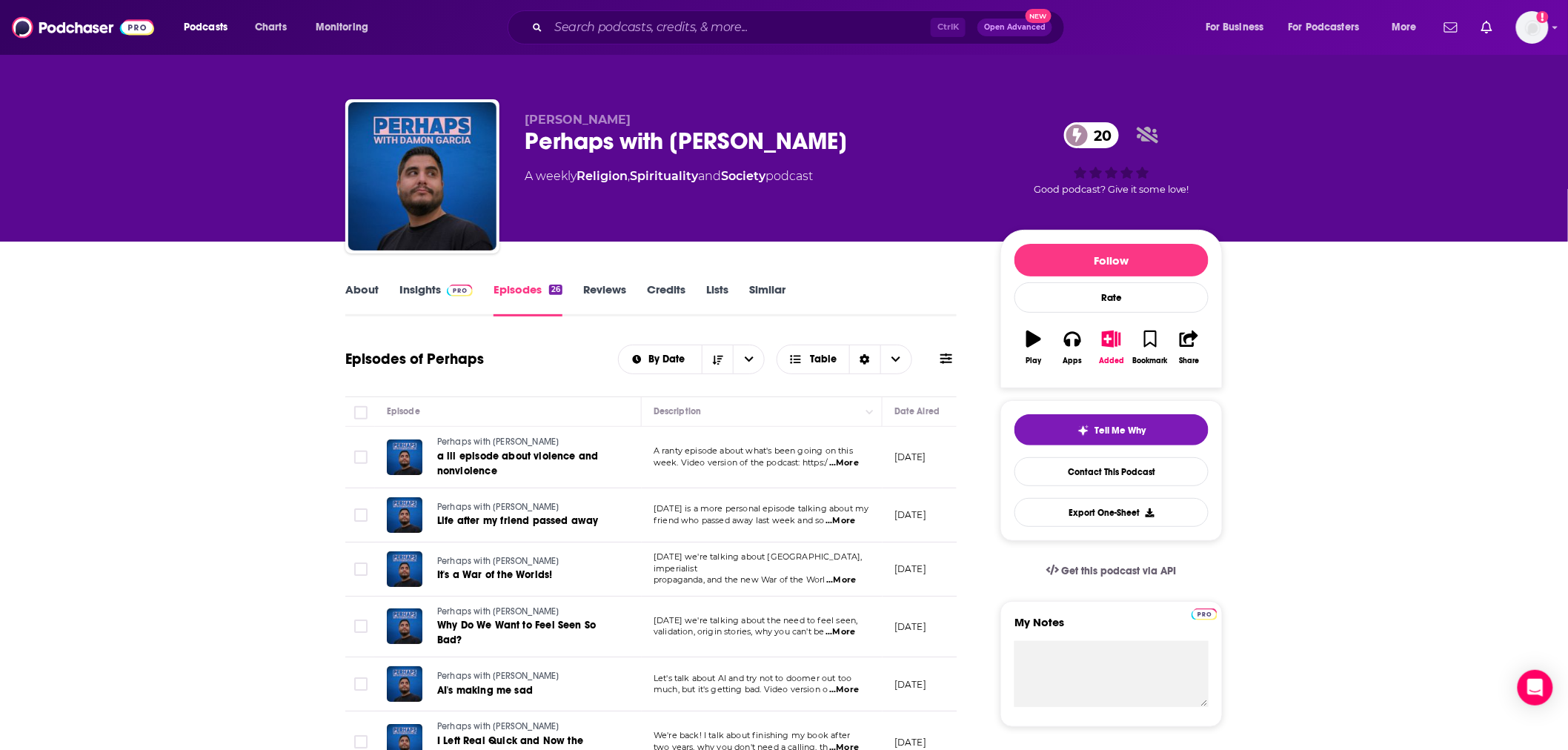
scroll to position [219, 0]
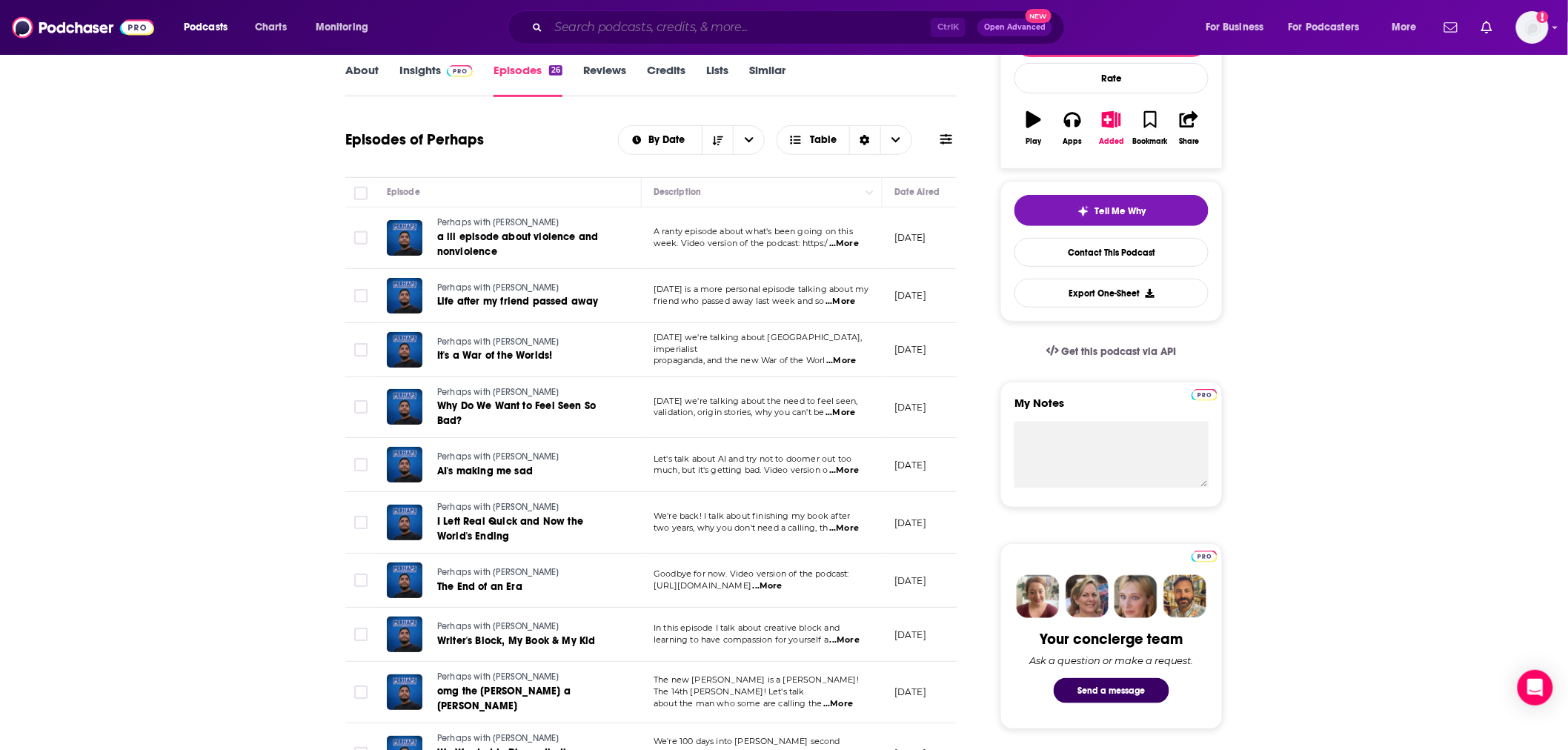
click at [756, 38] on input "Search podcasts, credits, & more..." at bounding box center [739, 27] width 382 height 24
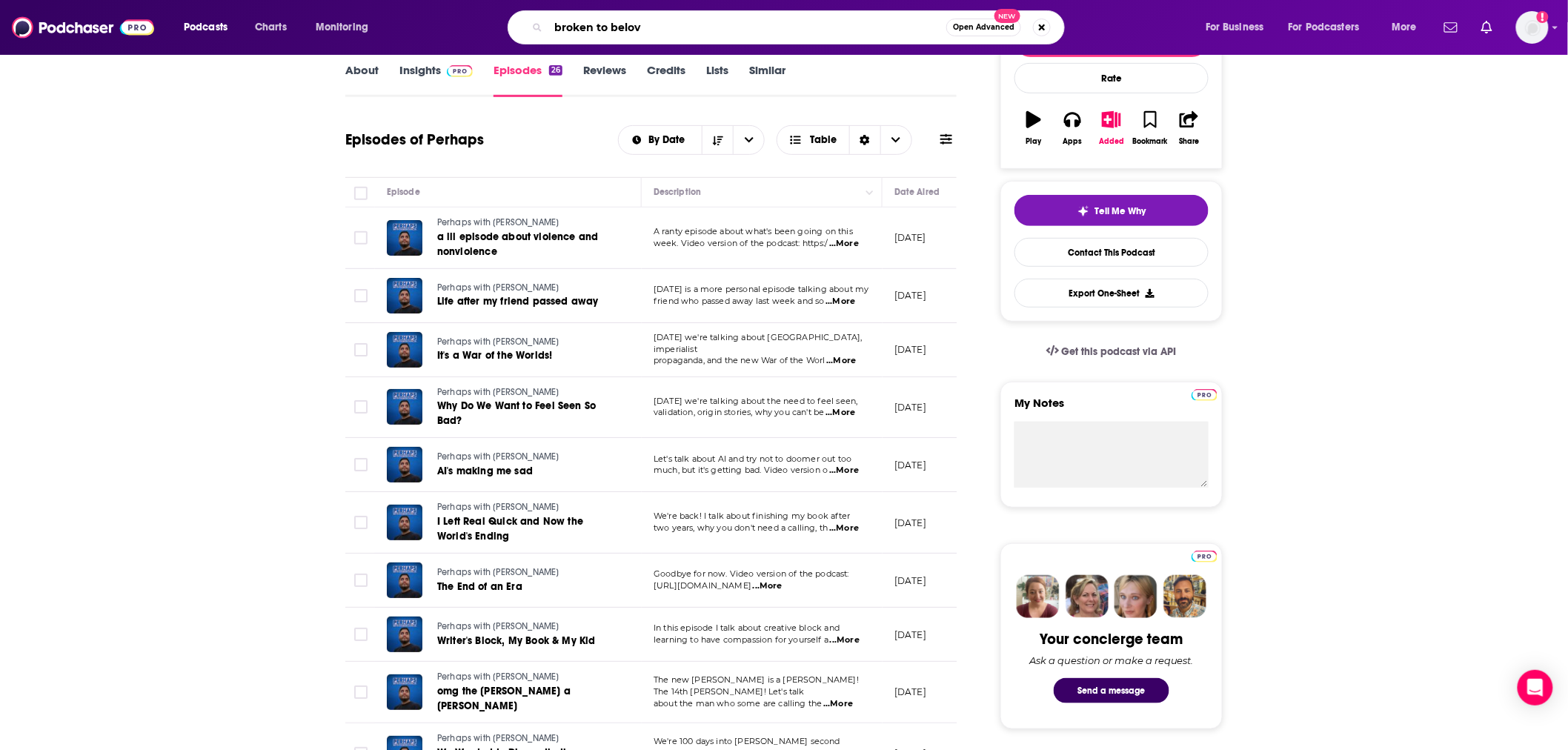
type input "broken to belove"
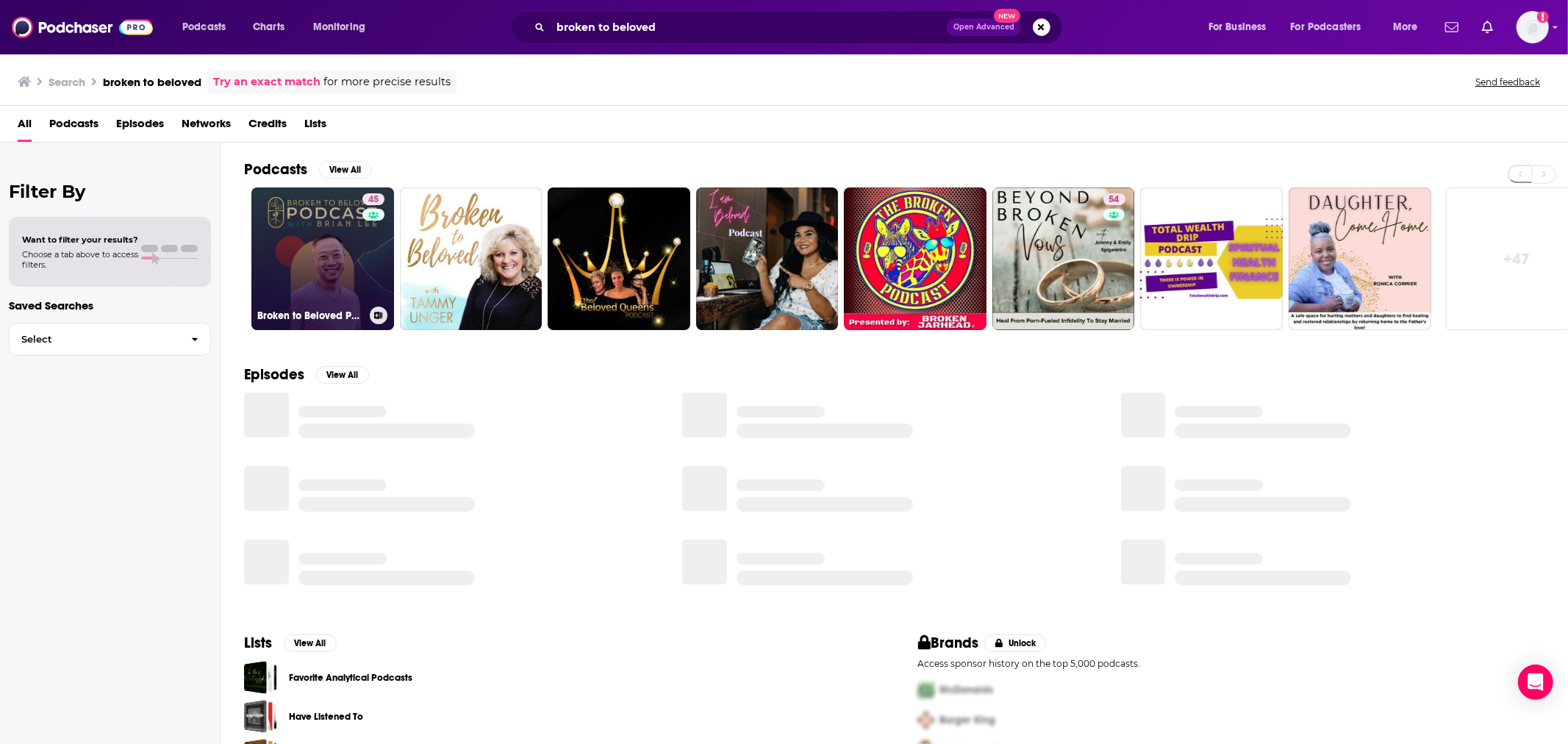
click at [340, 243] on link "45 Broken to Beloved Podcast" at bounding box center [323, 259] width 143 height 143
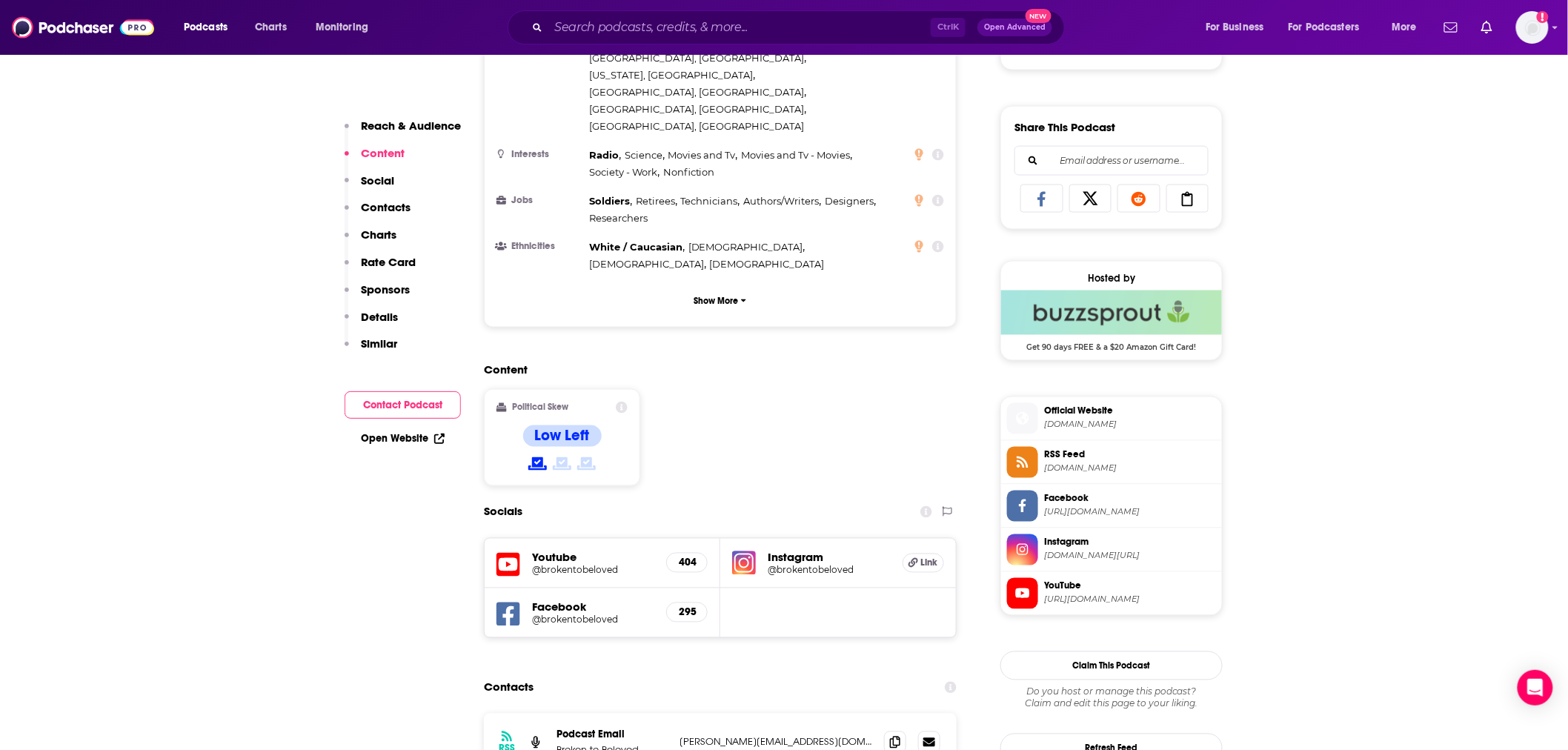
scroll to position [1098, 0]
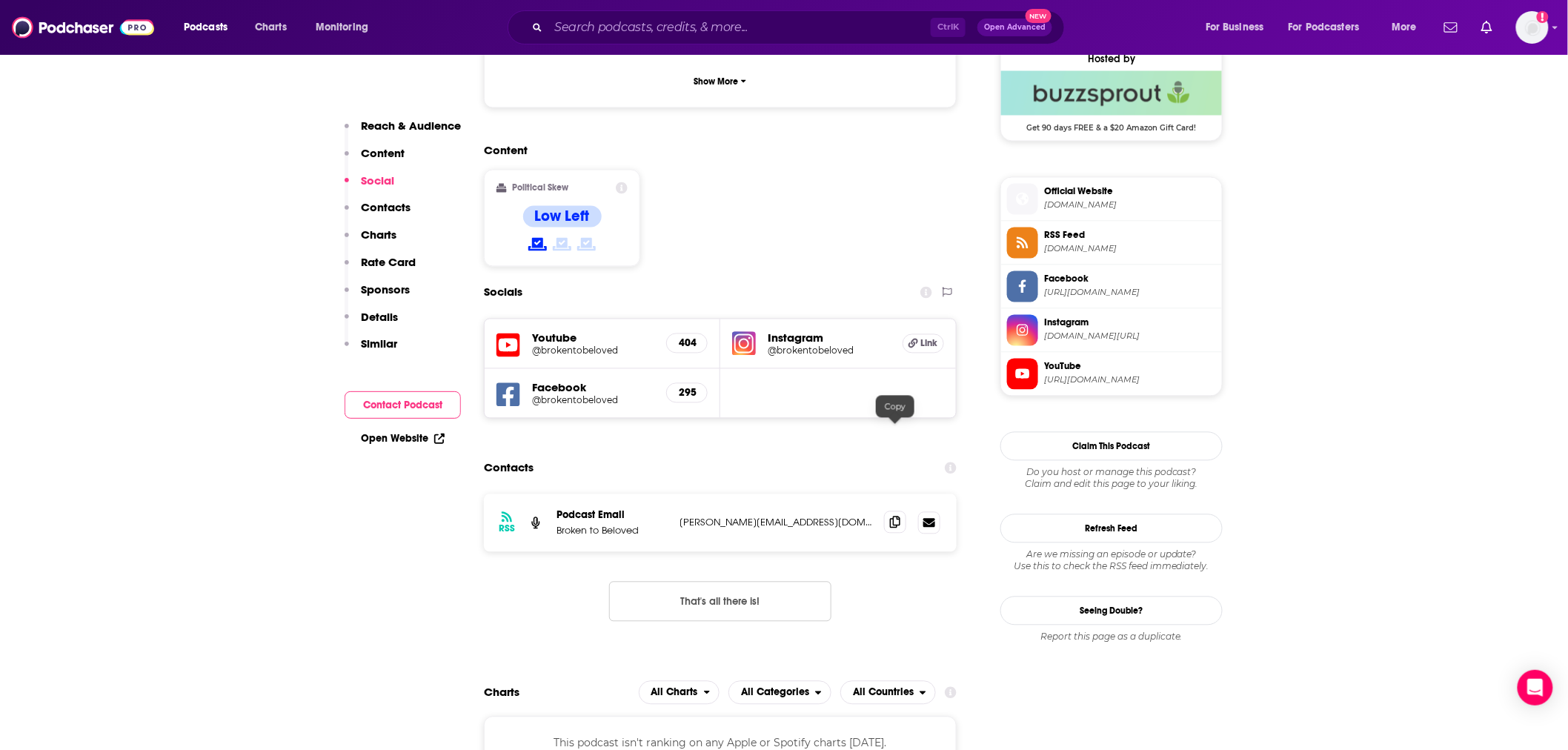
click at [892, 512] on span at bounding box center [895, 523] width 22 height 22
click at [787, 19] on input "Search podcasts, credits, & more..." at bounding box center [739, 27] width 382 height 24
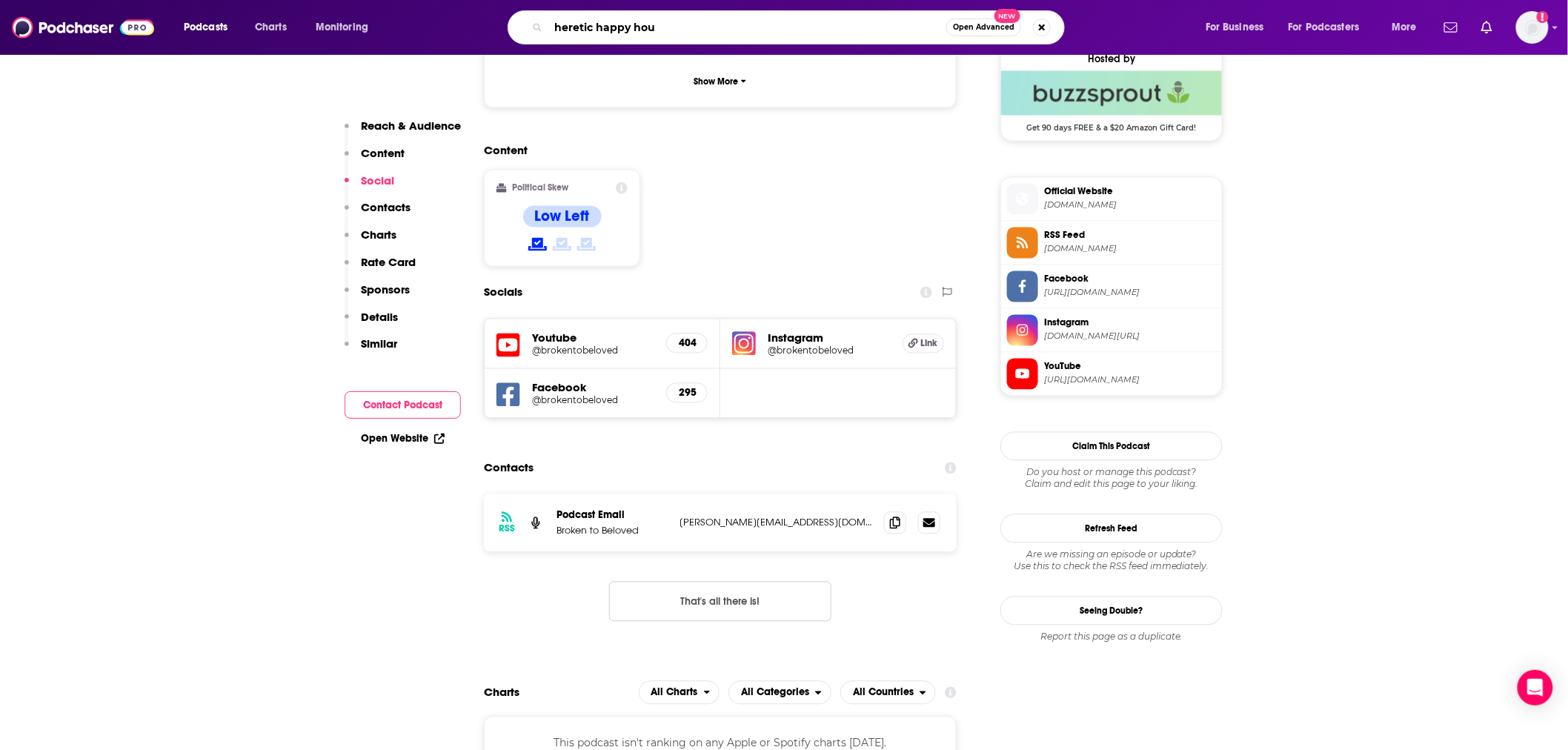
type input "heretic happy hour"
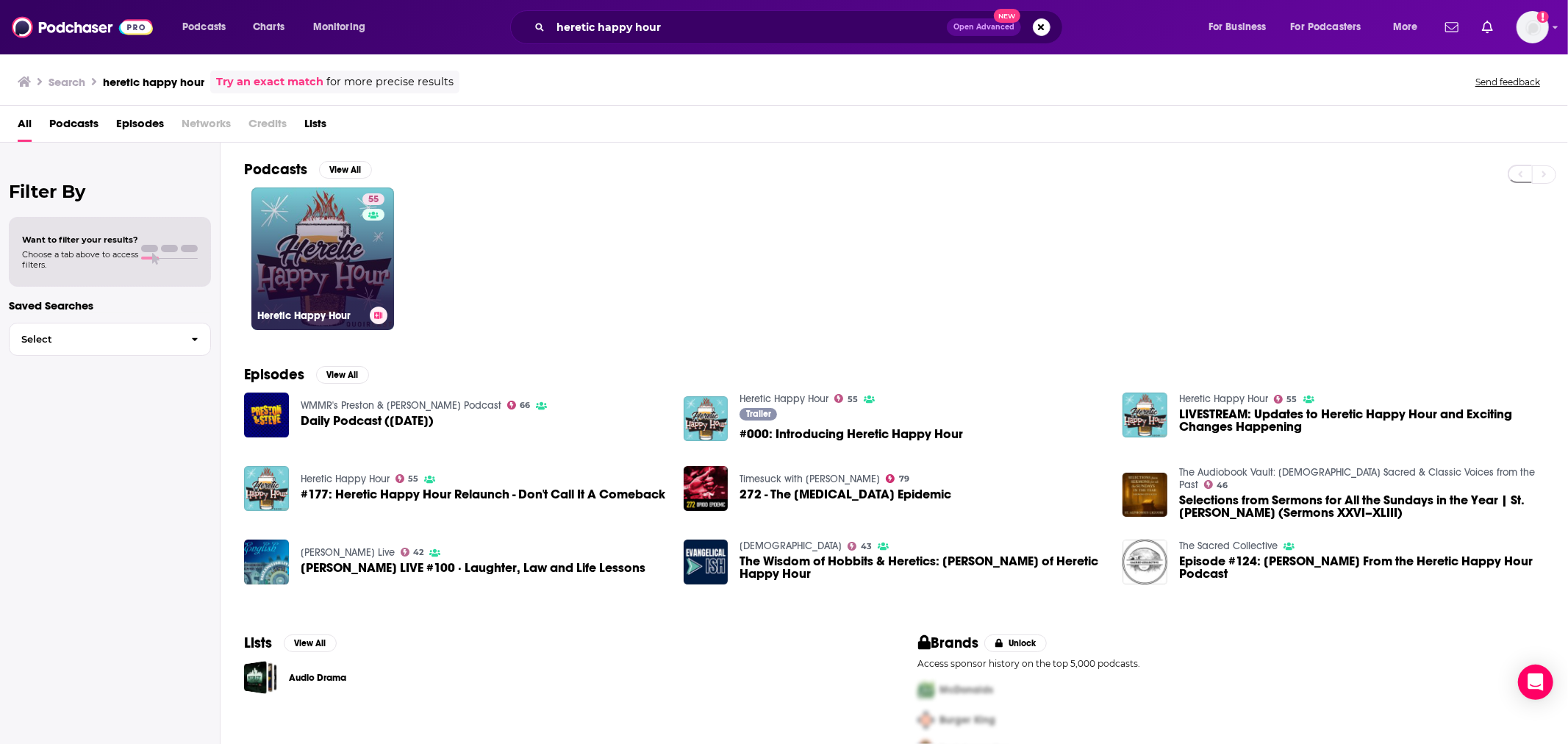
click at [361, 222] on link "55 Heretic Happy Hour" at bounding box center [323, 259] width 143 height 143
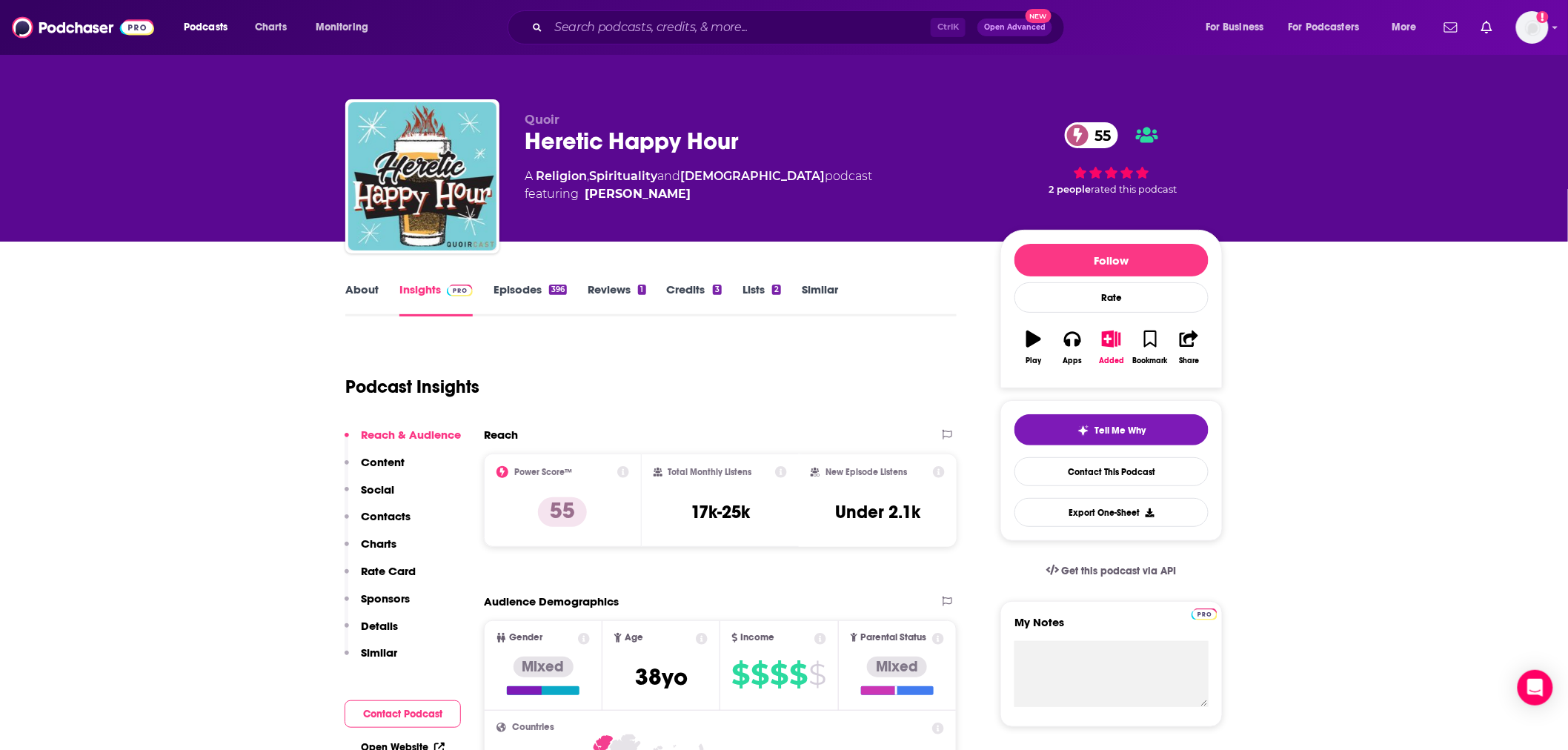
click at [367, 301] on link "About" at bounding box center [362, 299] width 33 height 34
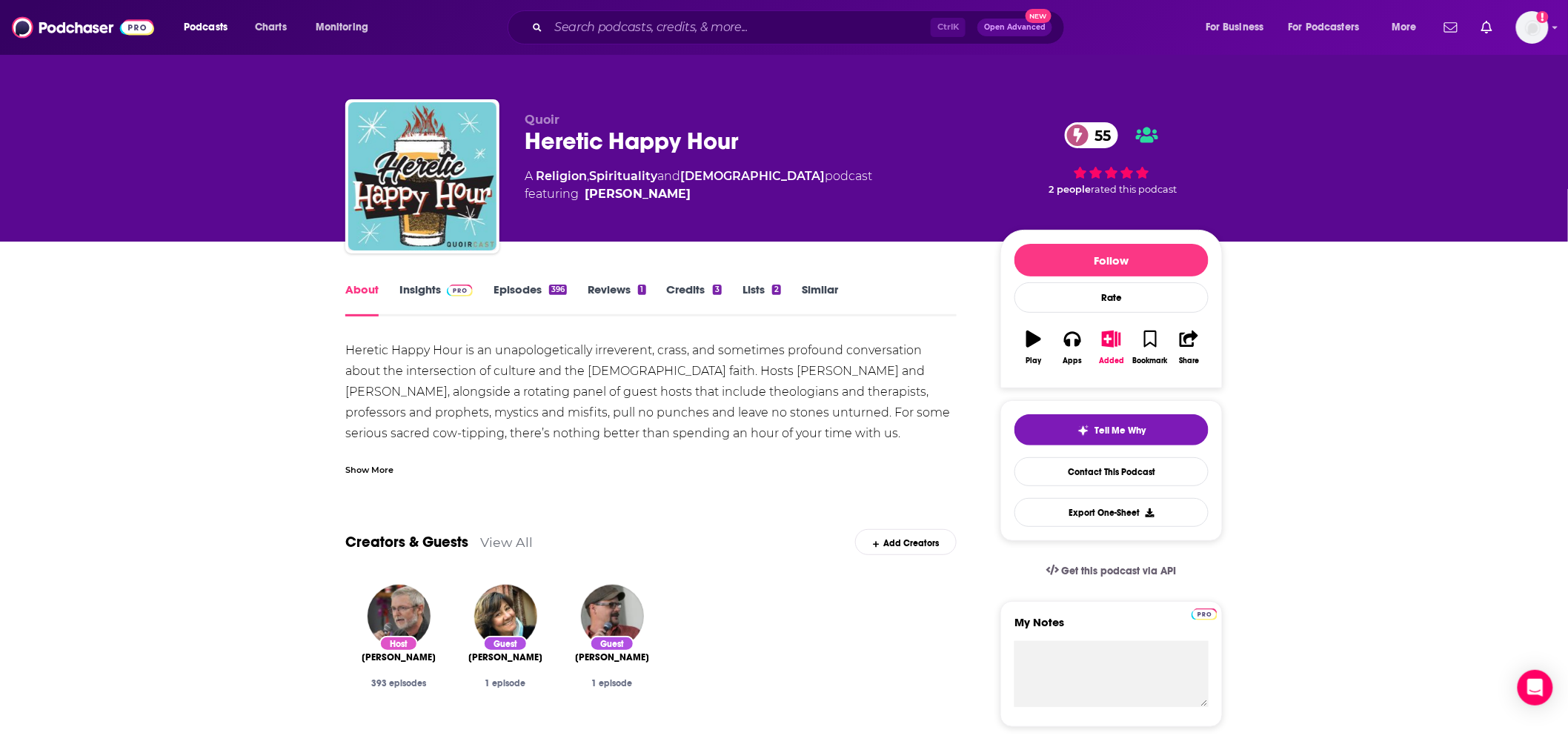
click at [416, 289] on link "Insights" at bounding box center [436, 299] width 74 height 34
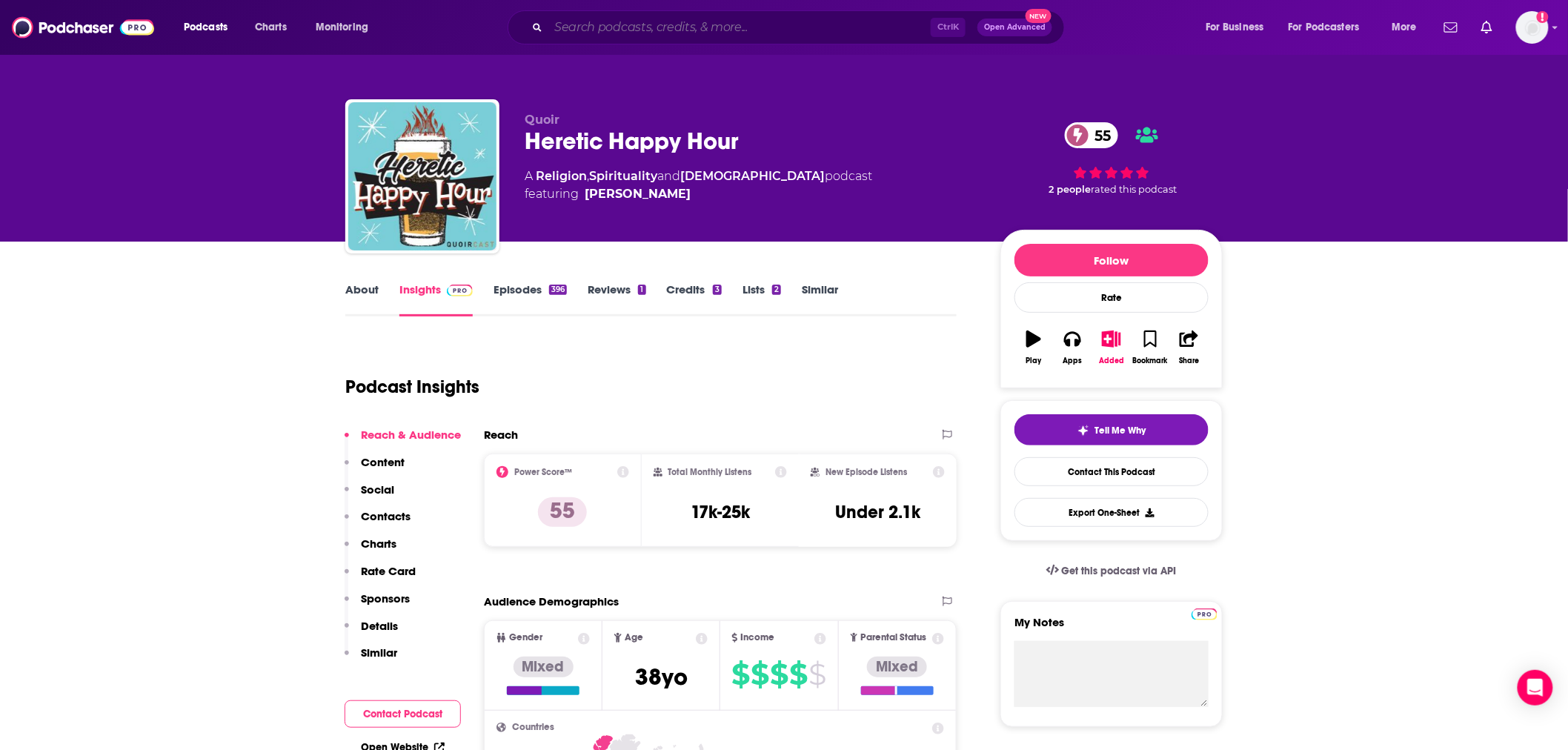
click at [725, 28] on input "Search podcasts, credits, & more..." at bounding box center [739, 27] width 382 height 24
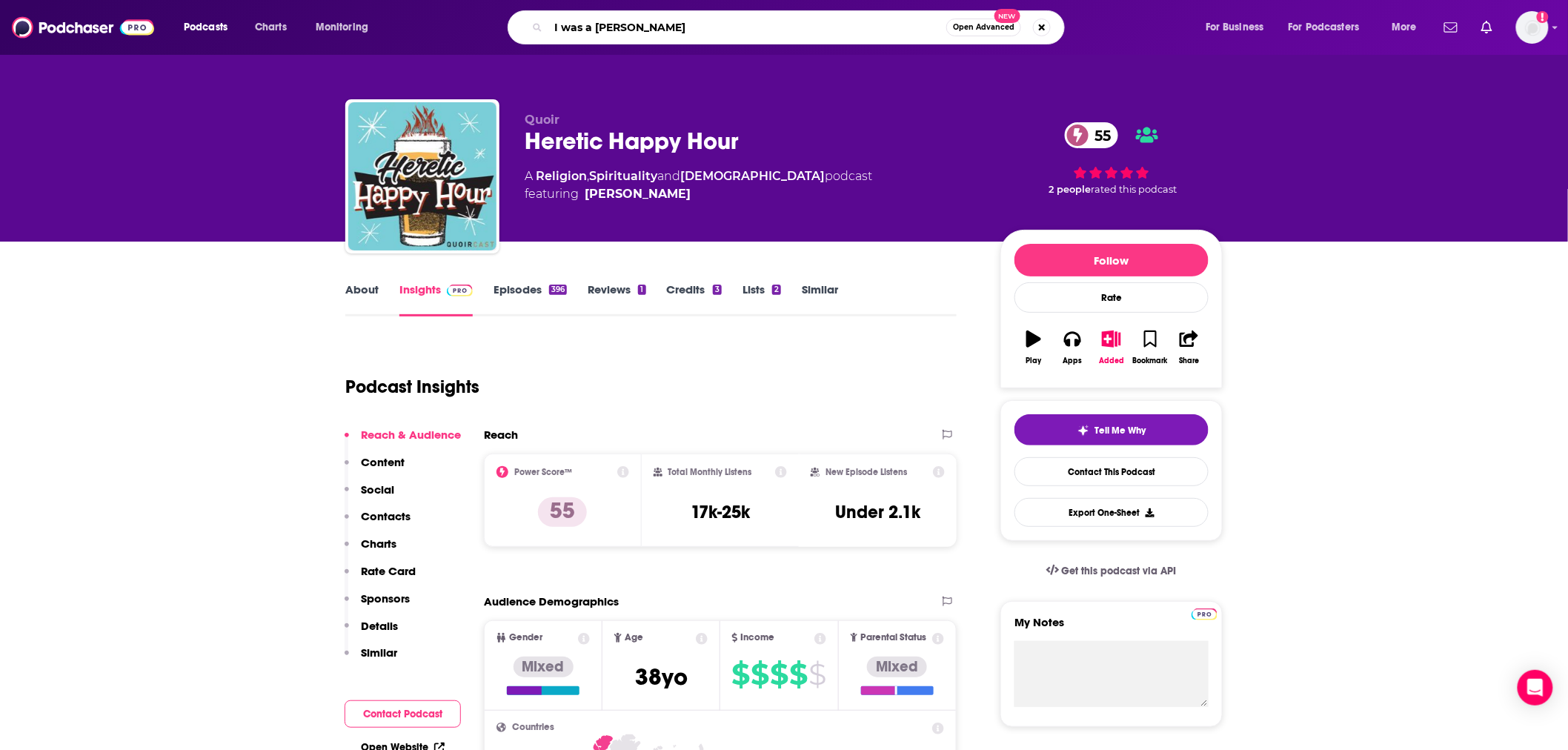
type input "I was a teenag"
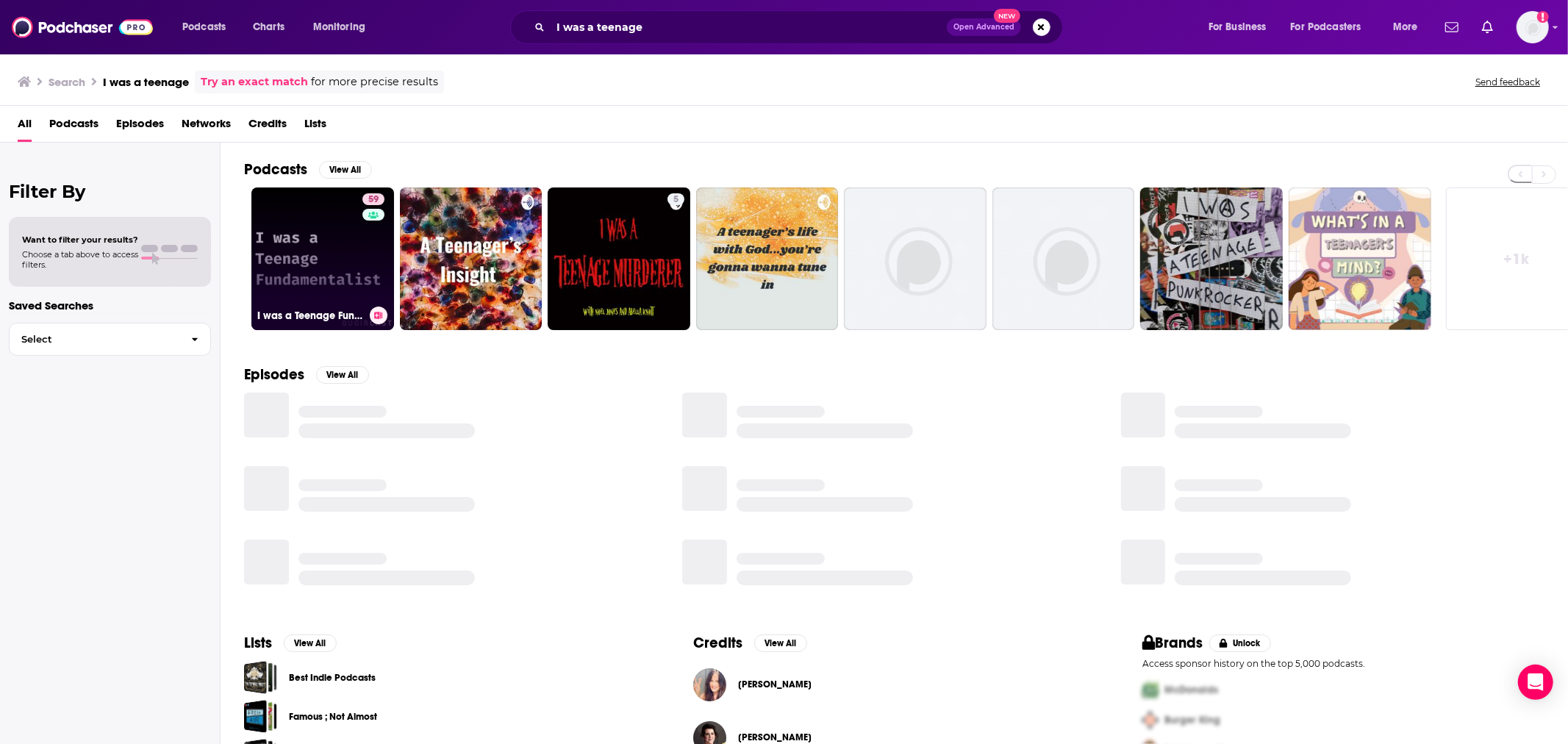
click at [292, 250] on link "59 I was a Teenage Fundamentalist. An Exvangelical podcast." at bounding box center [323, 259] width 143 height 143
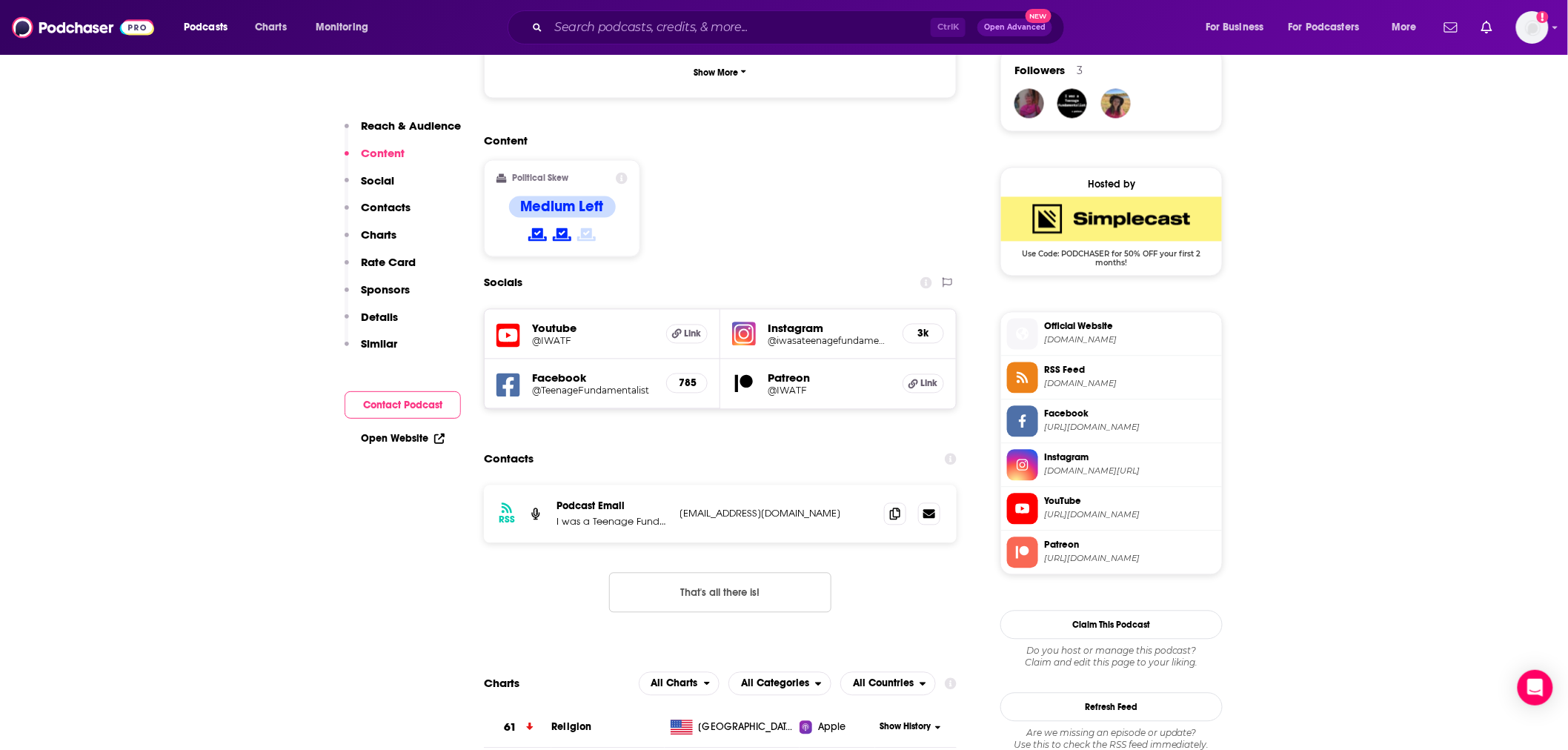
scroll to position [1098, 0]
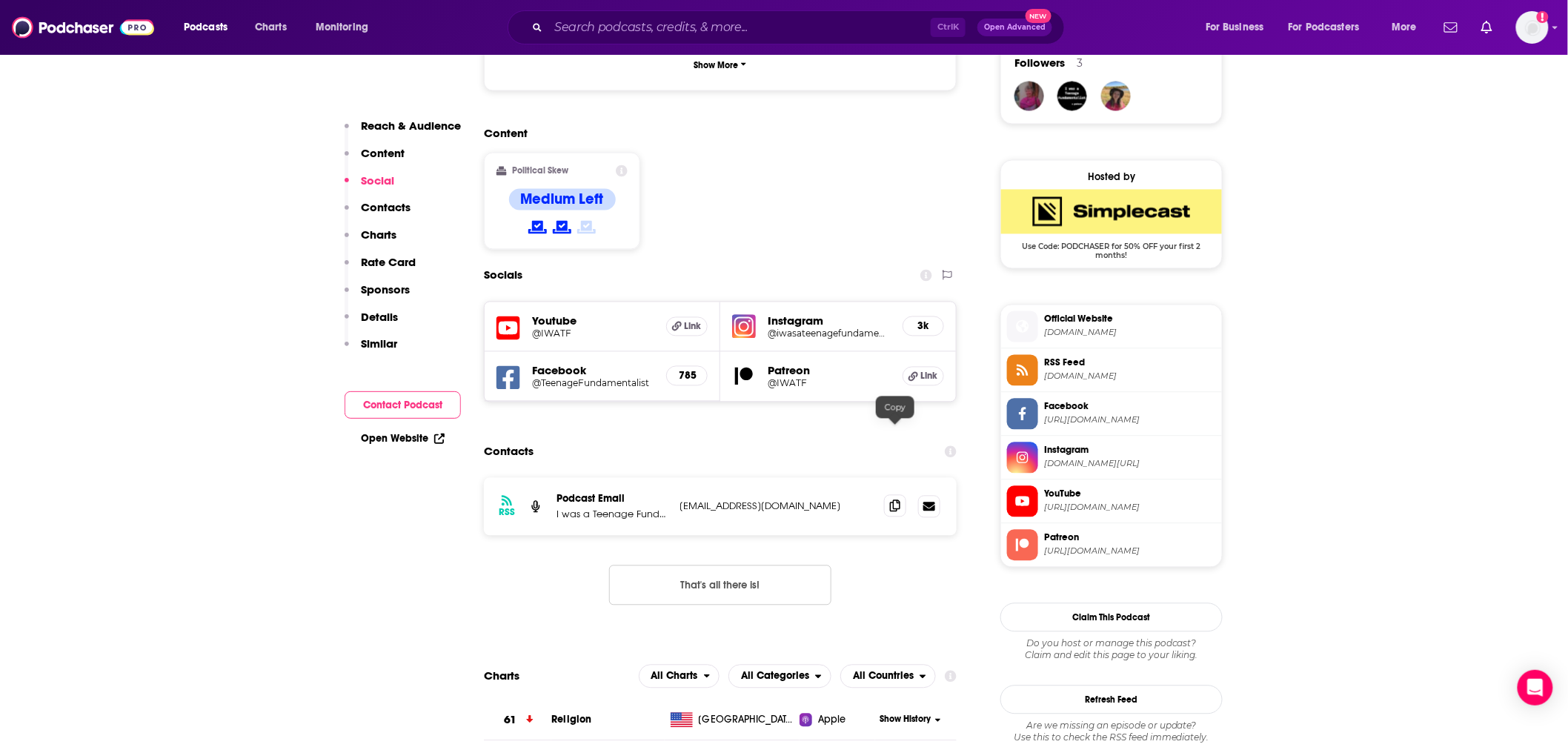
click at [900, 500] on icon at bounding box center [895, 506] width 10 height 12
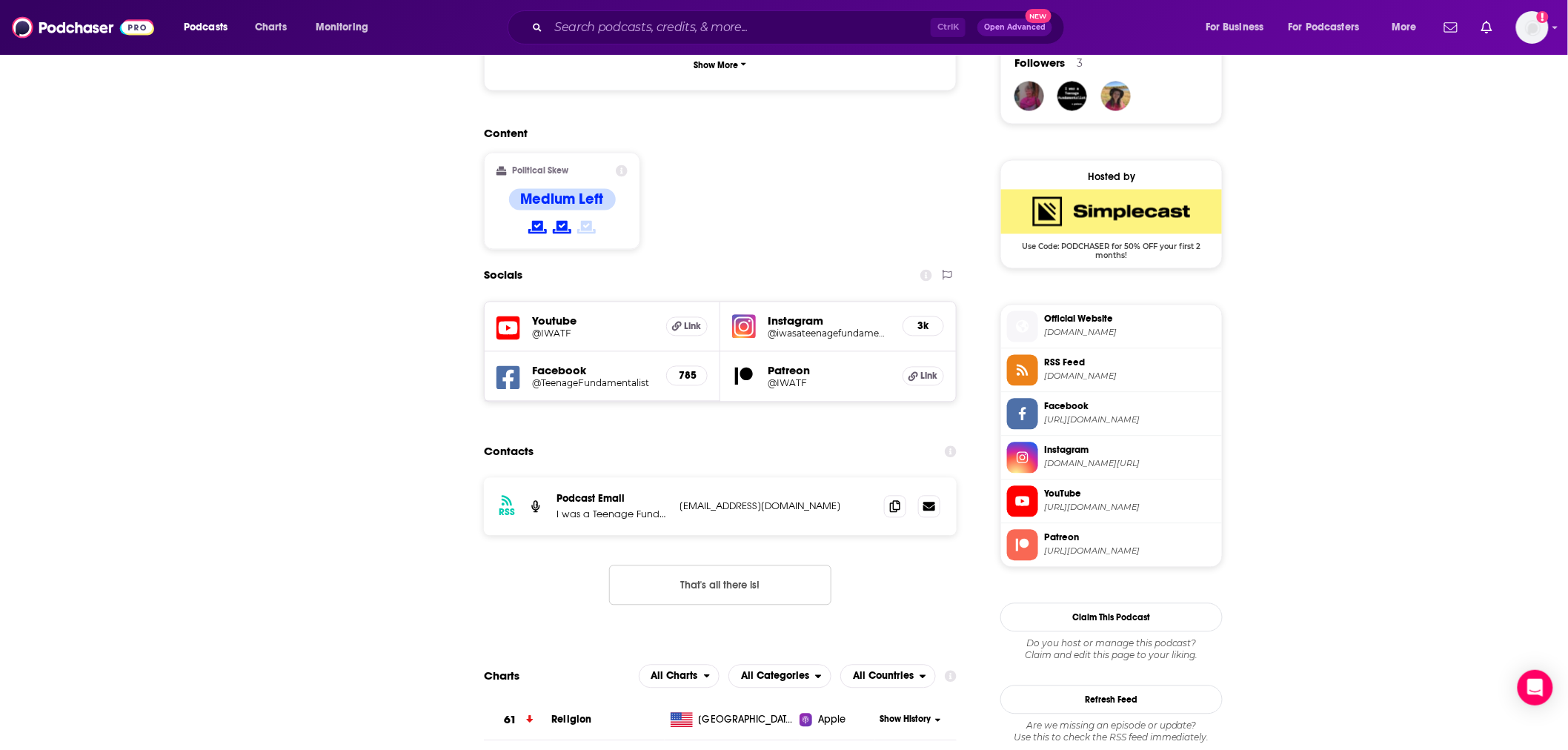
scroll to position [0, 0]
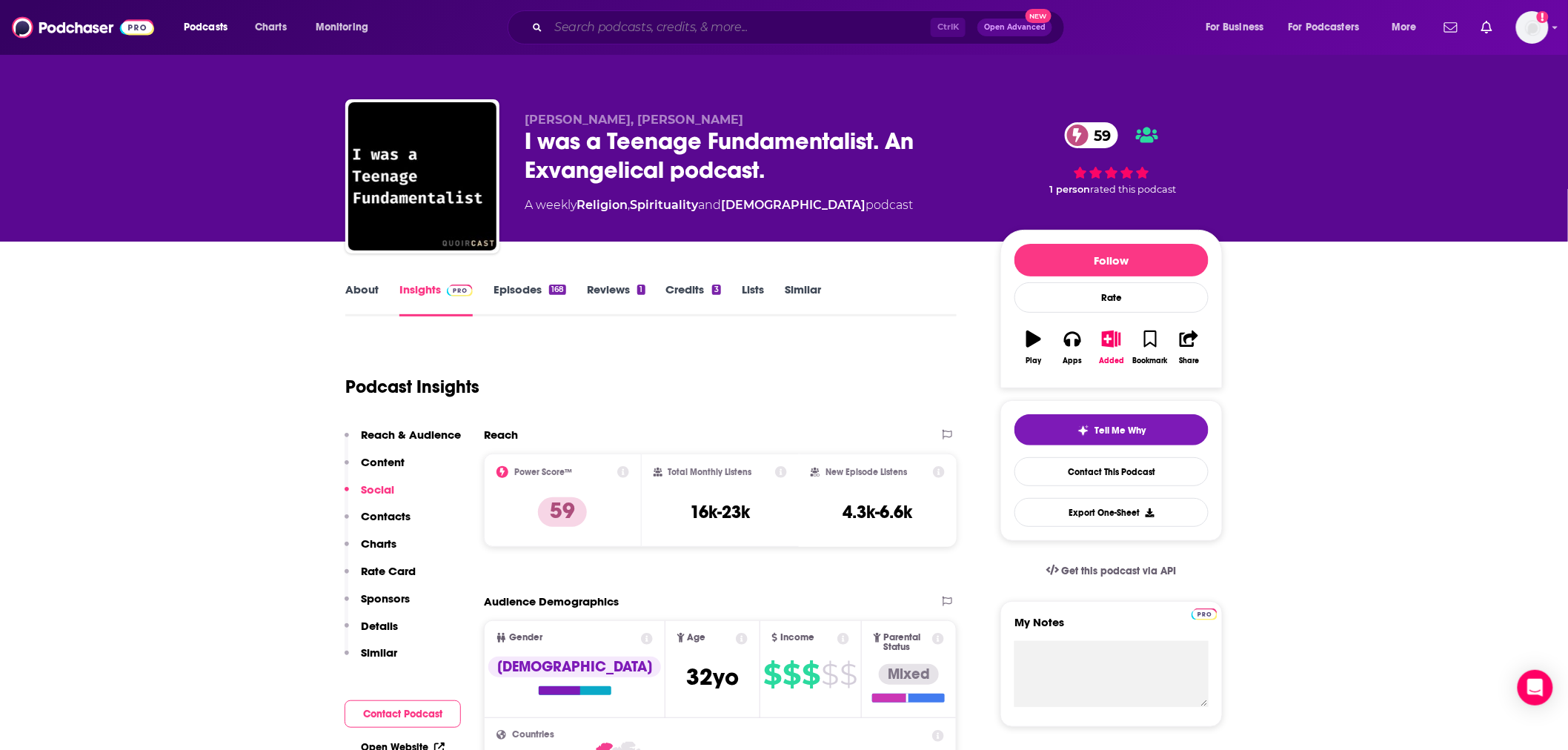
click at [708, 27] on input "Search podcasts, credits, & more..." at bounding box center [739, 27] width 382 height 24
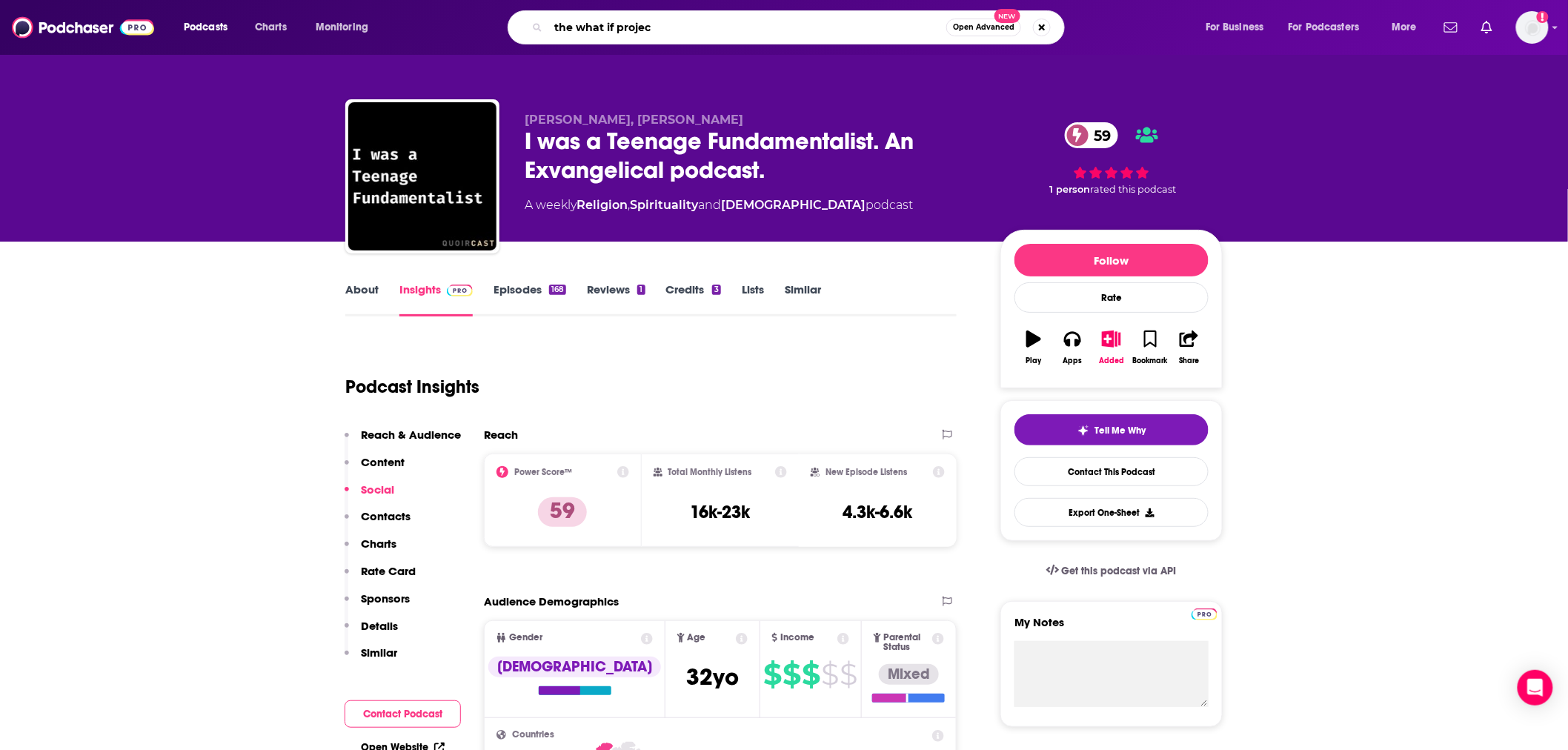
type input "the what if project"
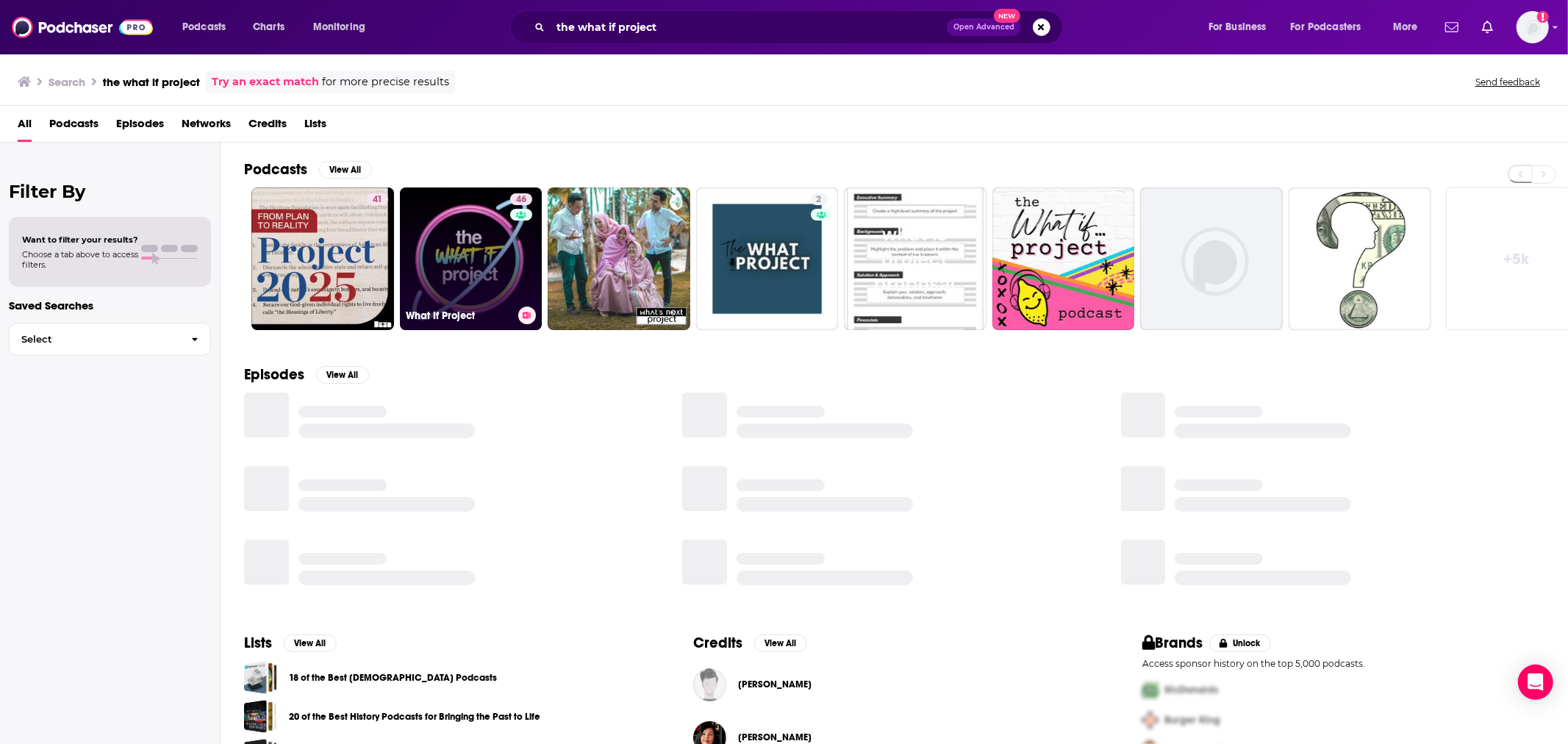
click at [495, 225] on link "46 What If Project" at bounding box center [471, 259] width 143 height 143
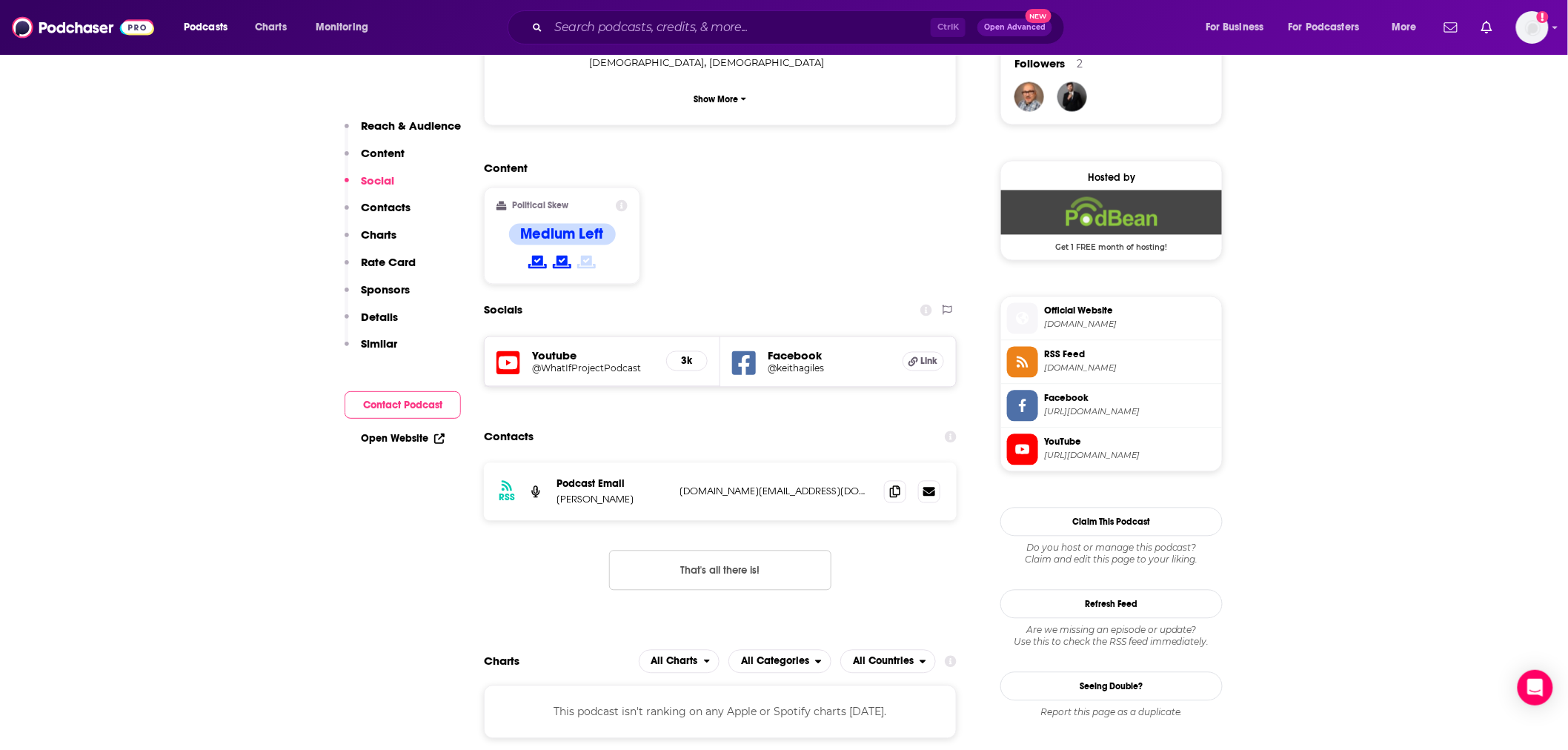
scroll to position [1098, 0]
click at [889, 480] on span at bounding box center [895, 491] width 22 height 22
click at [661, 25] on input "Search podcasts, credits, & more..." at bounding box center [739, 27] width 382 height 24
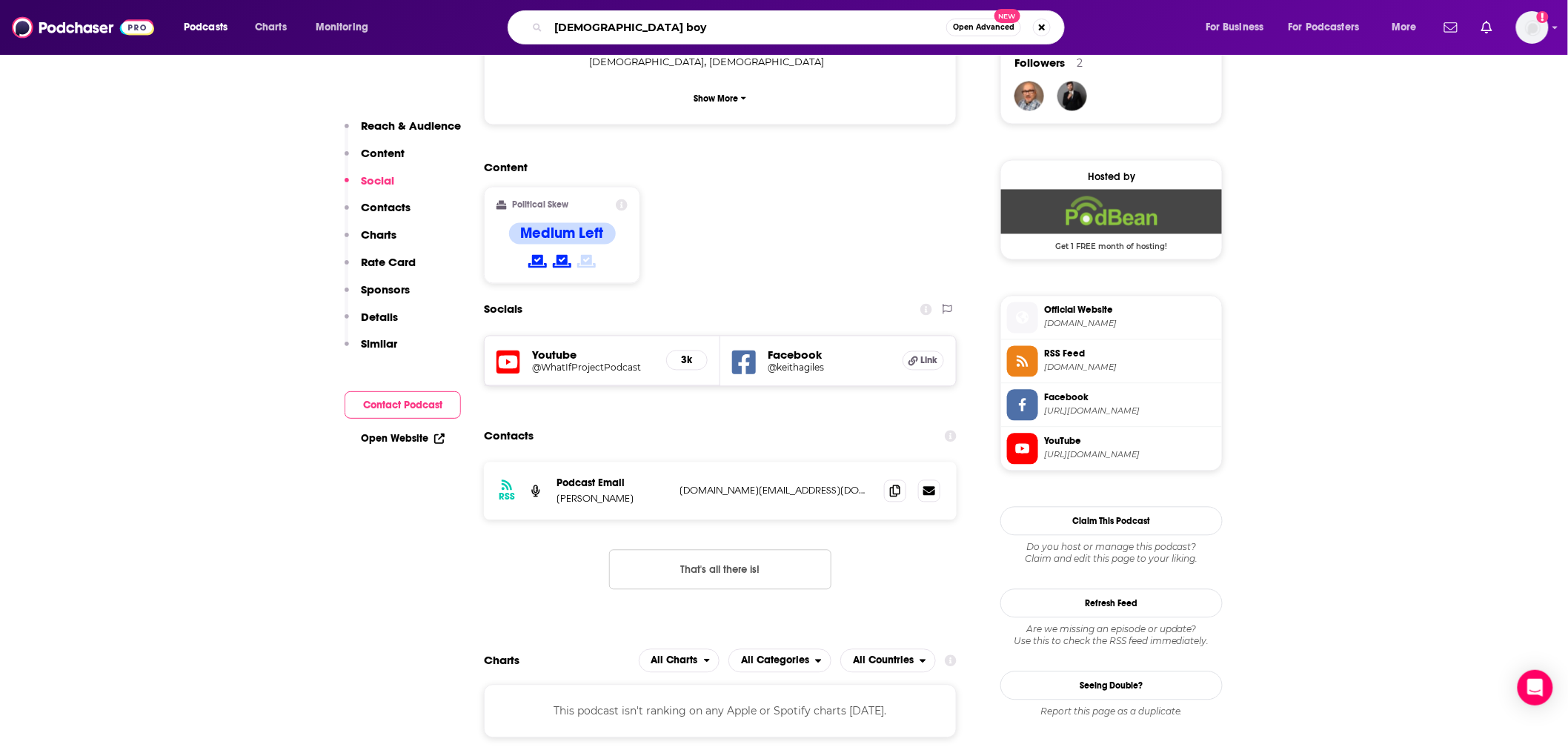
type input "[DEMOGRAPHIC_DATA] boys"
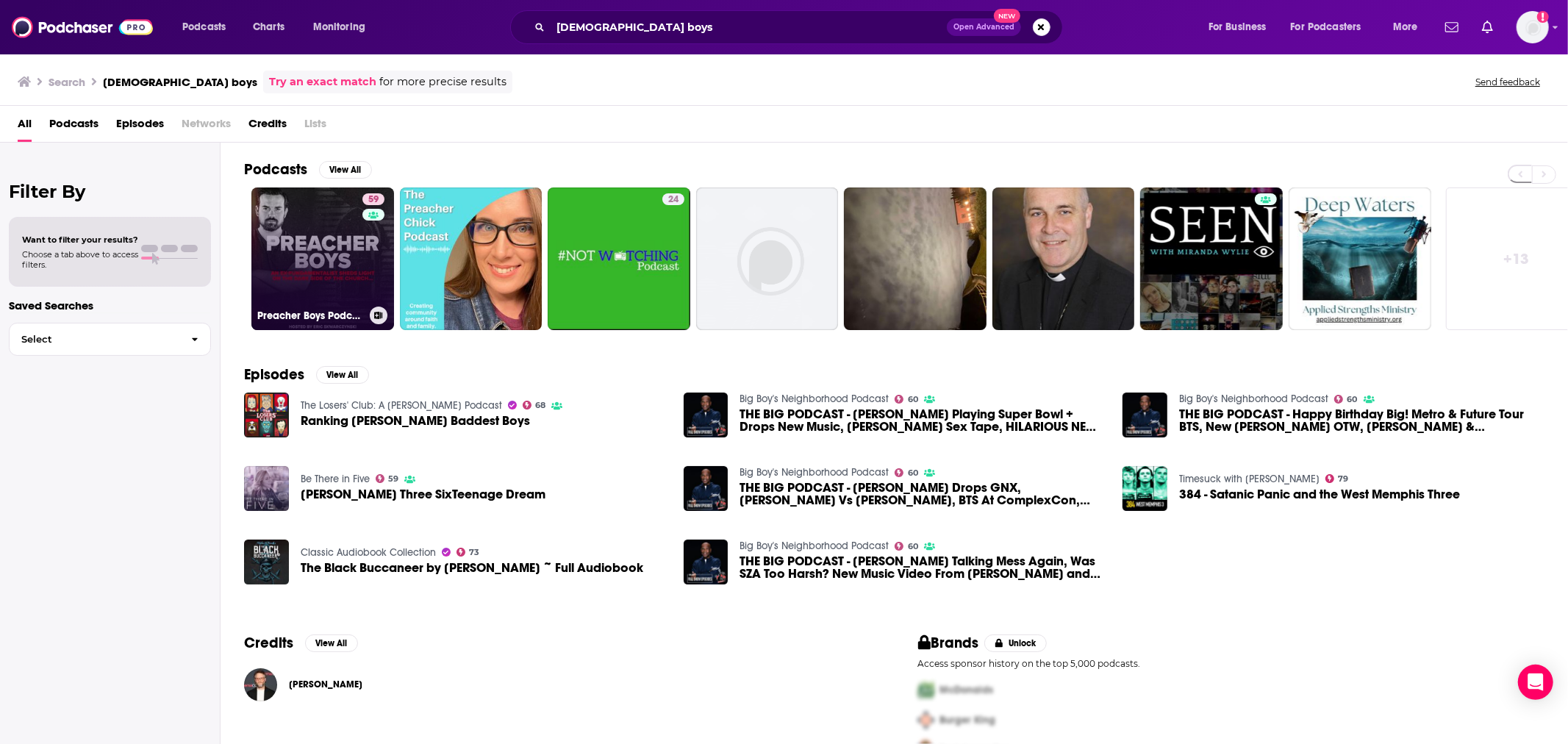
click at [318, 245] on link "59 Preacher Boys Podcast" at bounding box center [323, 259] width 143 height 143
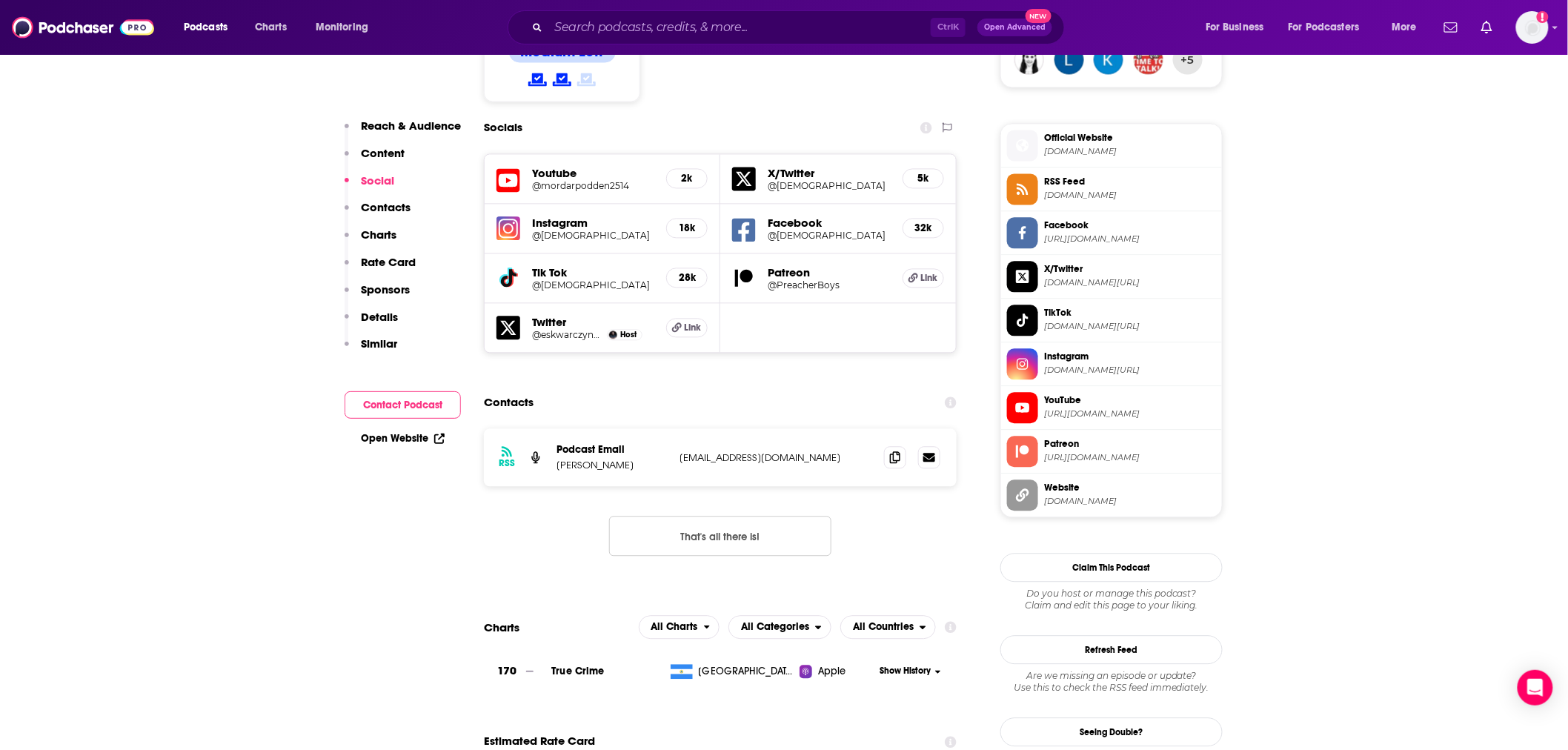
scroll to position [1317, 0]
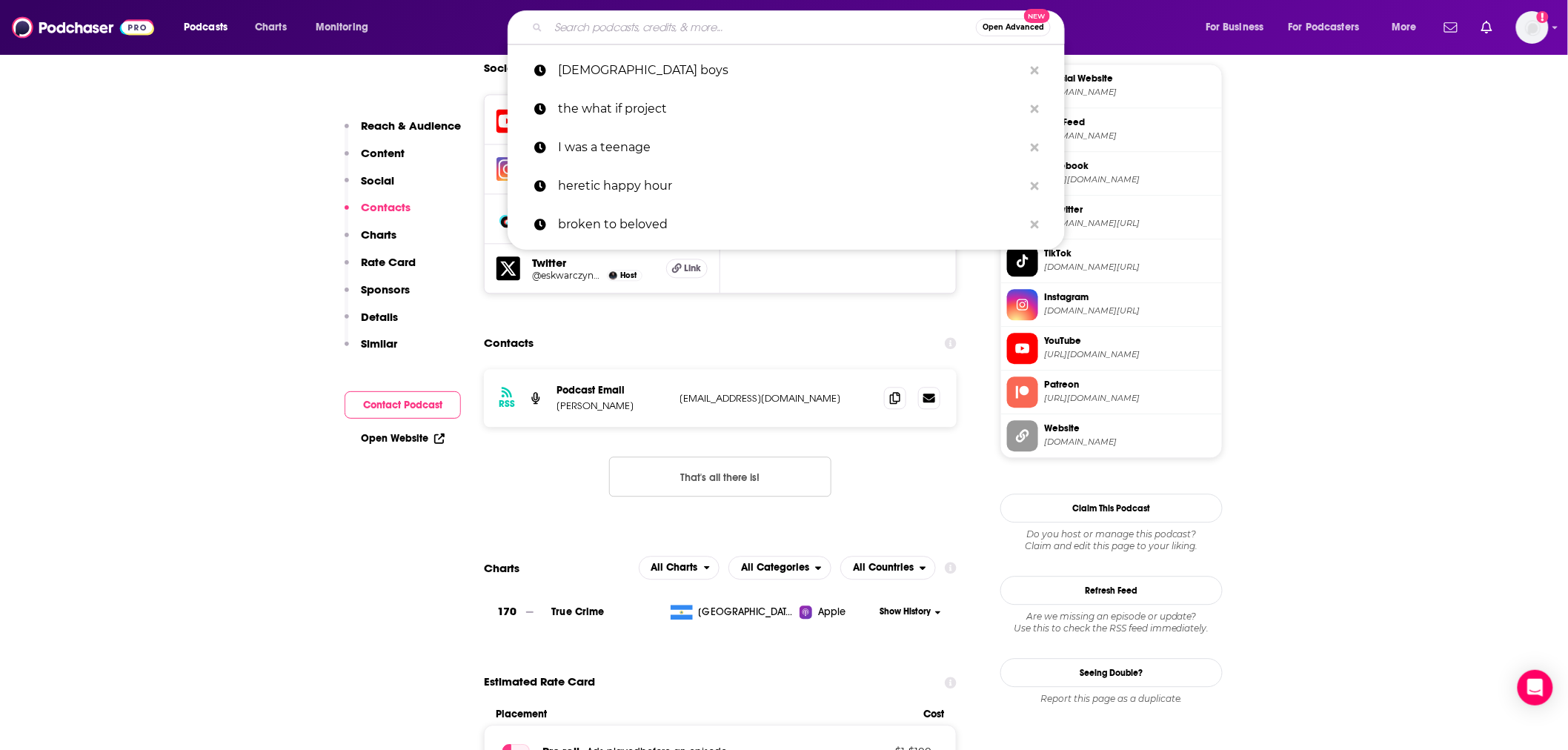
click at [741, 33] on input "Search podcasts, credits, & more..." at bounding box center [762, 27] width 428 height 24
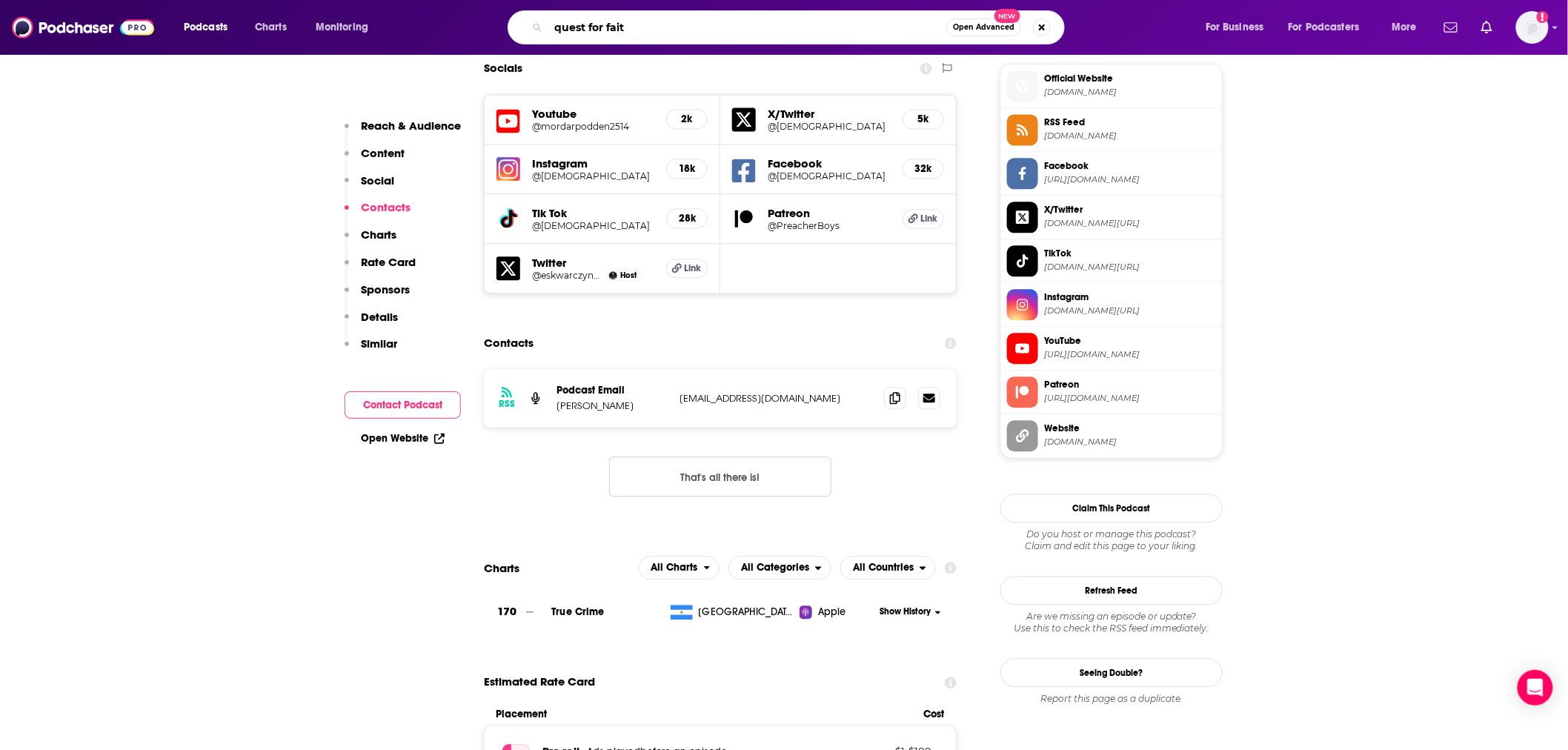
type input "quest for faith"
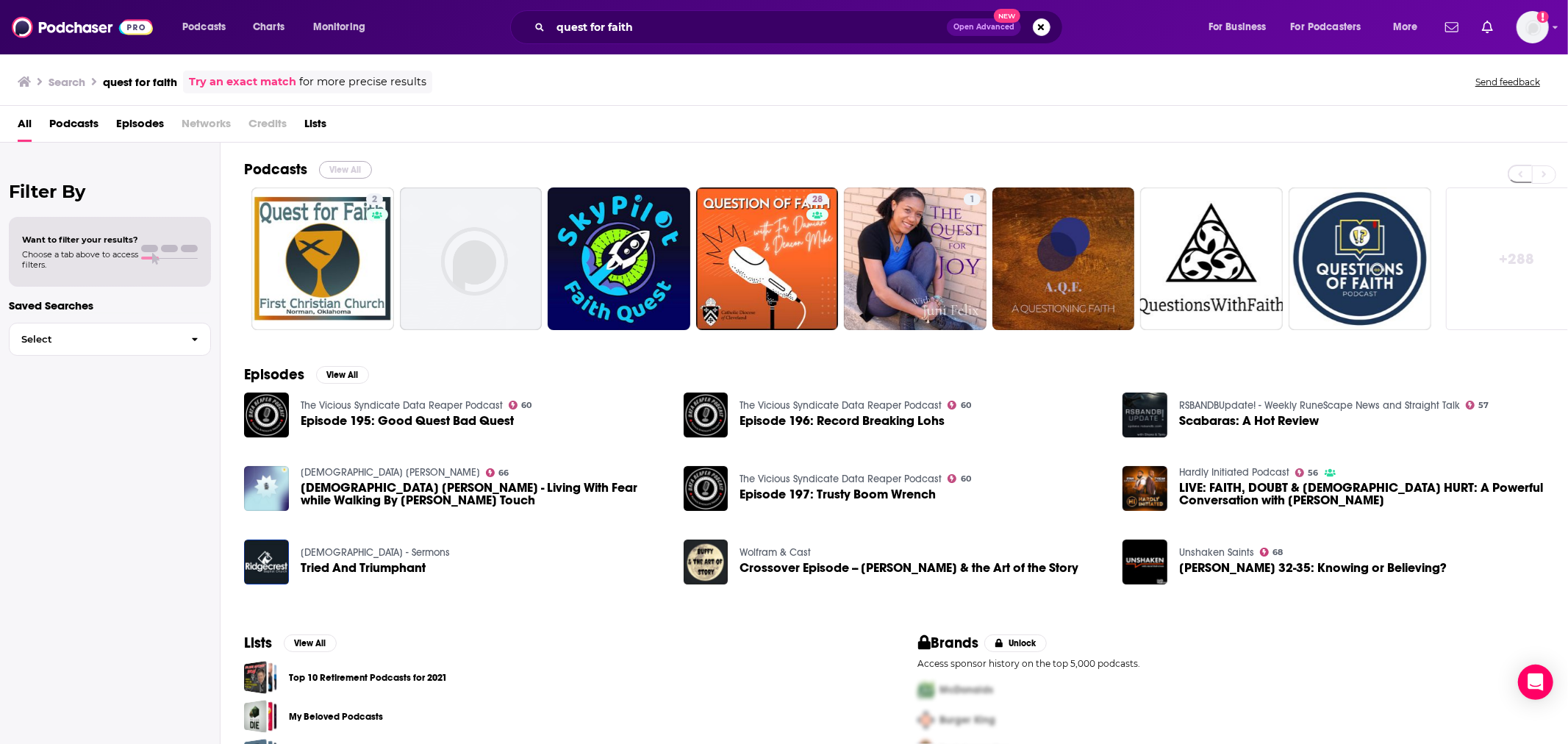
click at [342, 171] on button "View All" at bounding box center [345, 170] width 53 height 18
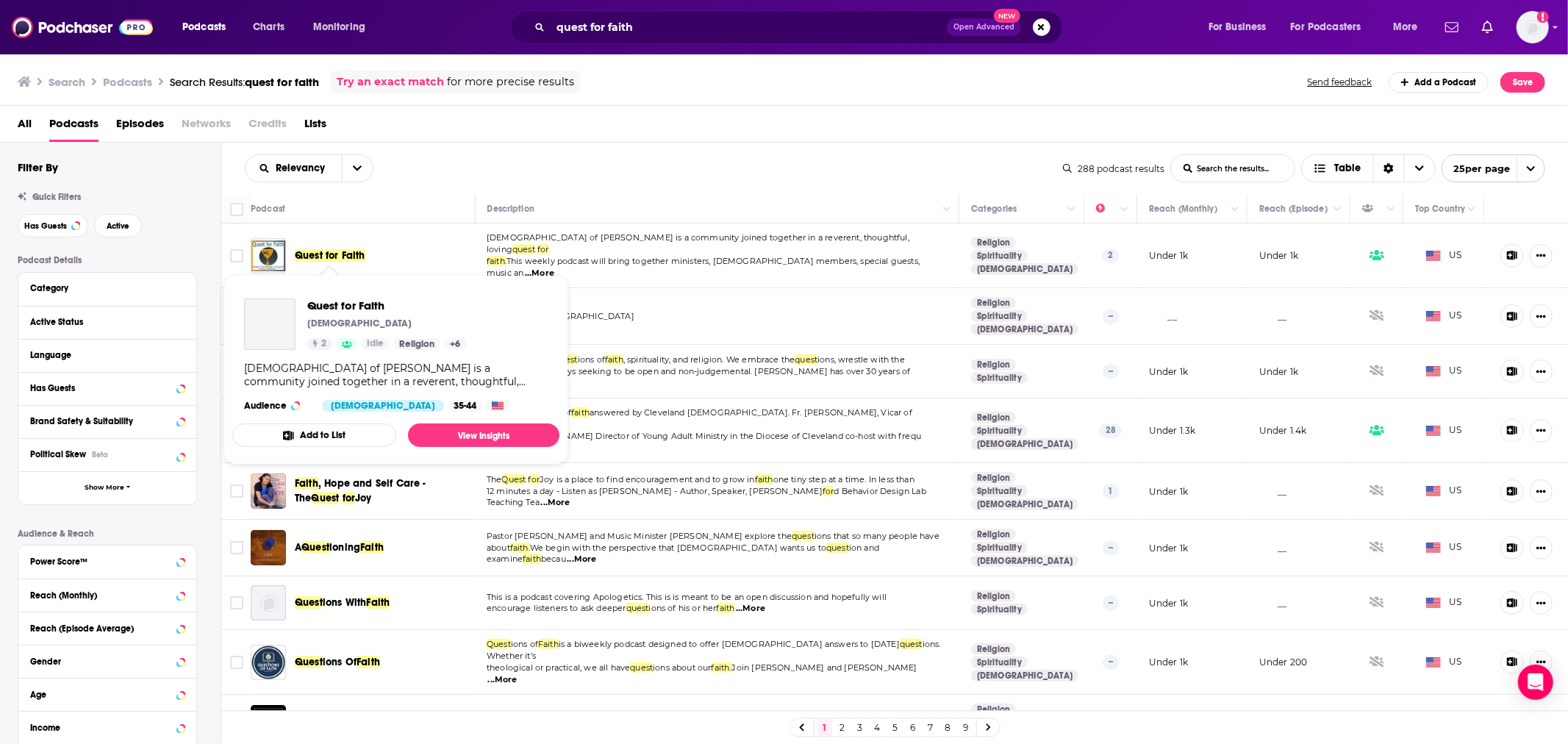
click at [351, 253] on span "Quest for Faith" at bounding box center [330, 255] width 71 height 13
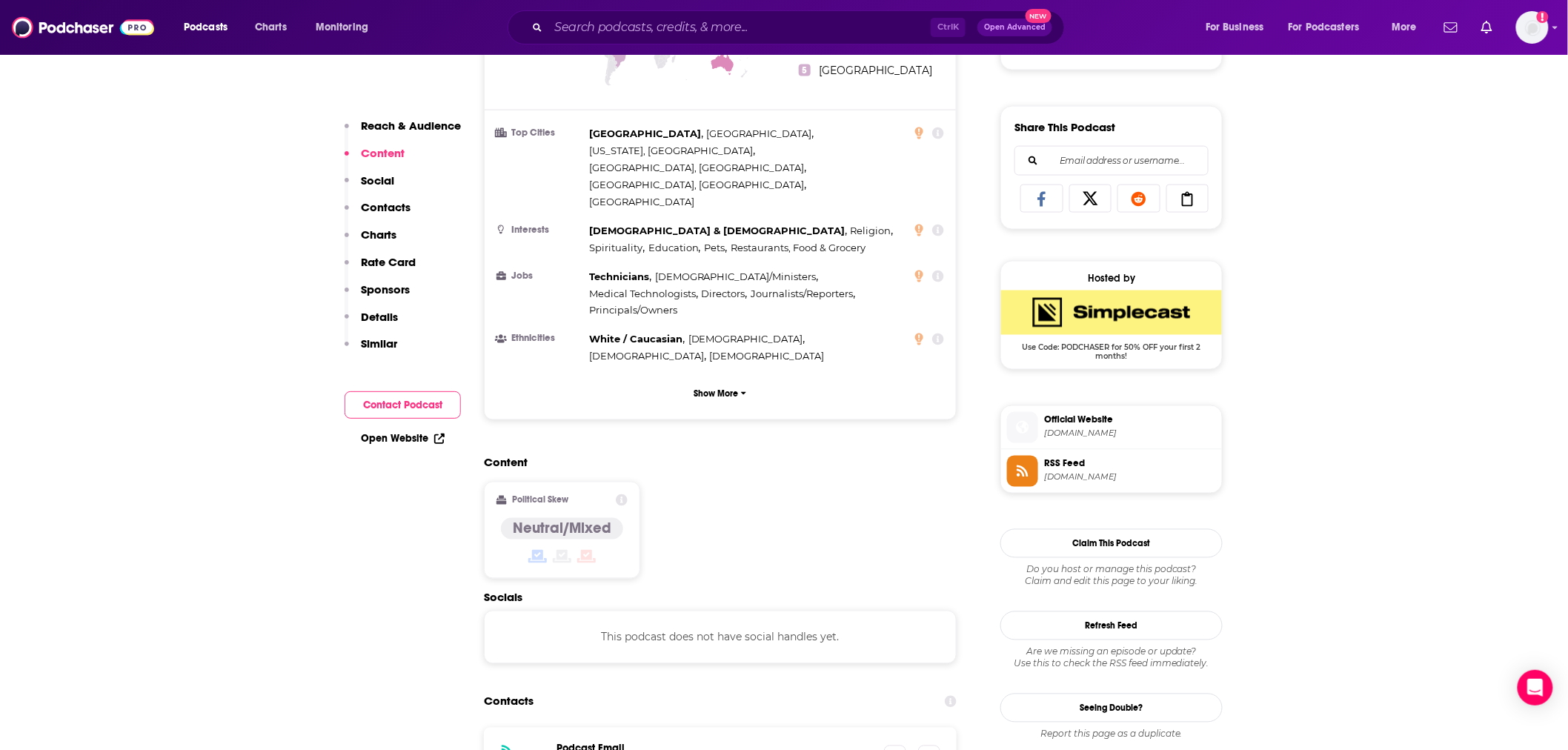
scroll to position [1098, 0]
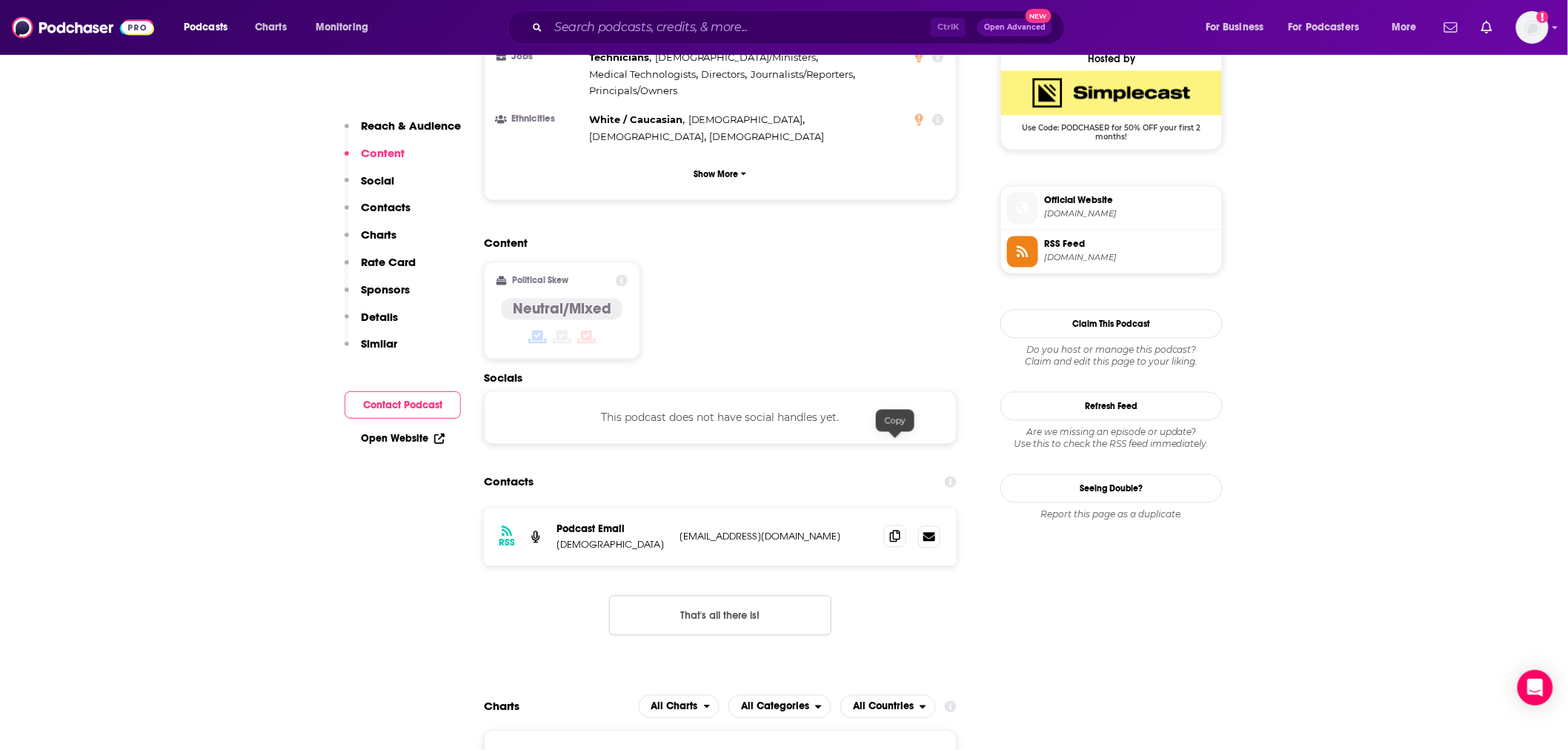
click at [892, 531] on icon at bounding box center [895, 537] width 10 height 12
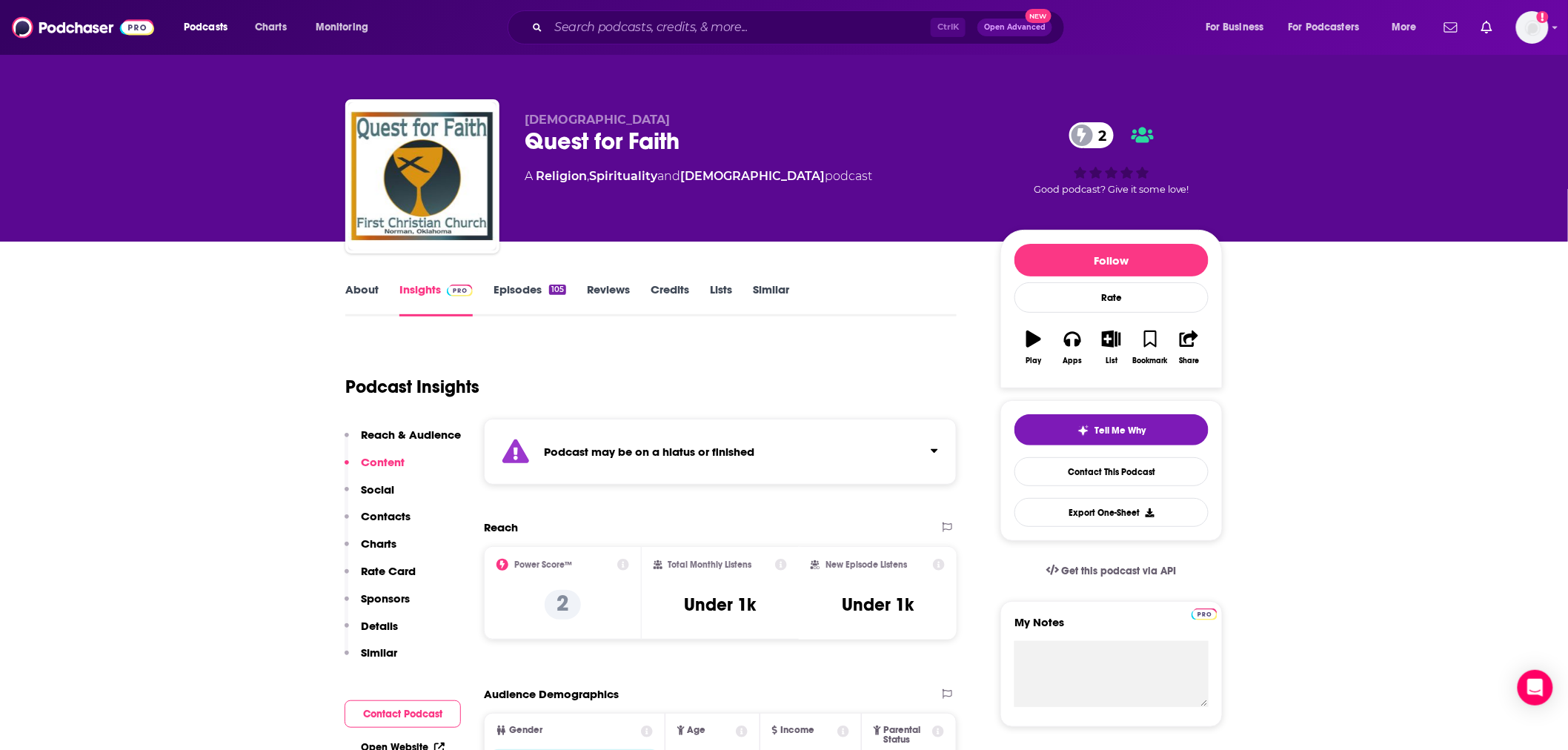
click at [517, 284] on link "Episodes 105" at bounding box center [530, 299] width 73 height 34
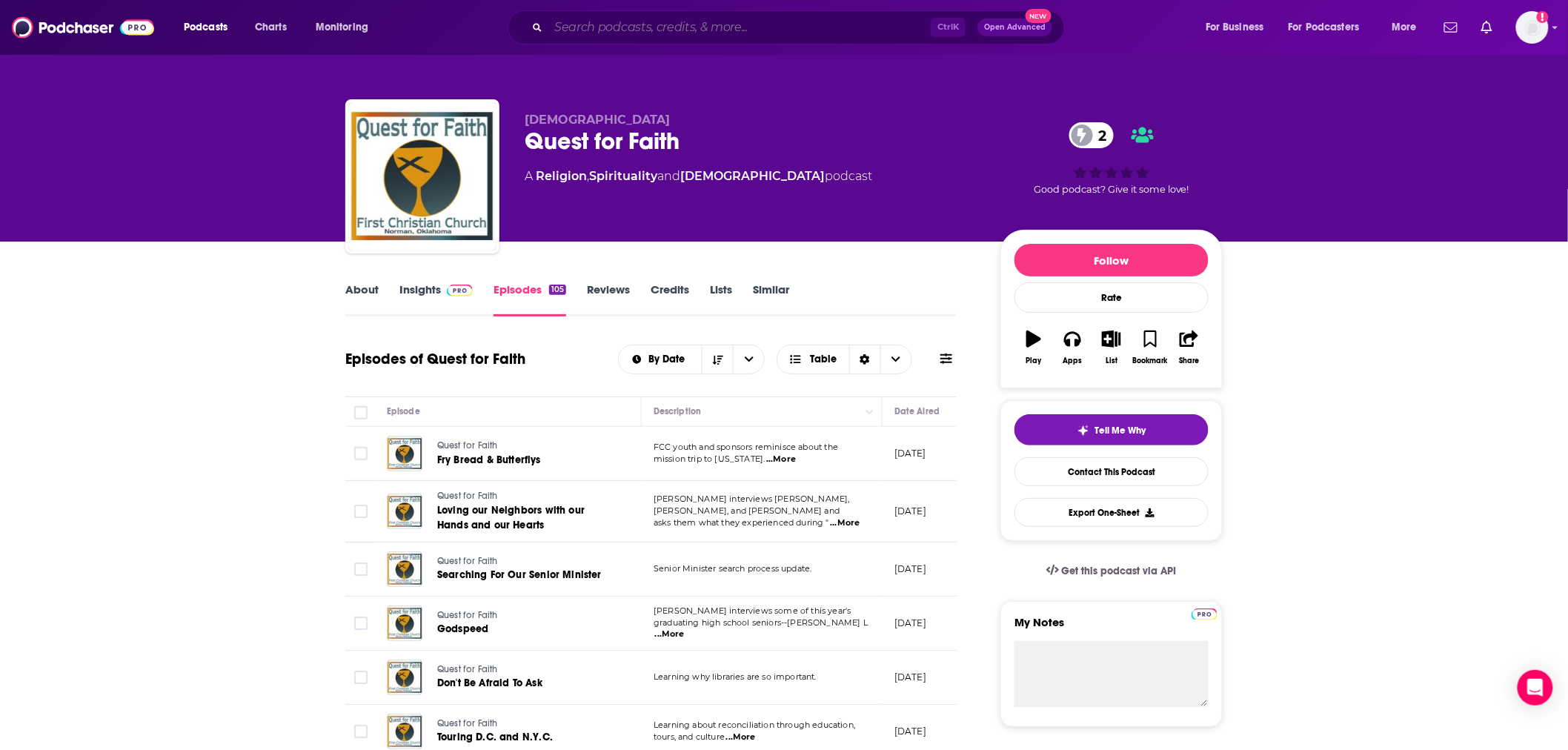
click at [716, 30] on input "Search podcasts, credits, & more..." at bounding box center [739, 27] width 382 height 24
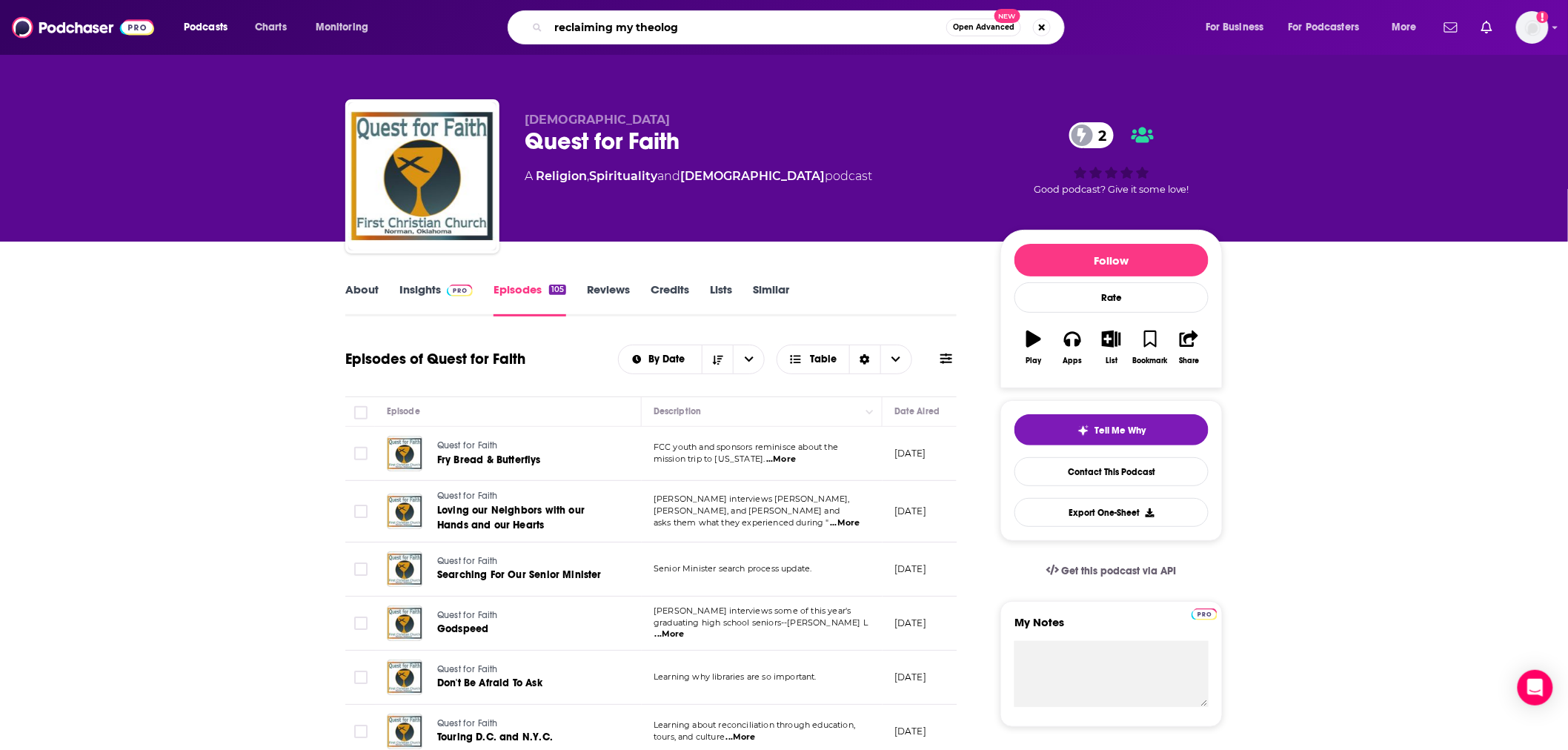
type input "reclaiming my theology"
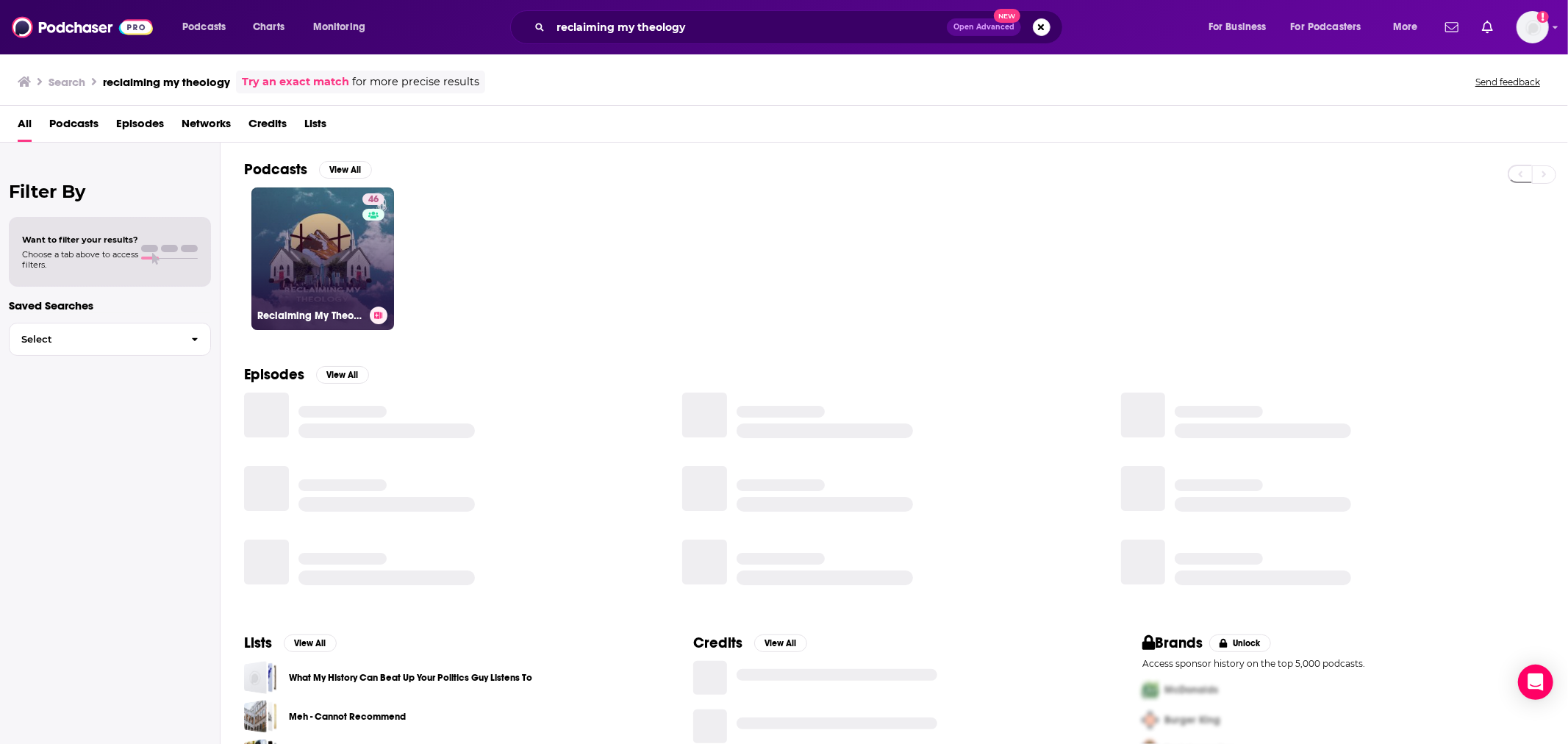
click at [360, 241] on link "46 Reclaiming My Theology" at bounding box center [323, 259] width 143 height 143
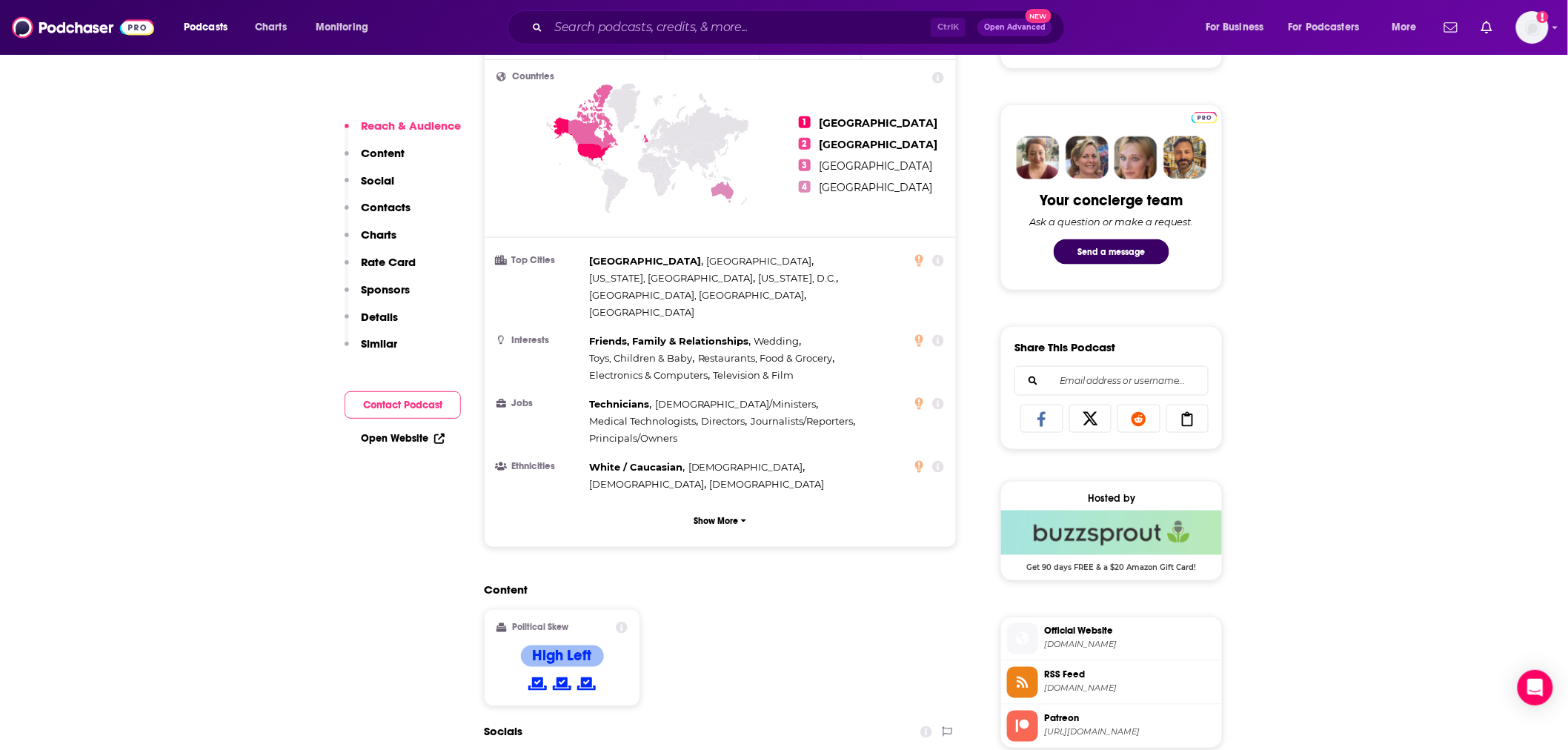
scroll to position [878, 0]
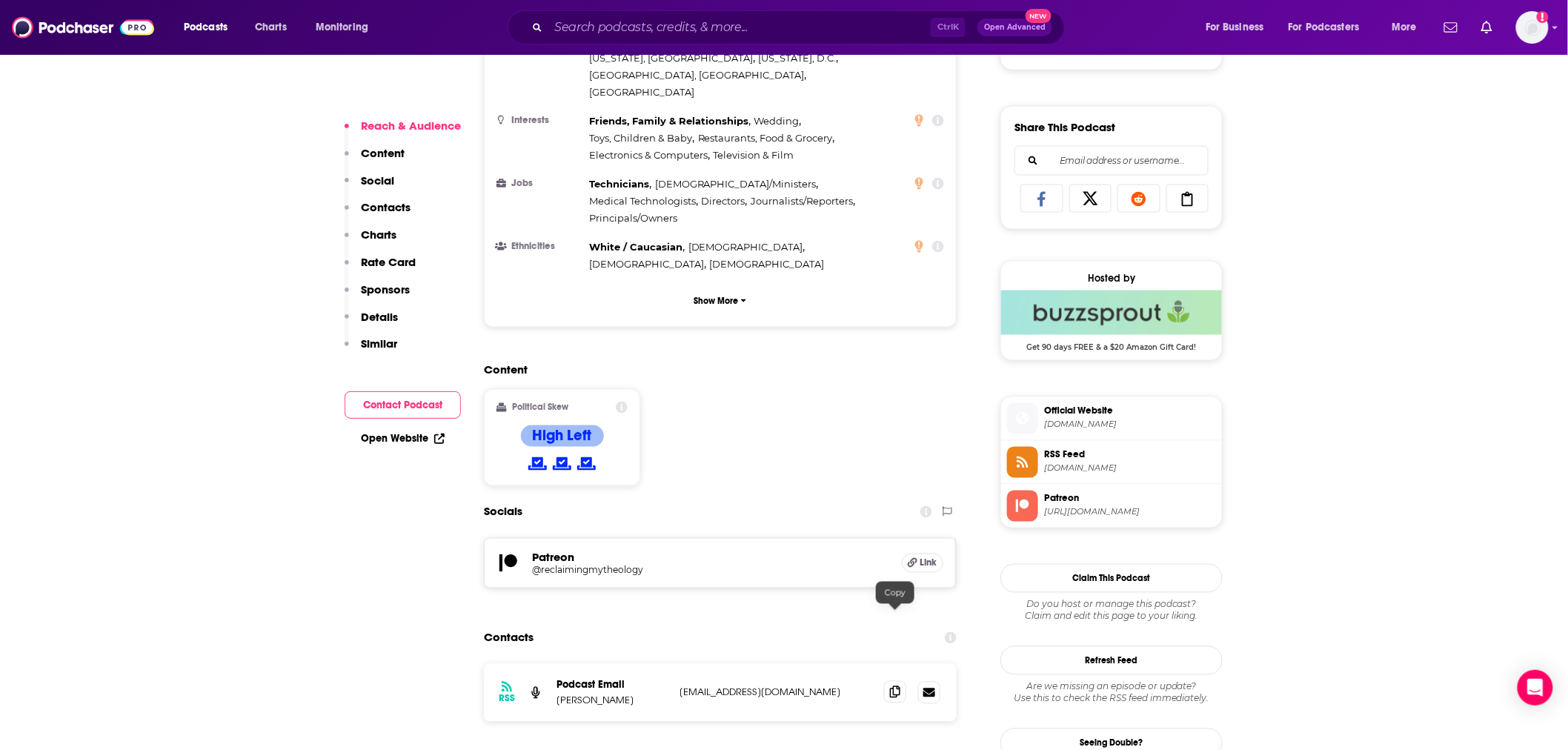
click at [892, 686] on icon at bounding box center [895, 692] width 10 height 12
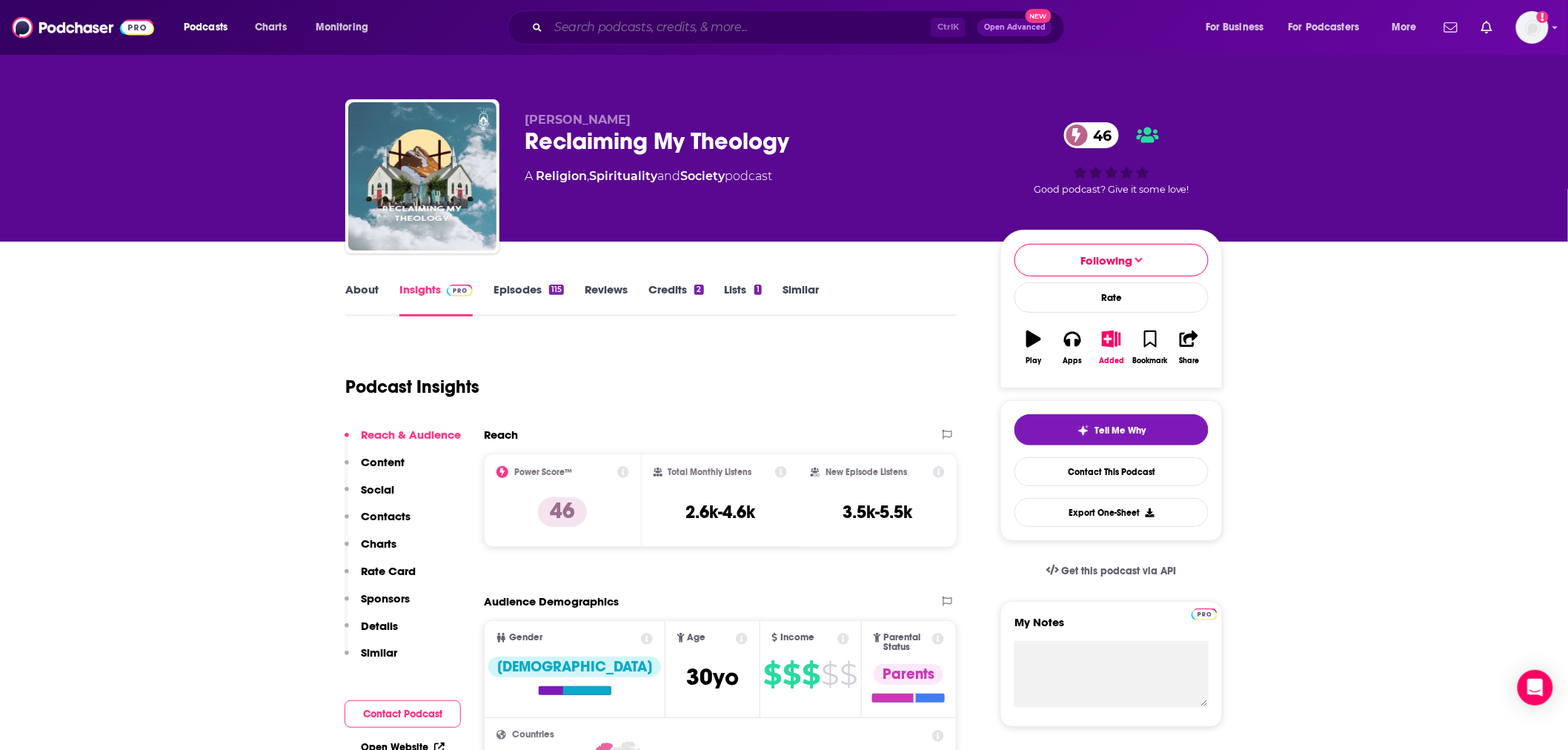
click at [692, 25] on input "Search podcasts, credits, & more..." at bounding box center [739, 27] width 382 height 24
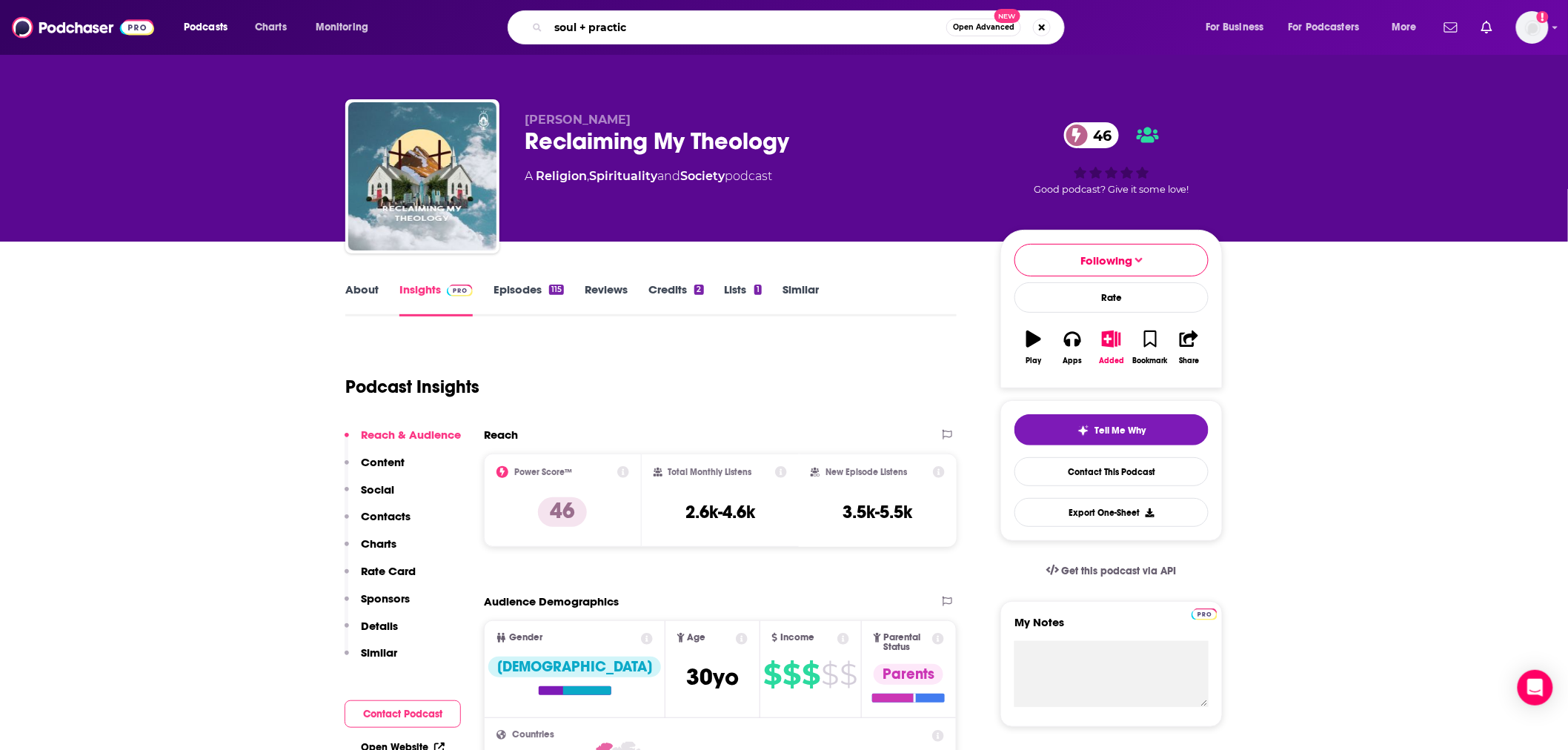
type input "soul + practice"
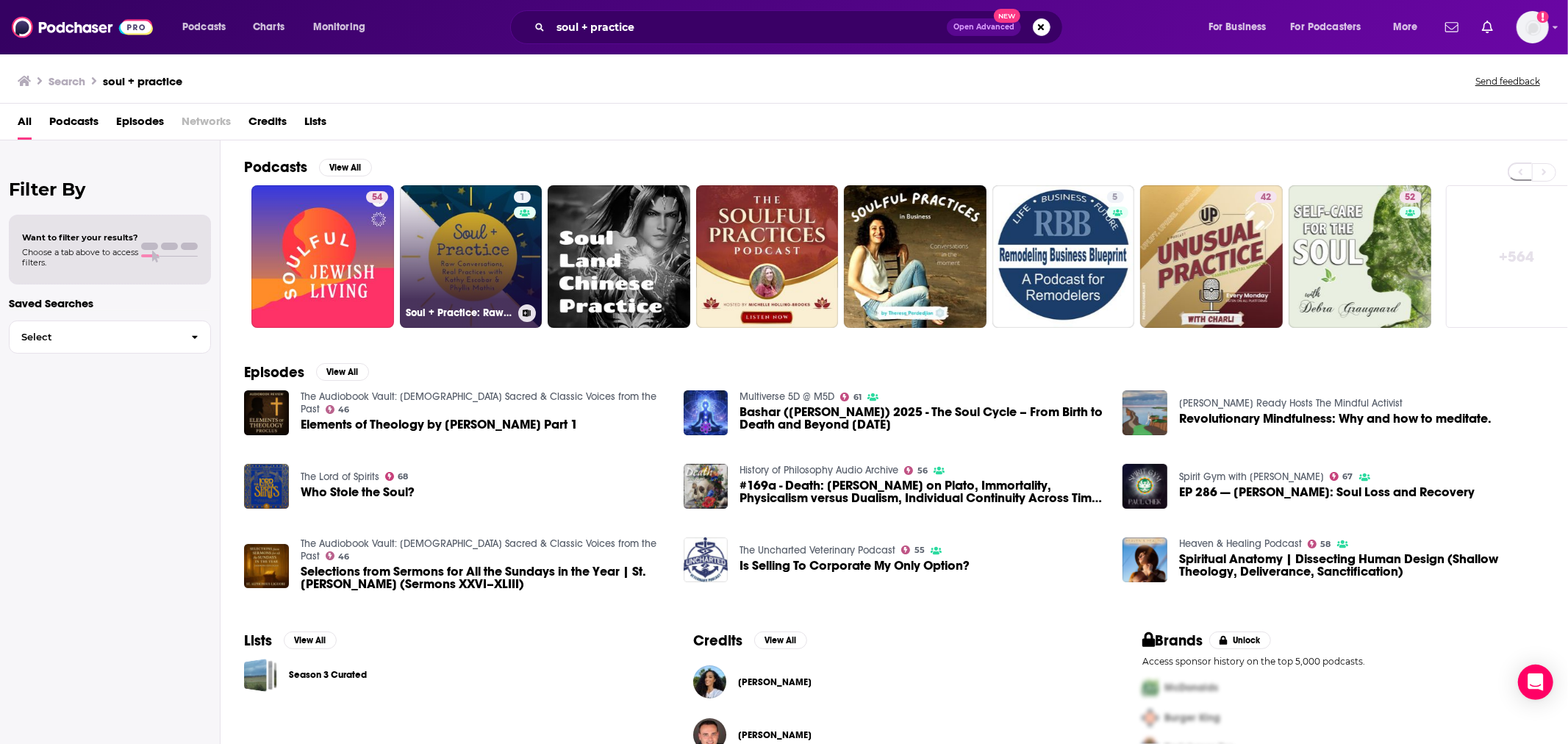
click at [443, 245] on link "1 Soul + Practice: Raw Conversations & Real Practices with [PERSON_NAME] & [PER…" at bounding box center [471, 257] width 143 height 143
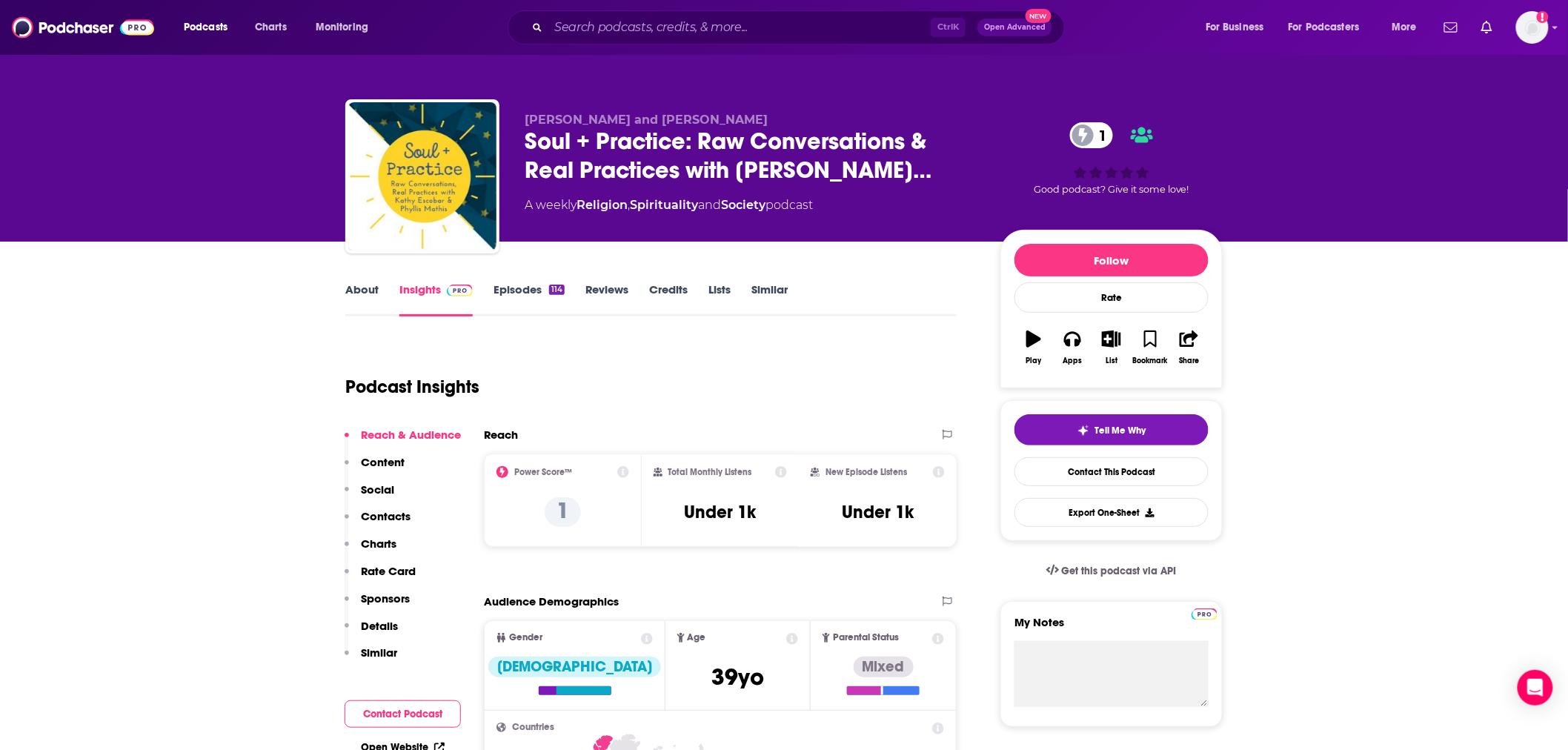
click at [348, 302] on link "About" at bounding box center [362, 299] width 33 height 34
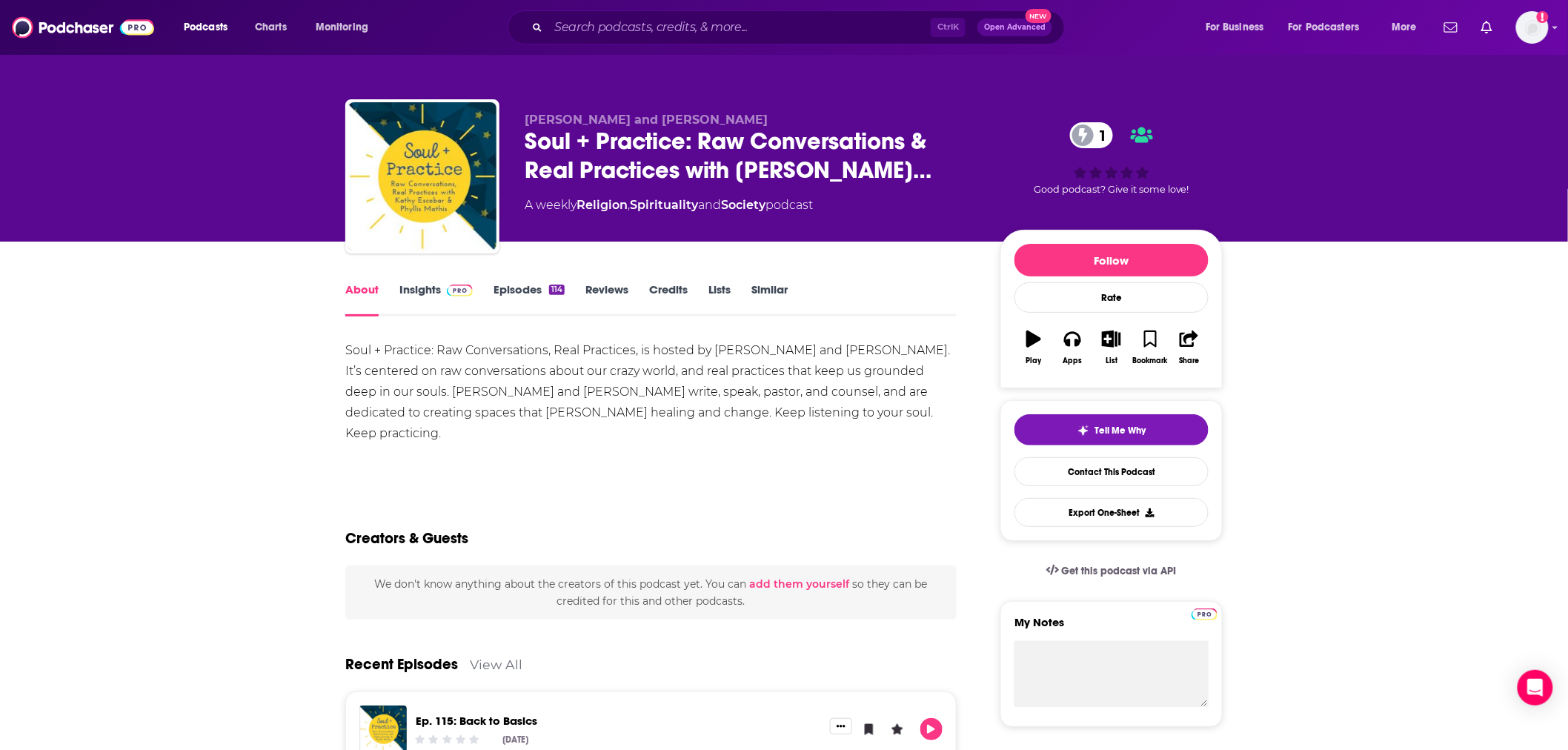
click at [532, 287] on link "Episodes 114" at bounding box center [529, 299] width 71 height 34
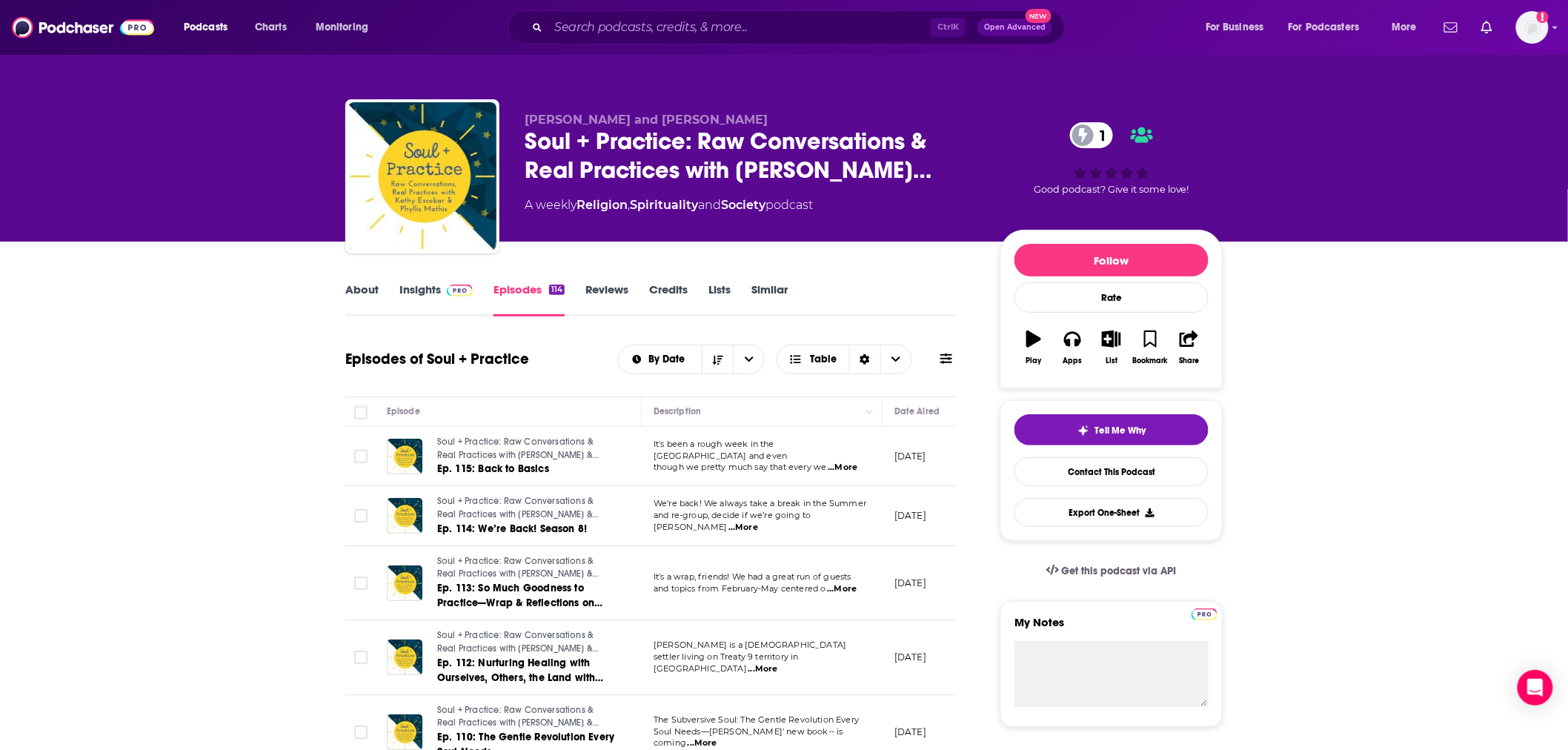
drag, startPoint x: 376, startPoint y: 293, endPoint x: 209, endPoint y: 388, distance: 192.1
drag, startPoint x: 218, startPoint y: 373, endPoint x: 183, endPoint y: 402, distance: 45.5
click at [434, 290] on link "Insights" at bounding box center [436, 299] width 74 height 34
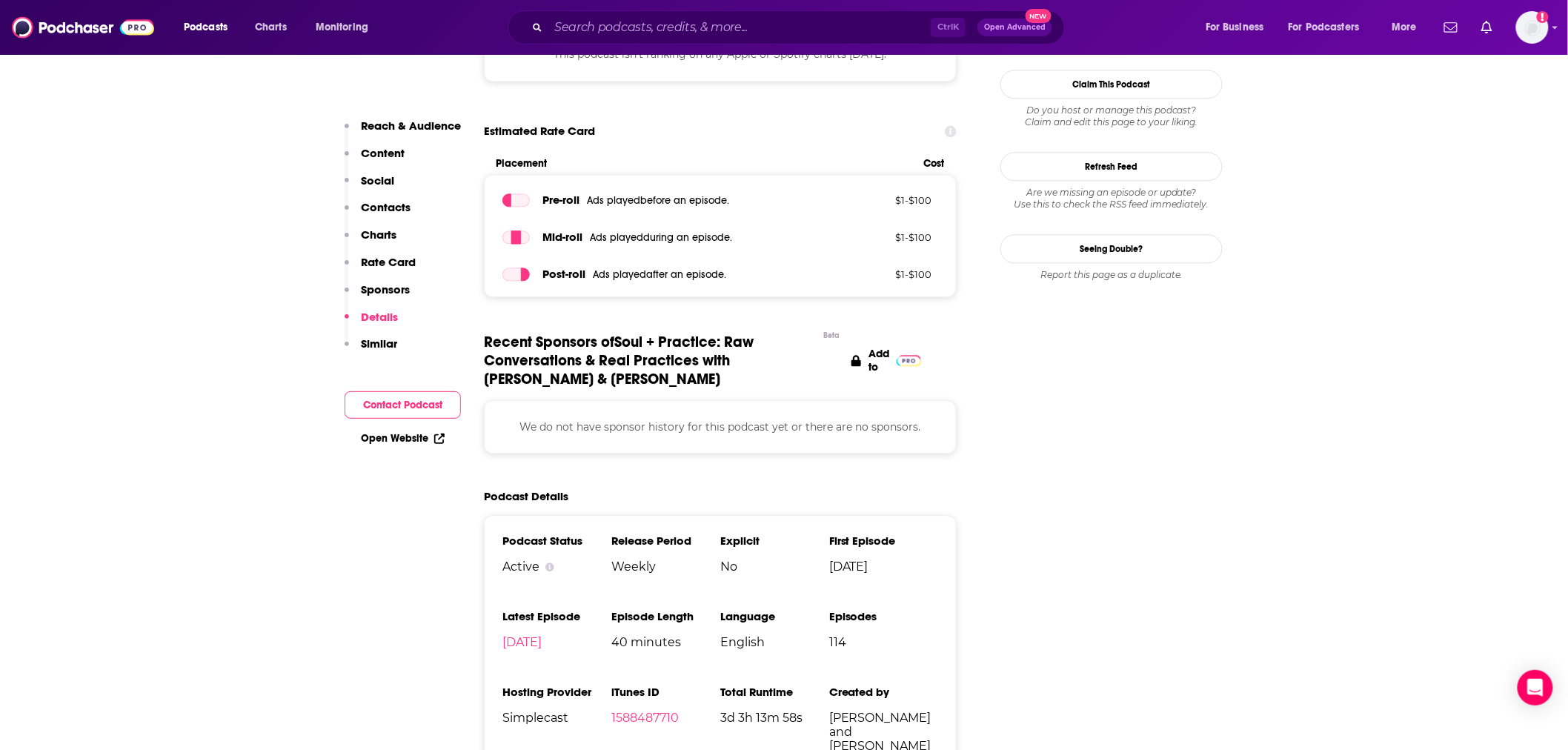
scroll to position [1976, 0]
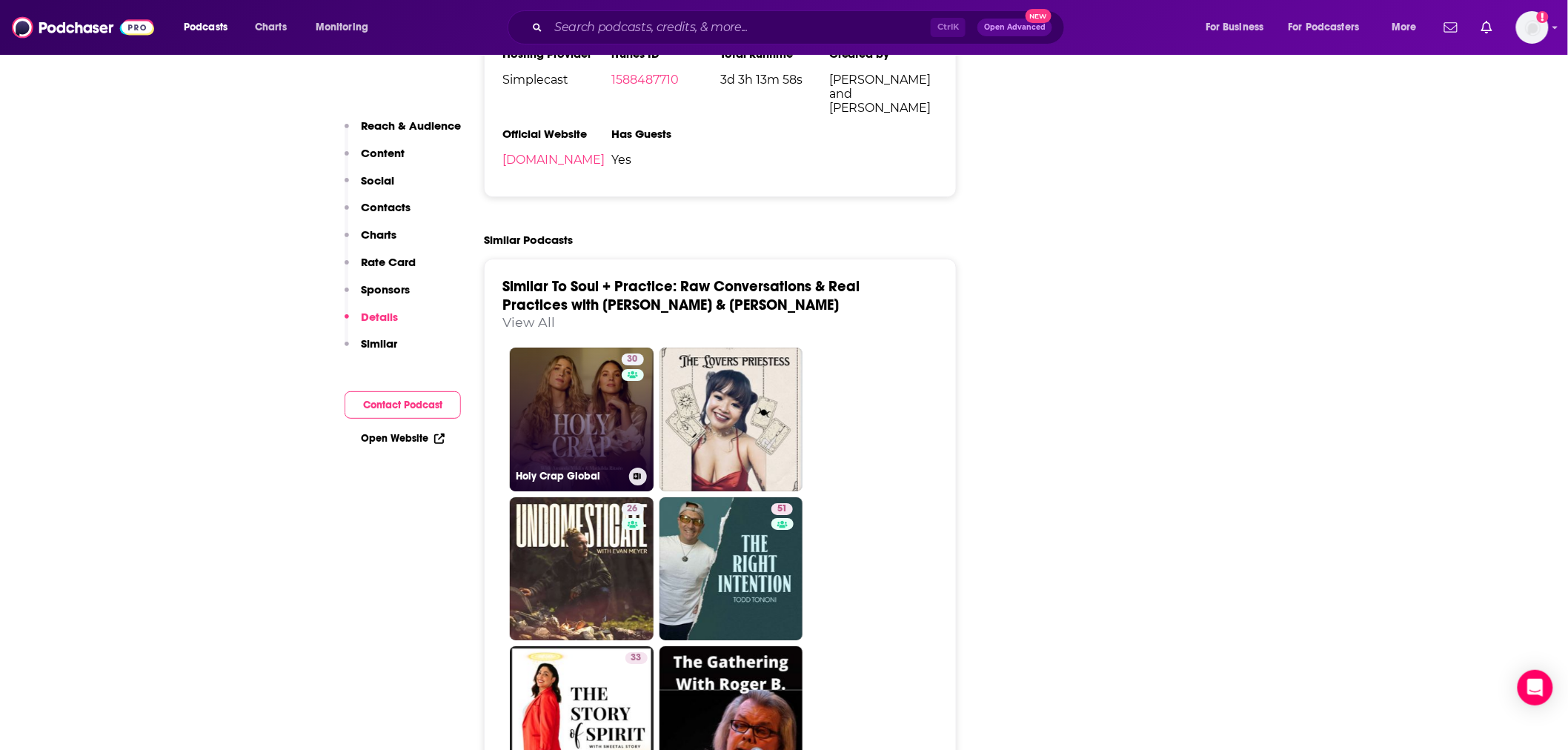
click at [564, 452] on link "30 Holy Crap Global" at bounding box center [582, 420] width 144 height 144
type input "[URL][DOMAIN_NAME]"
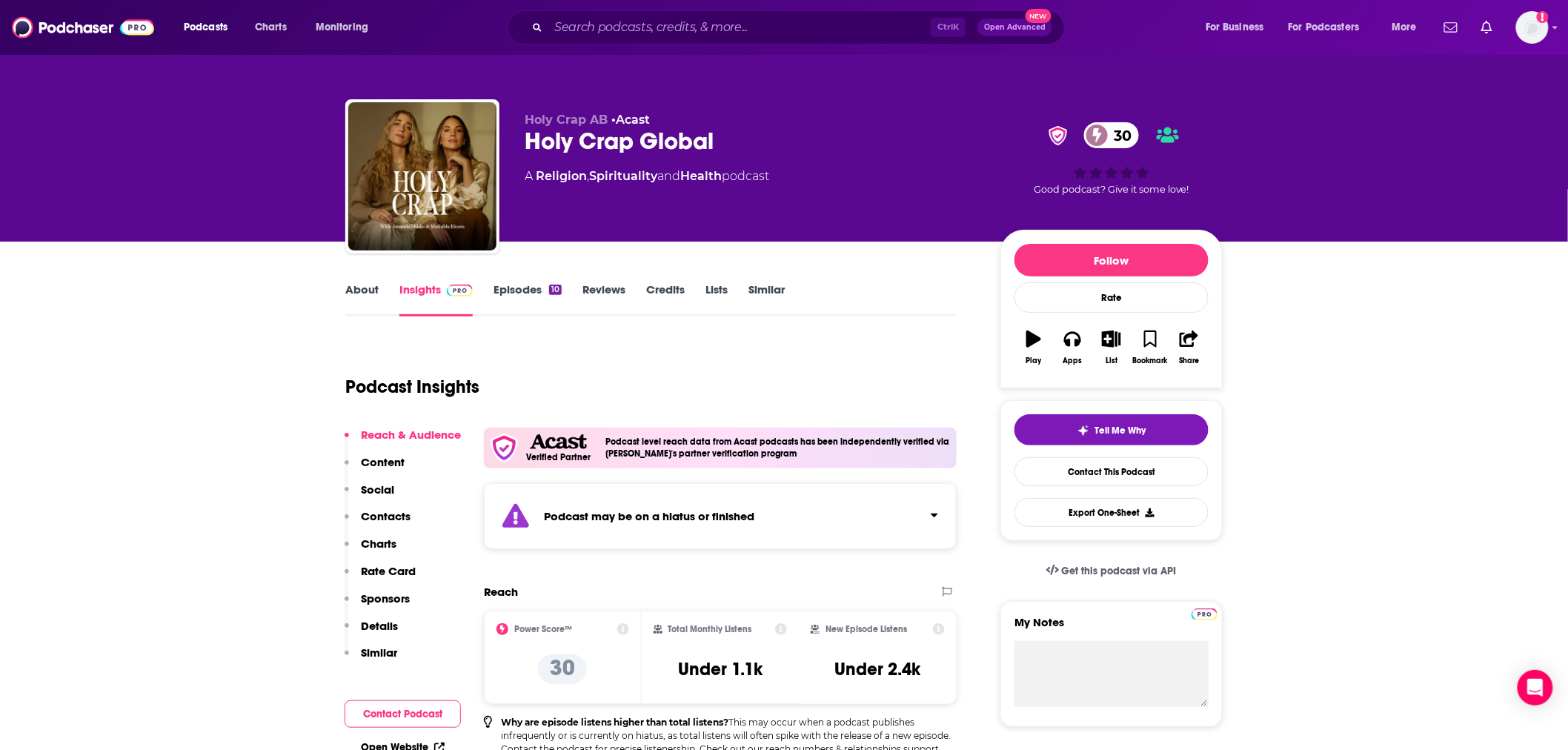
click at [373, 284] on link "About" at bounding box center [362, 299] width 33 height 34
type input "[URL][DOMAIN_NAME]"
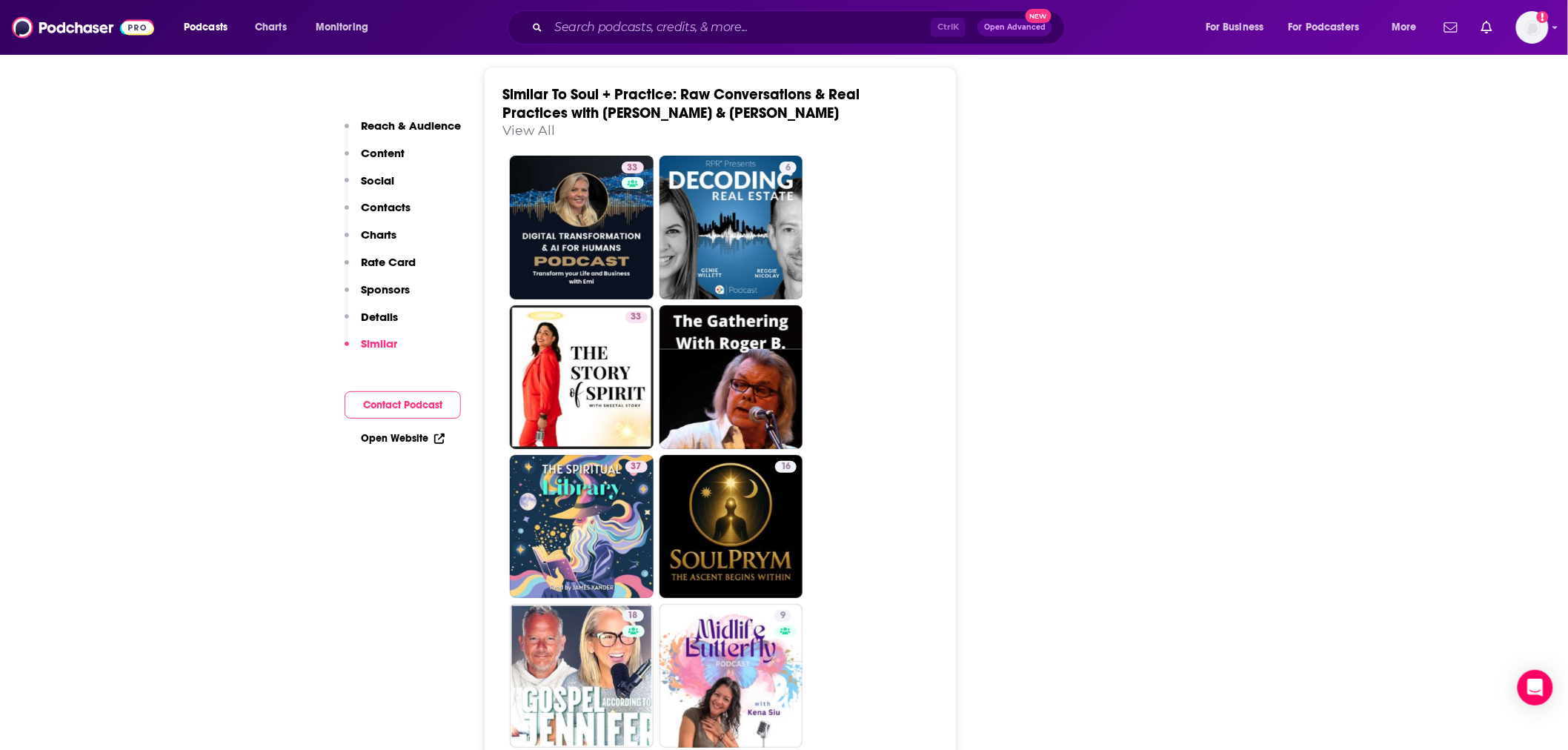
scroll to position [658, 0]
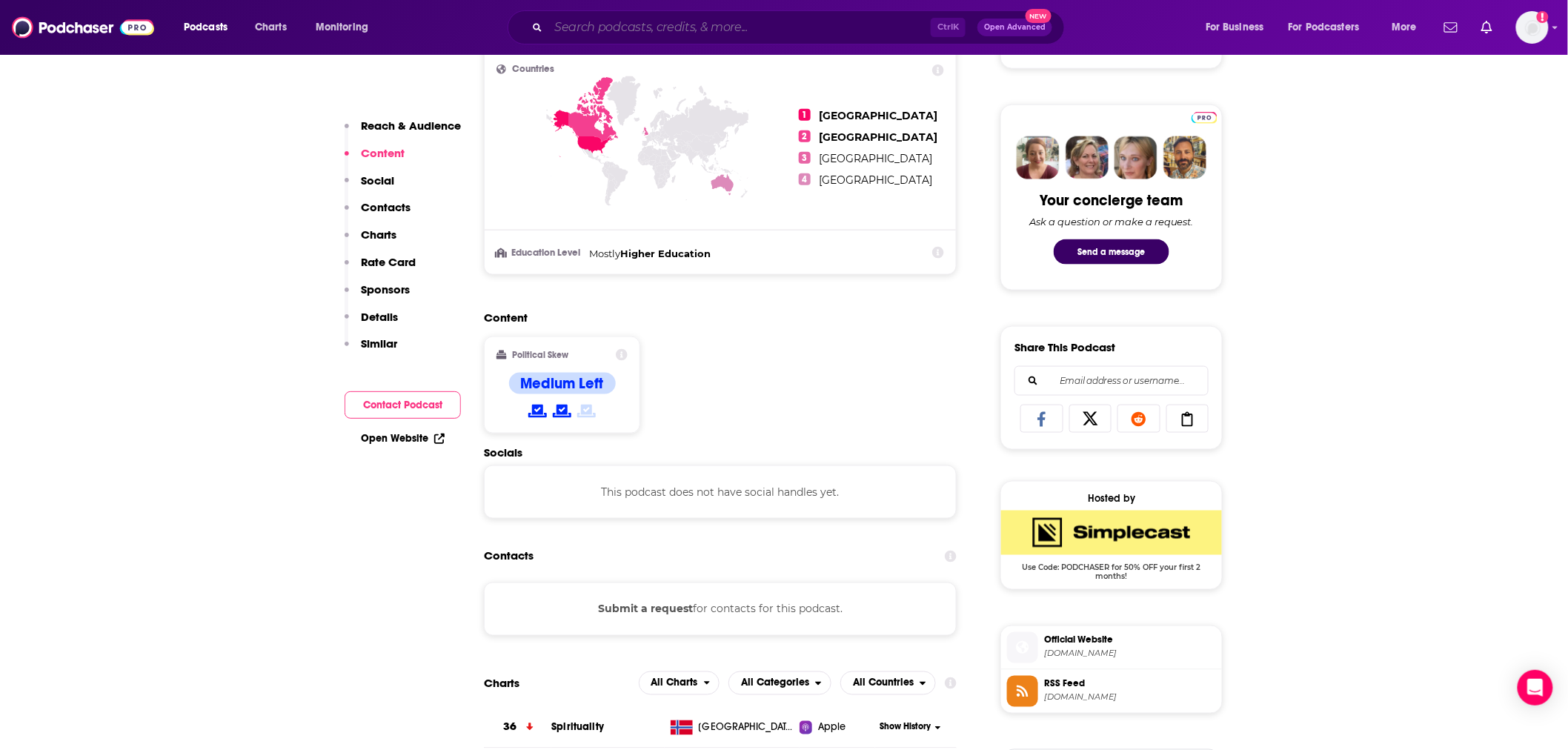
click at [779, 26] on input "Search podcasts, credits, & more..." at bounding box center [739, 27] width 382 height 24
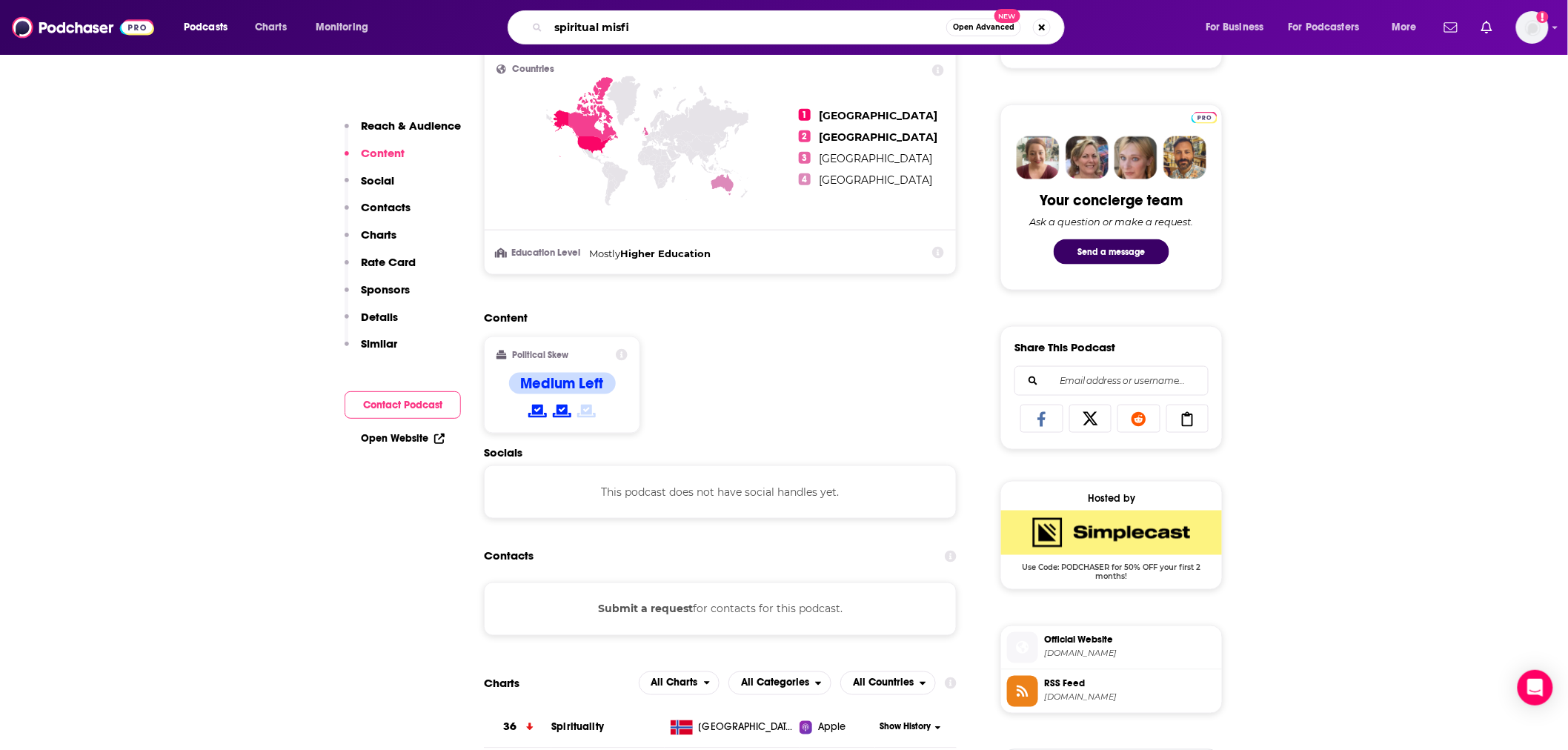
type input "spiritual misfit"
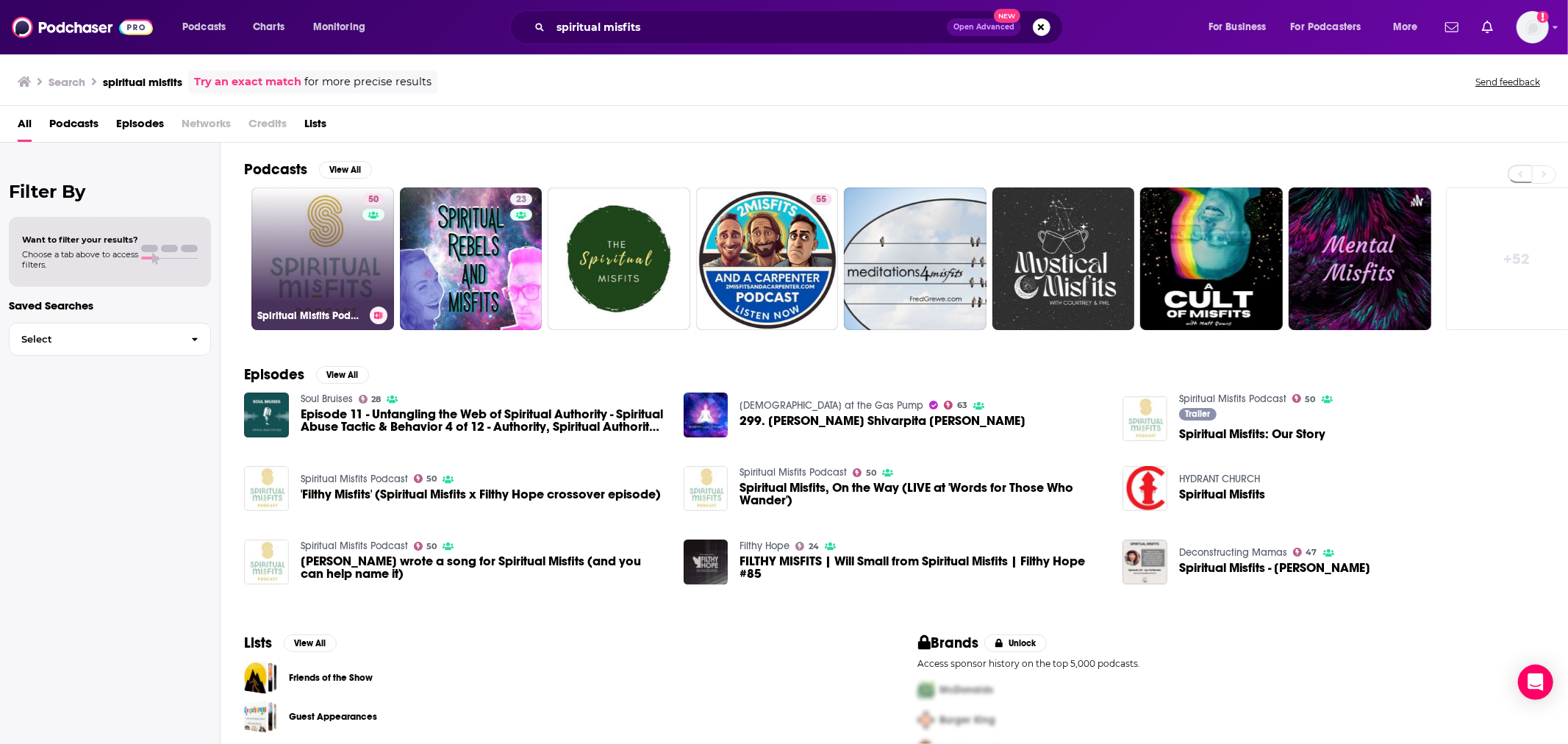
click at [345, 256] on link "50 Spiritual Misfits Podcast" at bounding box center [323, 259] width 143 height 143
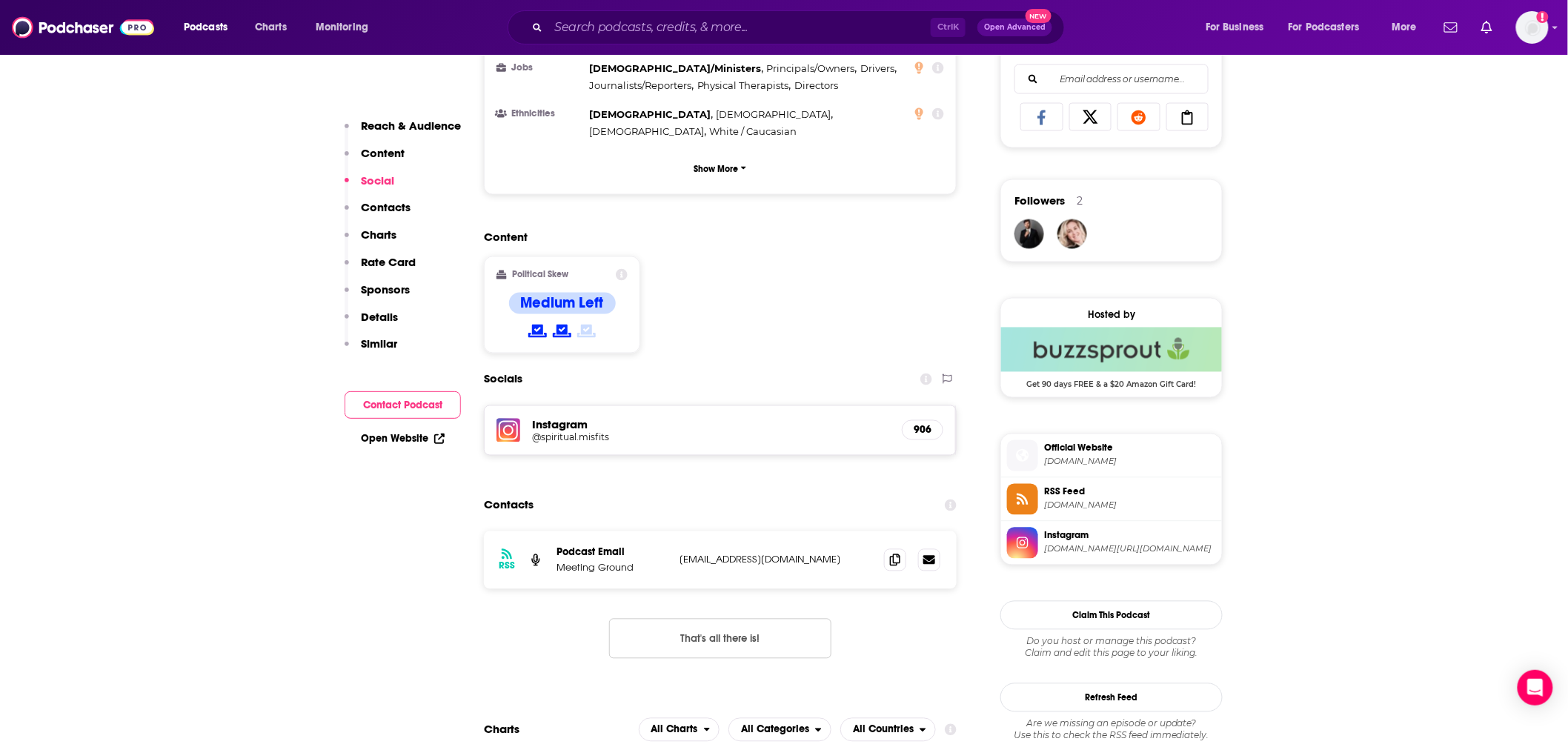
scroll to position [1098, 0]
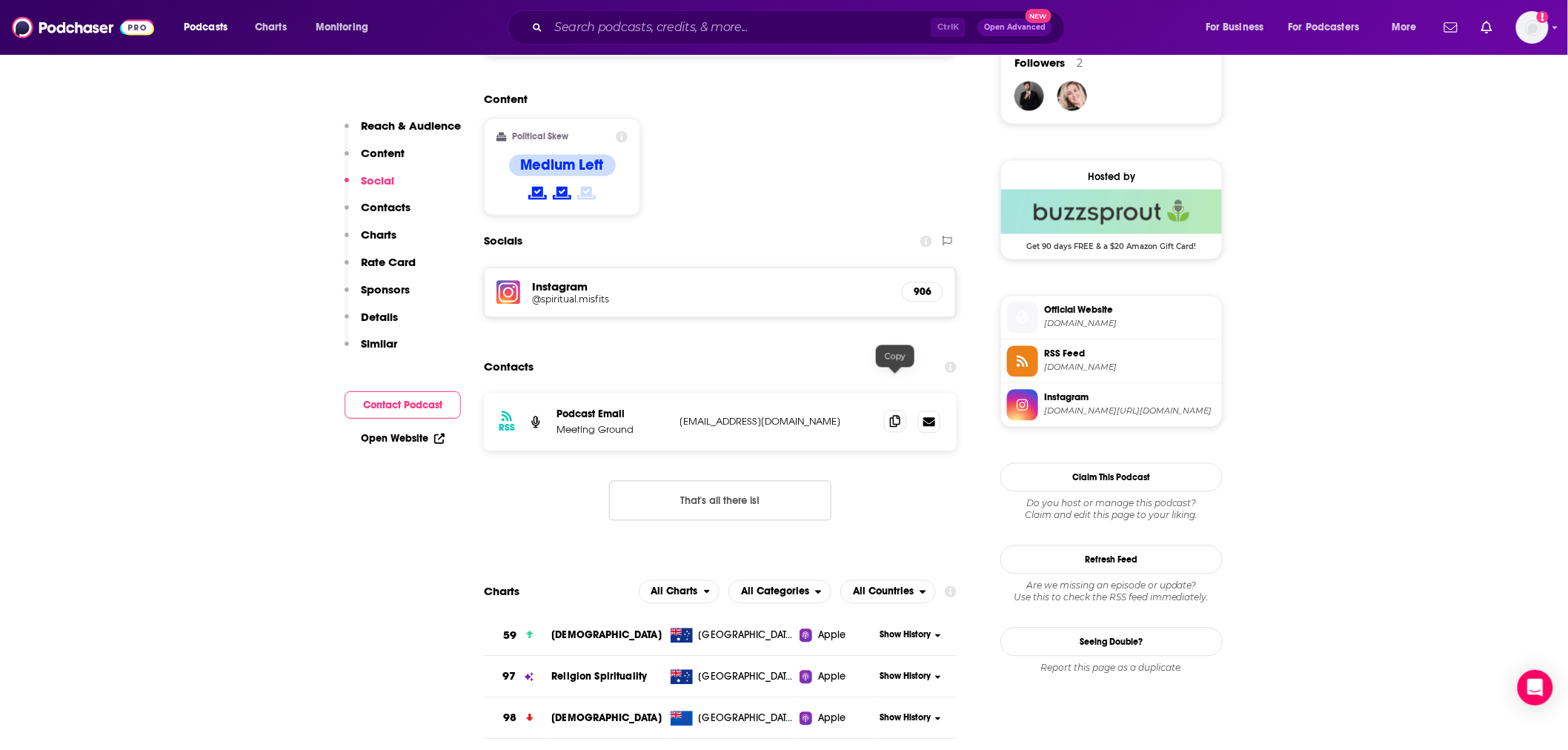
click at [893, 411] on span at bounding box center [895, 422] width 22 height 22
click at [702, 19] on input "Search podcasts, credits, & more..." at bounding box center [739, 27] width 382 height 24
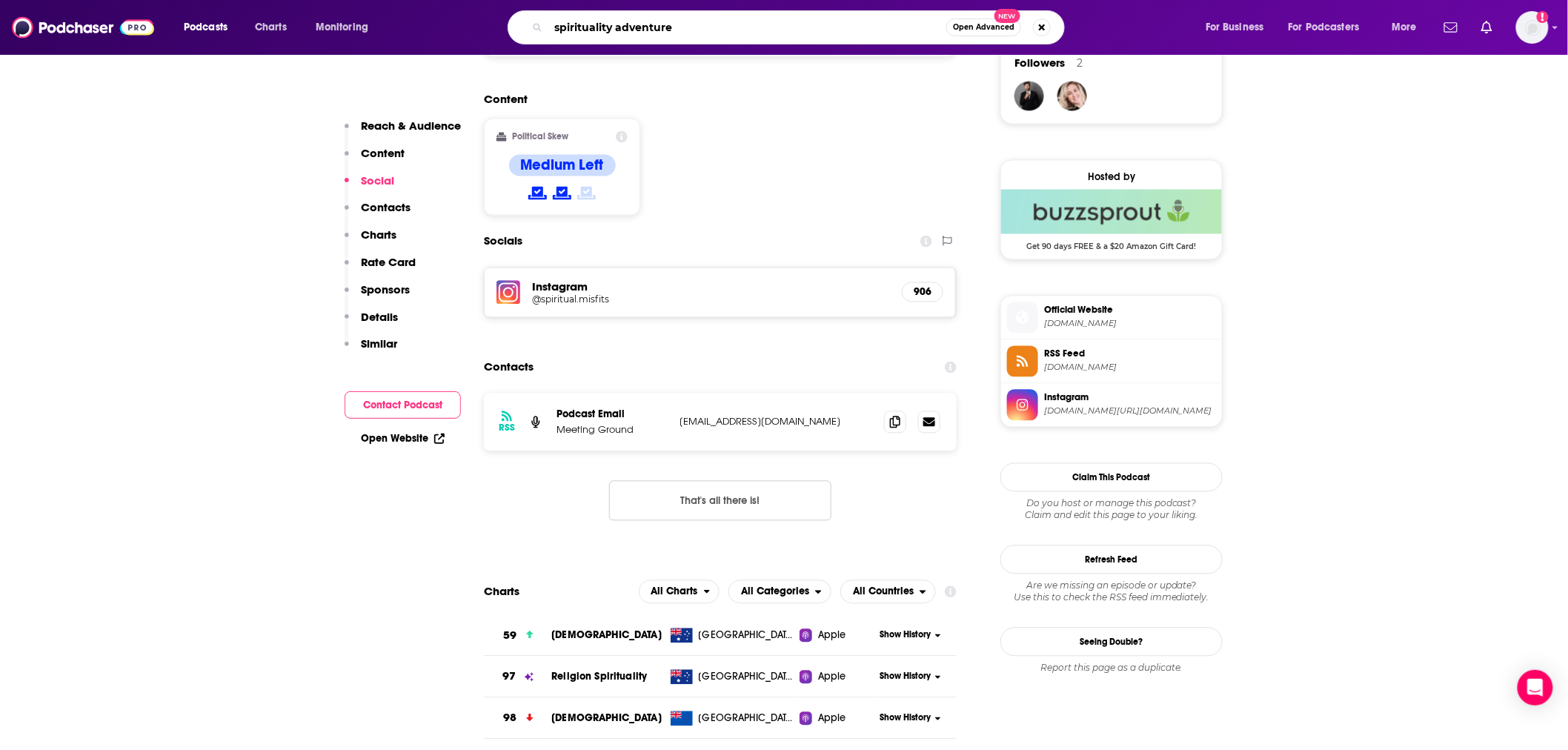
type input "spirituality adventures"
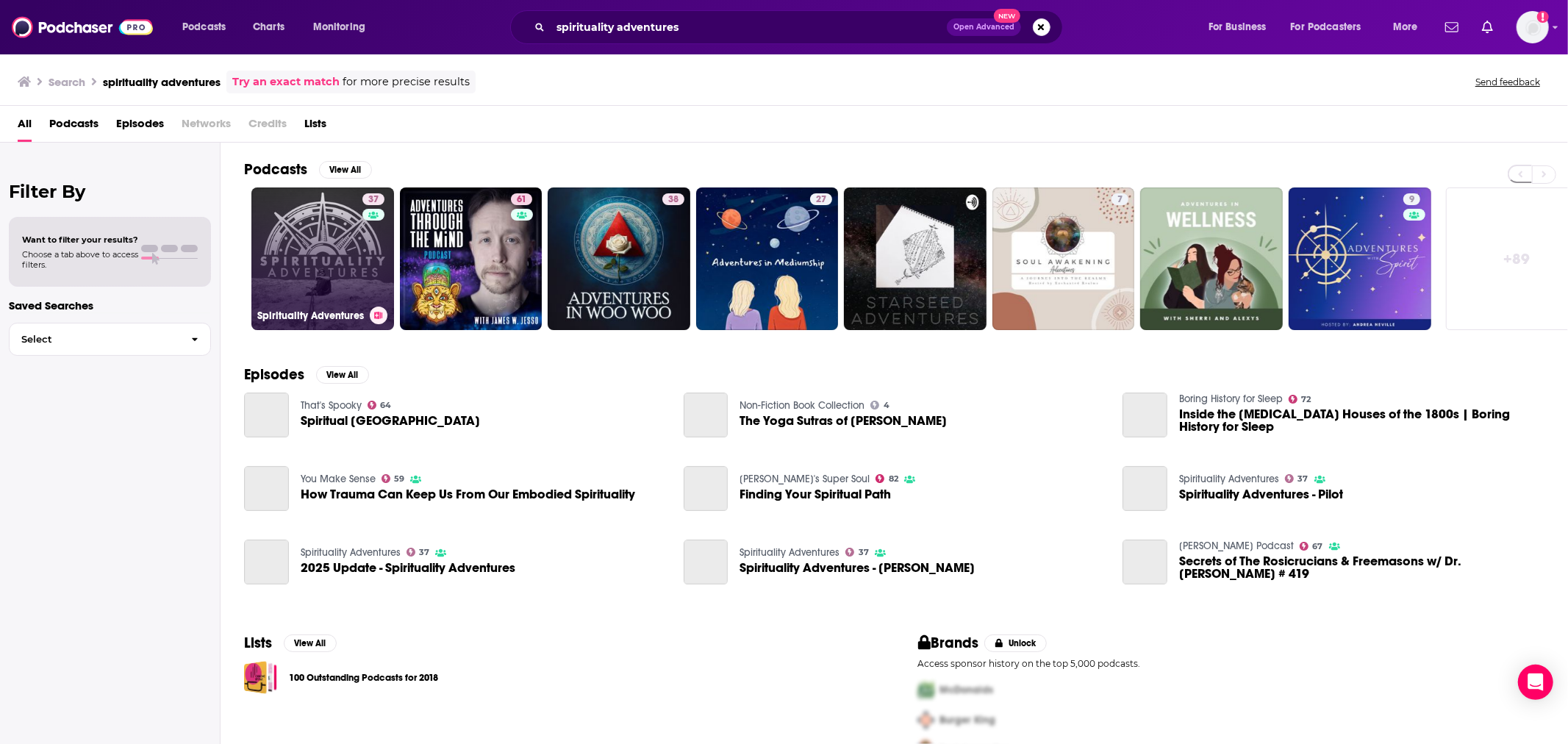
click at [337, 248] on link "37 Spirituality Adventures" at bounding box center [323, 259] width 143 height 143
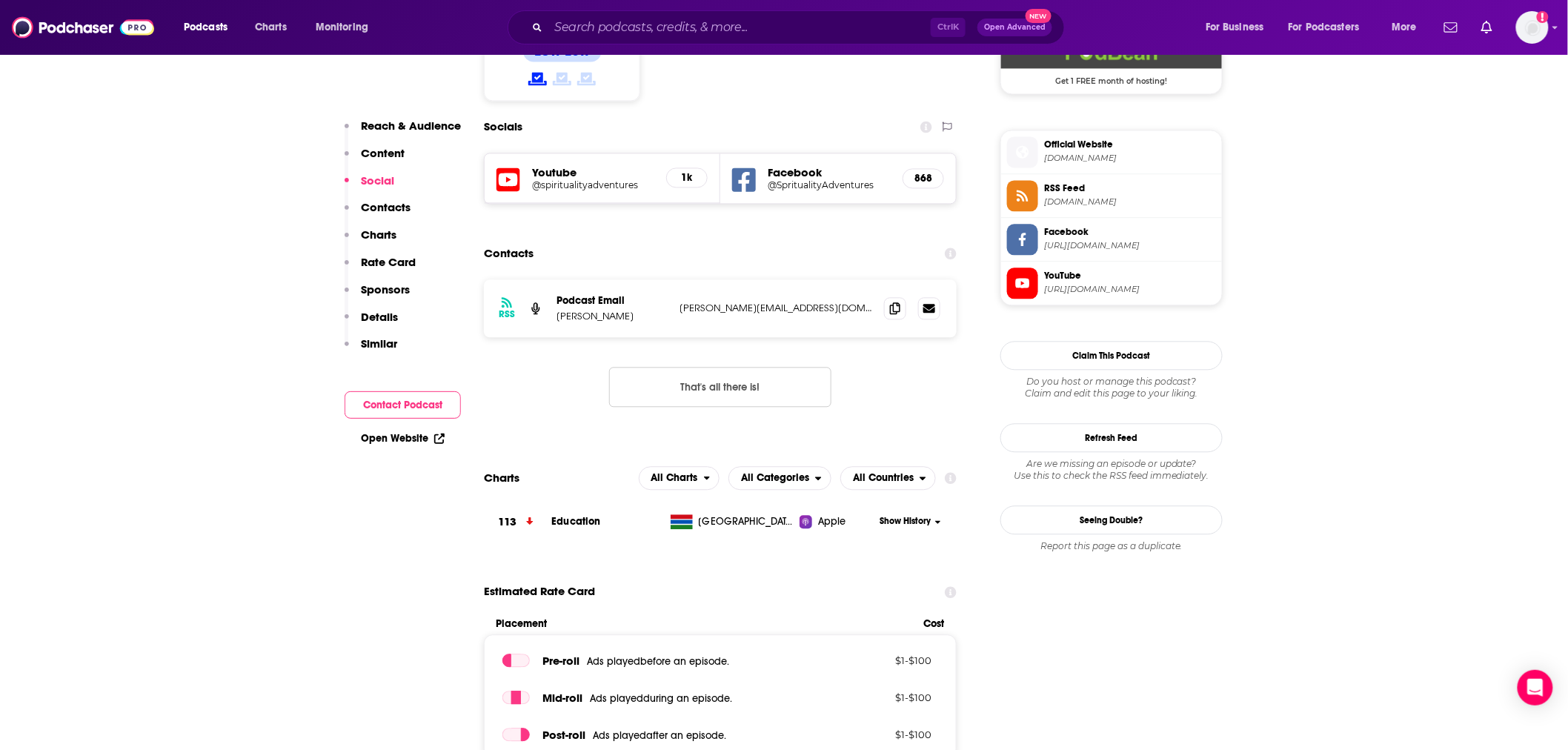
scroll to position [1317, 0]
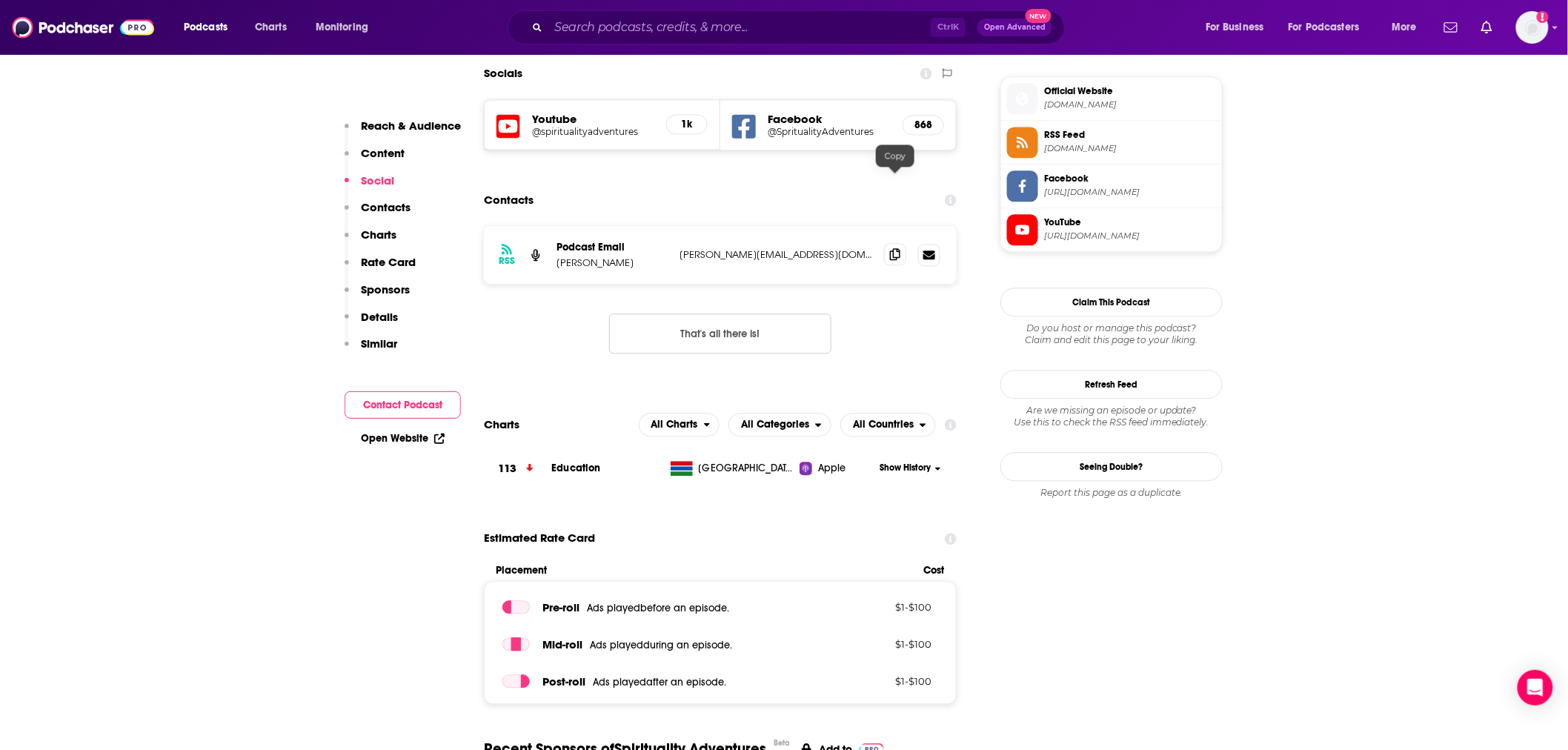
click at [891, 248] on icon at bounding box center [895, 254] width 10 height 12
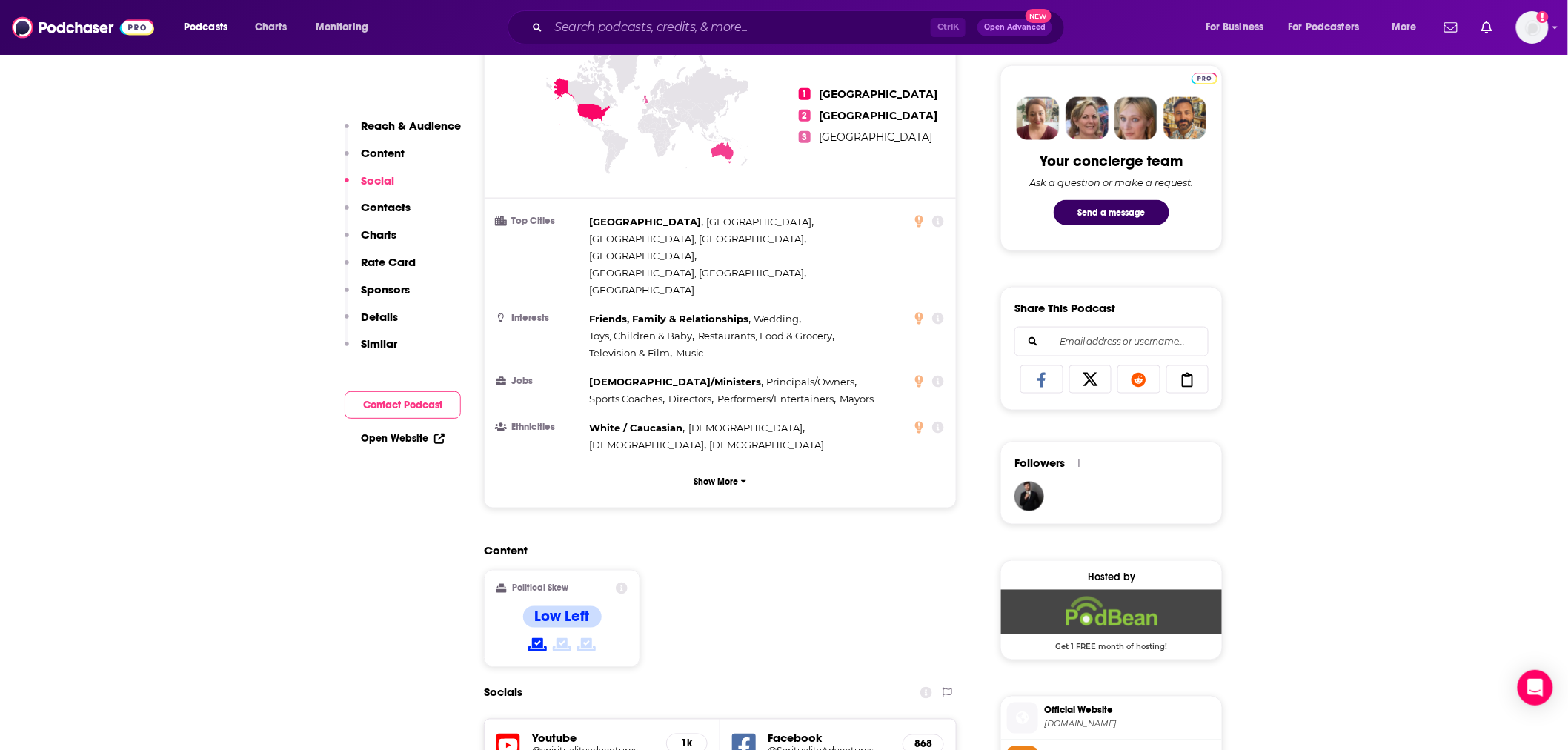
scroll to position [439, 0]
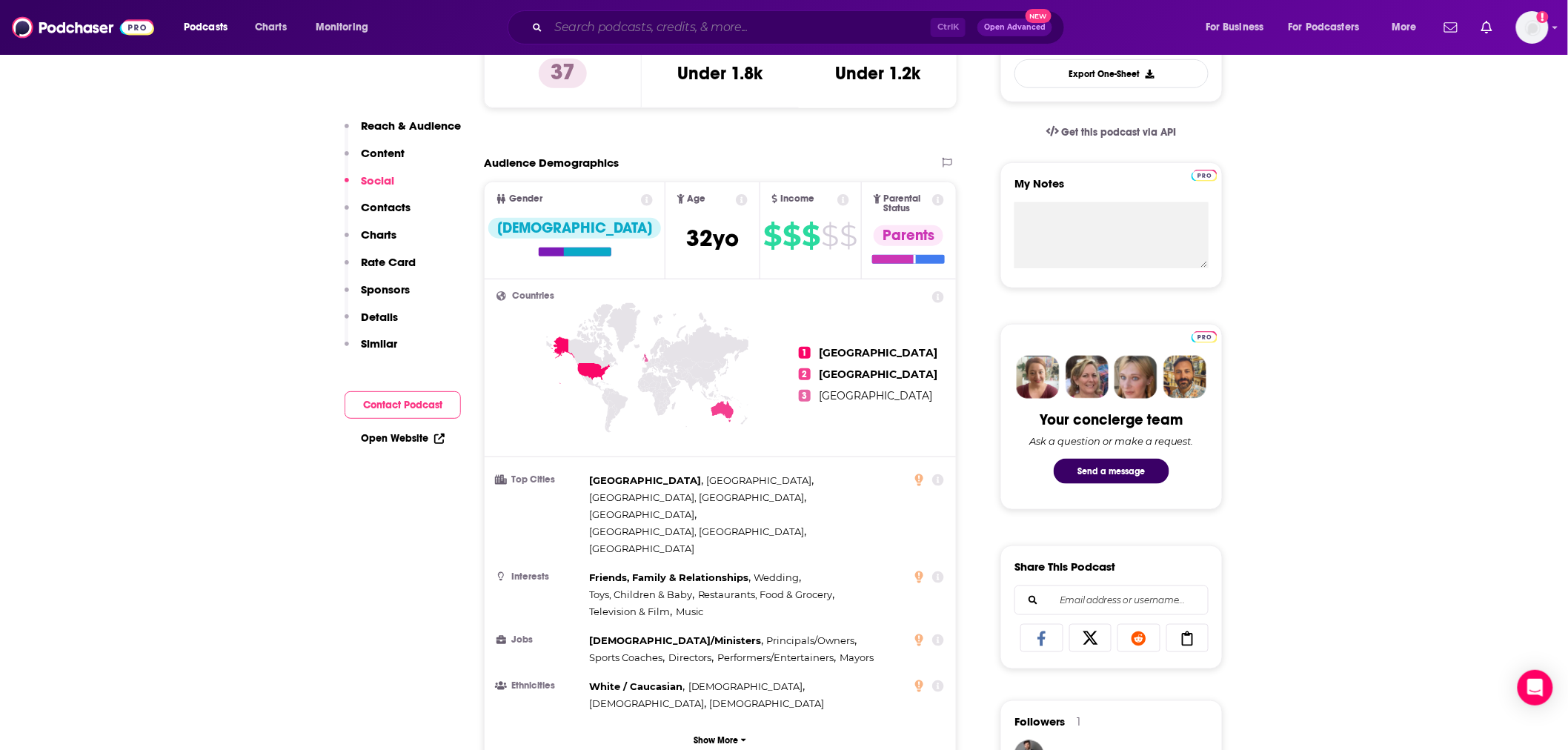
click at [730, 33] on input "Search podcasts, credits, & more..." at bounding box center [739, 27] width 382 height 24
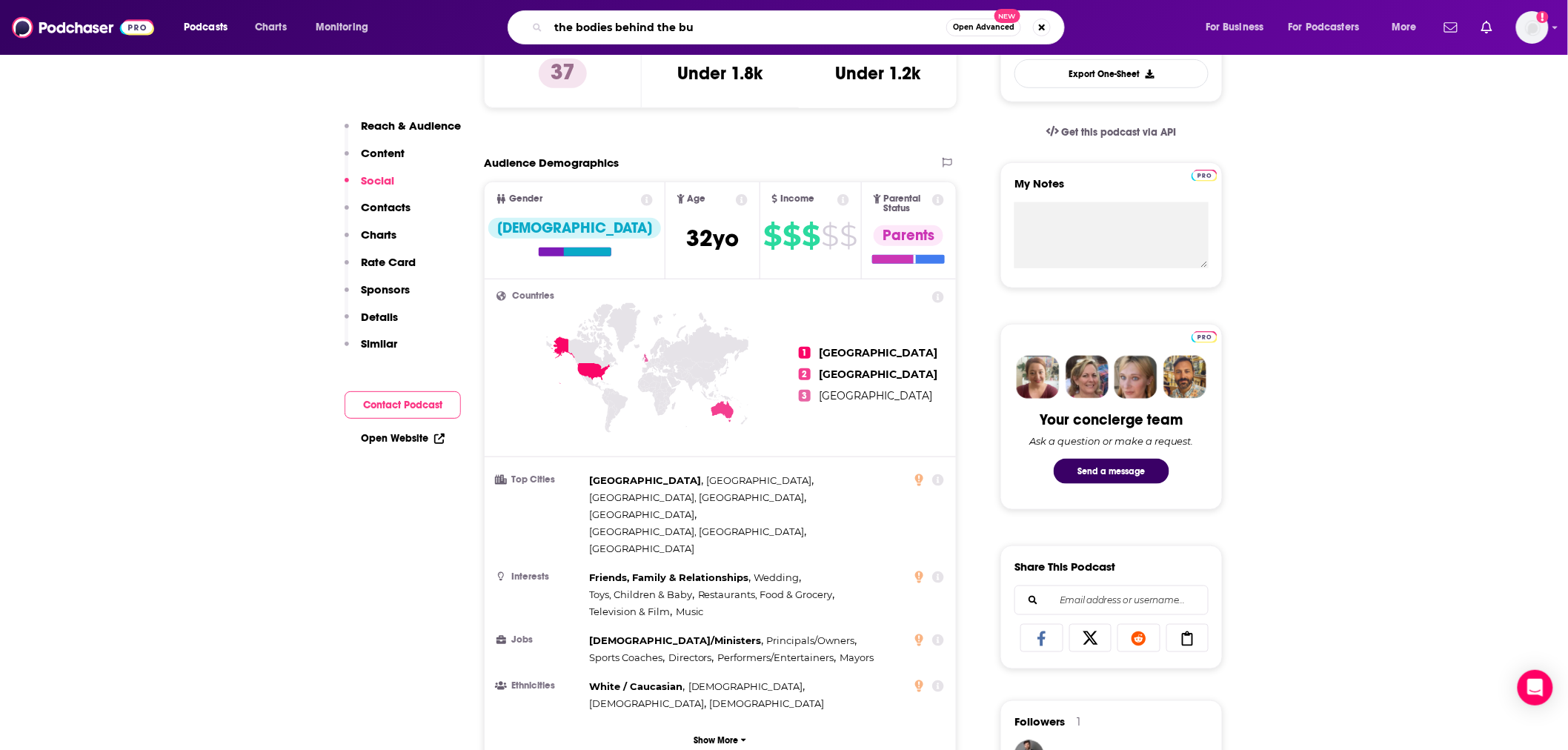
type input "the bodies behind the bus"
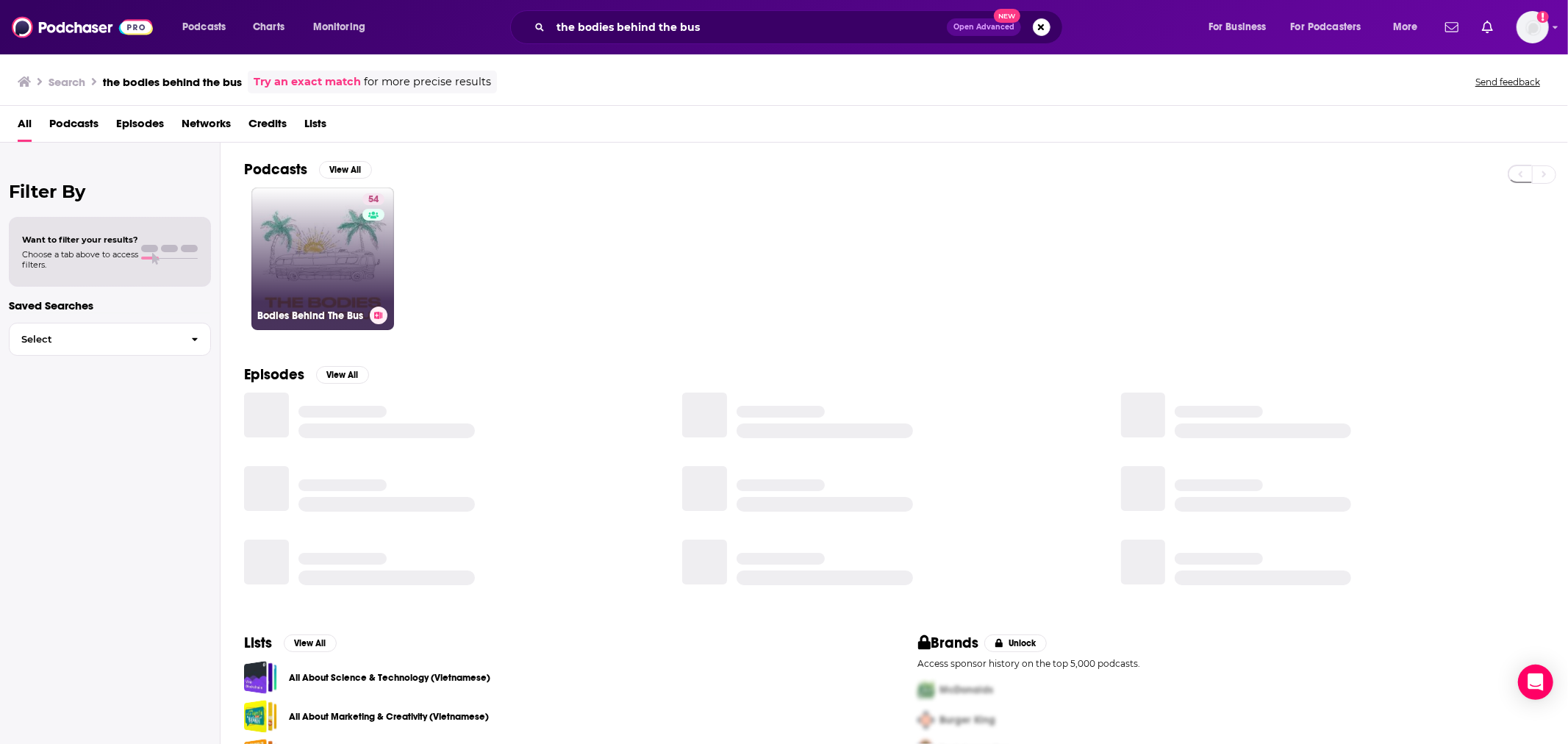
click at [349, 272] on link "54 Bodies Behind The Bus" at bounding box center [323, 259] width 143 height 143
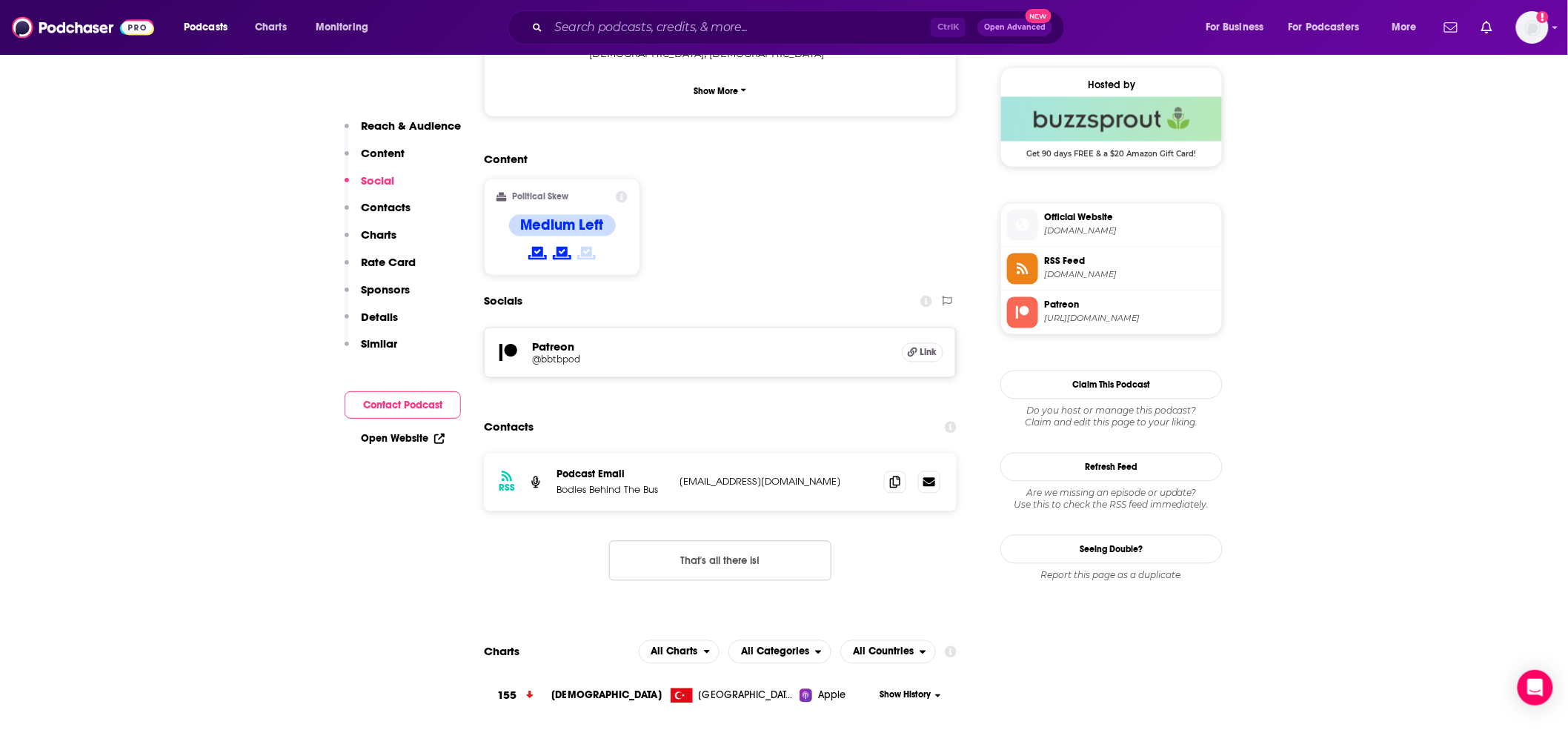
scroll to position [1098, 0]
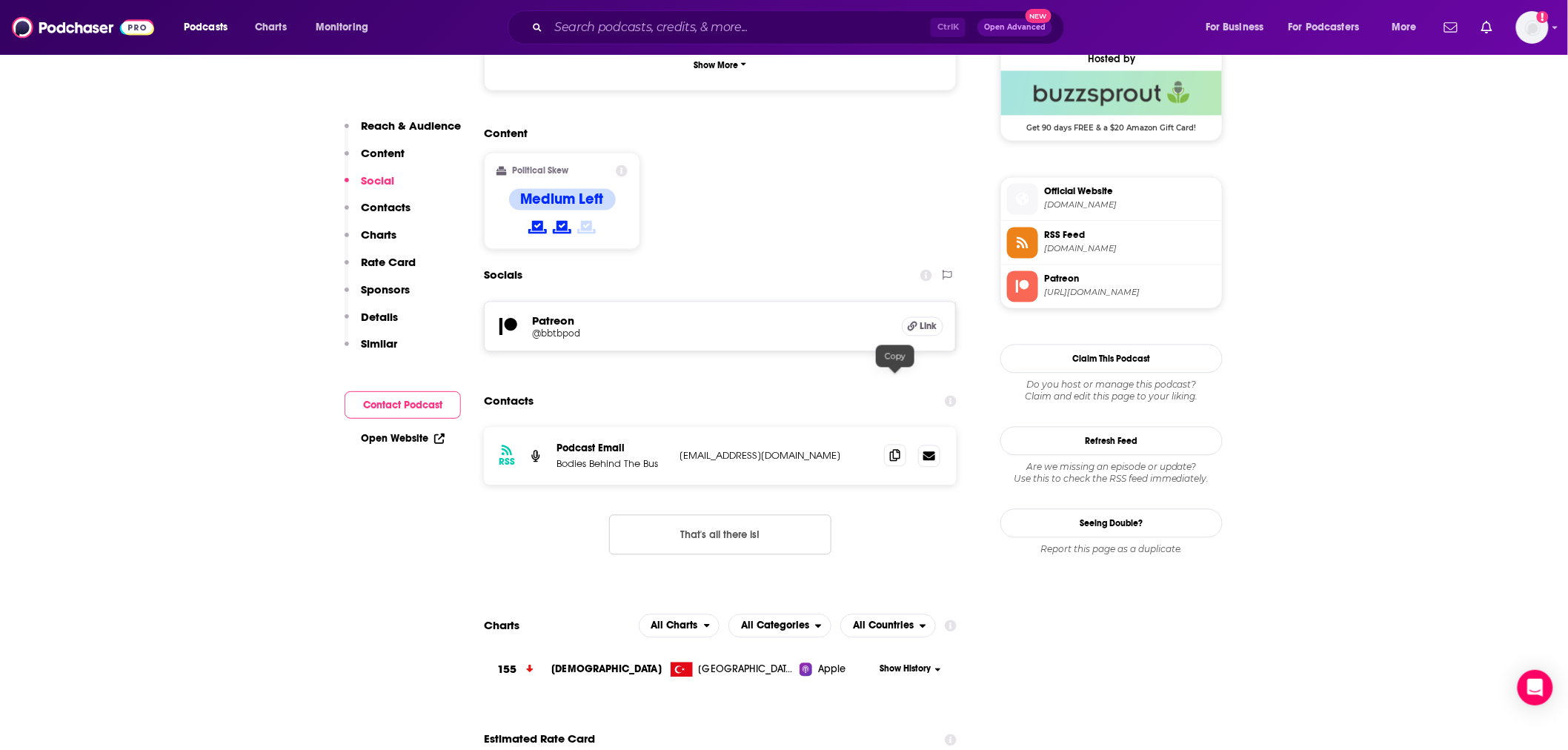
click at [897, 445] on span at bounding box center [895, 456] width 22 height 22
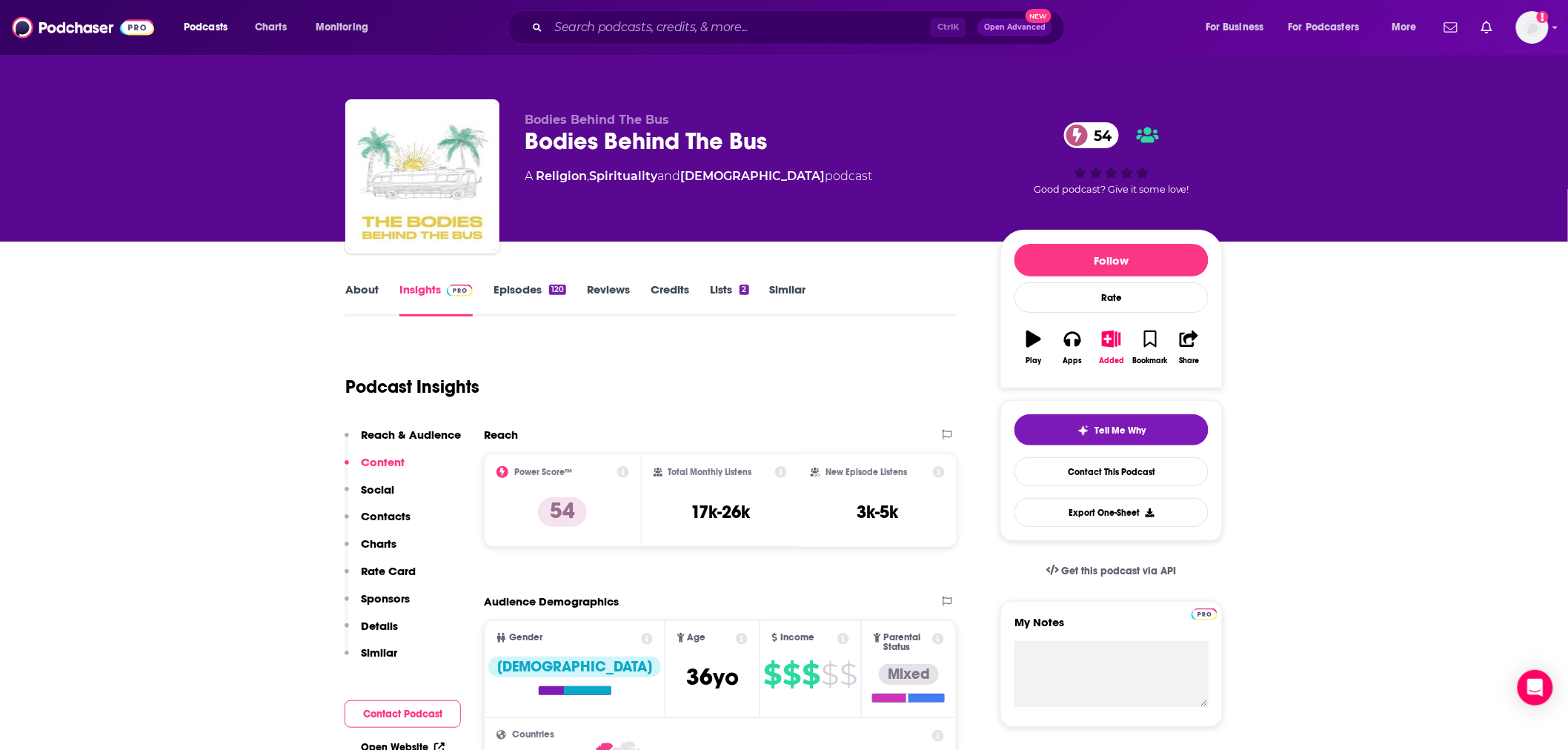
click at [369, 292] on link "About" at bounding box center [362, 299] width 33 height 34
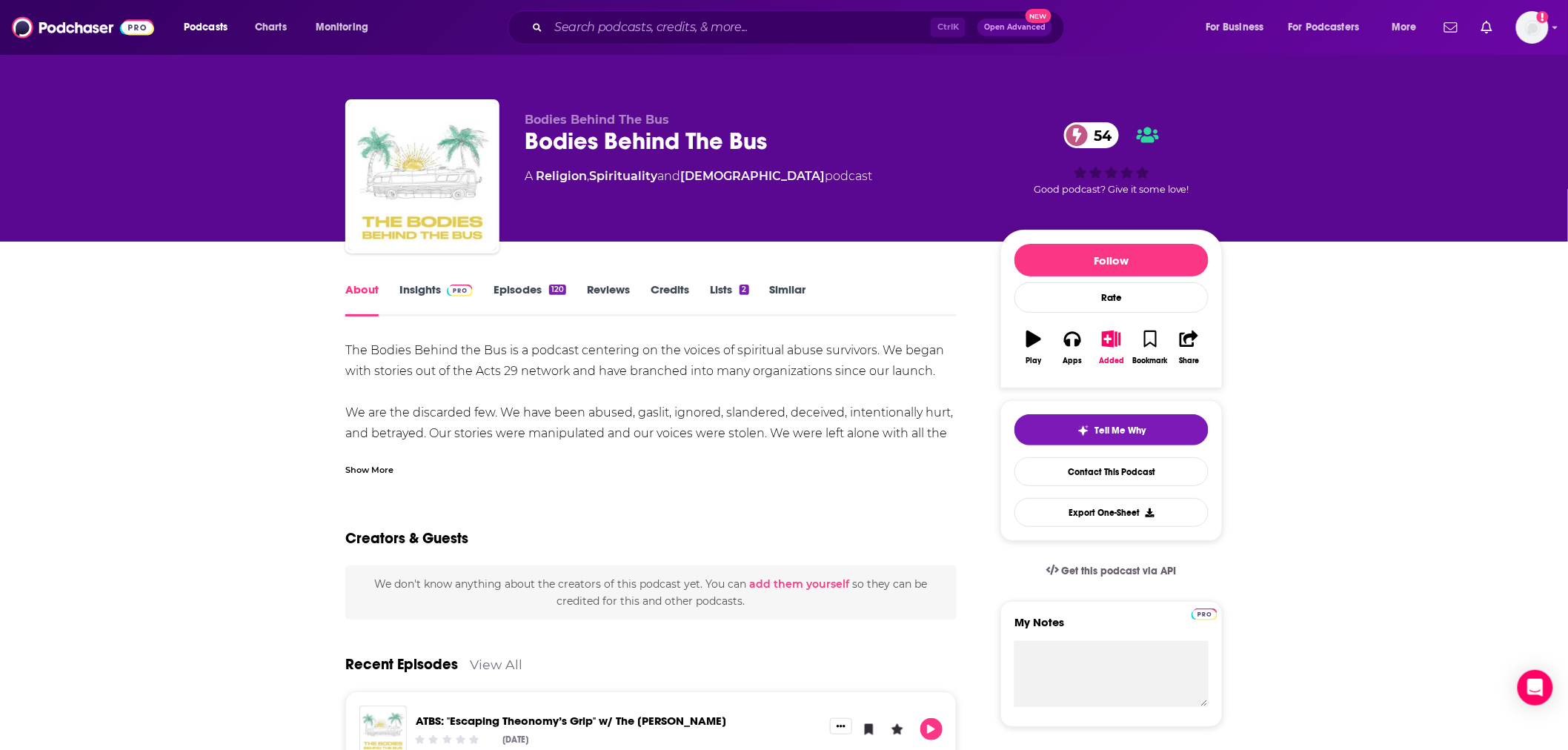
click at [371, 462] on div "Show More" at bounding box center [369, 469] width 48 height 14
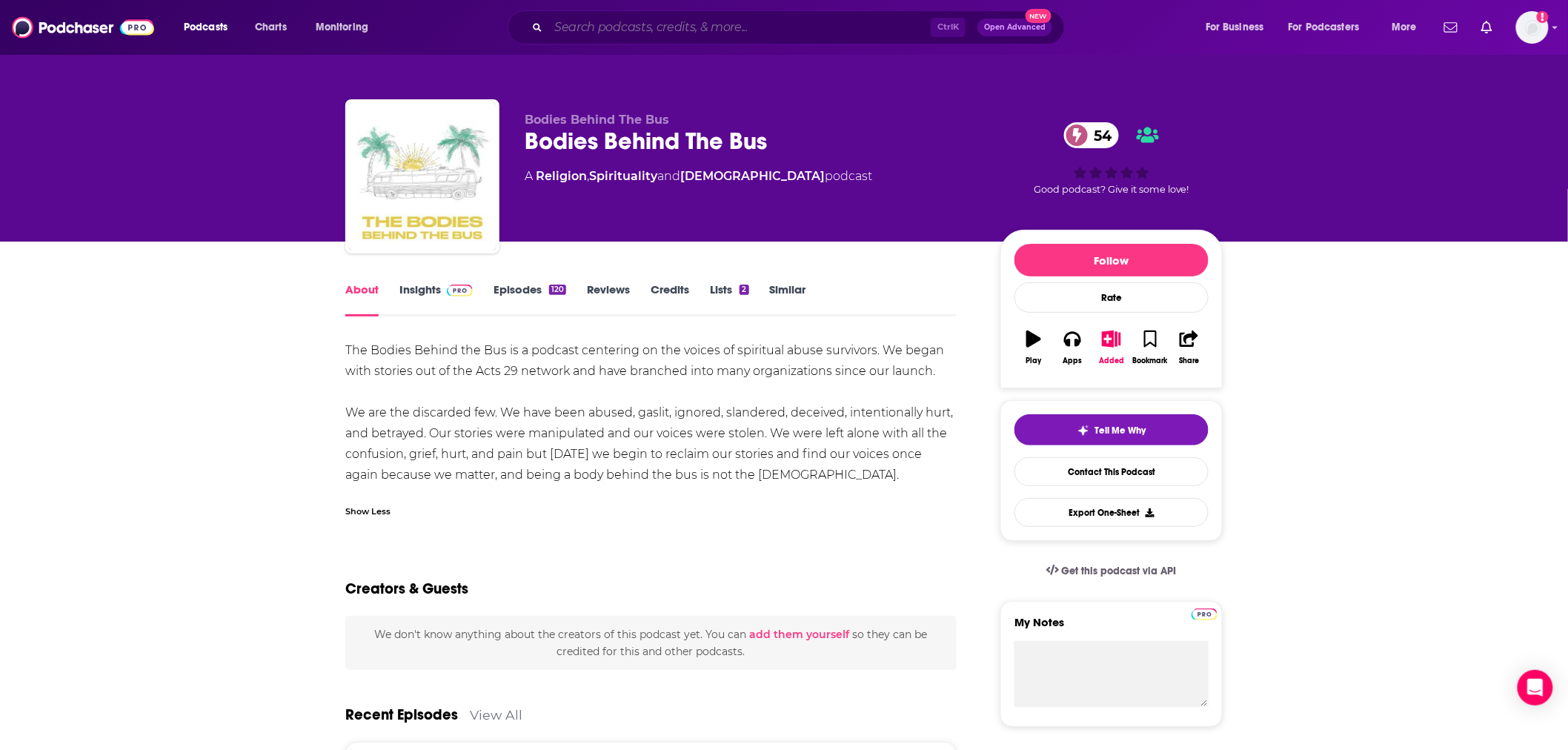
click at [765, 31] on input "Search podcasts, credits, & more..." at bounding box center [739, 27] width 382 height 24
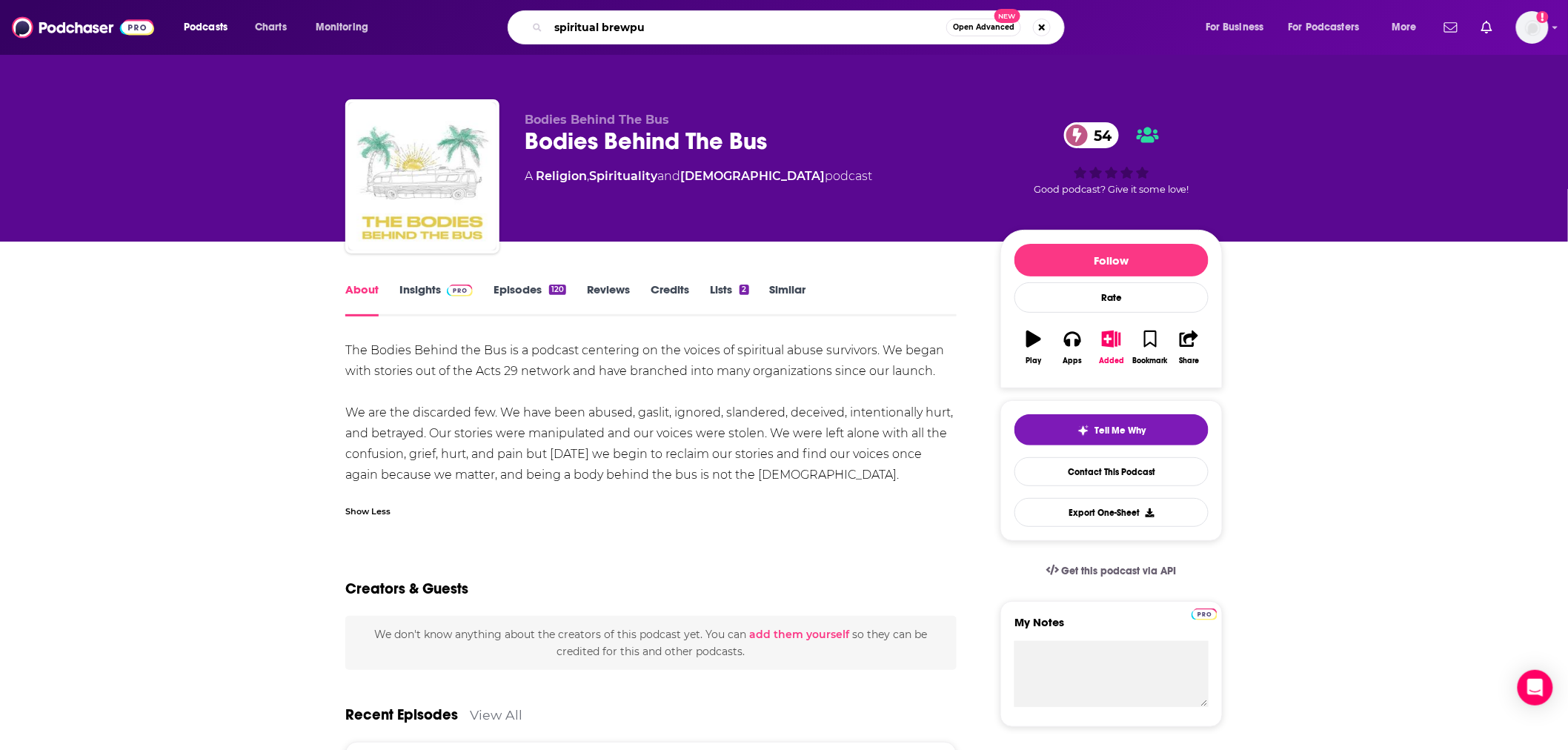
type input "spiritual brewpub"
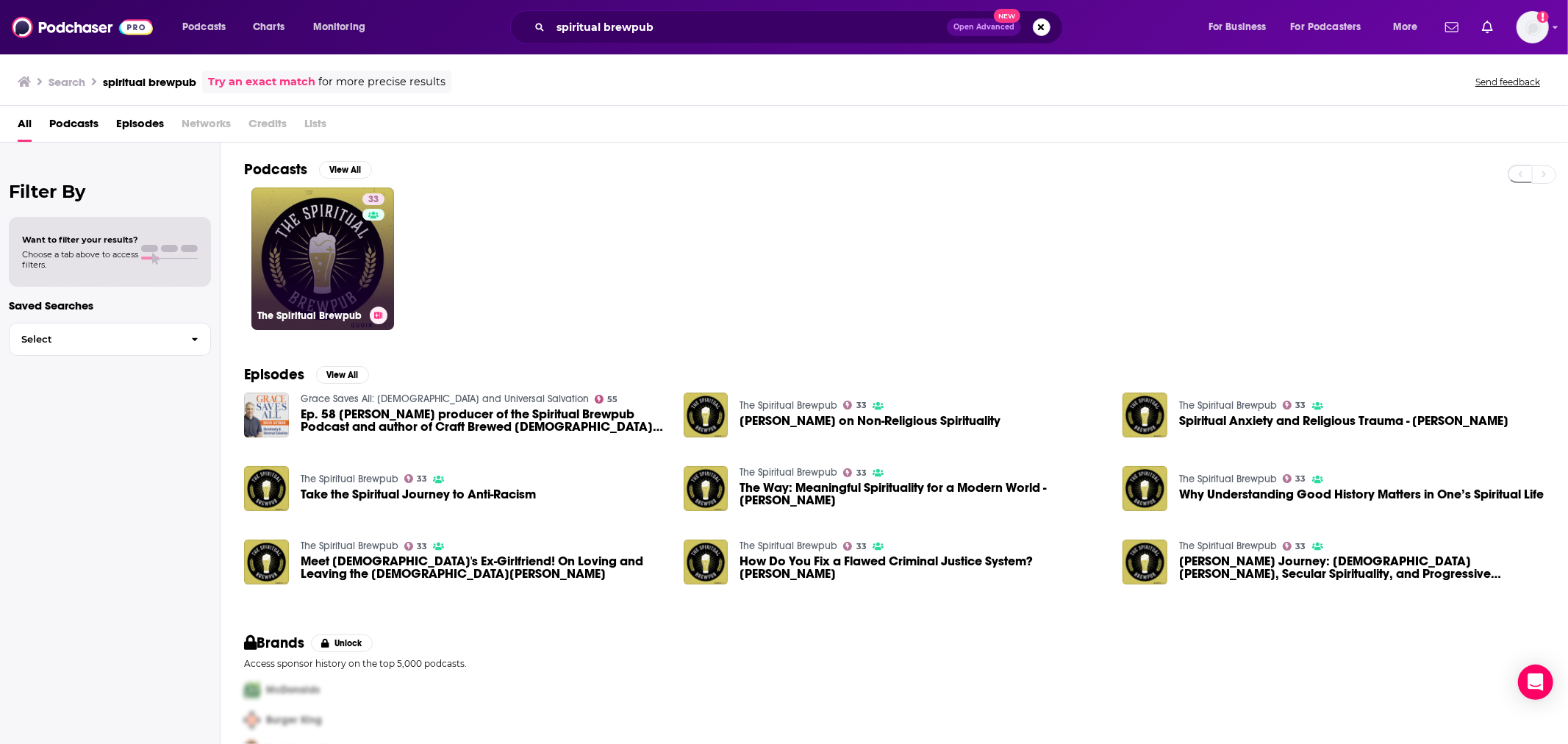
click at [317, 279] on link "33 The Spiritual Brewpub" at bounding box center [323, 259] width 143 height 143
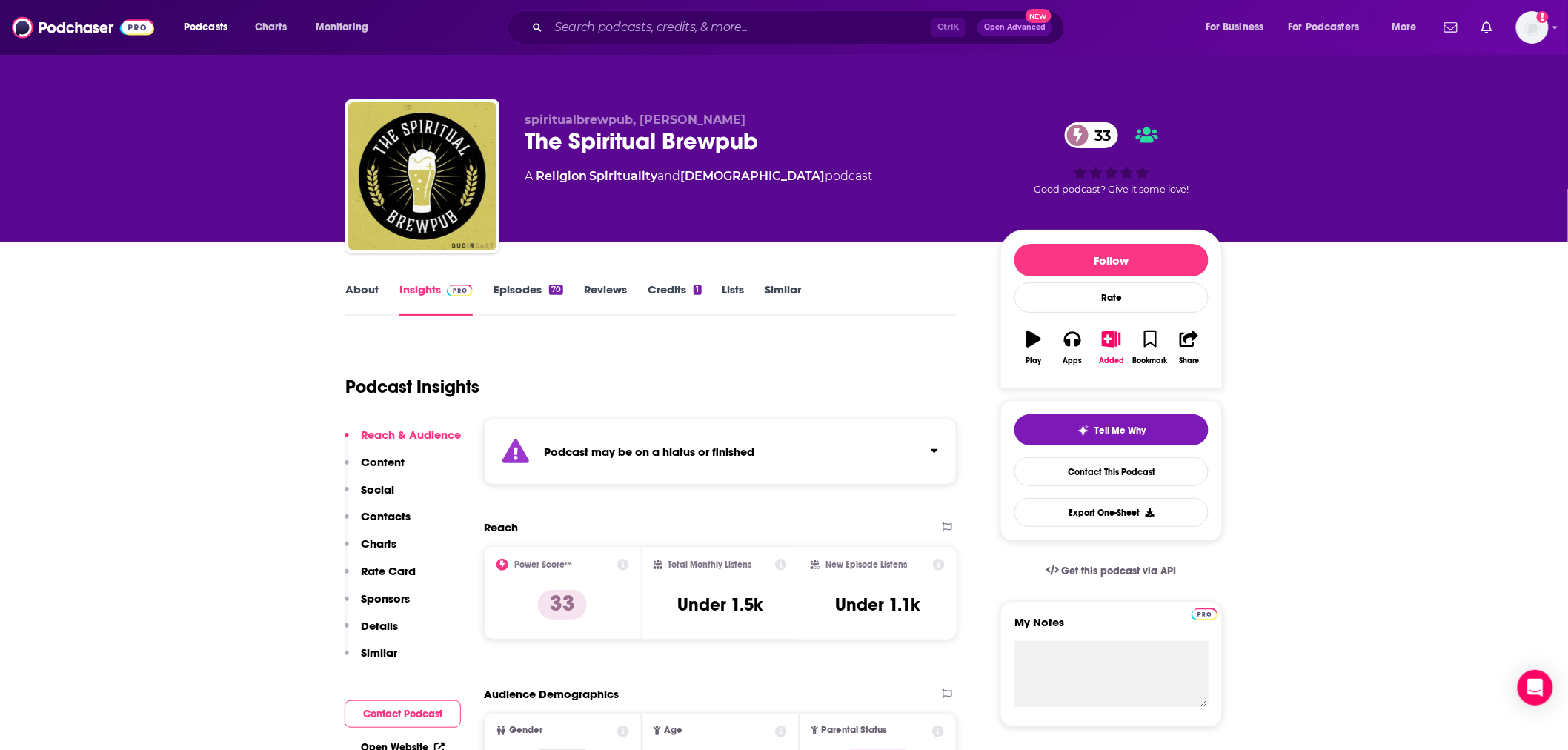
click at [497, 291] on link "Episodes 70" at bounding box center [529, 299] width 70 height 34
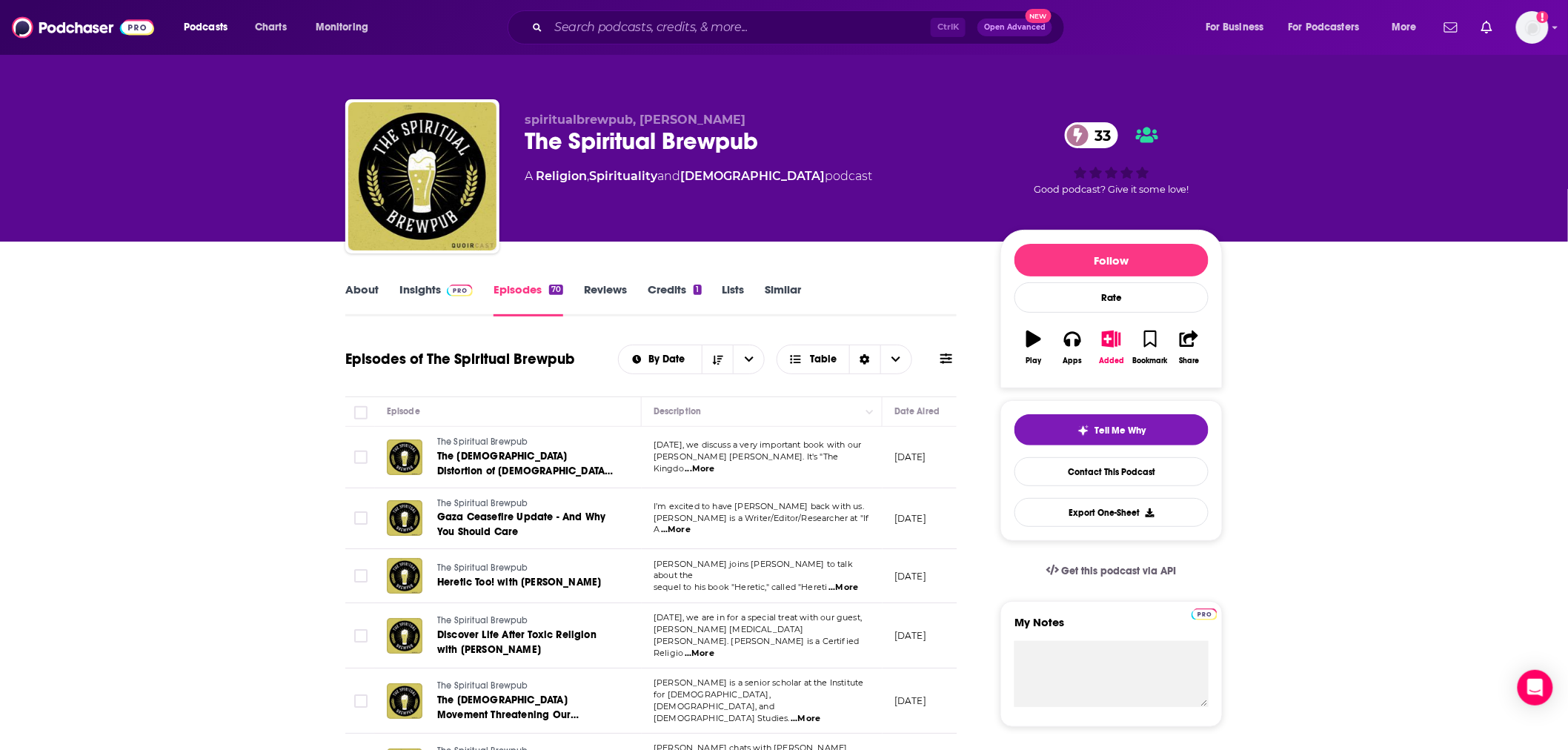
click at [364, 295] on link "About" at bounding box center [362, 299] width 33 height 34
